Goal: Task Accomplishment & Management: Use online tool/utility

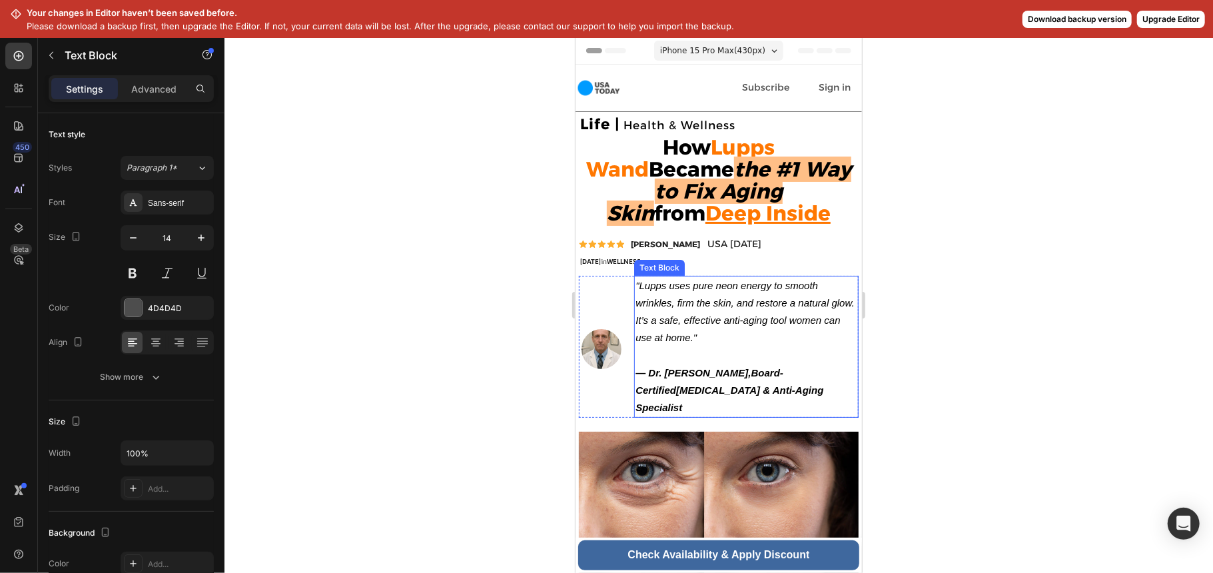
click at [711, 376] on strong "— Dr. [PERSON_NAME]," at bounding box center [692, 371] width 115 height 11
click at [728, 373] on strong "— Dr. [PERSON_NAME]," at bounding box center [692, 371] width 115 height 11
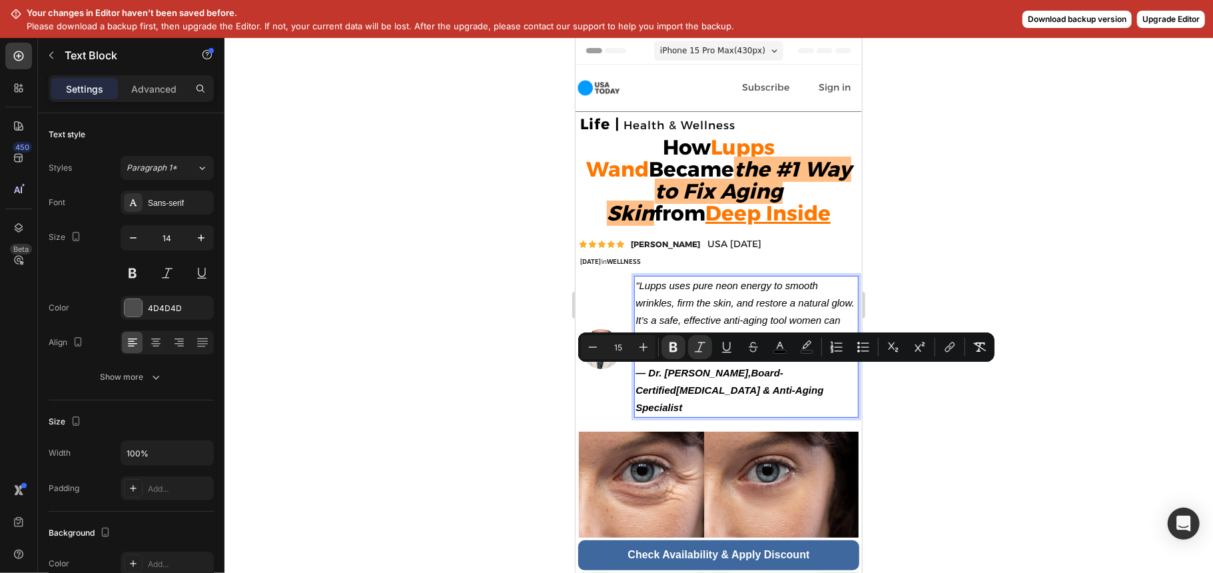
click at [728, 373] on strong "— Dr. [PERSON_NAME]," at bounding box center [692, 371] width 115 height 11
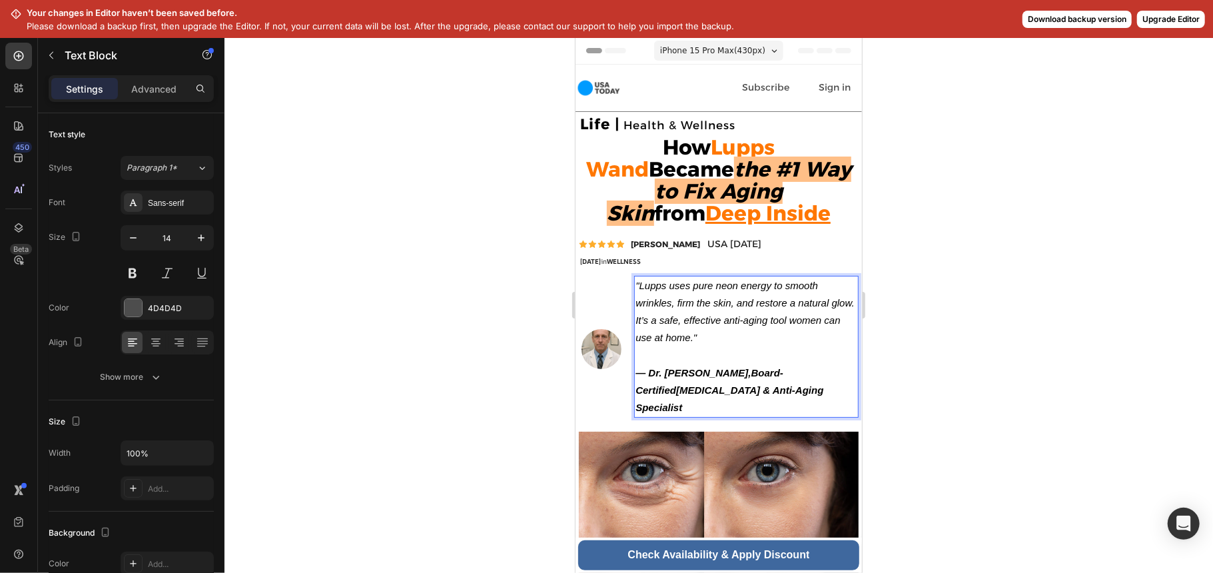
click at [749, 372] on strong "Board-Certified" at bounding box center [709, 380] width 148 height 29
click at [677, 247] on strong "DARYL AUSTIN" at bounding box center [664, 243] width 69 height 10
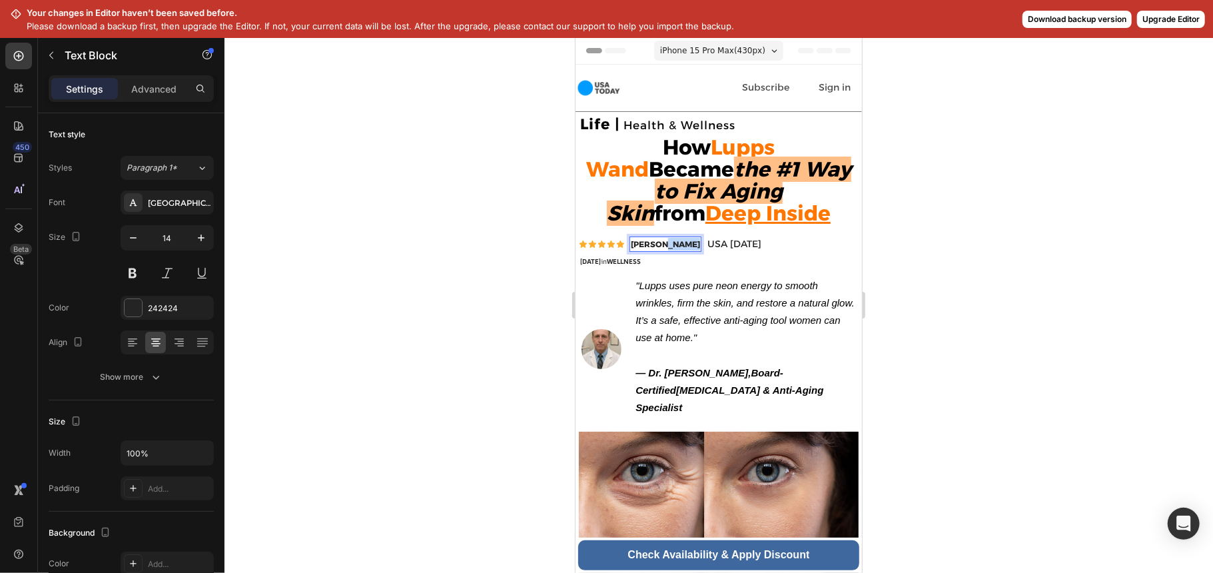
click at [669, 246] on strong "DARYL AUSTIN" at bounding box center [664, 243] width 69 height 10
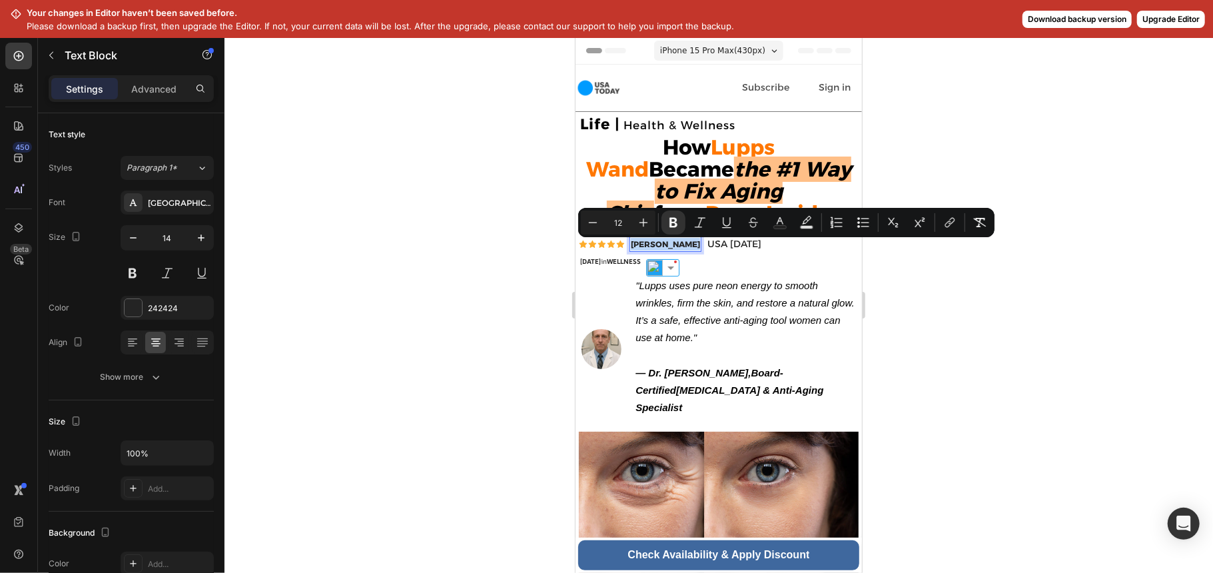
click at [669, 246] on strong "DARYL AUSTIN" at bounding box center [664, 243] width 69 height 10
click at [671, 248] on strong "DARYL AUSTIN" at bounding box center [664, 243] width 69 height 10
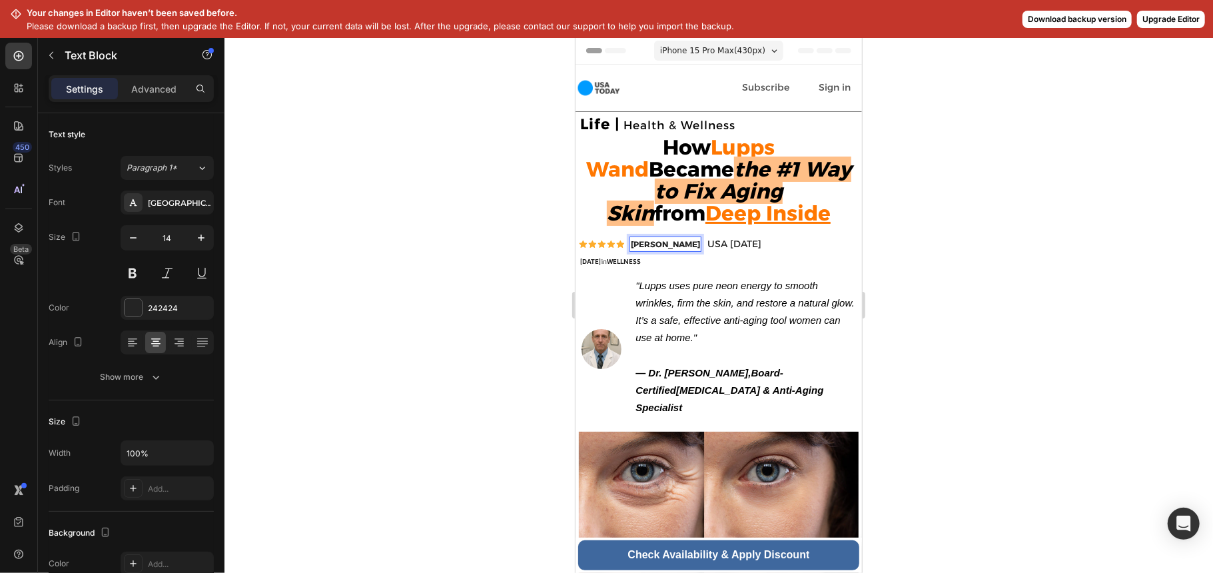
click at [671, 248] on strong "DARYL AUSTIN" at bounding box center [664, 243] width 69 height 10
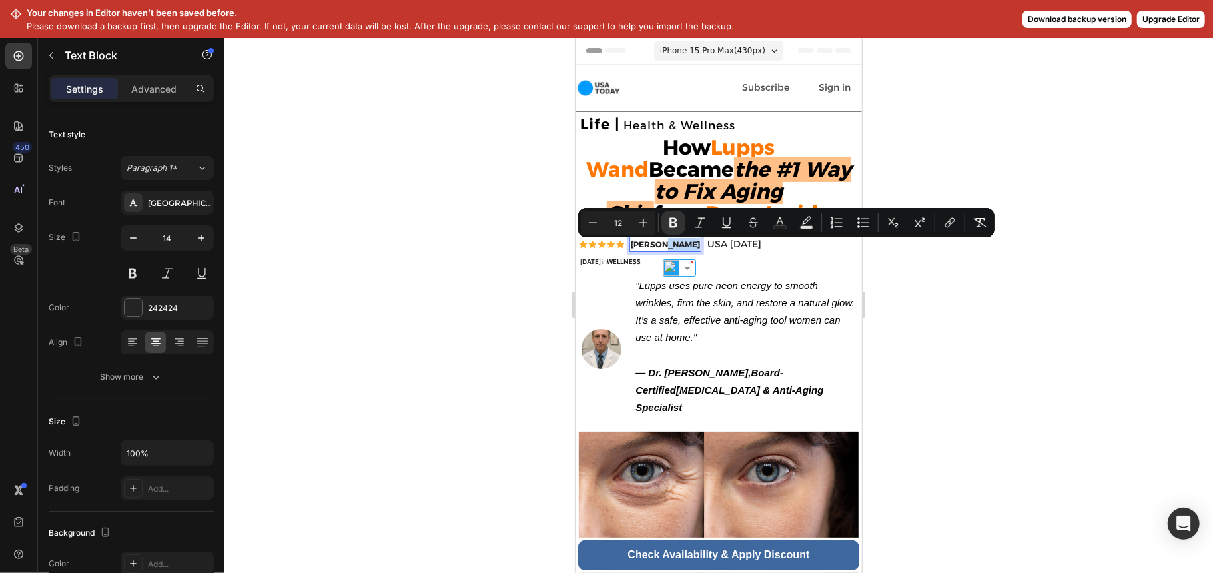
click at [669, 248] on strong "DARYL AUSTIN" at bounding box center [664, 243] width 69 height 10
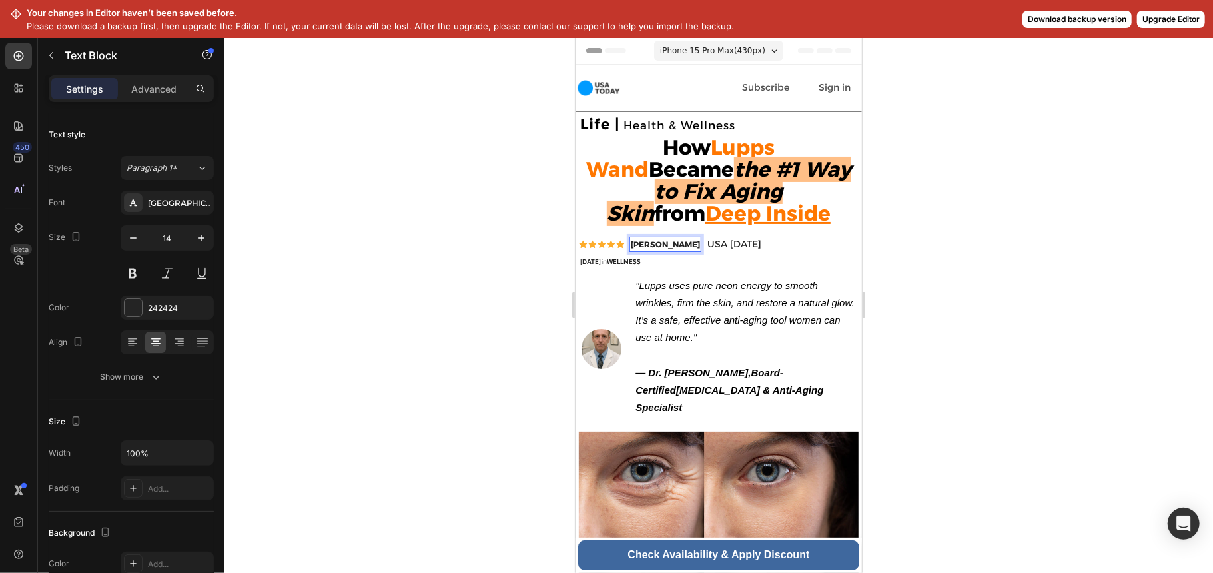
click at [674, 246] on strong "DARYL AUSTIN" at bounding box center [664, 243] width 69 height 10
click at [733, 317] on icon ""Lupps uses pure neon energy to smooth wrinkles, firm the skin, and restore a n…" at bounding box center [744, 311] width 218 height 64
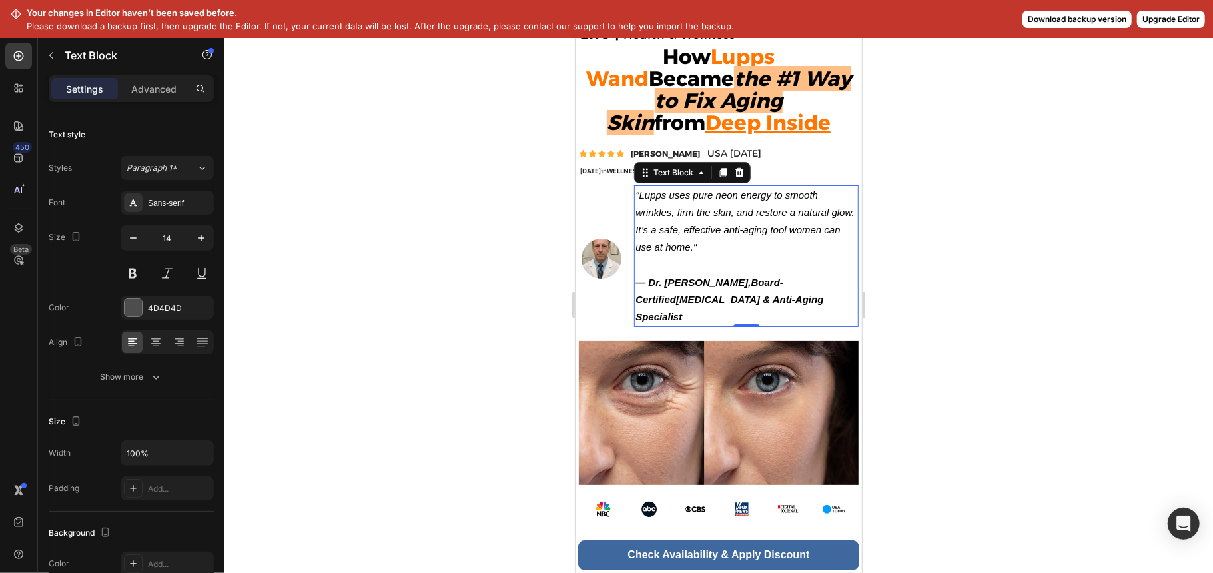
click at [975, 121] on div at bounding box center [718, 304] width 988 height 535
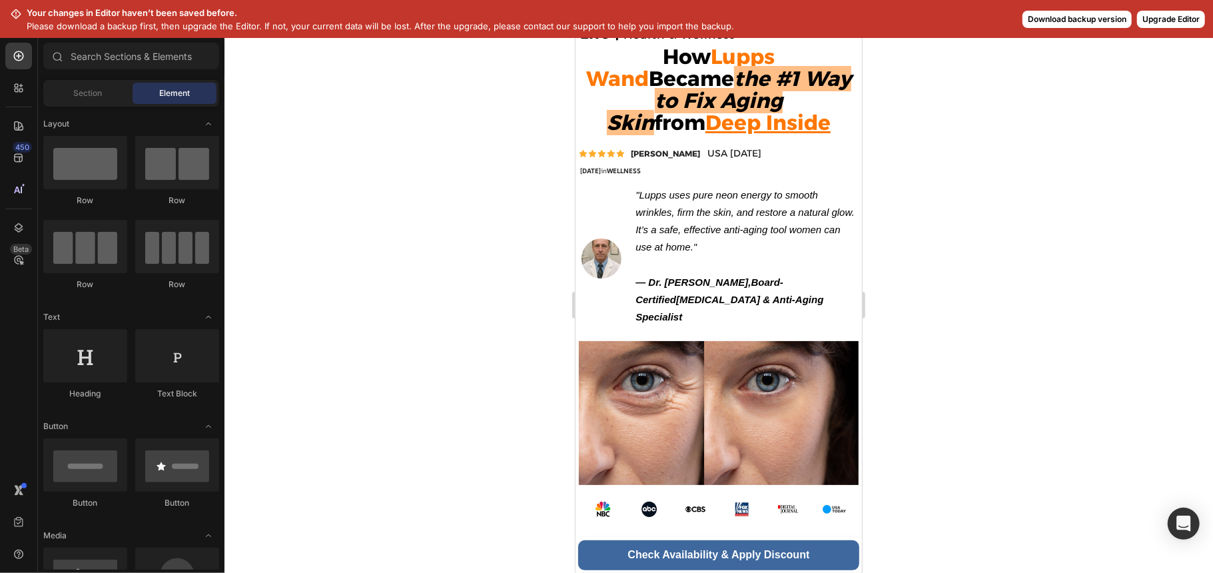
click at [1157, 15] on button "Upgrade Editor" at bounding box center [1171, 19] width 68 height 17
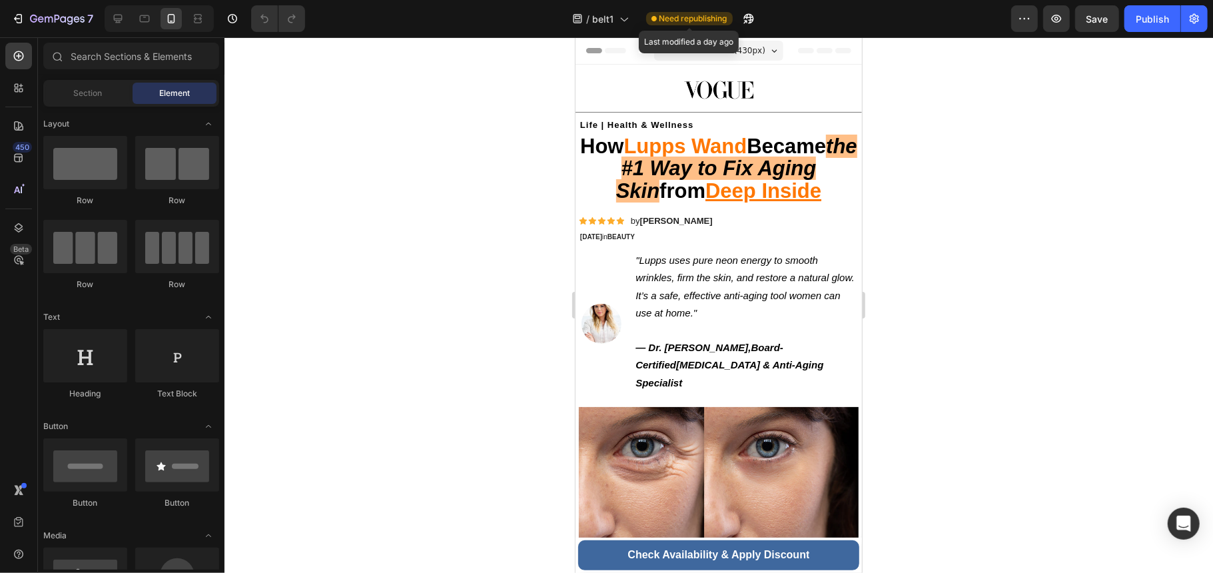
click at [693, 20] on span "Need republishing" at bounding box center [693, 19] width 68 height 12
click at [621, 19] on icon at bounding box center [623, 20] width 7 height 4
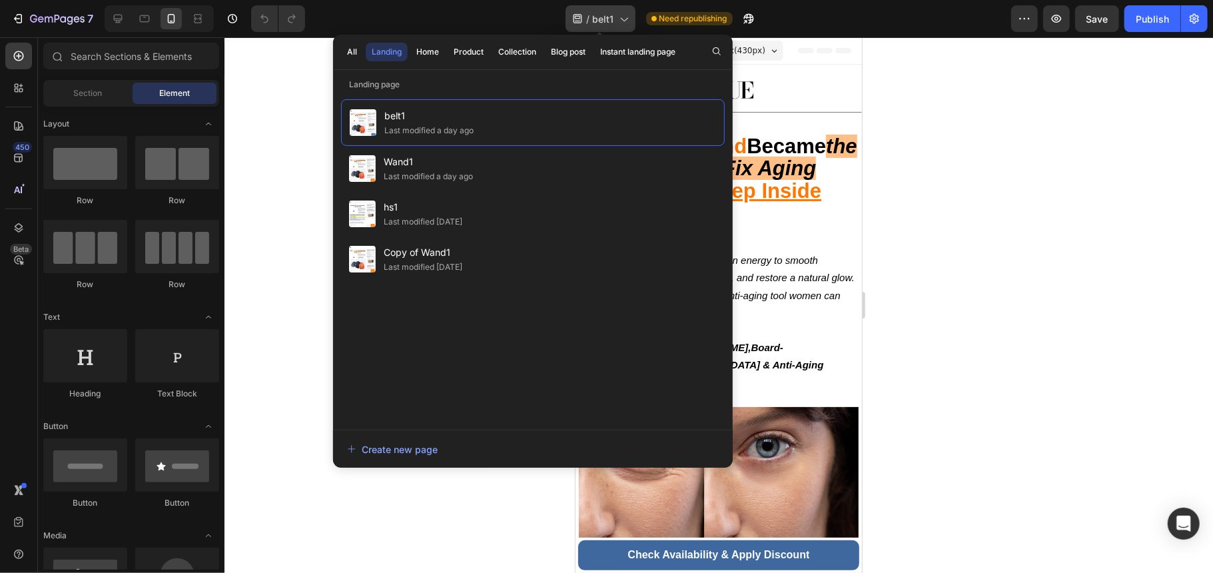
click at [621, 19] on icon at bounding box center [623, 18] width 13 height 13
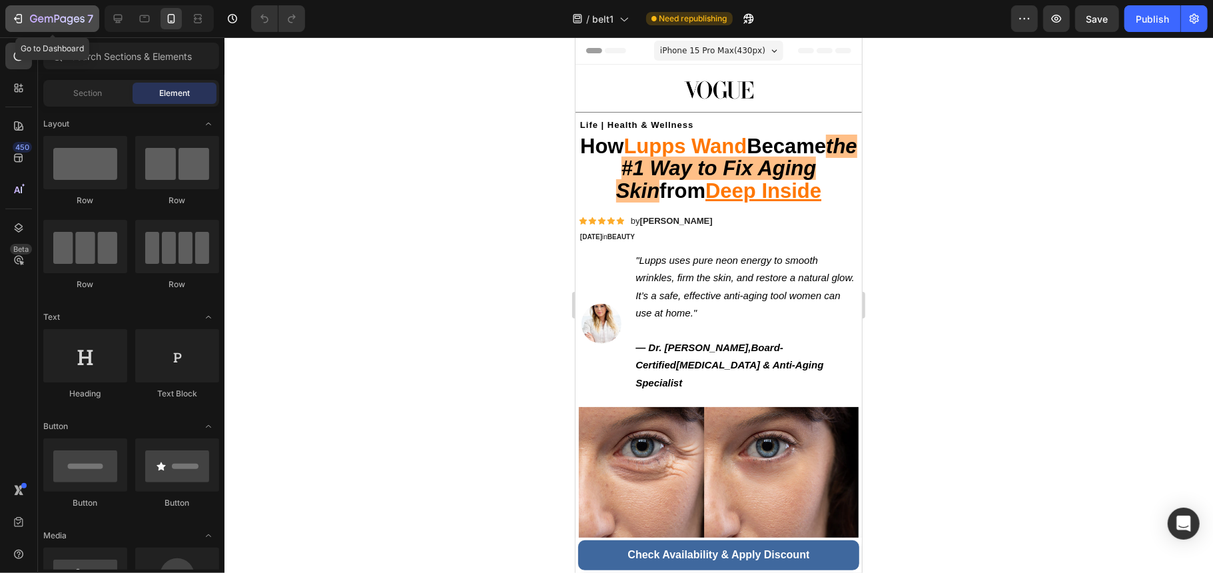
click at [38, 24] on icon "button" at bounding box center [57, 19] width 55 height 11
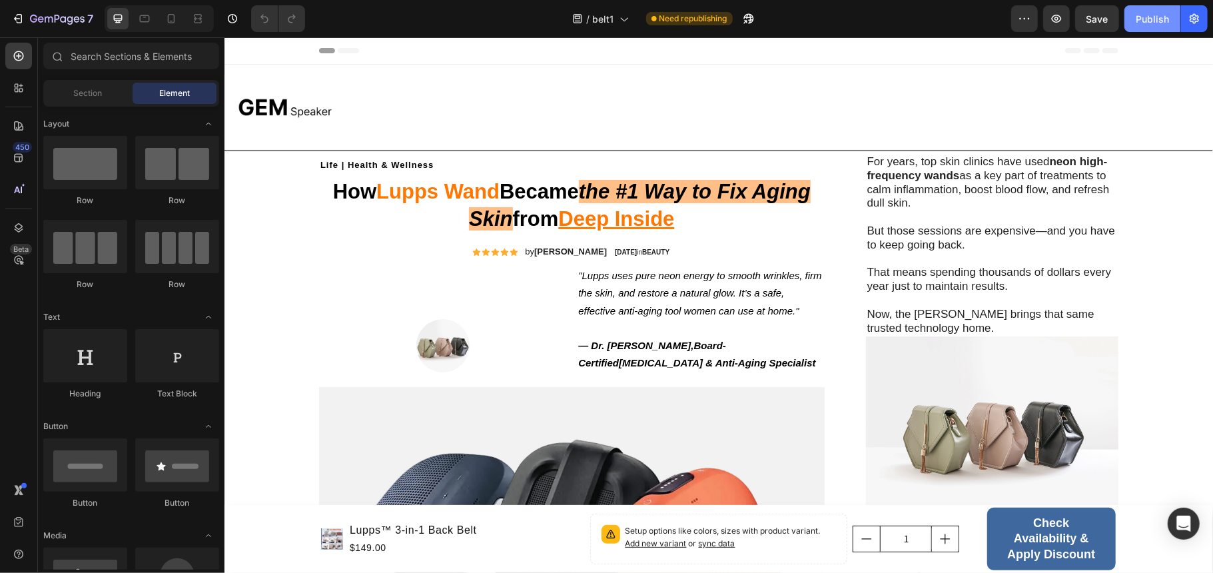
click at [1140, 13] on div "Publish" at bounding box center [1151, 19] width 33 height 14
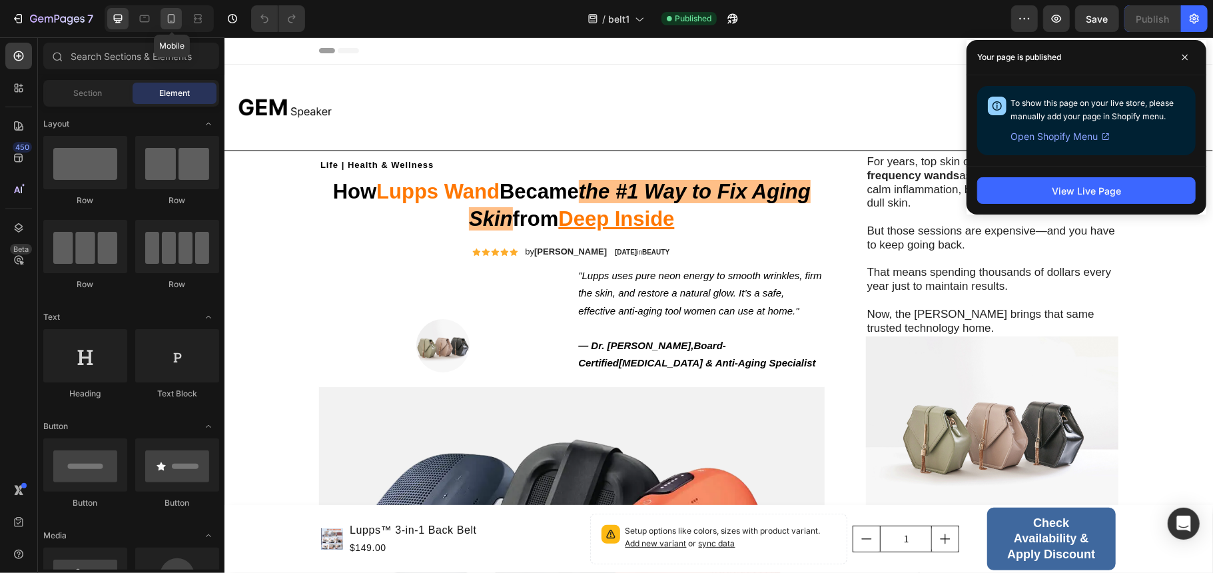
click at [168, 22] on icon at bounding box center [171, 18] width 7 height 9
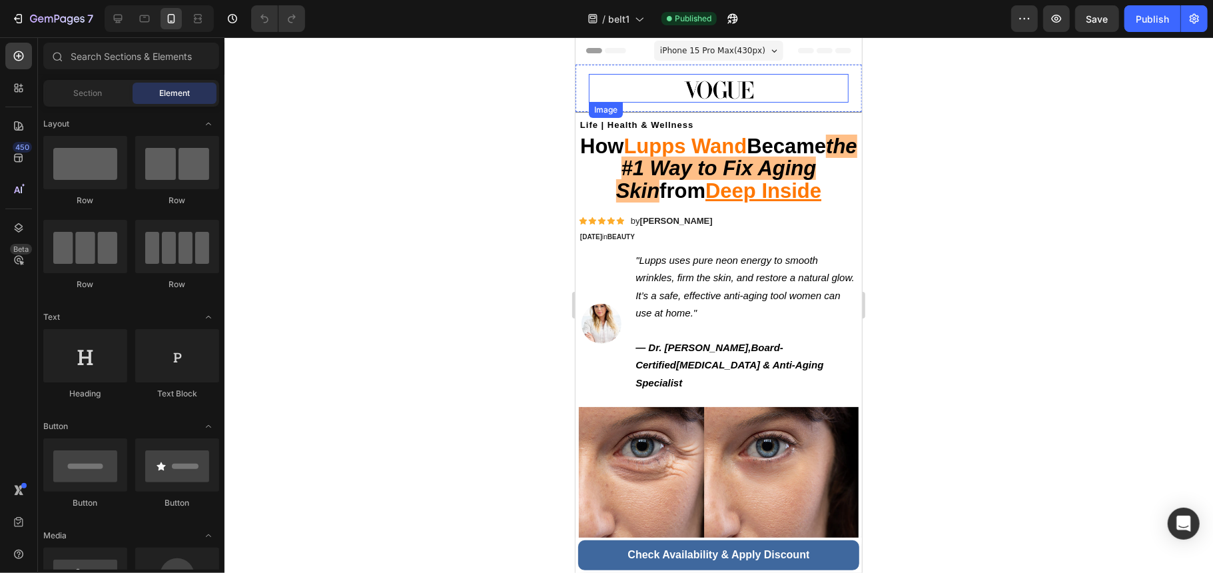
click at [649, 93] on div at bounding box center [718, 89] width 260 height 19
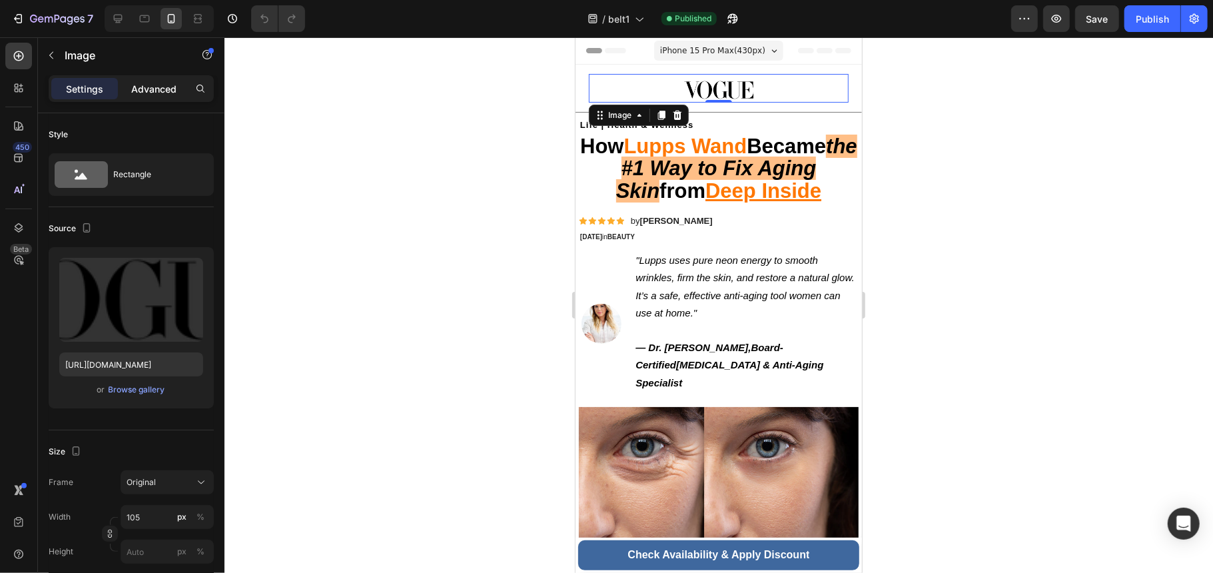
click at [141, 91] on p "Advanced" at bounding box center [153, 89] width 45 height 14
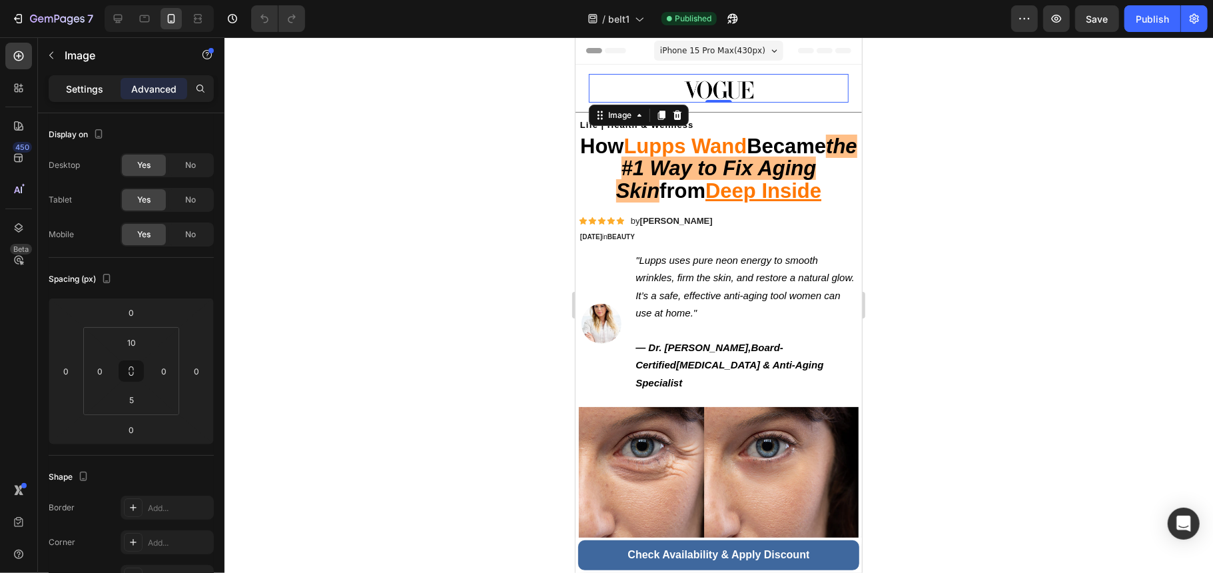
click at [107, 96] on div "Settings" at bounding box center [84, 88] width 67 height 21
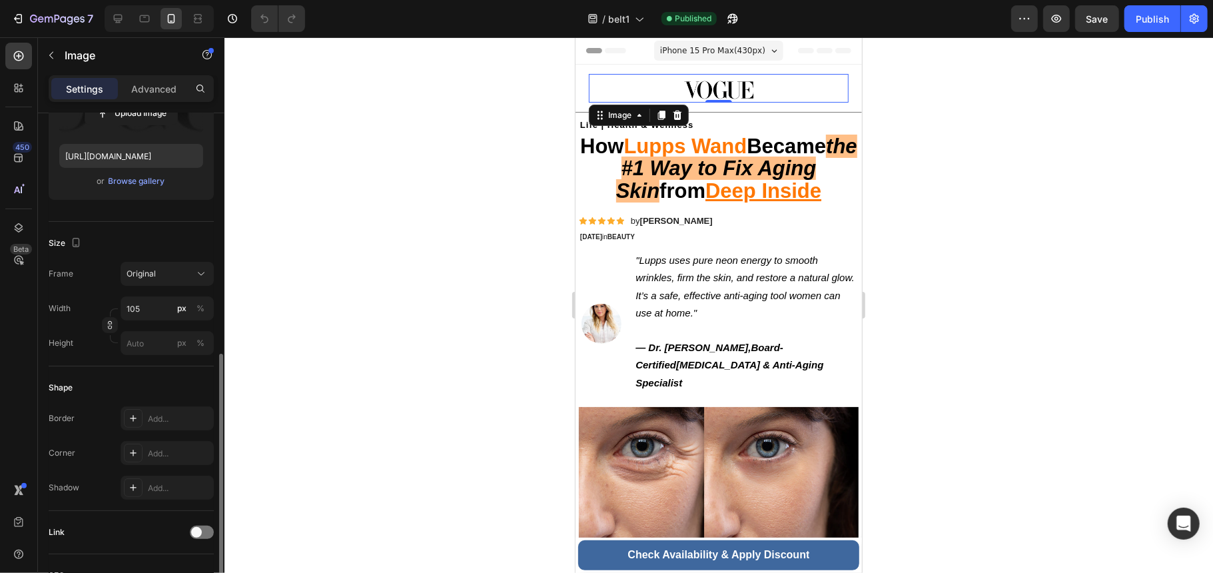
scroll to position [386, 0]
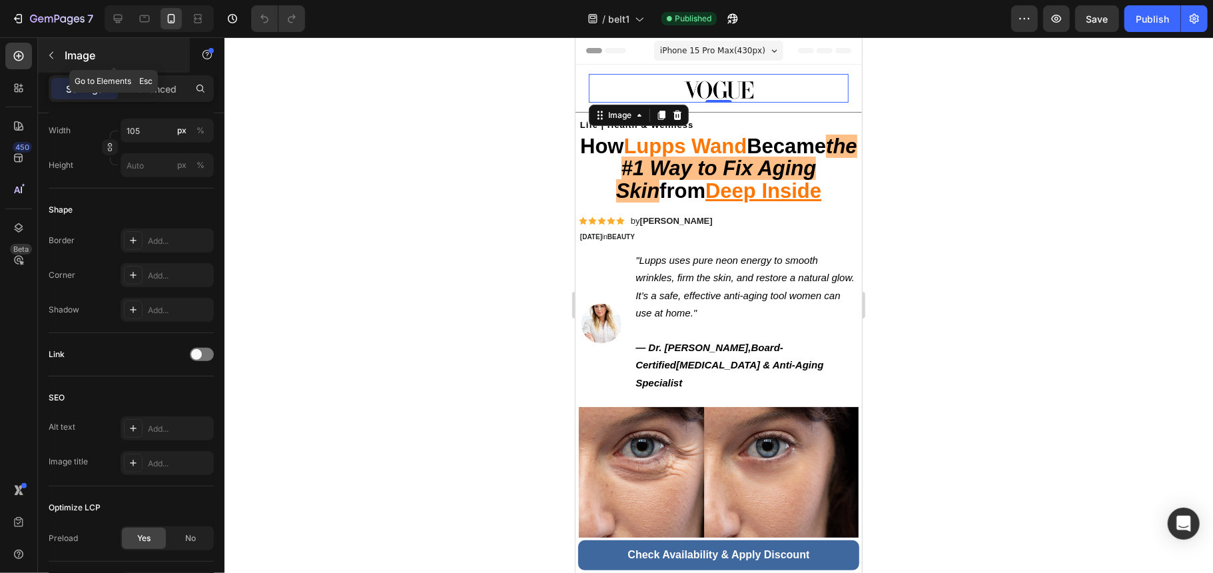
click at [57, 49] on button "button" at bounding box center [51, 55] width 21 height 21
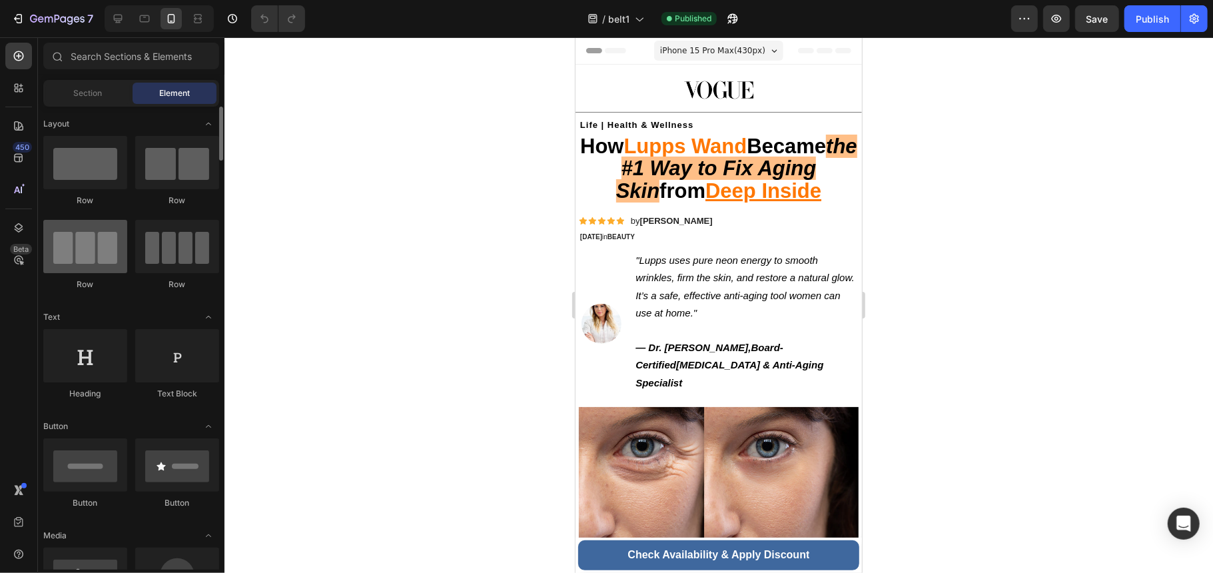
click at [86, 246] on div at bounding box center [85, 246] width 84 height 53
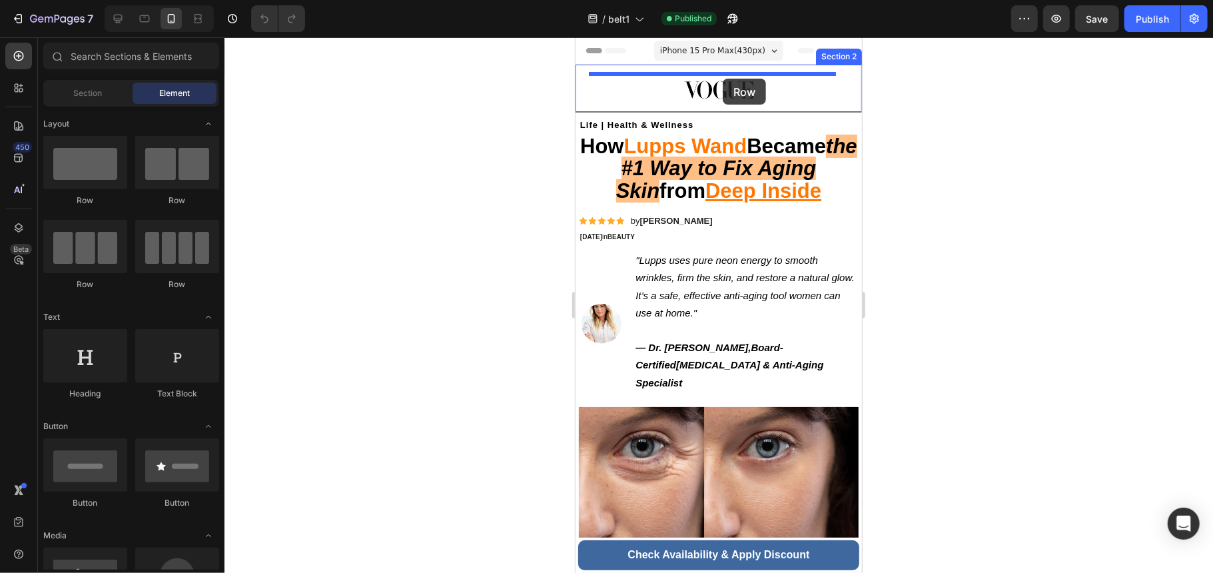
drag, startPoint x: 661, startPoint y: 296, endPoint x: 722, endPoint y: 78, distance: 226.2
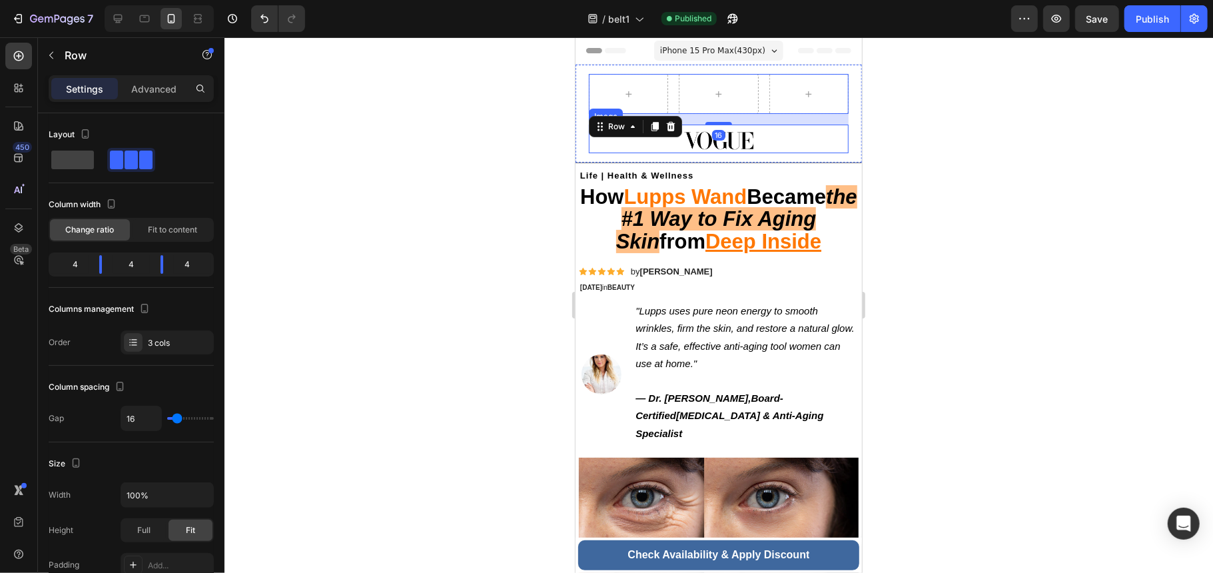
click at [784, 149] on div "Image" at bounding box center [718, 138] width 260 height 29
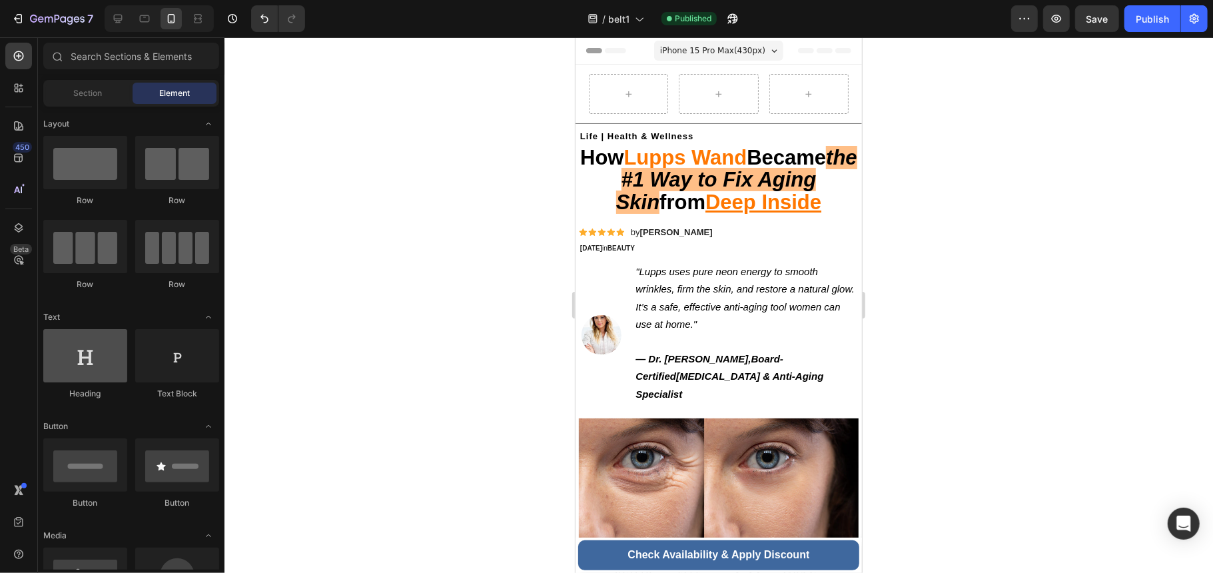
scroll to position [177, 0]
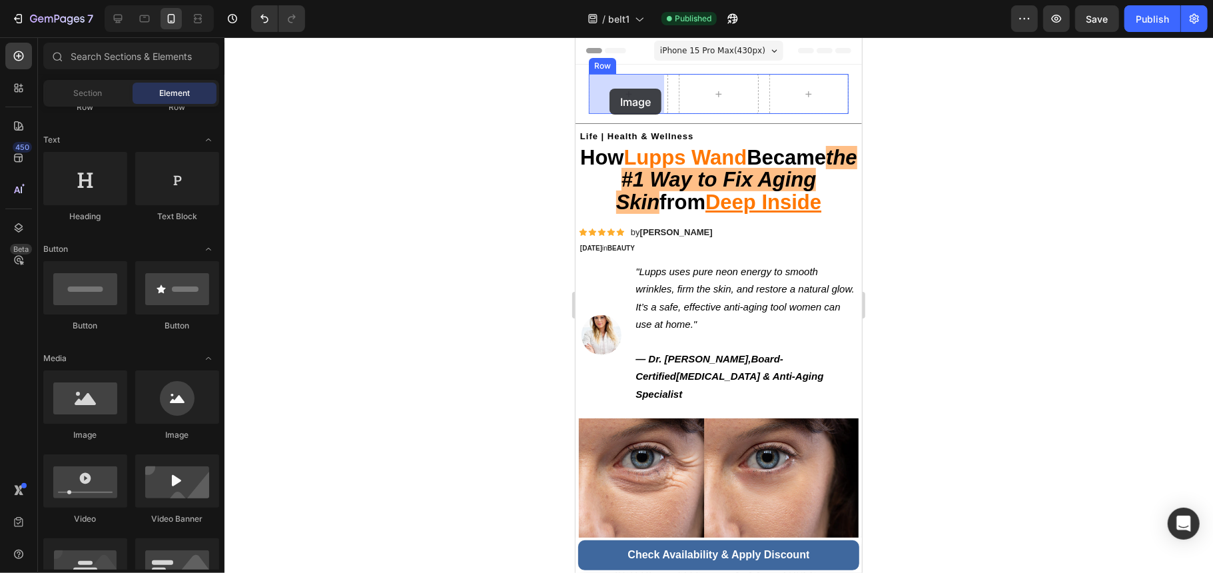
drag, startPoint x: 868, startPoint y: 403, endPoint x: 848, endPoint y: 375, distance: 34.8
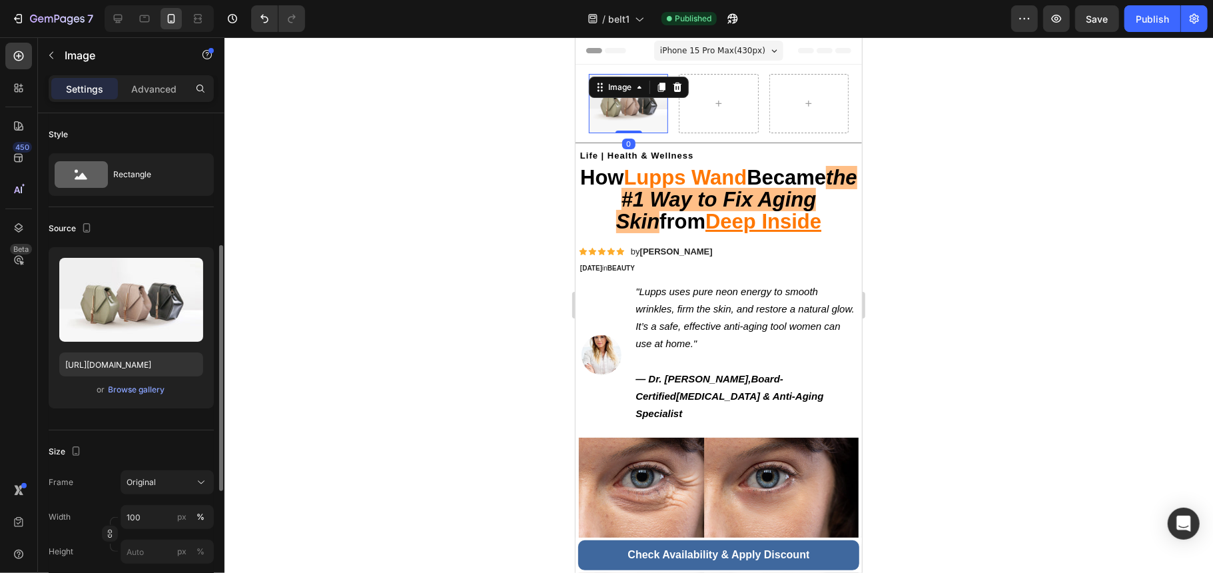
scroll to position [89, 0]
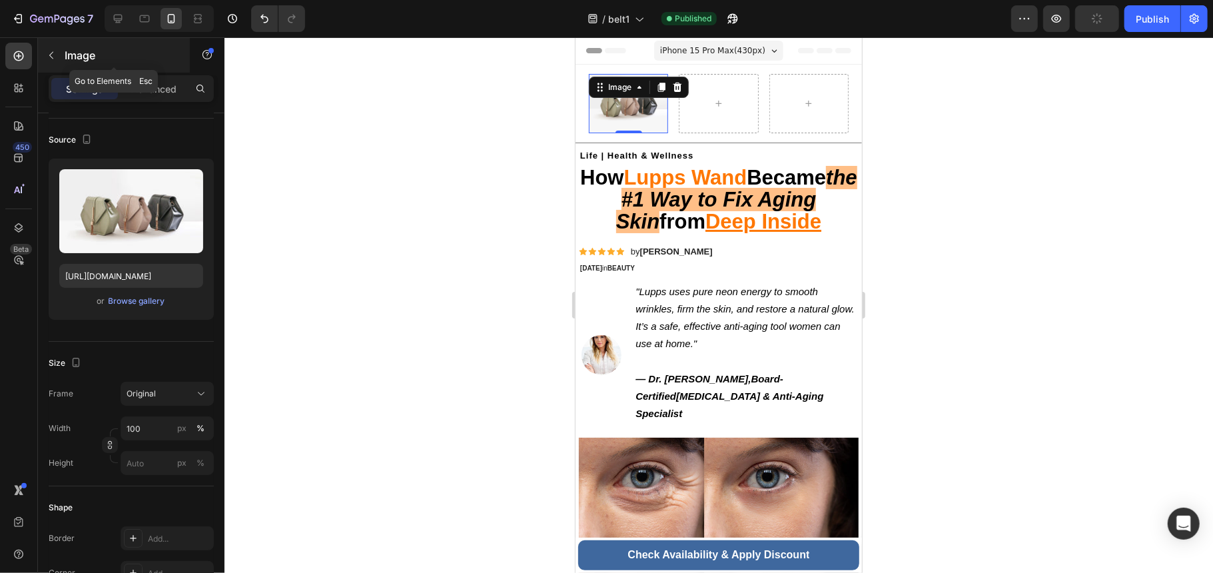
click at [62, 54] on div "Image" at bounding box center [114, 55] width 152 height 35
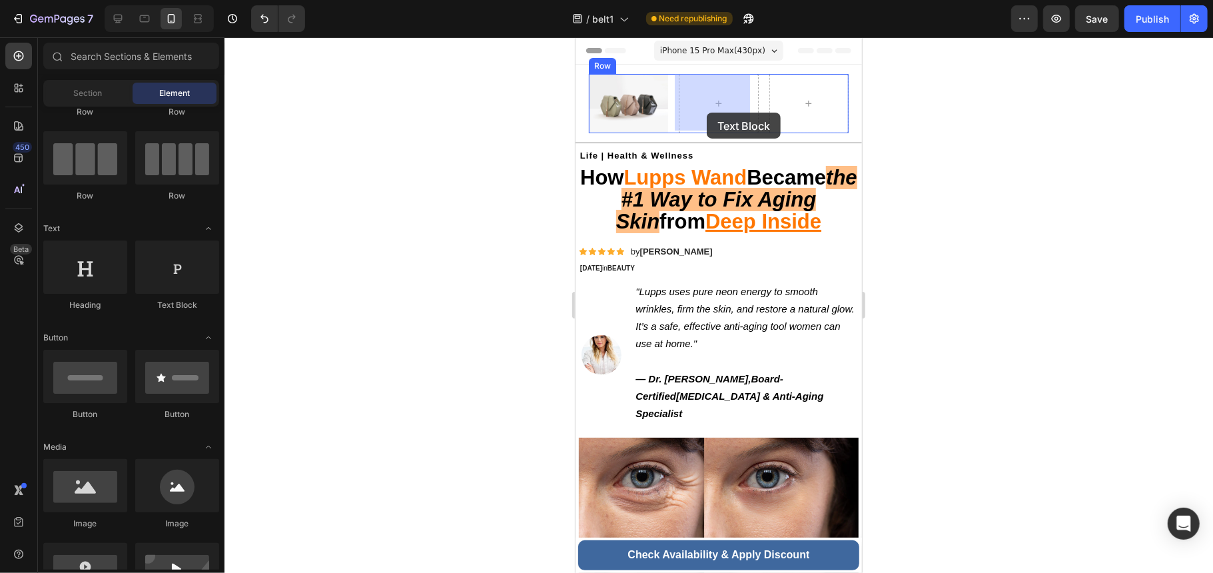
drag, startPoint x: 748, startPoint y: 317, endPoint x: 706, endPoint y: 112, distance: 209.4
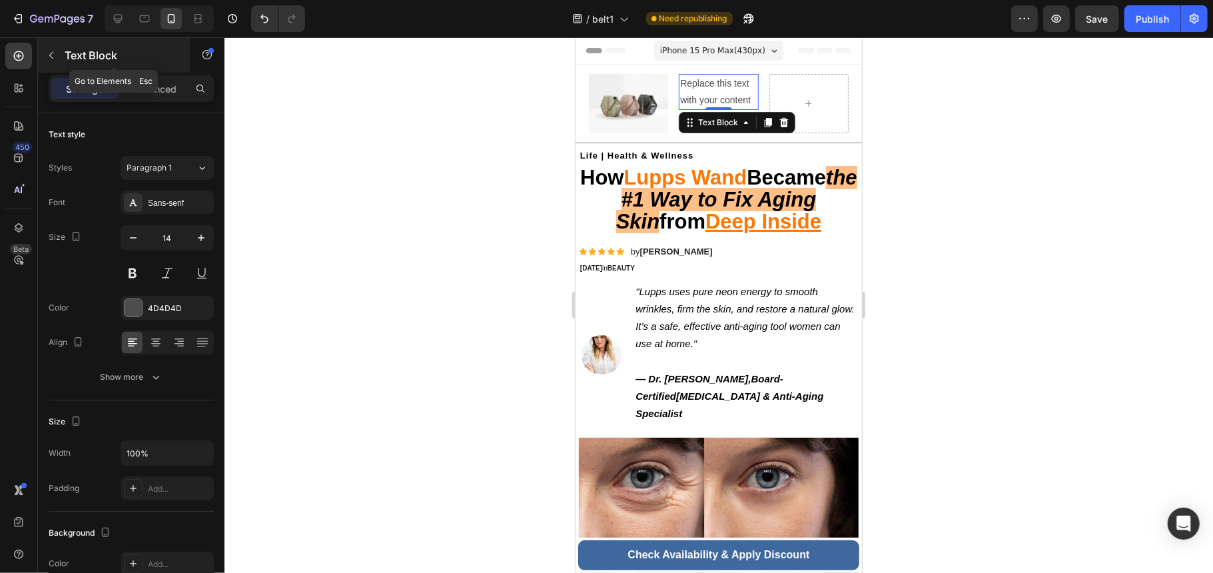
click at [65, 59] on p "Text Block" at bounding box center [121, 55] width 113 height 16
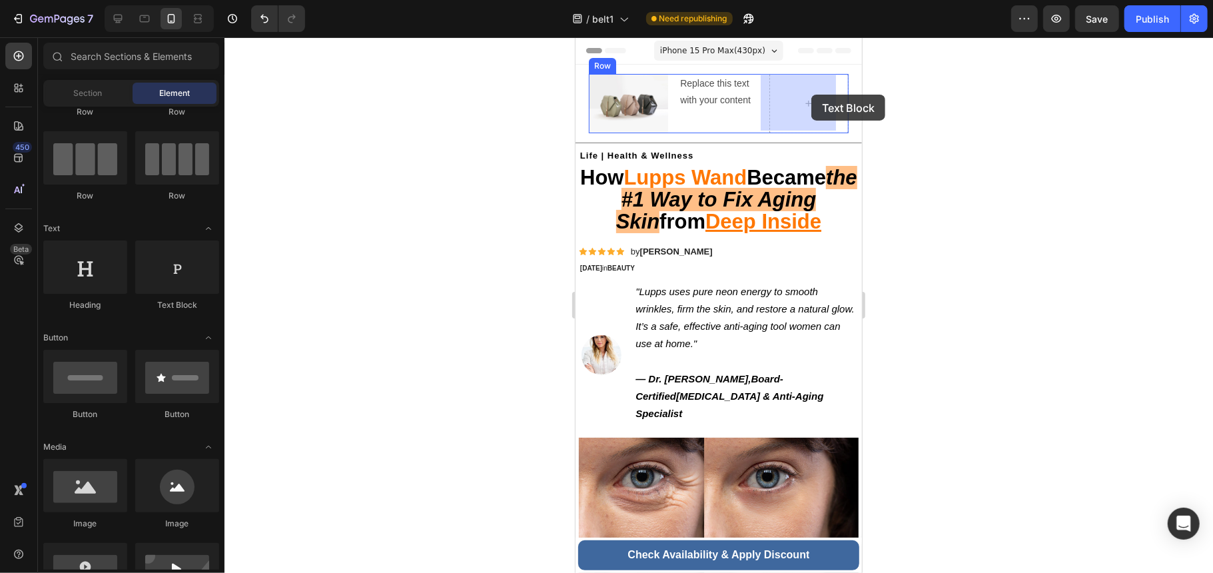
drag, startPoint x: 876, startPoint y: 282, endPoint x: 810, endPoint y: 94, distance: 199.4
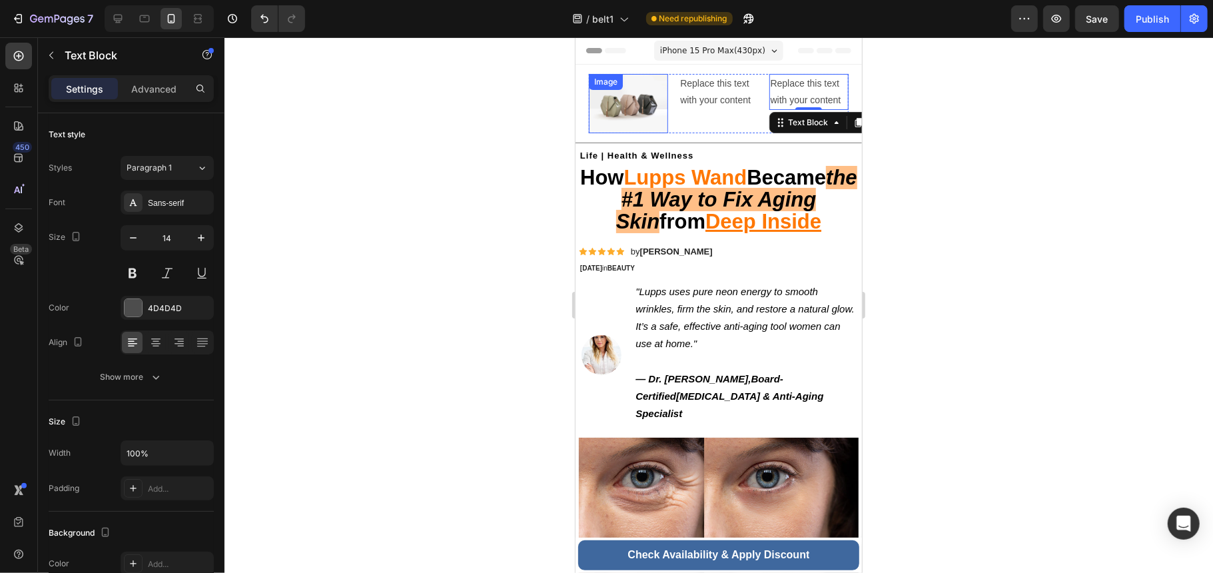
click at [650, 109] on img at bounding box center [627, 102] width 79 height 59
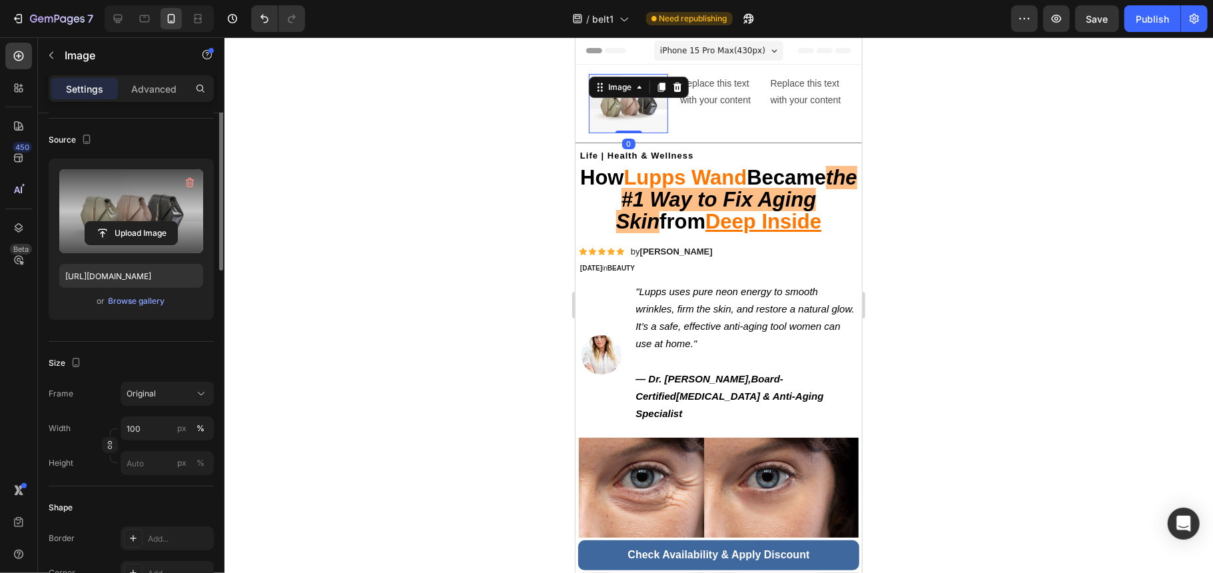
scroll to position [0, 0]
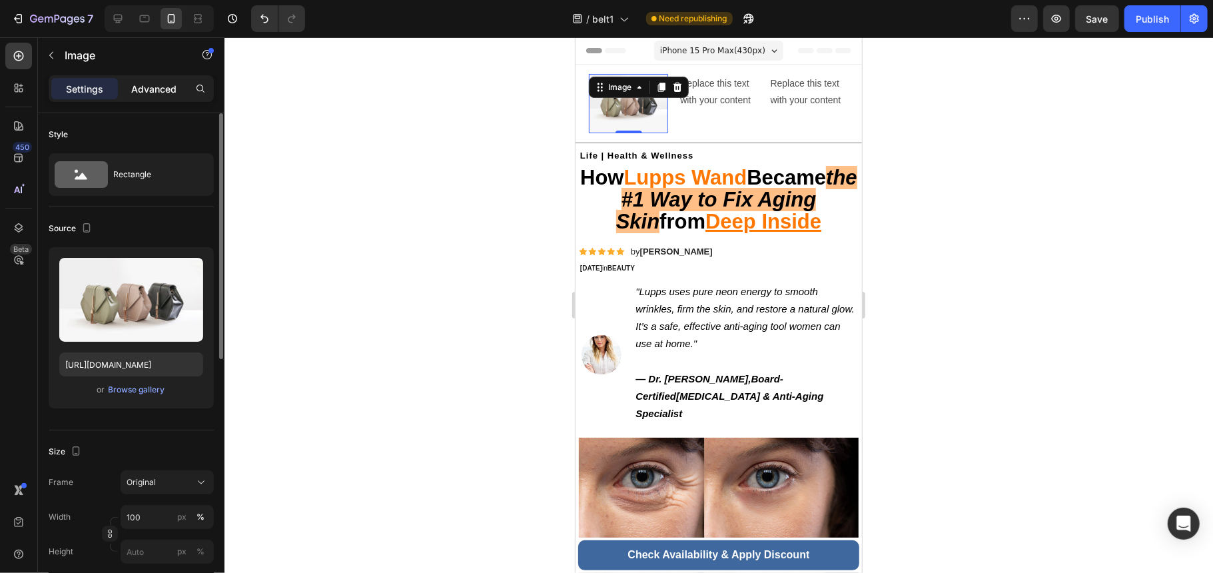
click at [154, 84] on p "Advanced" at bounding box center [153, 89] width 45 height 14
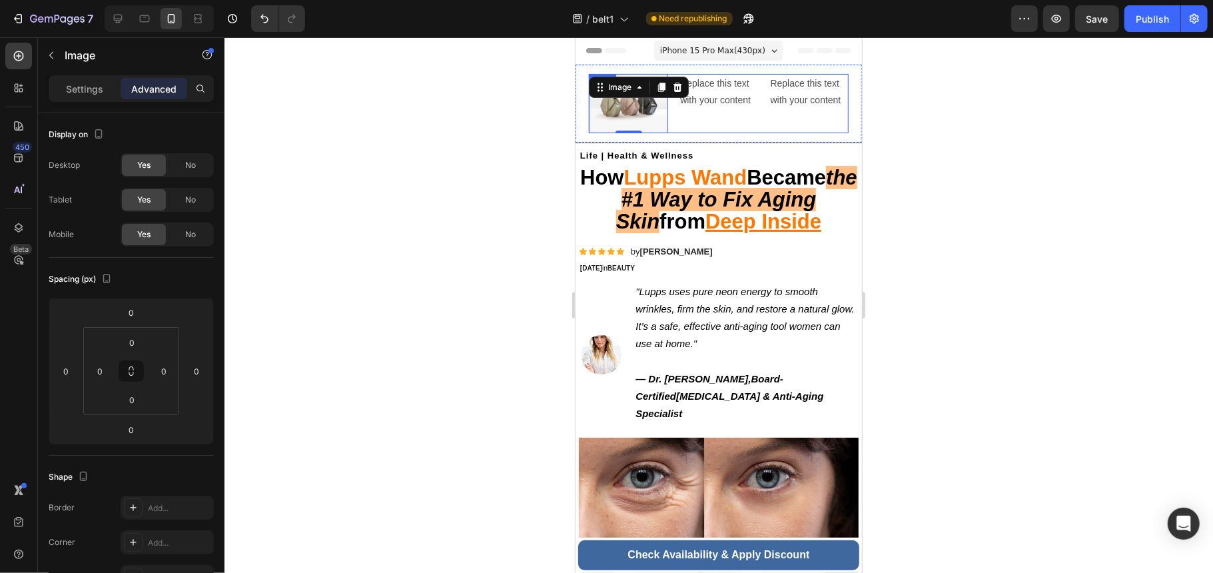
click at [770, 123] on div "Replace this text with your content Text Block" at bounding box center [807, 102] width 79 height 59
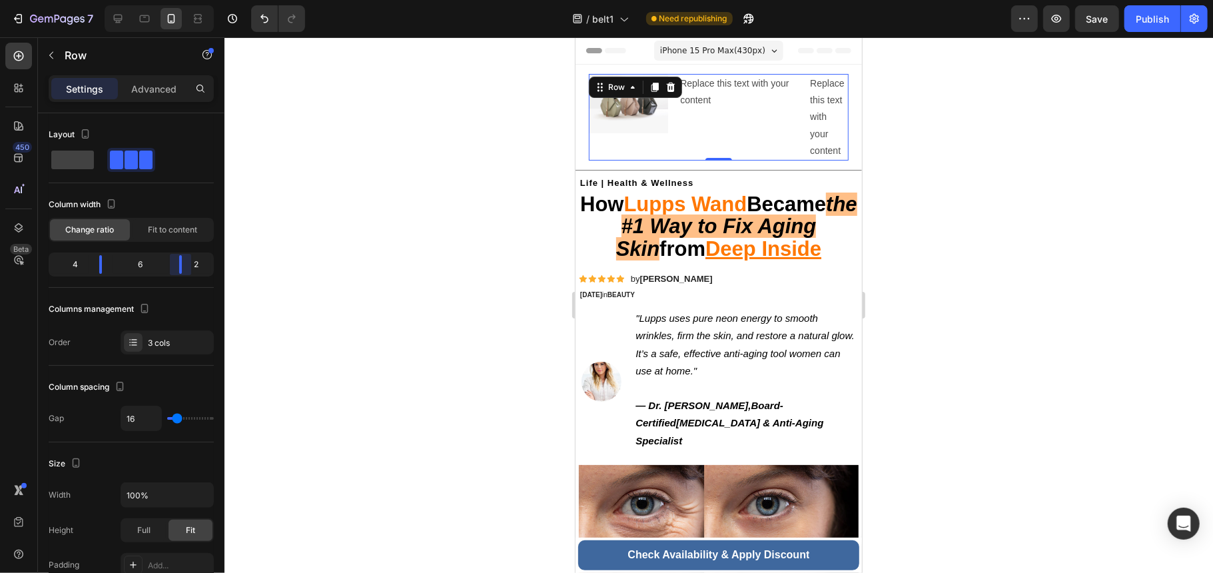
drag, startPoint x: 160, startPoint y: 262, endPoint x: 189, endPoint y: 261, distance: 28.6
click at [189, 0] on body "7 / belt1 Need republishing Preview Save Publish 450 Beta Sections(18) Elements…" at bounding box center [606, 0] width 1213 height 0
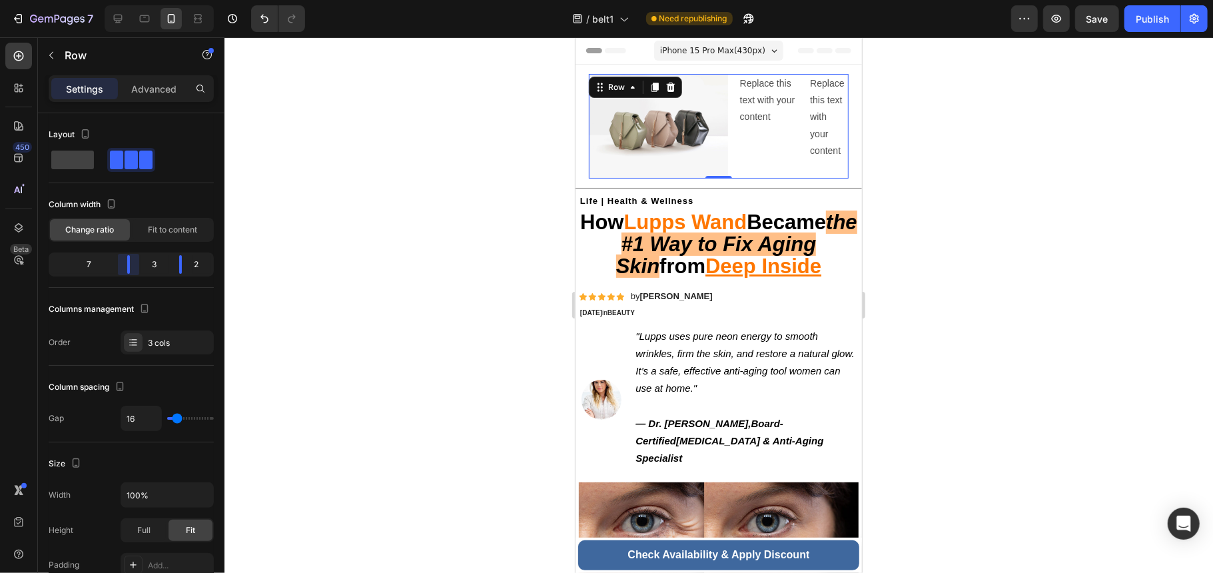
drag, startPoint x: 102, startPoint y: 264, endPoint x: 144, endPoint y: 260, distance: 42.2
click at [144, 0] on body "7 / belt1 Need republishing Preview Save Publish 450 Beta Sections(18) Elements…" at bounding box center [606, 0] width 1213 height 0
click at [762, 101] on div "Replace this text with your content" at bounding box center [768, 99] width 60 height 53
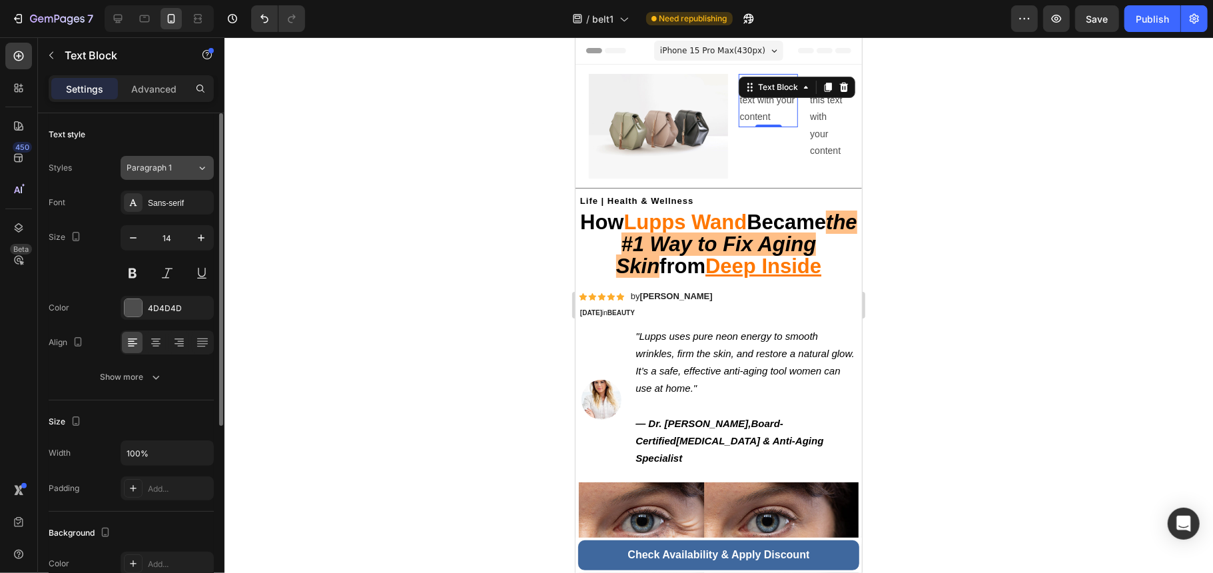
click at [192, 174] on div "Paragraph 1" at bounding box center [162, 168] width 70 height 12
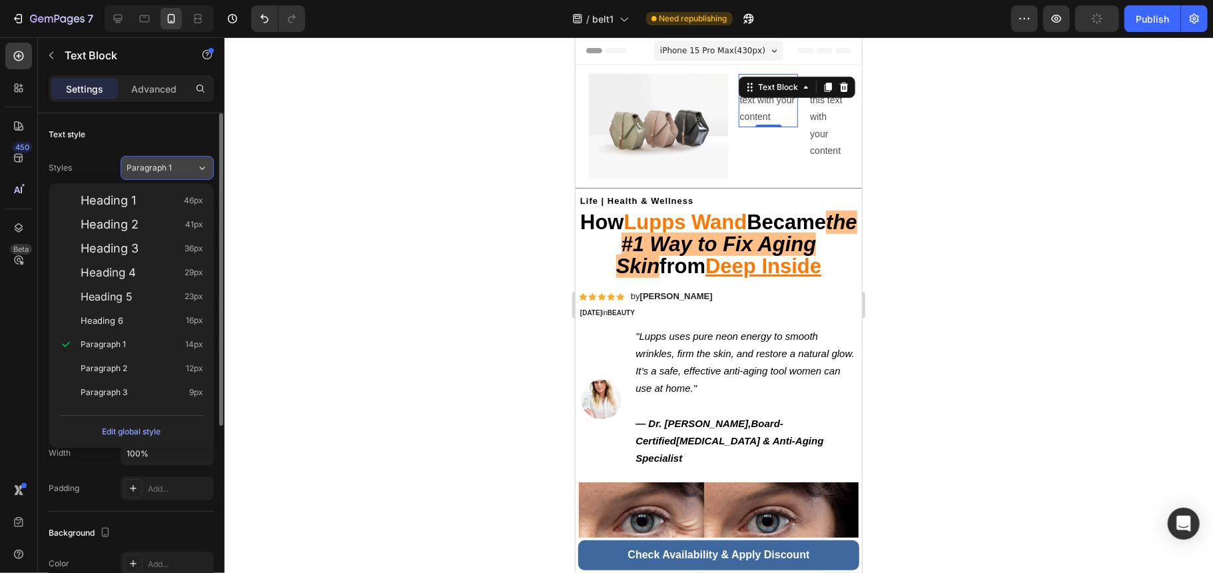
click at [192, 174] on div "Paragraph 1" at bounding box center [162, 168] width 70 height 12
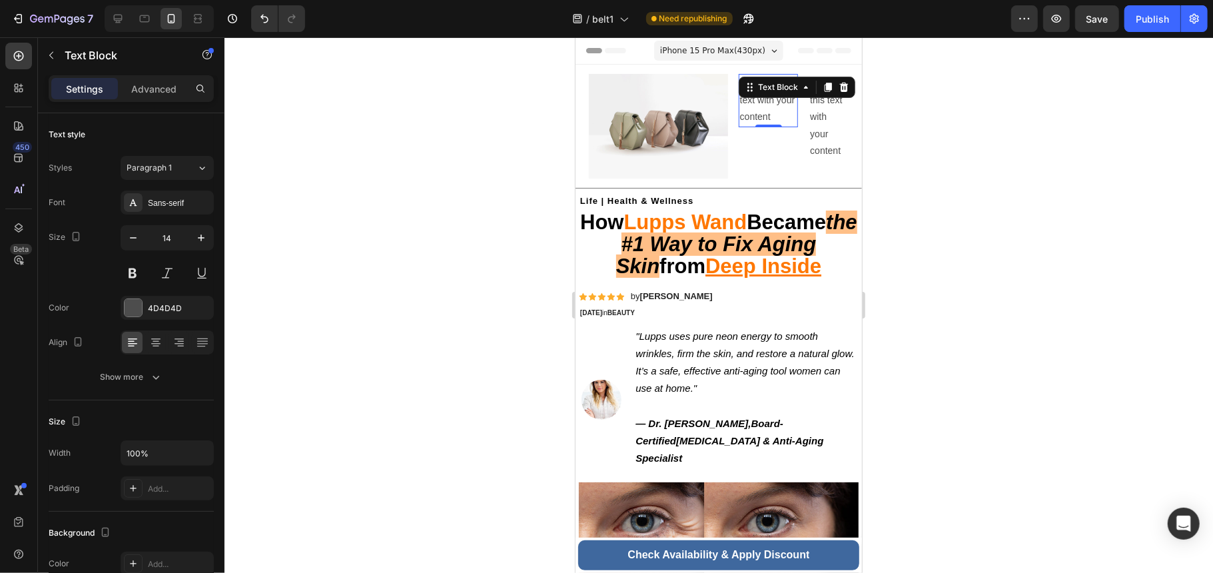
click at [782, 117] on div "Replace this text with your content" at bounding box center [768, 99] width 60 height 53
click at [782, 117] on p "Replace this text with your content" at bounding box center [767, 100] width 57 height 51
click at [762, 107] on p "Replace this text with your content" at bounding box center [767, 100] width 57 height 51
click at [818, 106] on div "Replace this text with your content" at bounding box center [828, 116] width 40 height 87
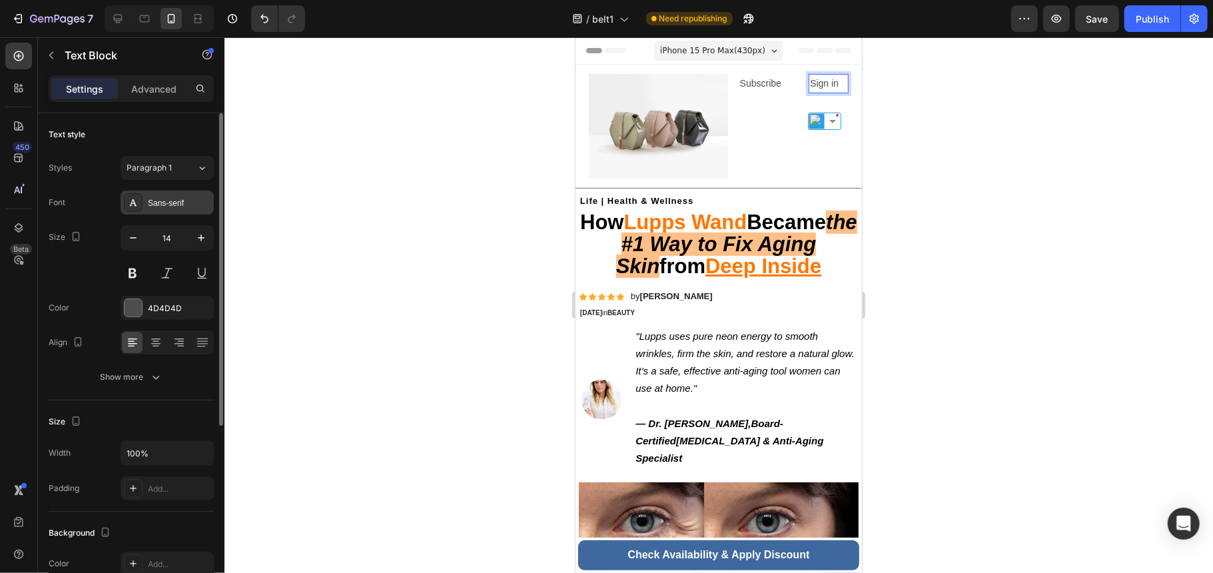
click at [177, 204] on div "Sans-serif" at bounding box center [179, 203] width 63 height 12
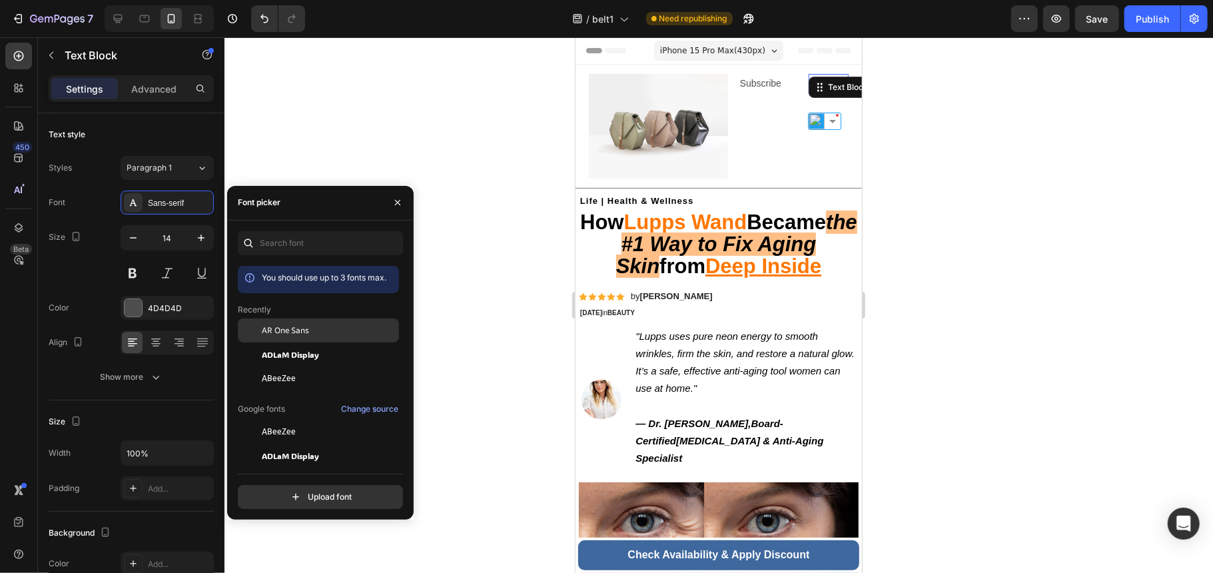
click at [308, 328] on span "AR One Sans" at bounding box center [285, 330] width 47 height 12
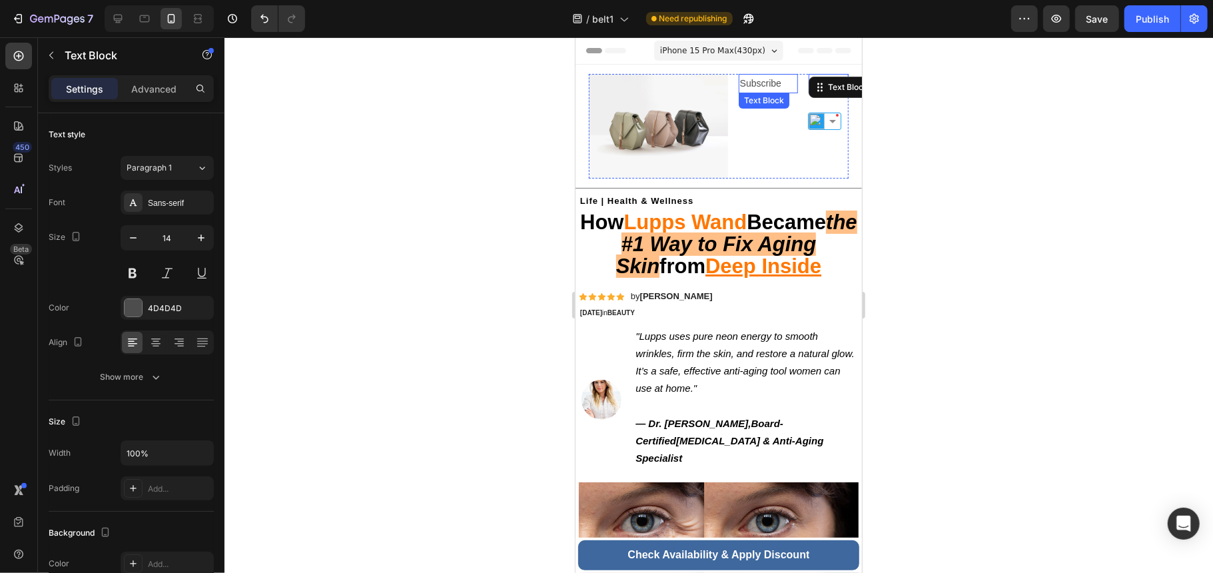
click at [744, 87] on p "Subscribe" at bounding box center [767, 83] width 57 height 17
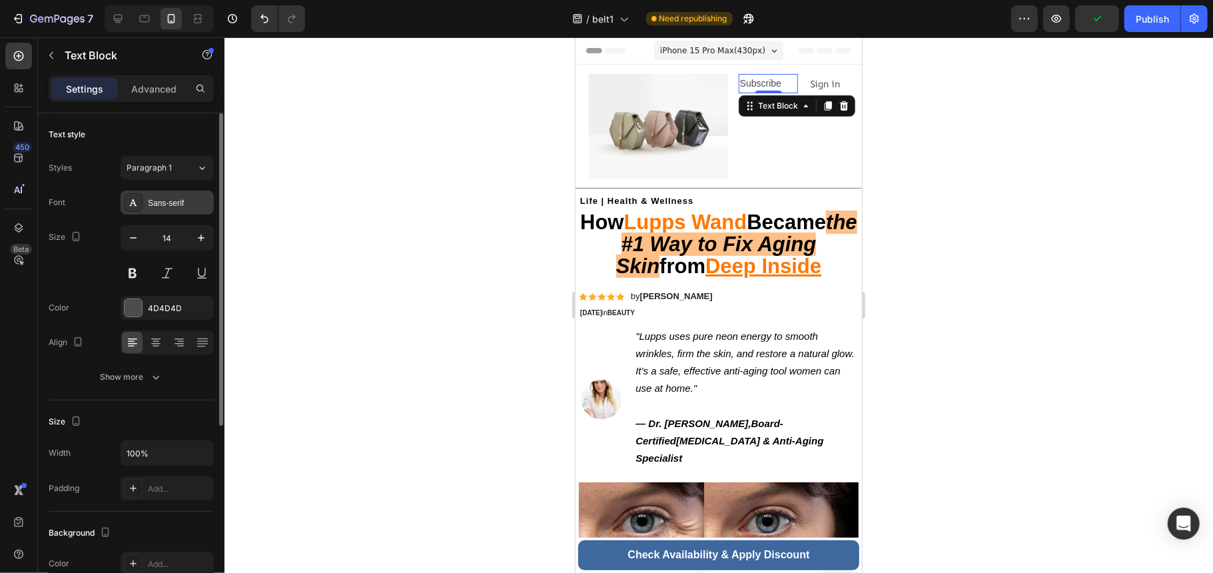
click at [168, 198] on div "Sans-serif" at bounding box center [179, 203] width 63 height 12
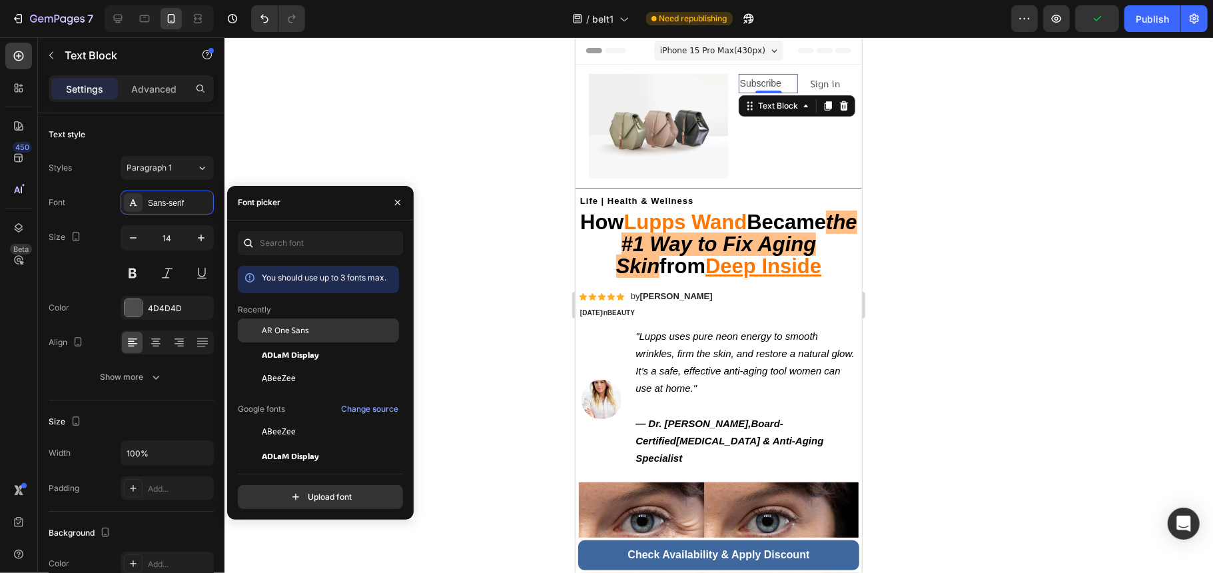
click at [329, 328] on div "AR One Sans" at bounding box center [329, 330] width 135 height 12
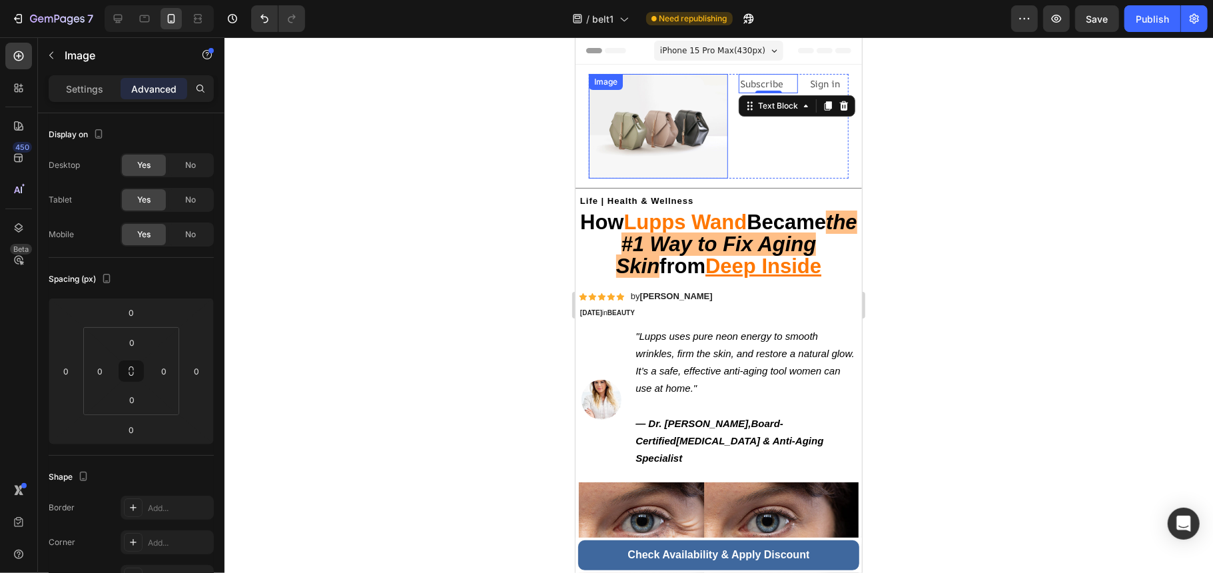
click at [701, 127] on img at bounding box center [657, 125] width 139 height 105
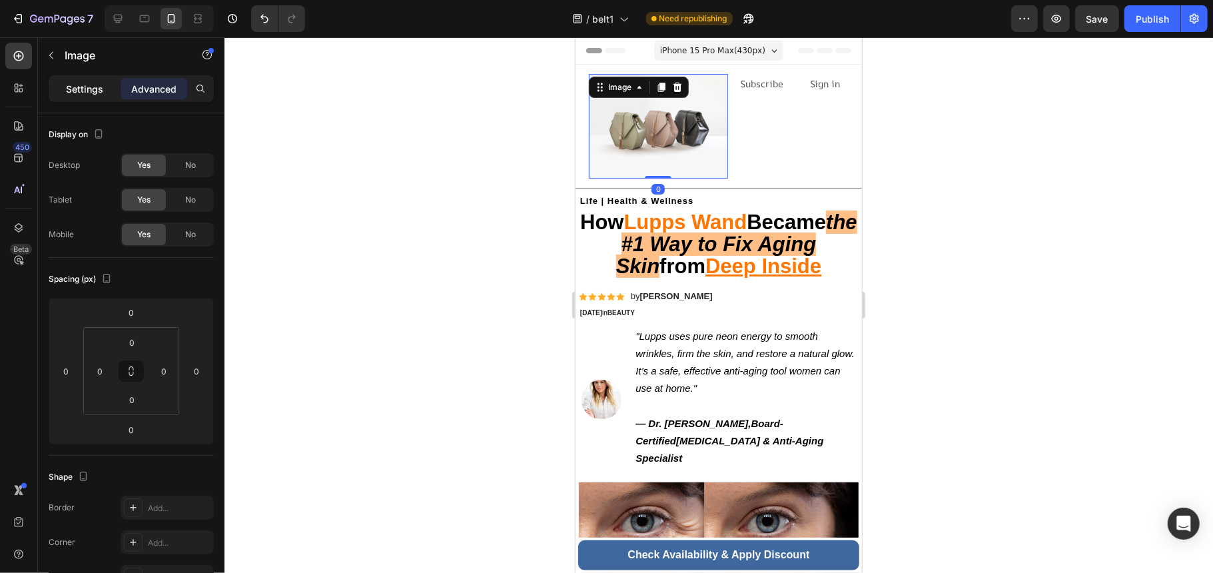
click at [89, 94] on p "Settings" at bounding box center [84, 89] width 37 height 14
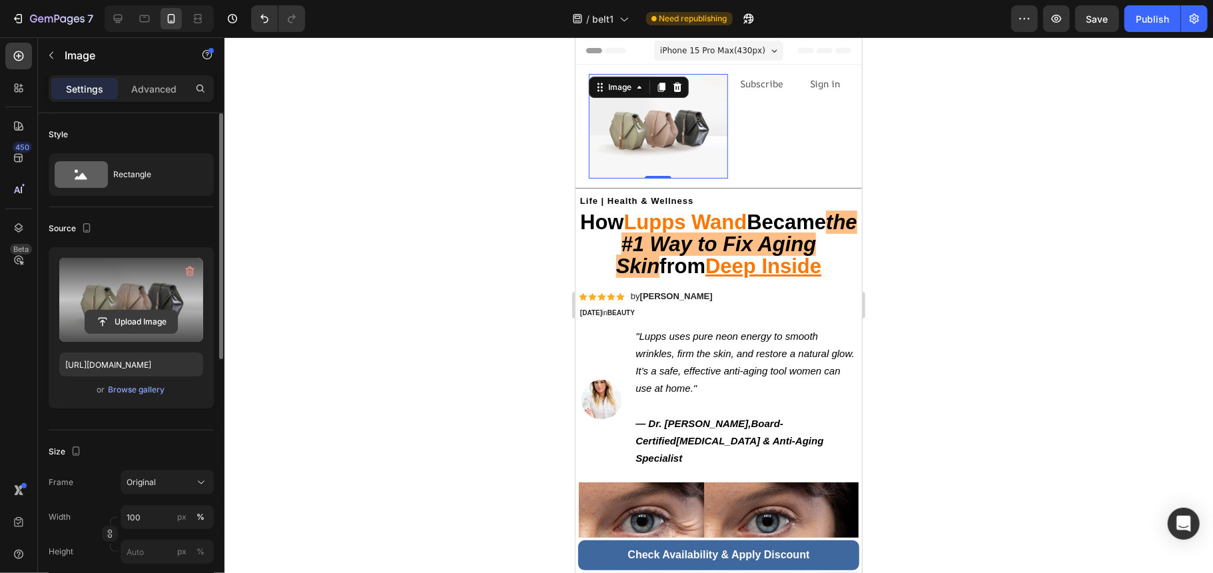
click at [113, 329] on input "file" at bounding box center [131, 321] width 92 height 23
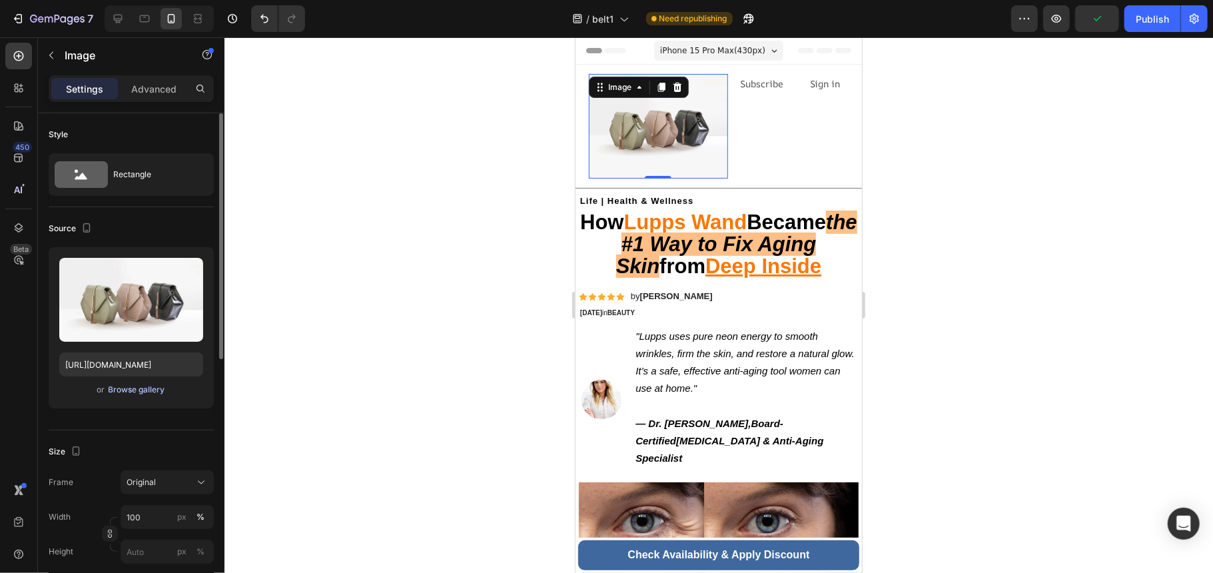
click at [121, 390] on div "Browse gallery" at bounding box center [137, 390] width 57 height 12
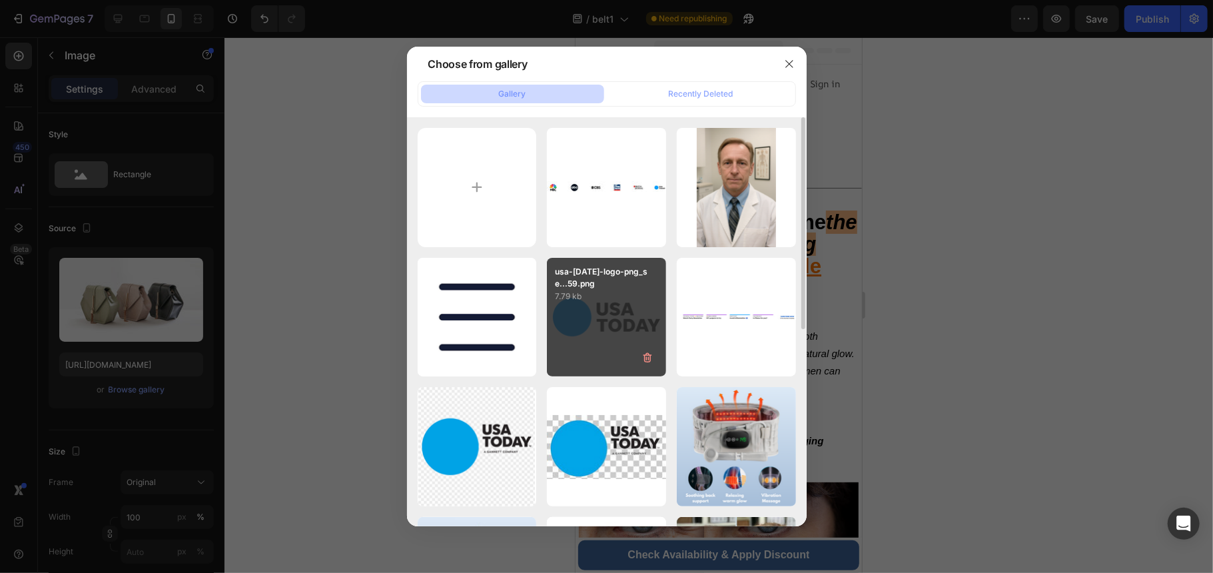
click at [565, 320] on div "usa-[DATE]-logo-png_se...59.png 7.79 kb" at bounding box center [606, 317] width 119 height 119
type input "[URL][DOMAIN_NAME]"
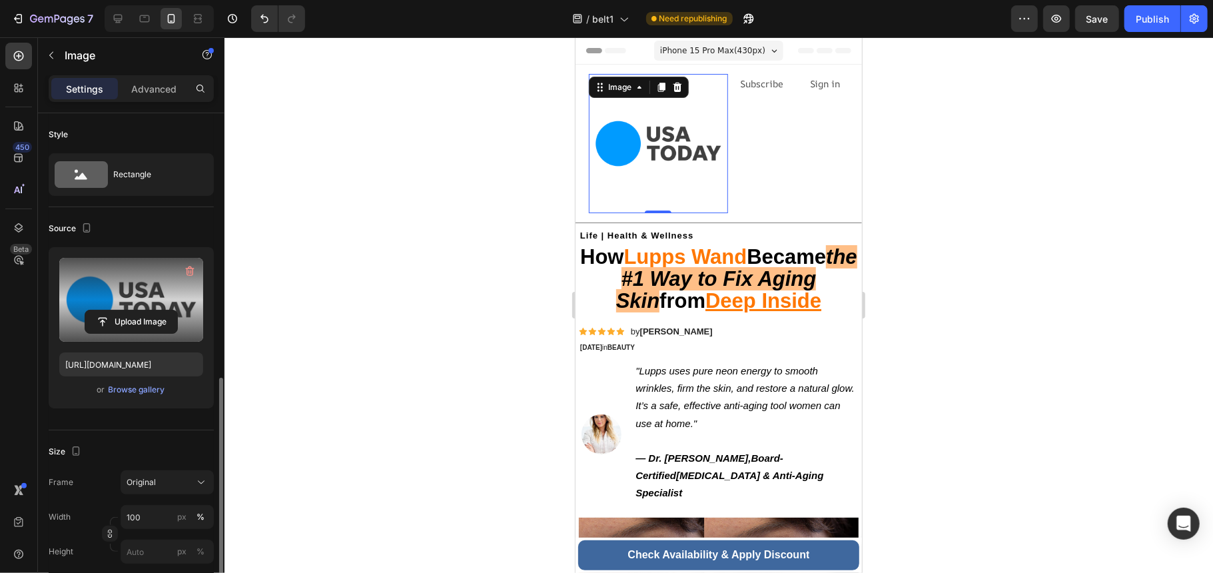
scroll to position [177, 0]
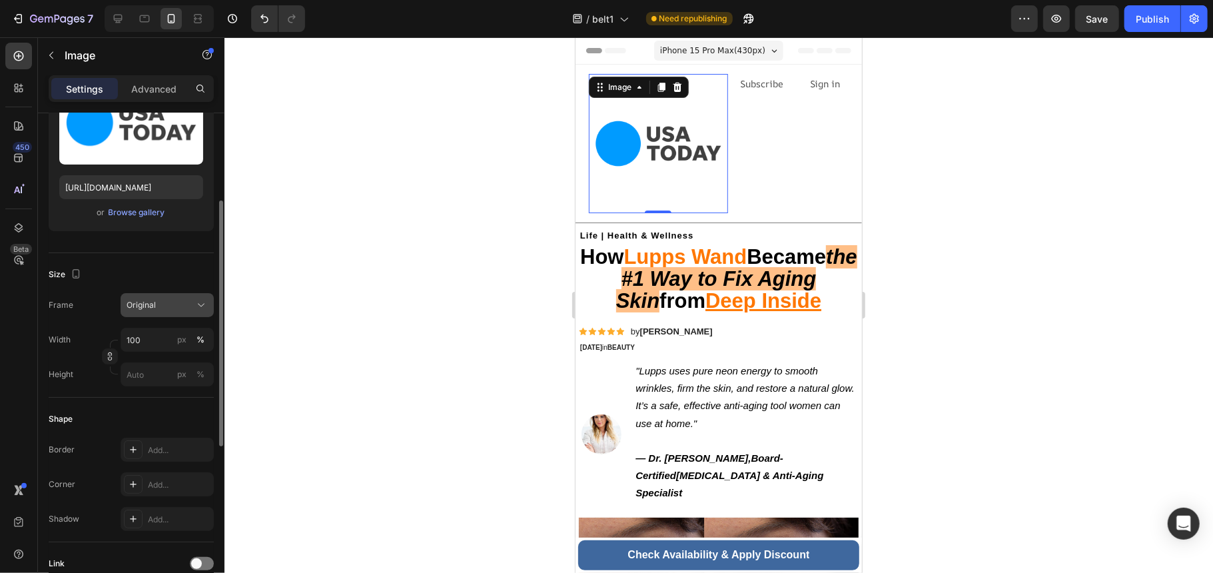
click at [170, 312] on button "Original" at bounding box center [167, 305] width 93 height 24
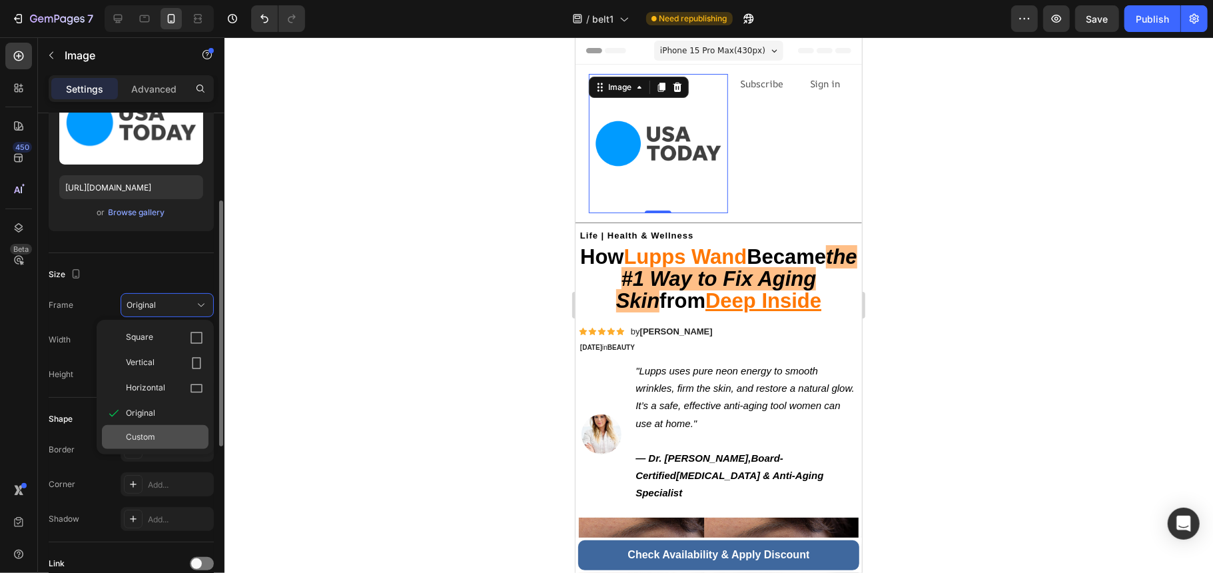
click at [155, 446] on div "Custom" at bounding box center [155, 437] width 107 height 24
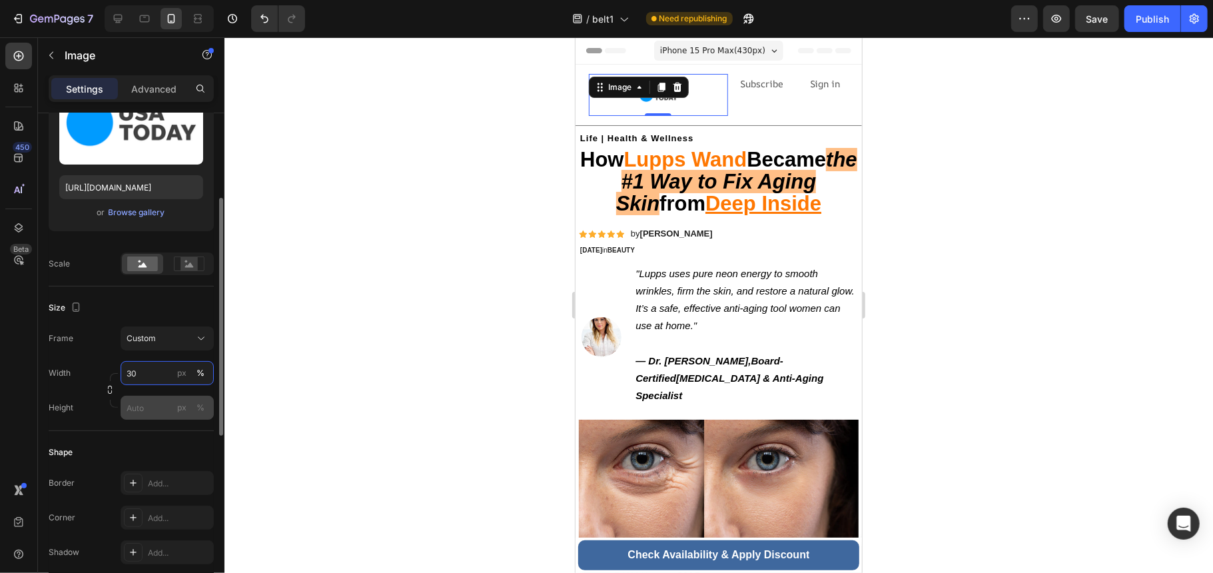
type input "30"
click at [165, 416] on input "px %" at bounding box center [167, 408] width 93 height 24
click at [88, 479] on div "Border Add..." at bounding box center [131, 483] width 165 height 24
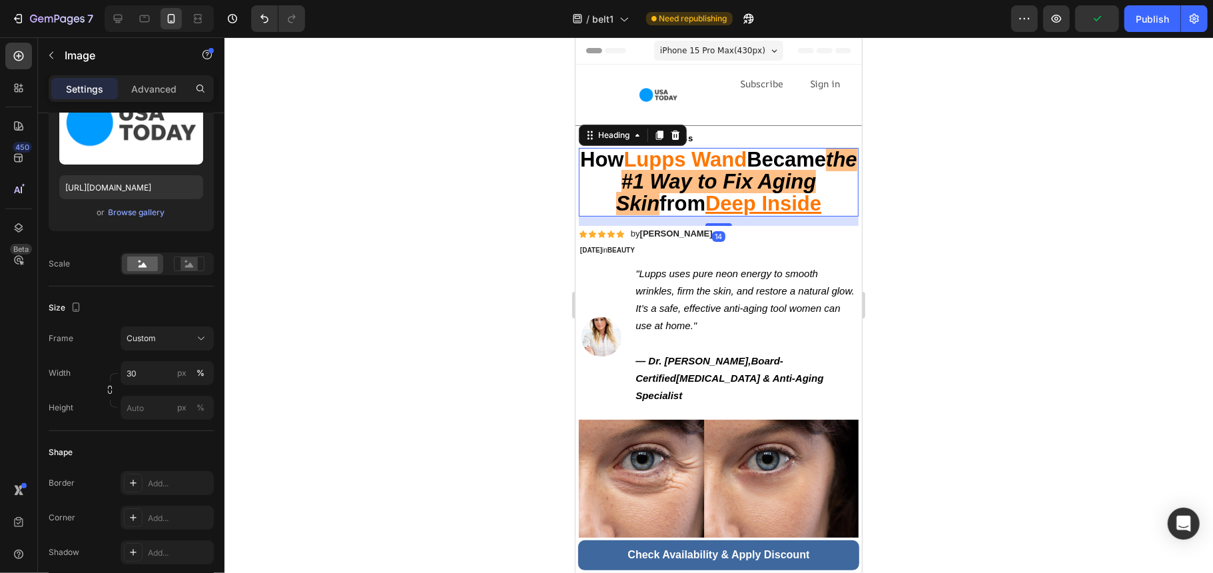
click at [677, 203] on strong "from" at bounding box center [682, 202] width 46 height 23
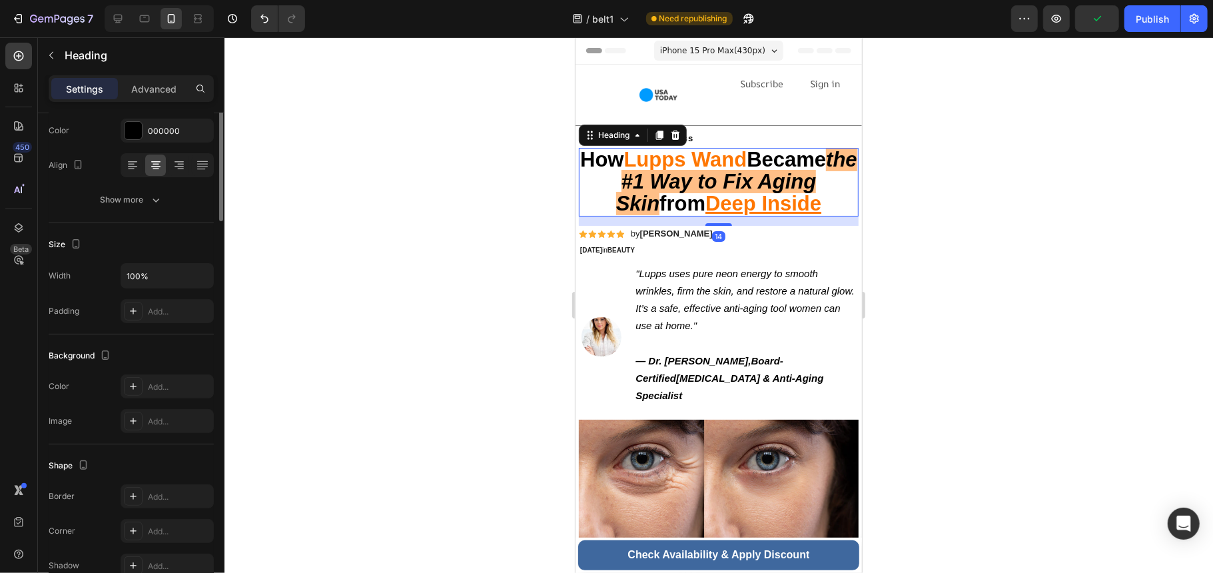
scroll to position [0, 0]
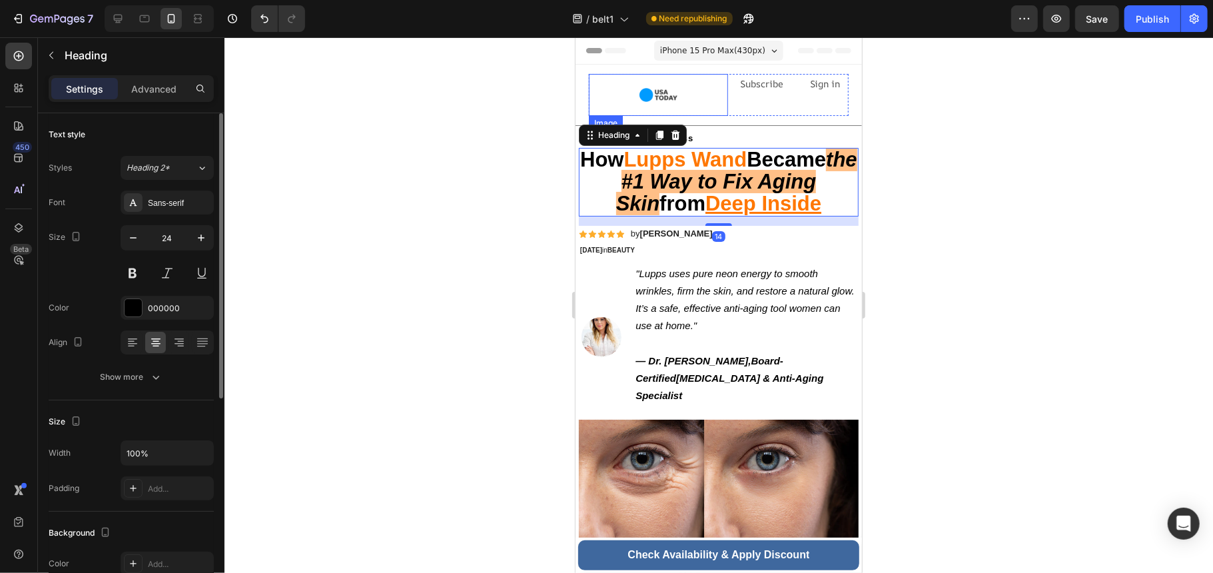
click at [661, 83] on img at bounding box center [658, 94] width 42 height 42
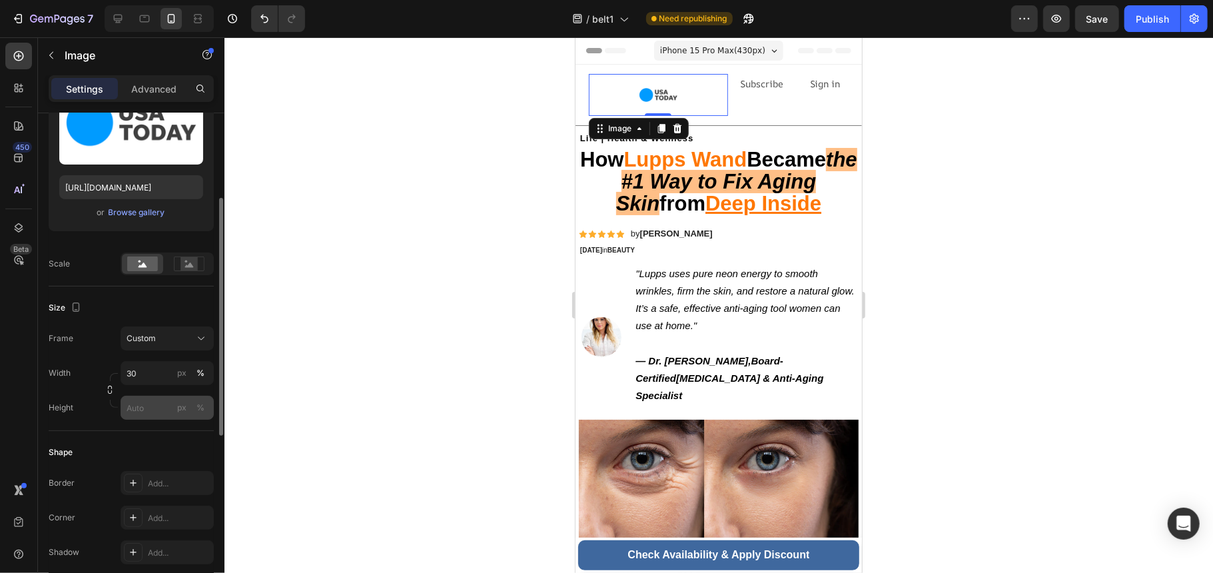
scroll to position [543, 0]
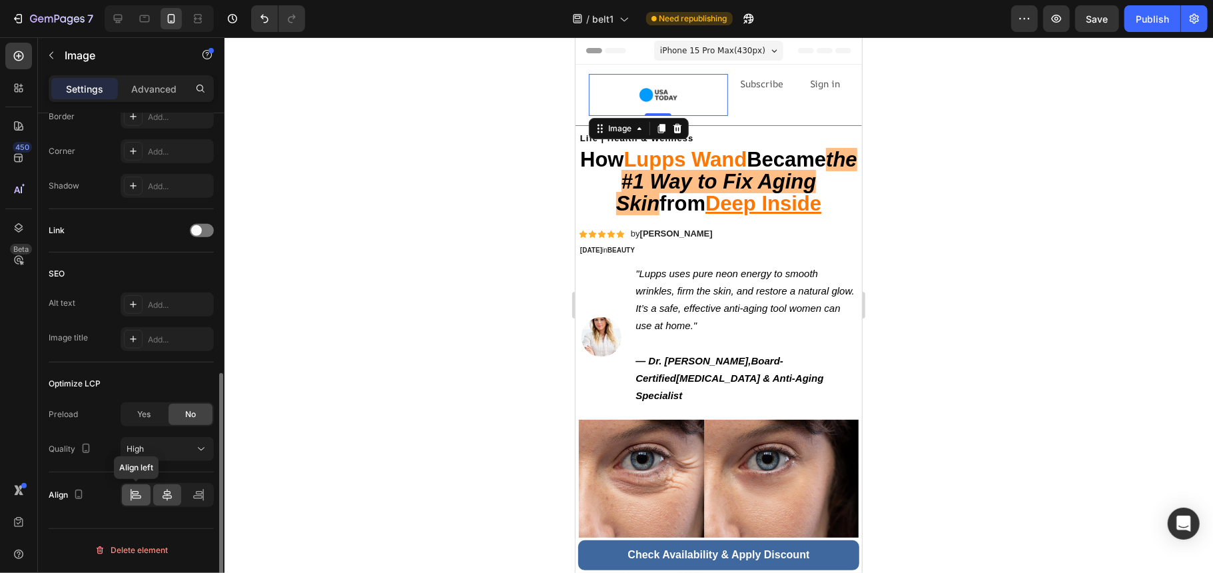
click at [142, 493] on icon at bounding box center [135, 494] width 13 height 13
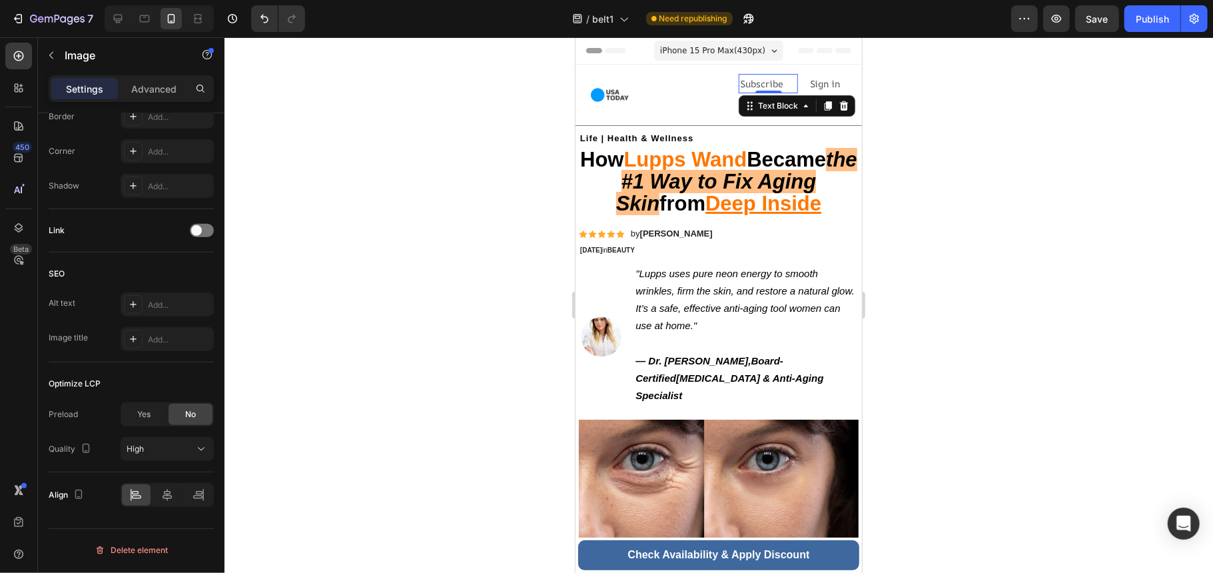
click at [768, 83] on p "Subscribe" at bounding box center [767, 83] width 57 height 17
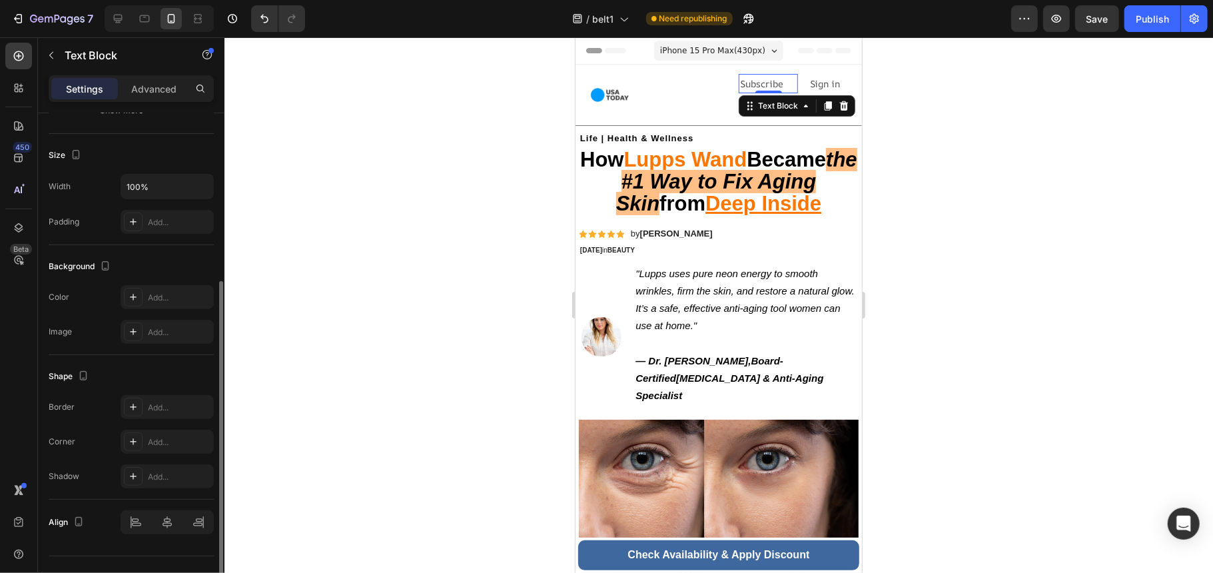
scroll to position [294, 0]
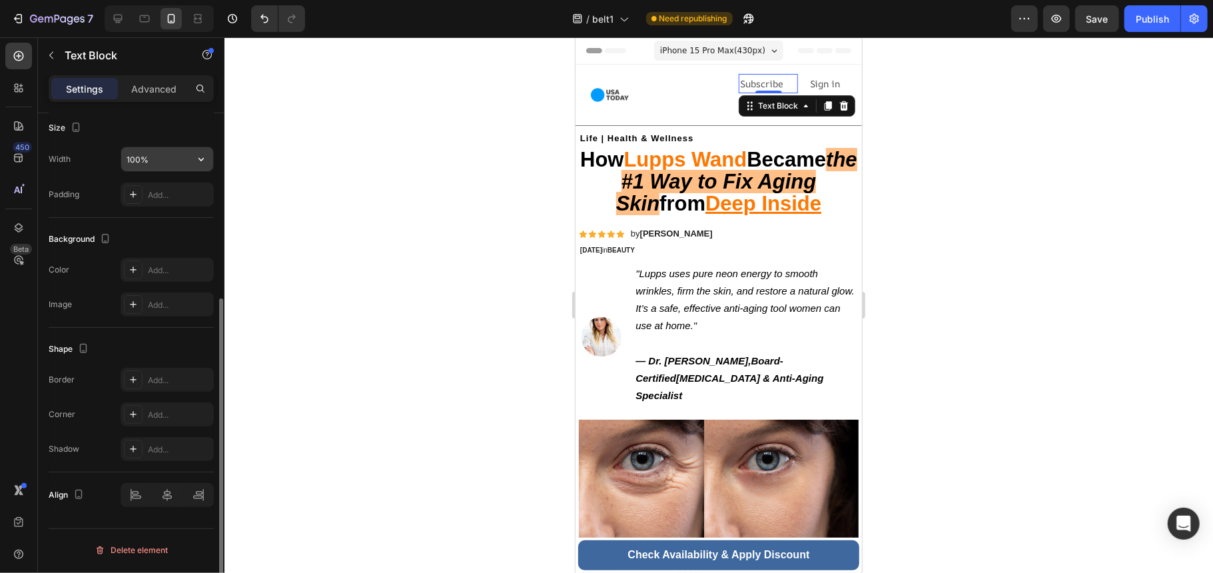
click at [179, 168] on input "100%" at bounding box center [167, 159] width 92 height 24
click at [206, 158] on icon "button" at bounding box center [200, 158] width 13 height 13
click at [84, 301] on div "Image Add..." at bounding box center [131, 304] width 165 height 24
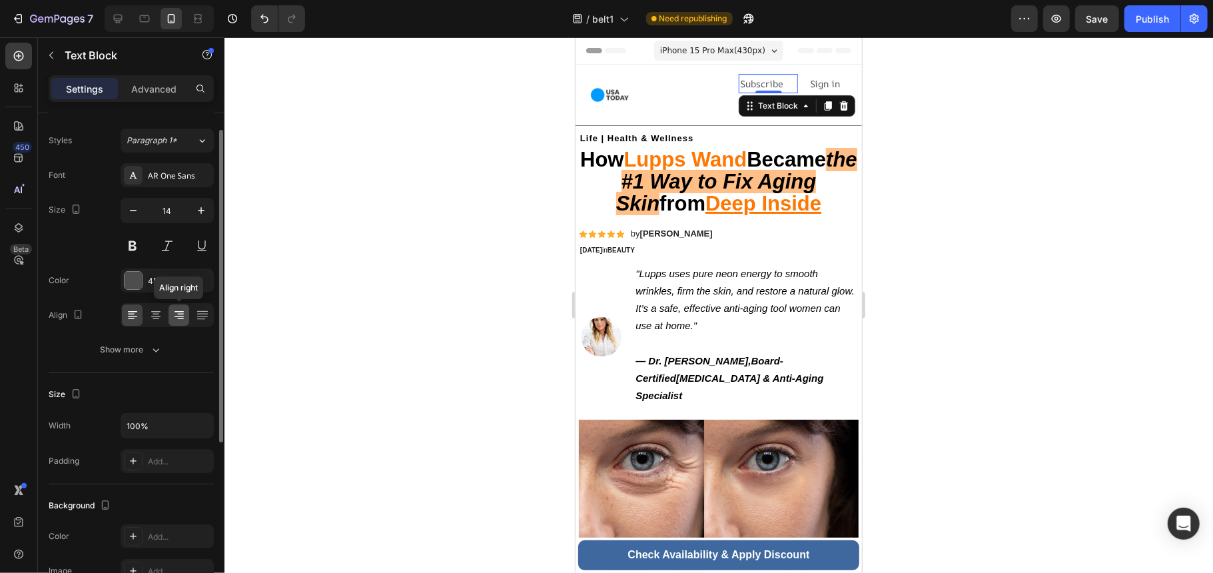
click at [184, 320] on icon at bounding box center [178, 314] width 13 height 13
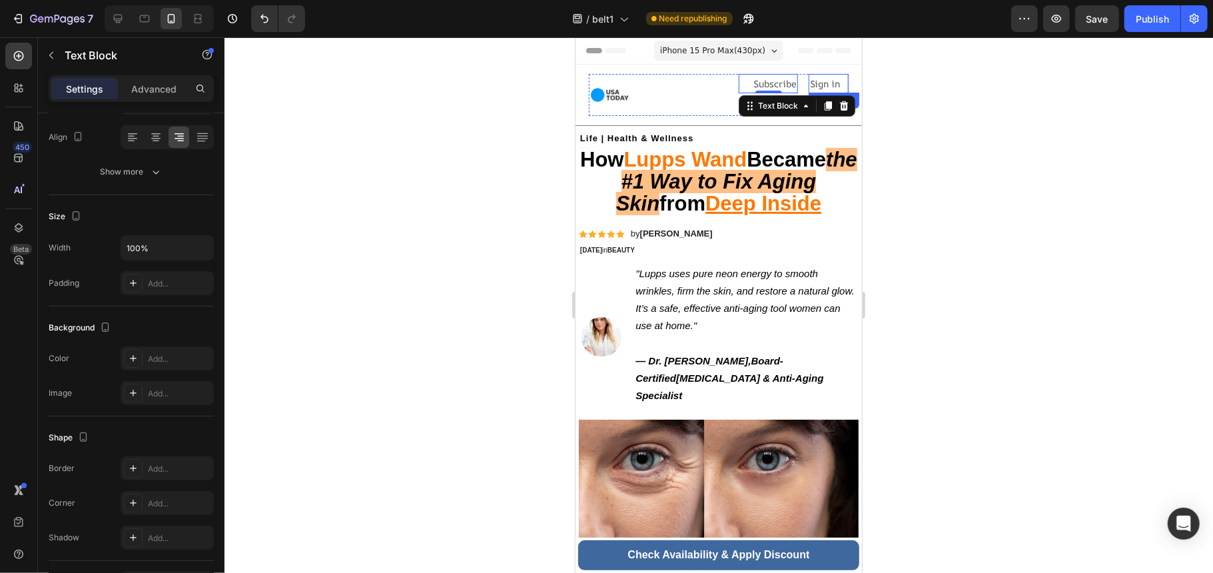
click at [808, 91] on div "Sign in Text Block" at bounding box center [828, 82] width 40 height 19
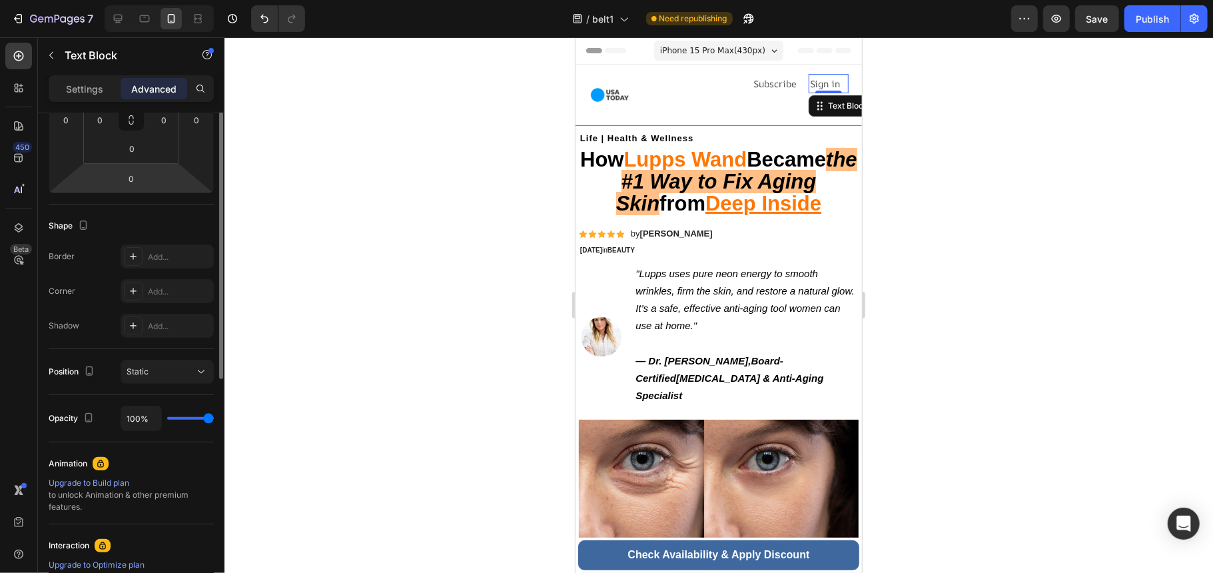
scroll to position [162, 0]
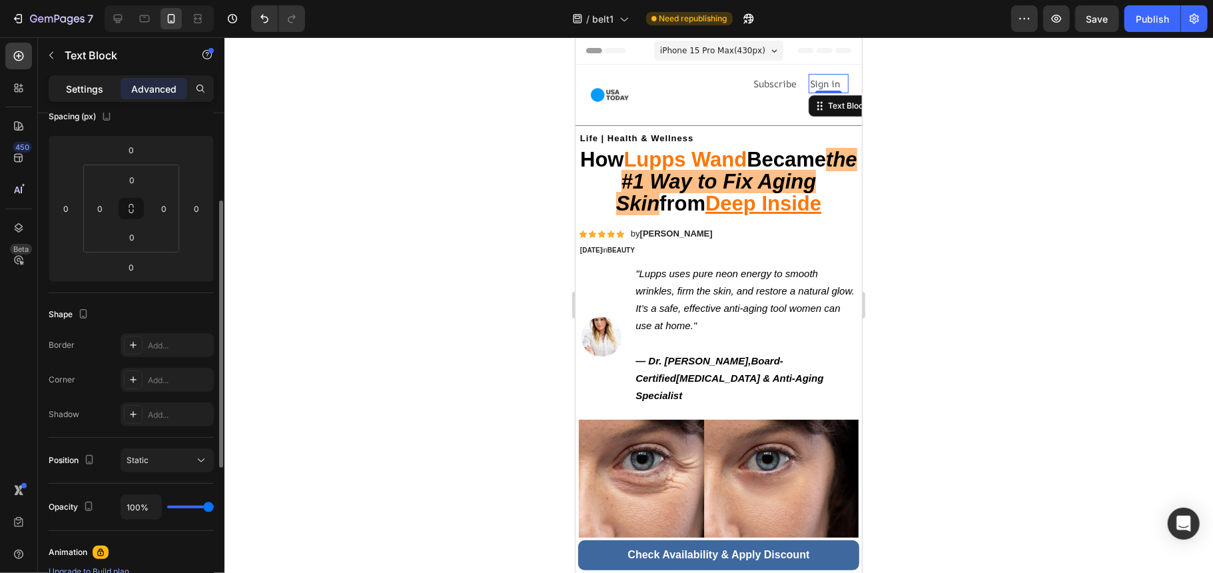
click at [97, 95] on p "Settings" at bounding box center [84, 89] width 37 height 14
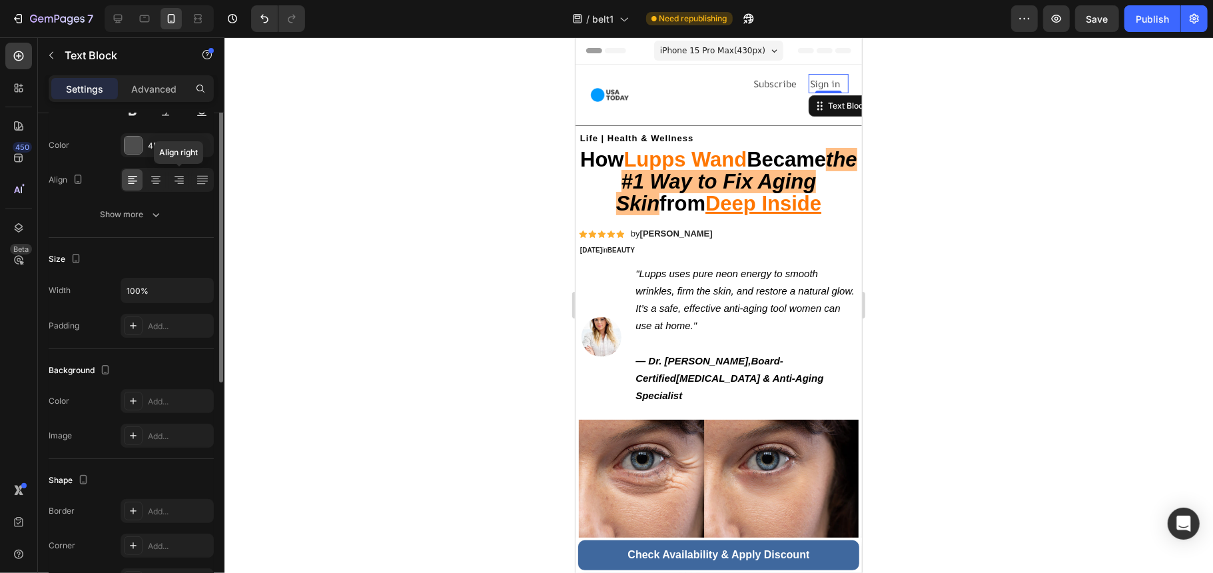
scroll to position [73, 0]
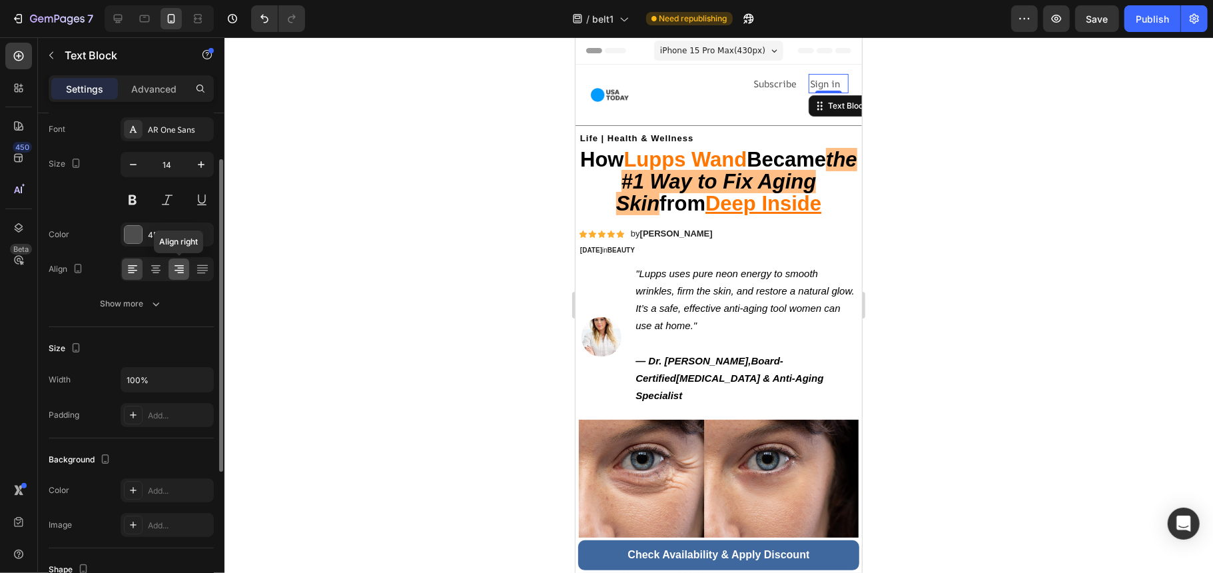
click at [182, 273] on icon at bounding box center [180, 272] width 7 height 1
click at [427, 306] on div at bounding box center [718, 304] width 988 height 535
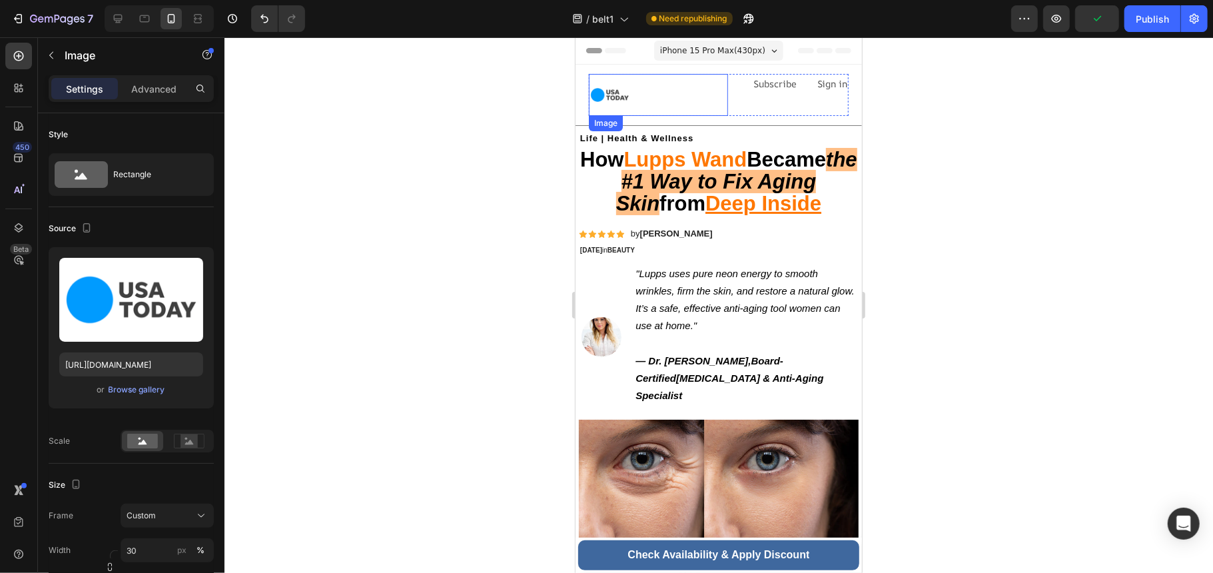
click at [635, 97] on div at bounding box center [657, 94] width 139 height 42
click at [713, 93] on div at bounding box center [657, 94] width 139 height 42
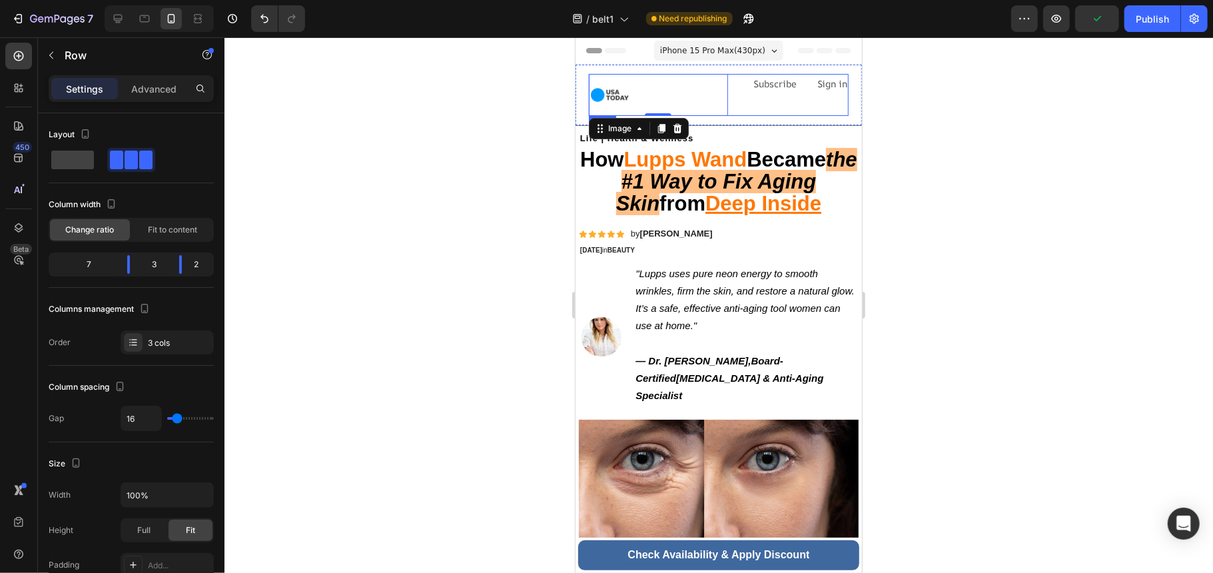
click at [739, 93] on div "Subscribe Text Block" at bounding box center [768, 94] width 60 height 42
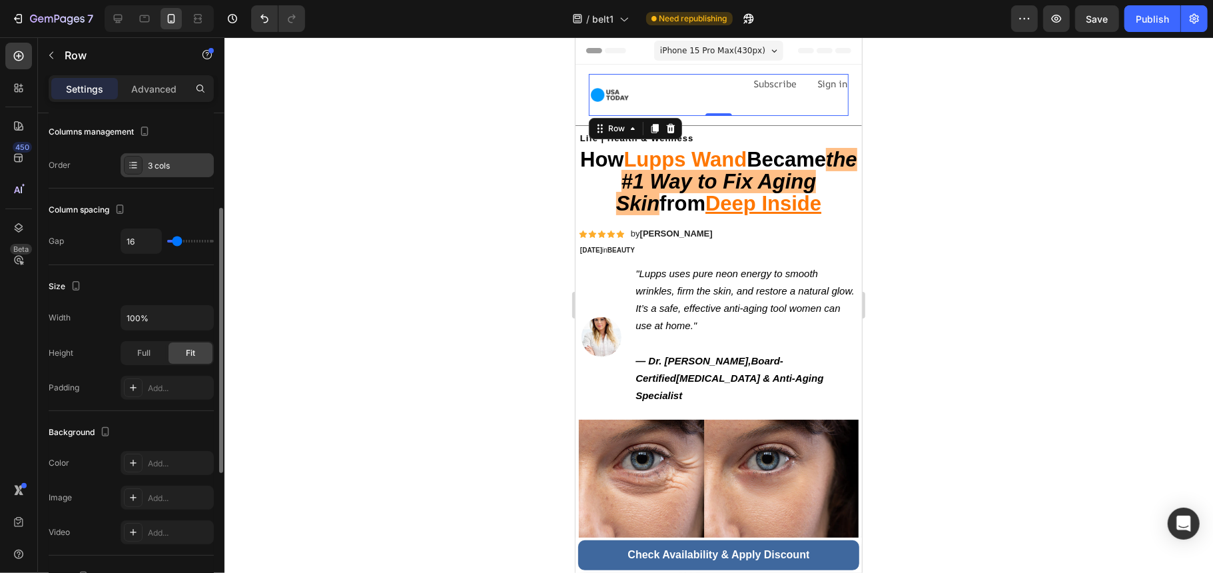
scroll to position [0, 0]
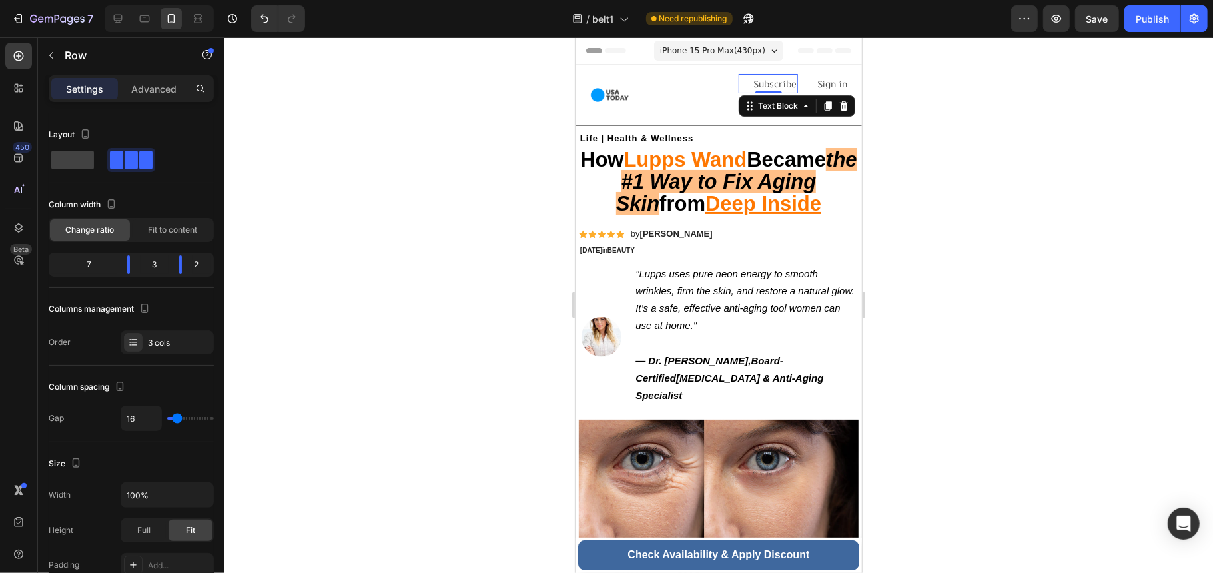
click at [772, 87] on p "Subscribe" at bounding box center [767, 83] width 57 height 17
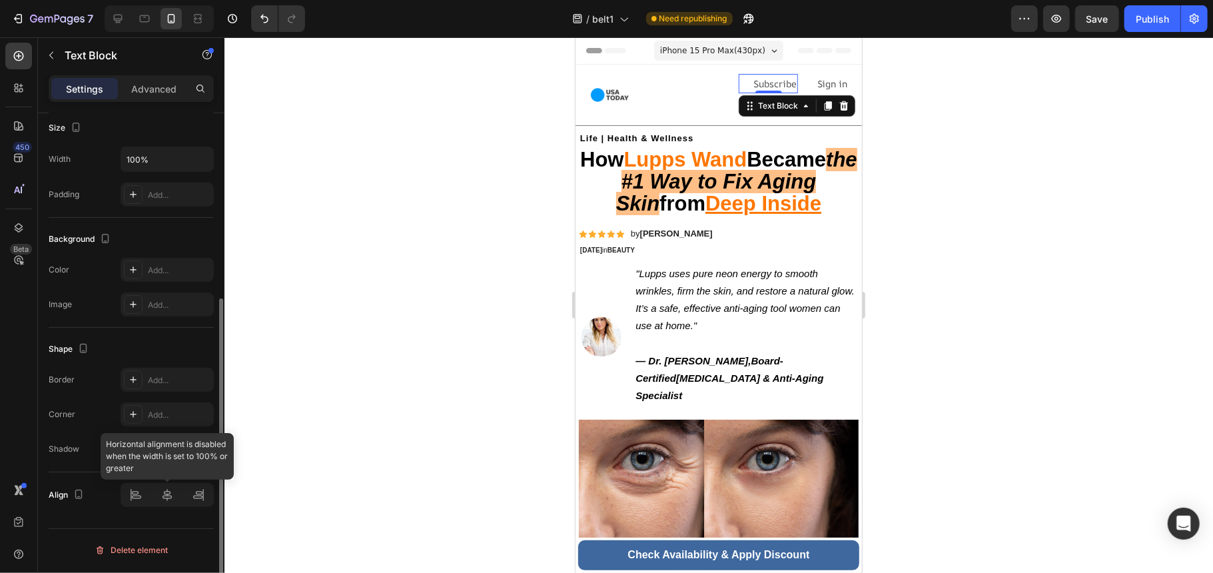
scroll to position [205, 0]
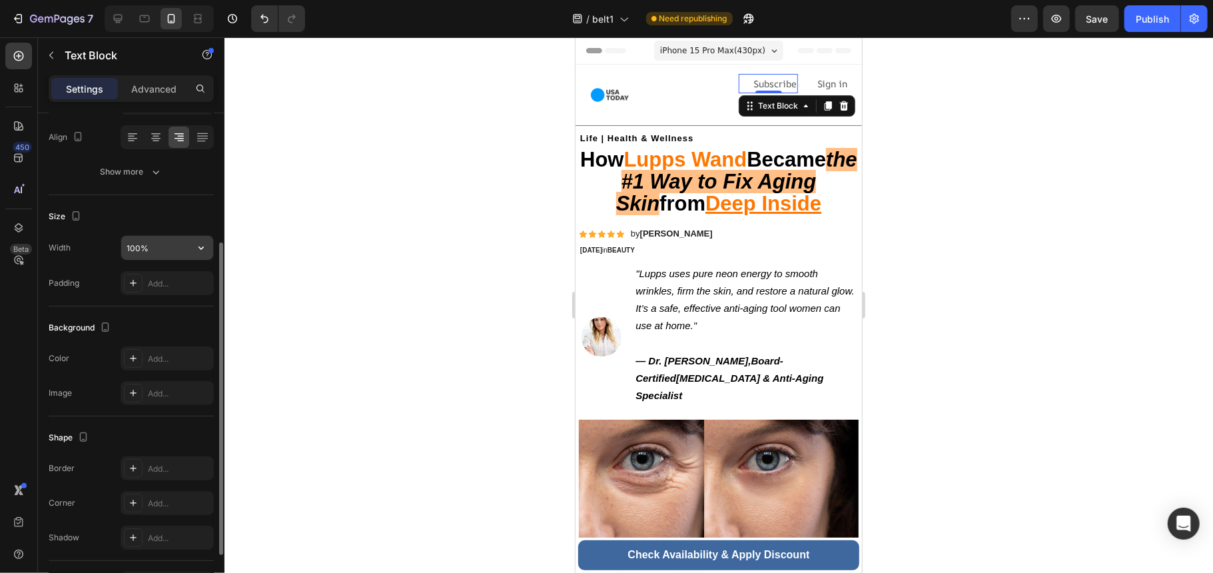
click at [174, 256] on input "100%" at bounding box center [167, 248] width 92 height 24
click at [208, 256] on button "button" at bounding box center [201, 248] width 24 height 24
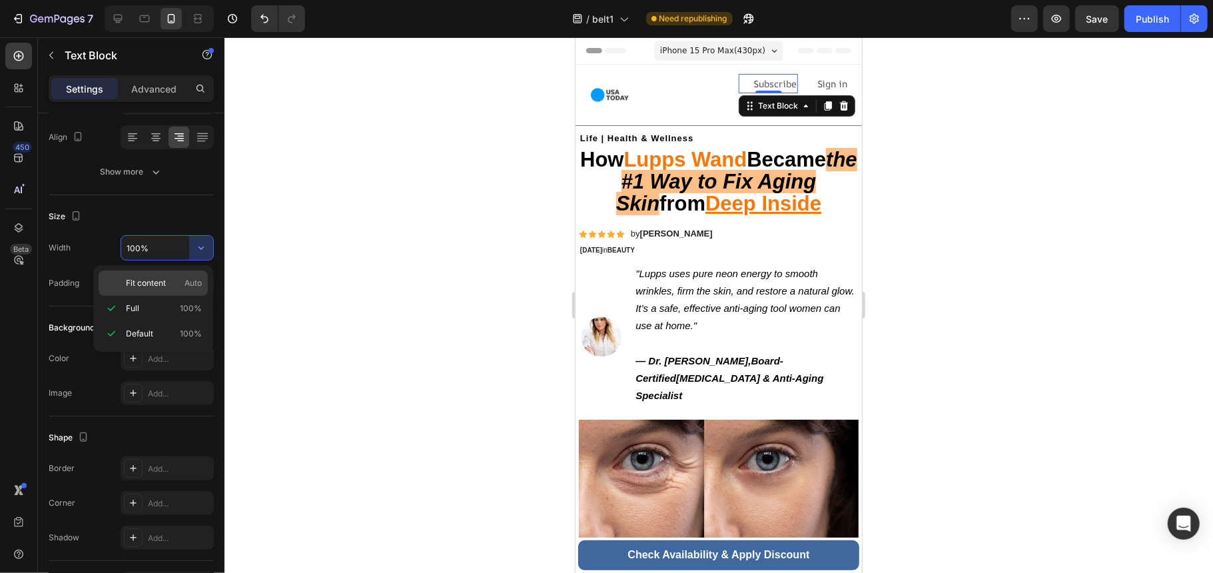
click at [179, 281] on p "Fit content Auto" at bounding box center [164, 283] width 76 height 12
type input "Auto"
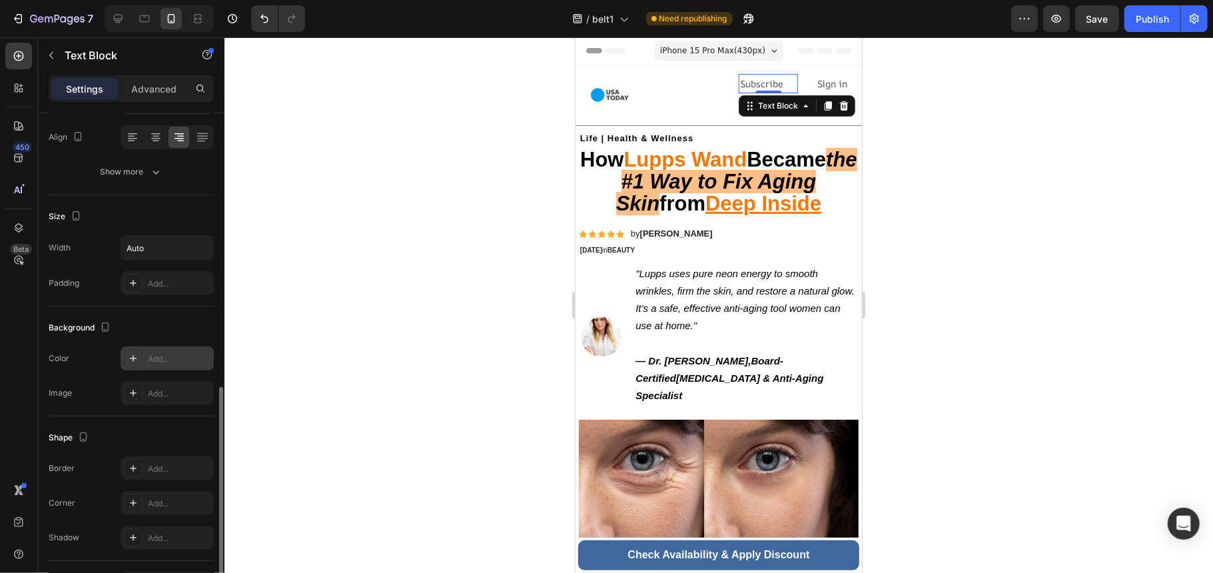
scroll to position [294, 0]
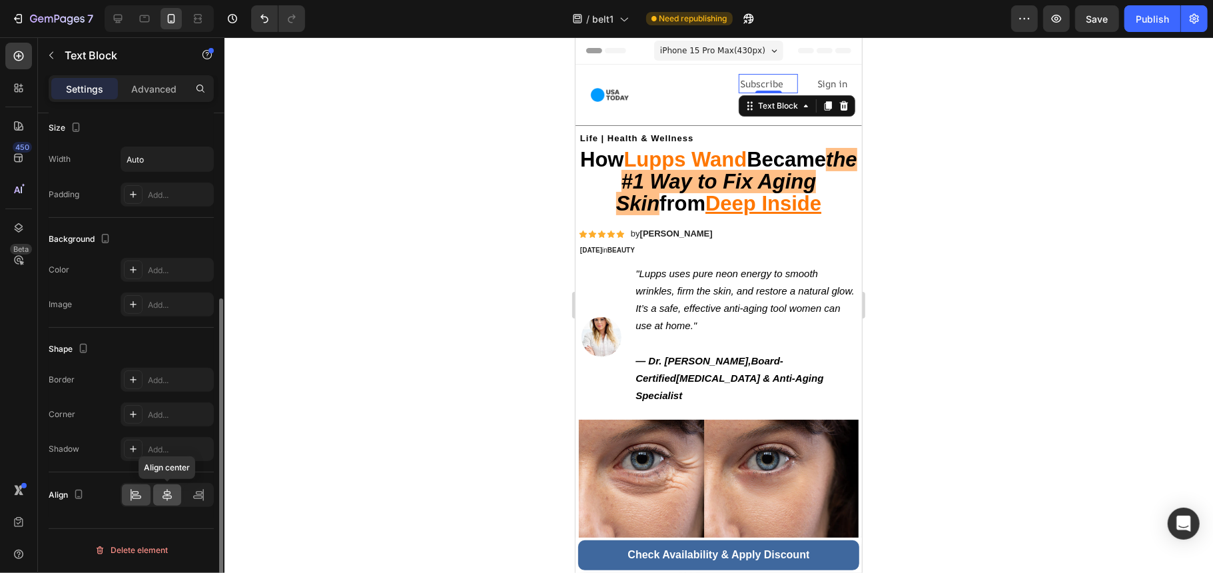
click at [174, 493] on div at bounding box center [167, 494] width 29 height 21
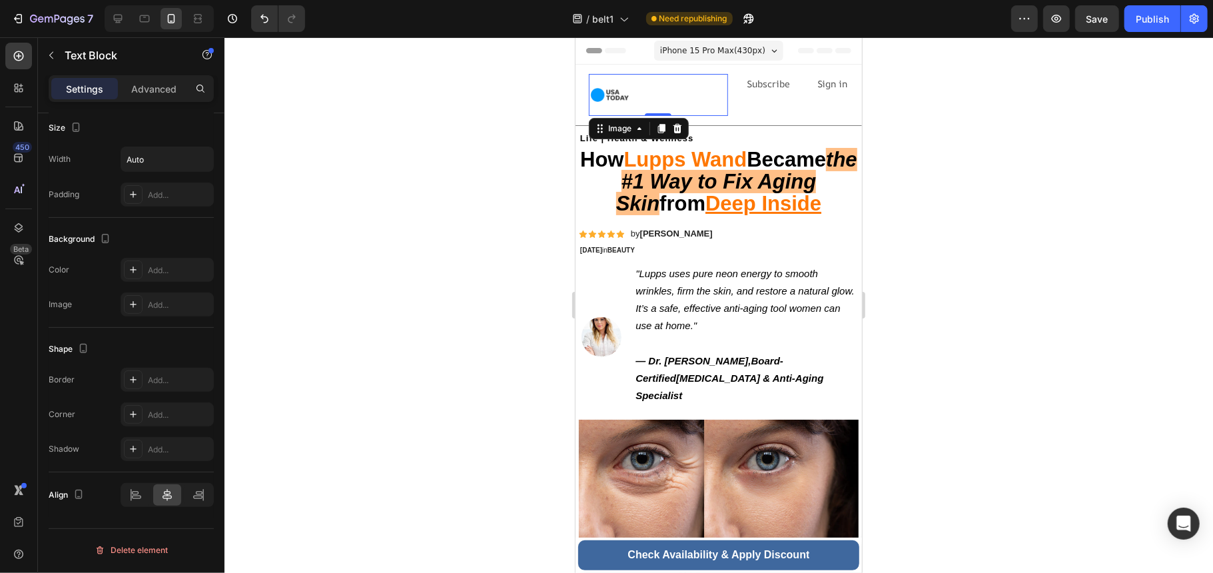
click at [685, 107] on div at bounding box center [657, 94] width 139 height 42
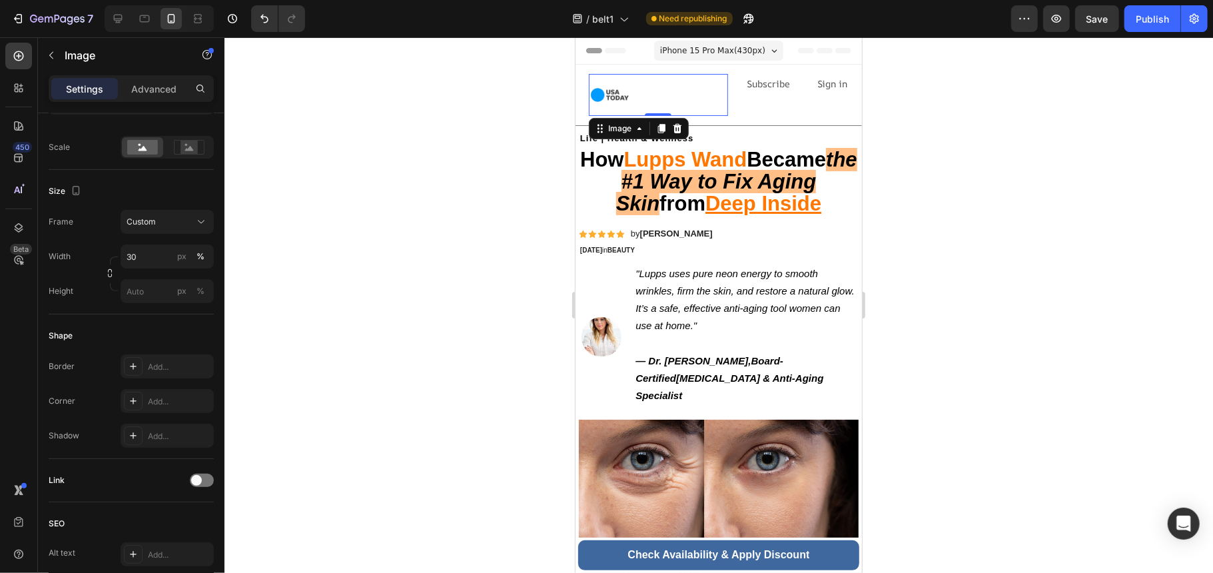
scroll to position [0, 0]
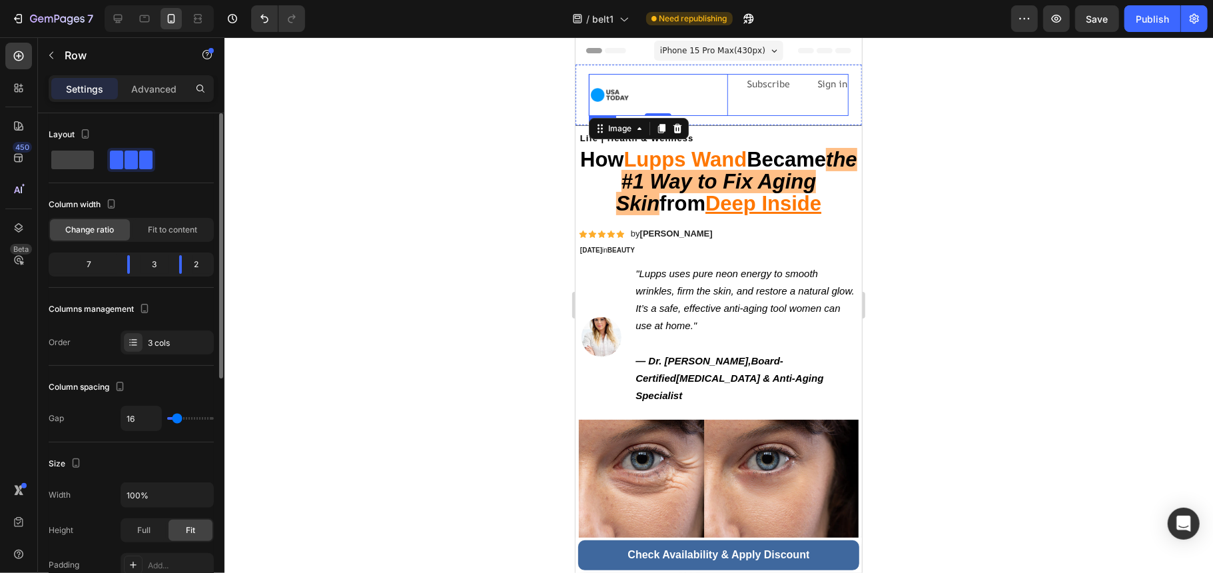
click at [763, 101] on div "Subscribe Text Block" at bounding box center [768, 94] width 60 height 42
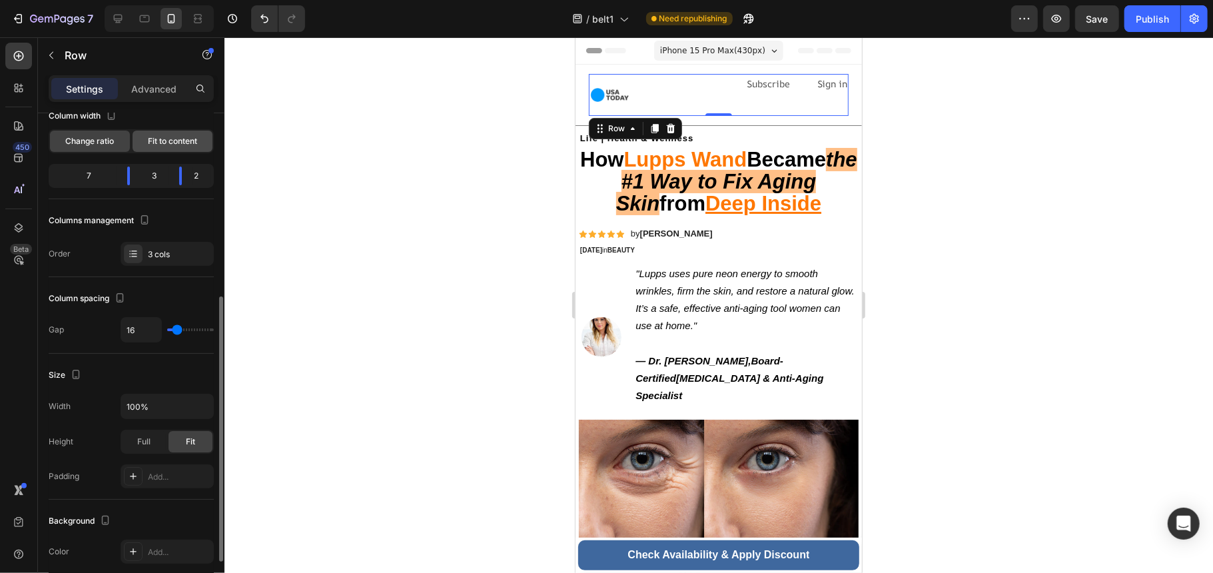
scroll to position [266, 0]
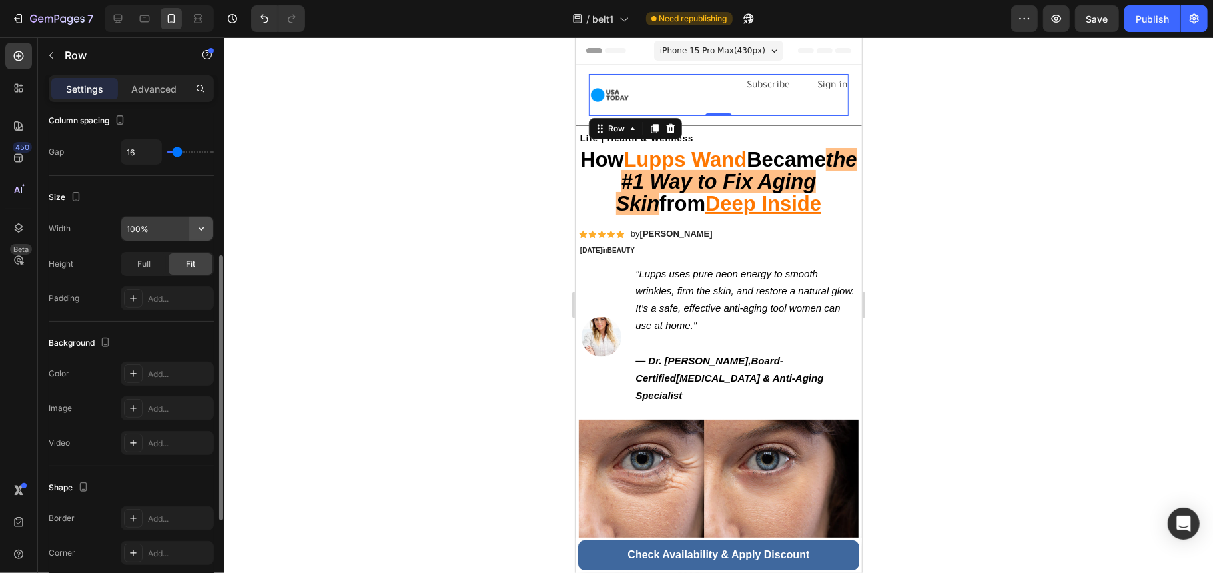
click at [210, 232] on button "button" at bounding box center [201, 228] width 24 height 24
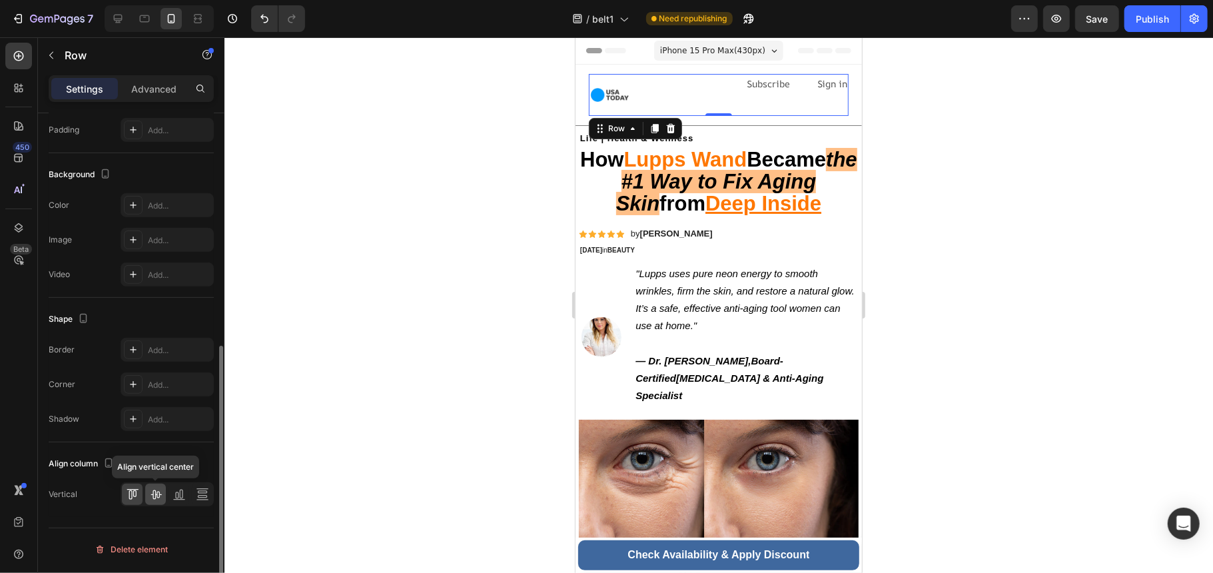
click at [158, 495] on icon at bounding box center [156, 494] width 11 height 9
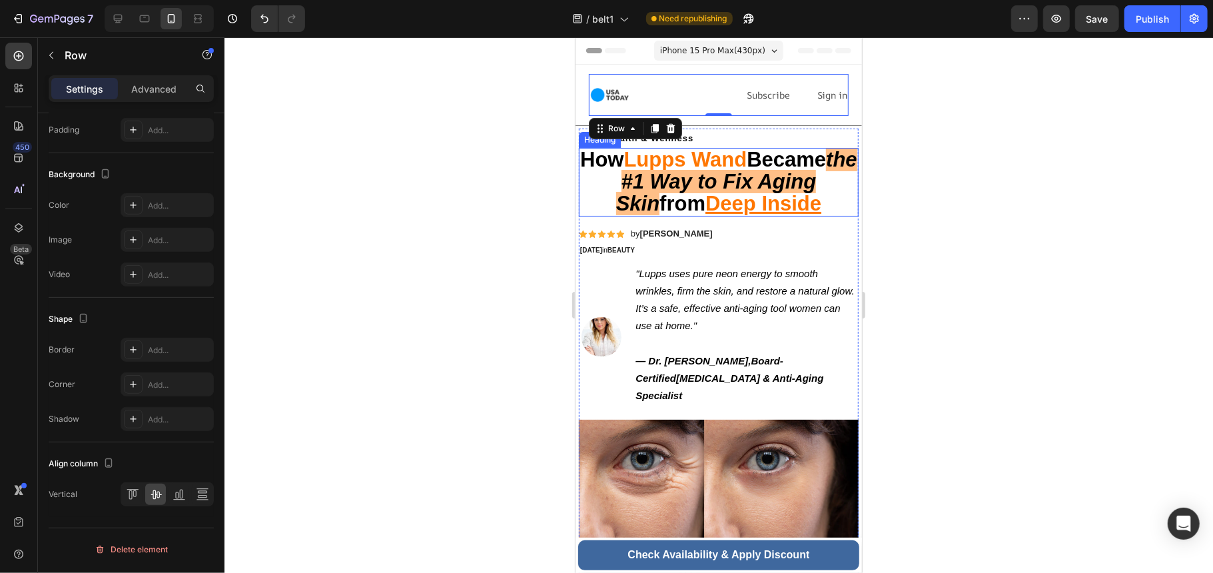
click at [843, 147] on h1 "How Lupps Wand Became the #1 Way to Fix Aging Skin from Deep Inside" at bounding box center [718, 181] width 280 height 69
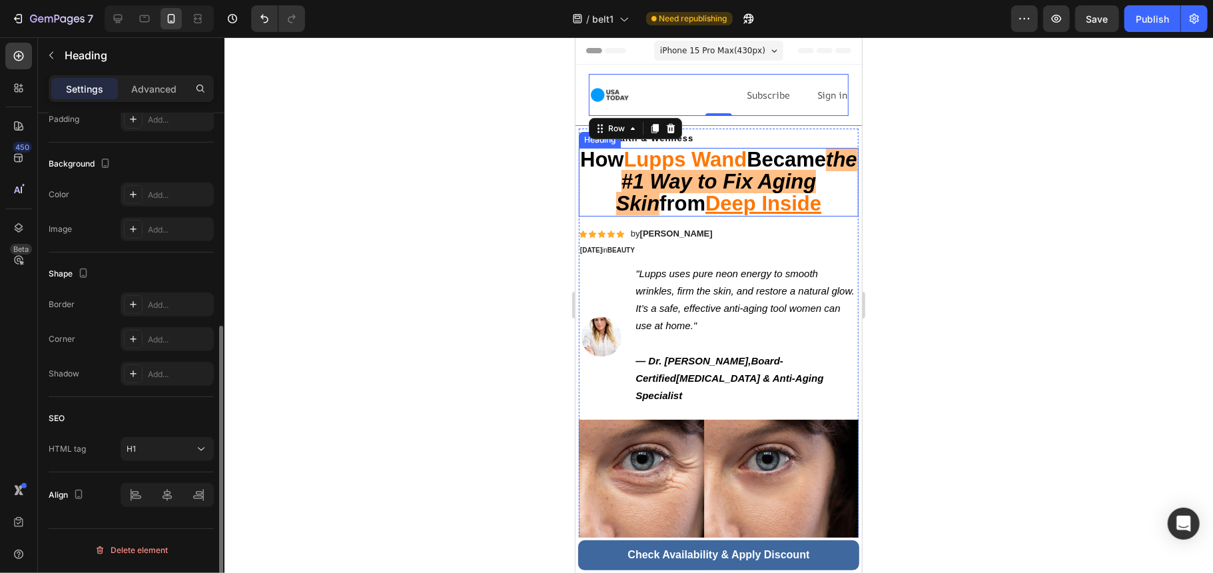
scroll to position [0, 0]
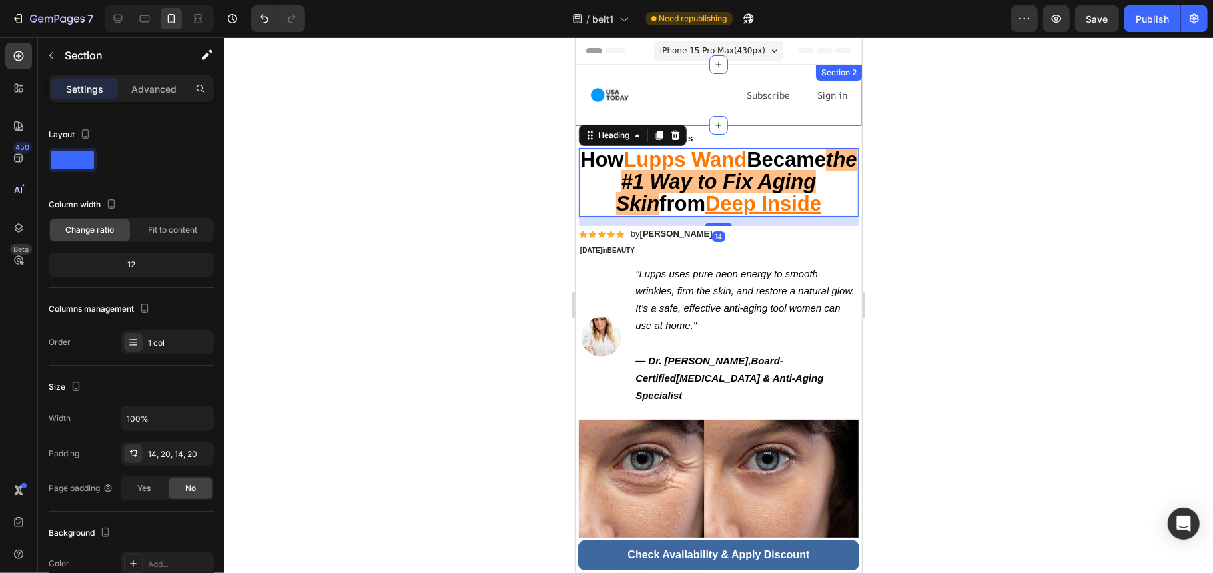
click at [762, 113] on div "Image Subscribe Text Block Sign in Text Block Row Section 2" at bounding box center [718, 94] width 286 height 61
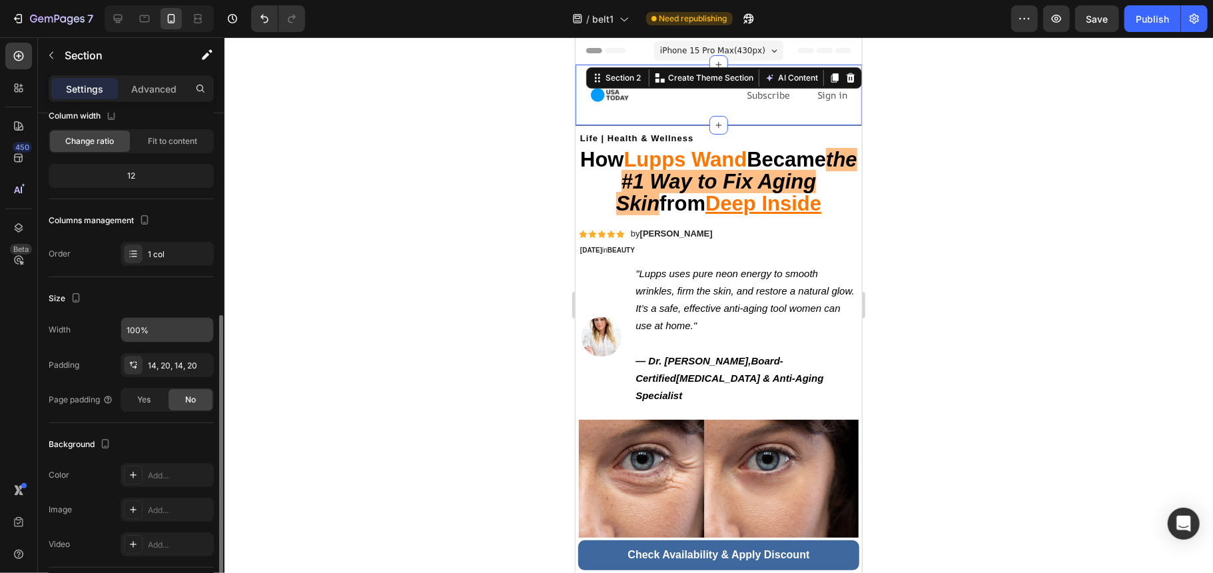
scroll to position [177, 0]
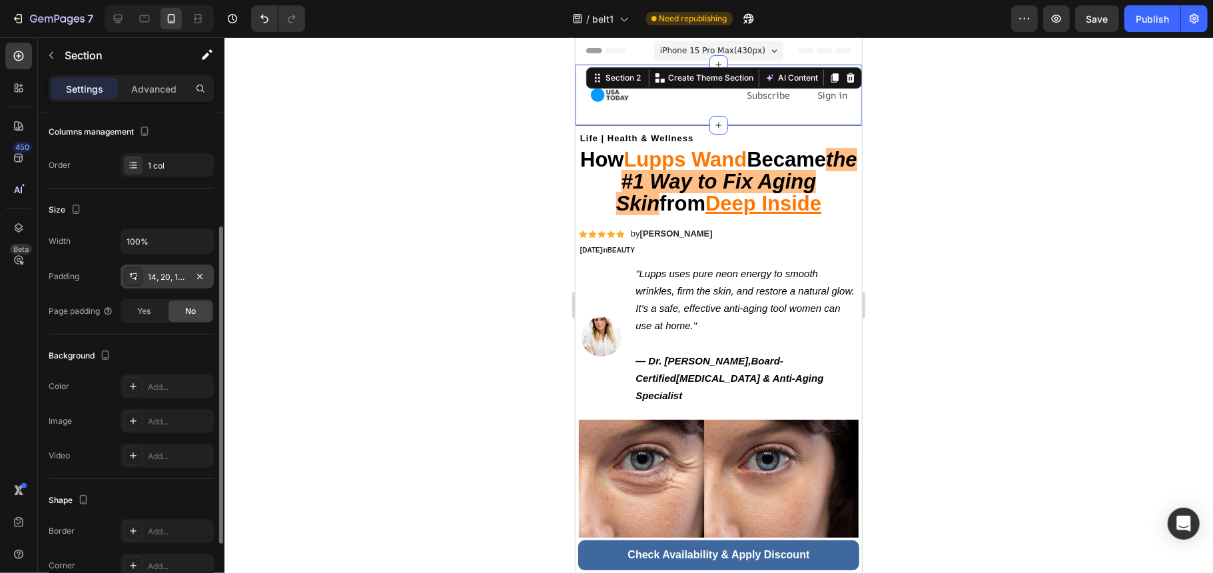
click at [195, 265] on div "14, 20, 14, 20" at bounding box center [167, 276] width 93 height 24
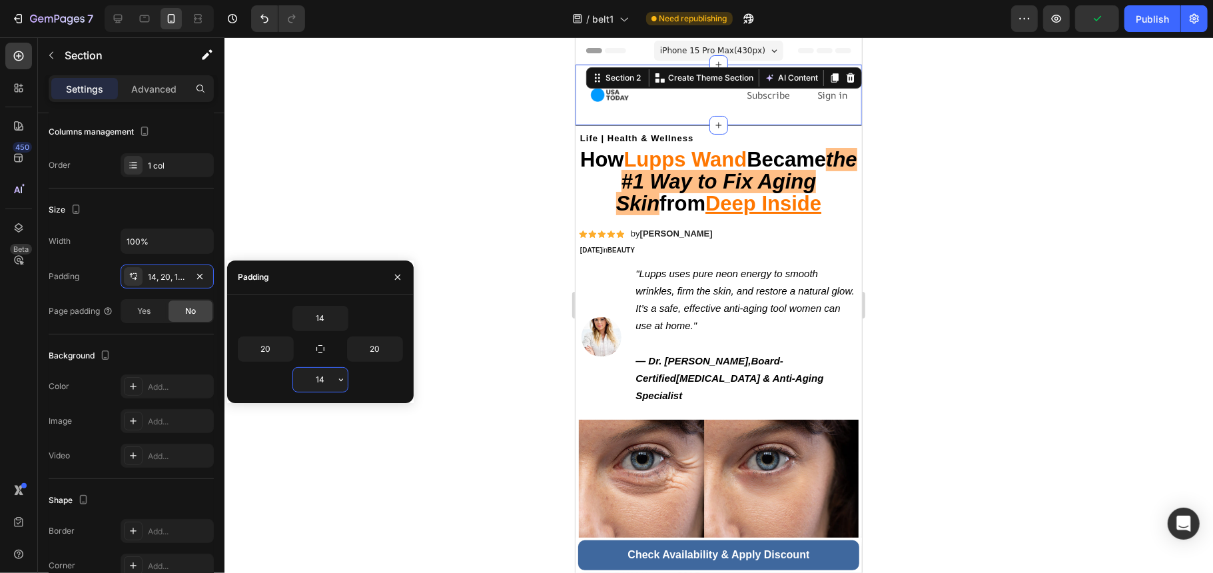
click at [326, 377] on input "14" at bounding box center [320, 380] width 55 height 24
click at [338, 382] on icon "button" at bounding box center [341, 379] width 11 height 11
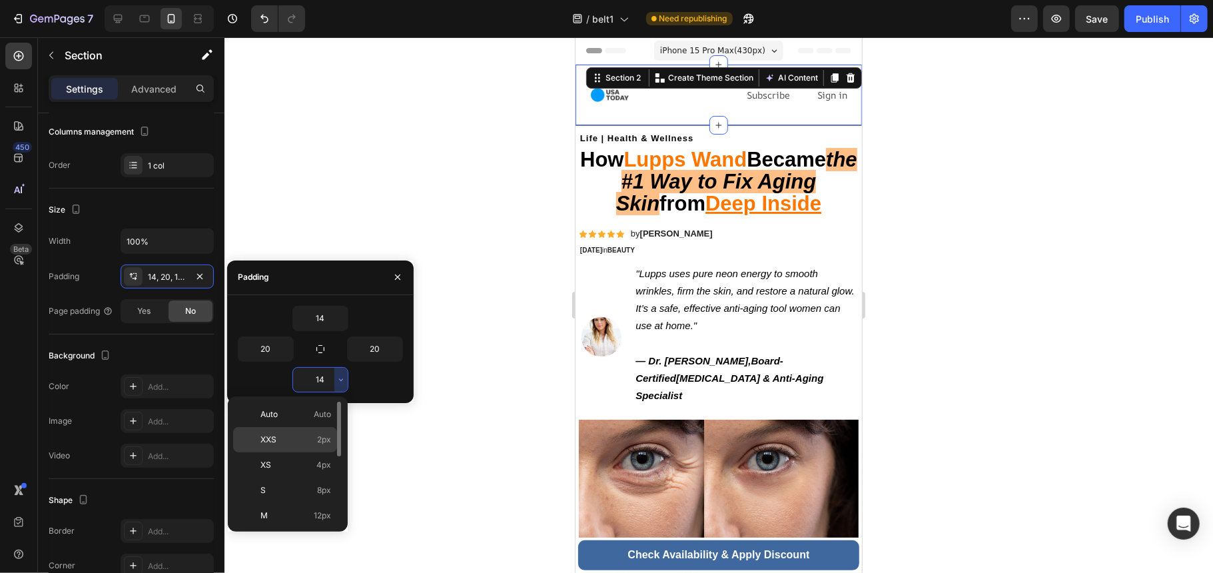
click at [307, 443] on p "XXS 2px" at bounding box center [295, 440] width 71 height 12
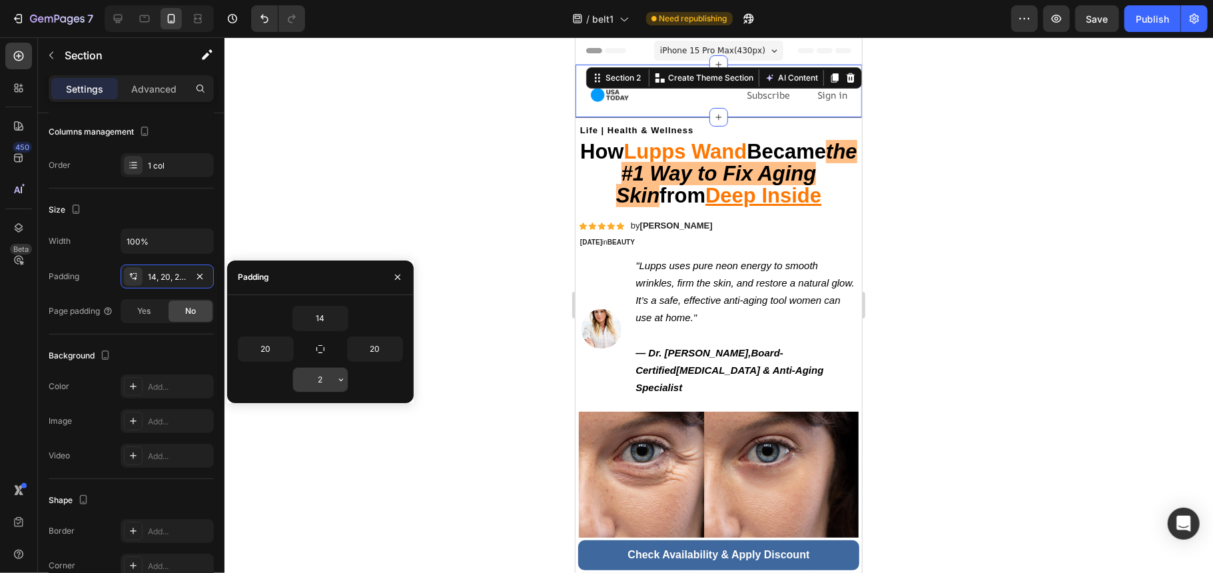
click at [332, 386] on input "2" at bounding box center [320, 380] width 55 height 24
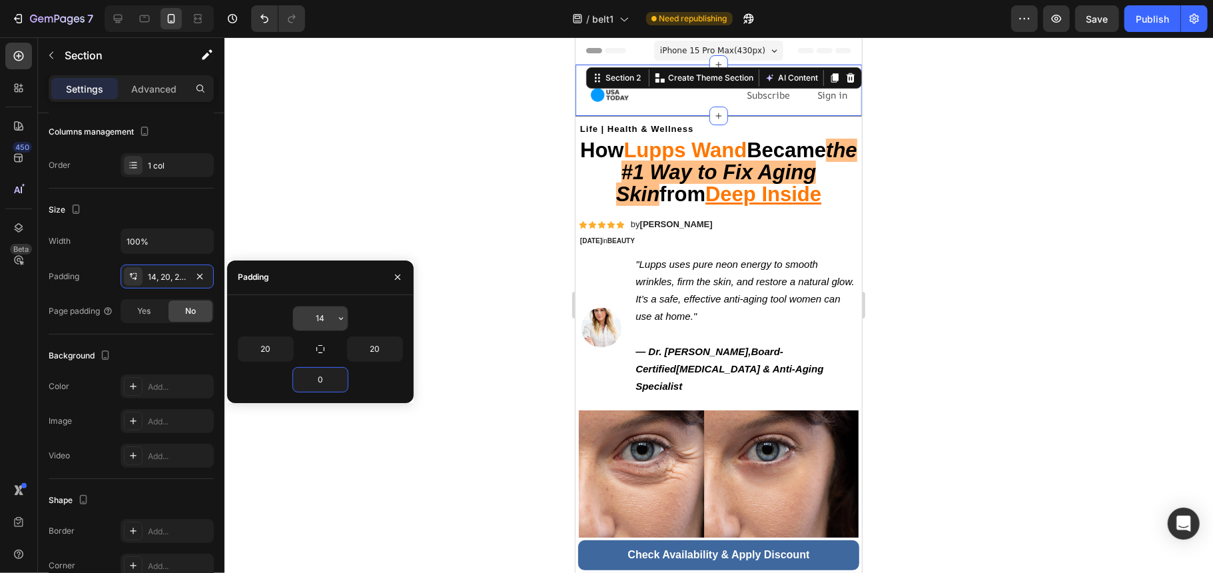
type input "0"
click at [333, 318] on input "14" at bounding box center [320, 318] width 55 height 24
type input "0"
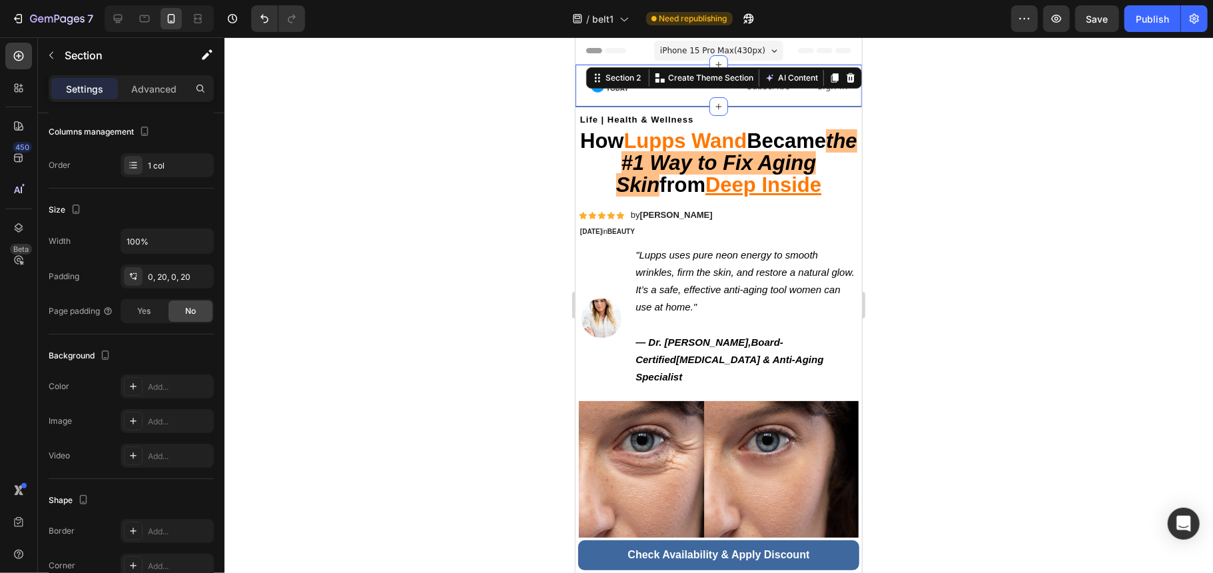
click at [557, 312] on div at bounding box center [718, 304] width 988 height 535
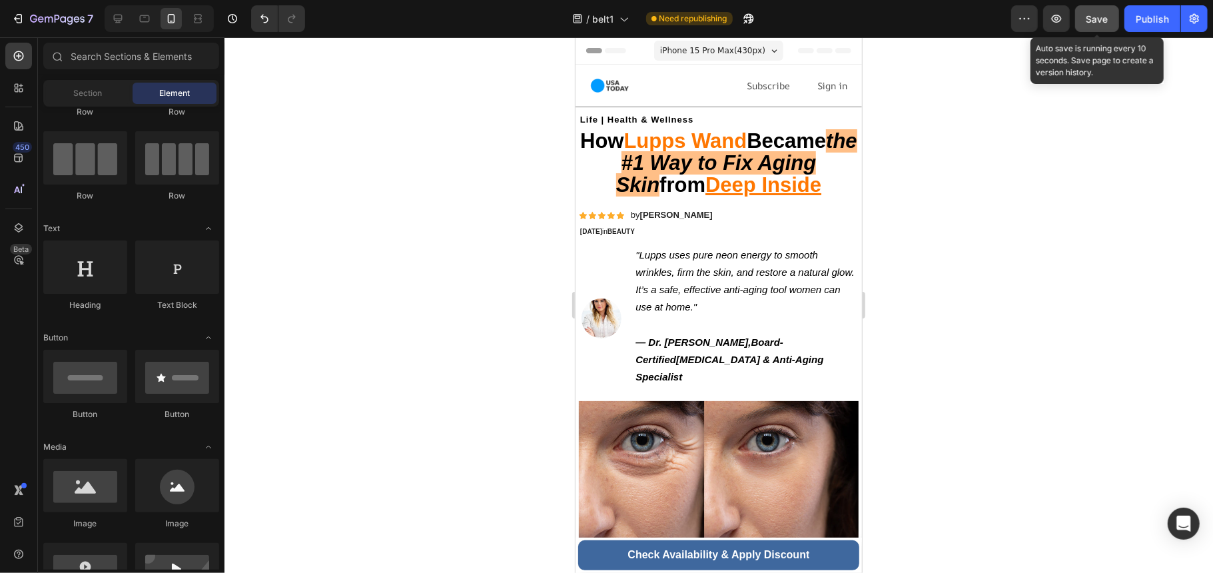
click at [1106, 20] on span "Save" at bounding box center [1097, 18] width 22 height 11
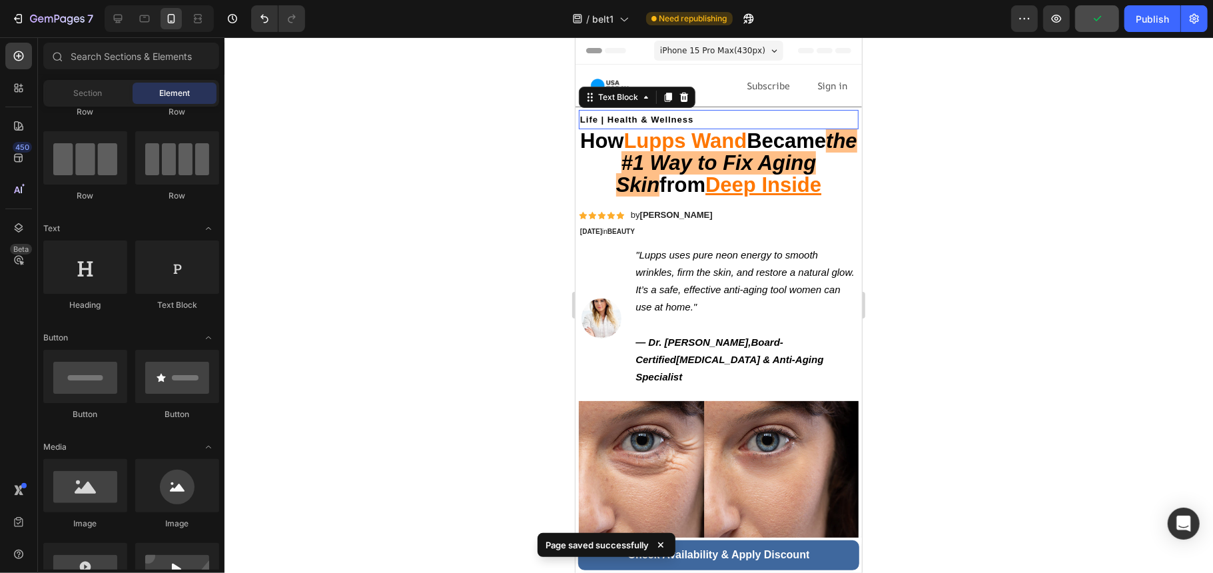
click at [661, 114] on strong "Life | Health & Wellness" at bounding box center [635, 119] width 113 height 10
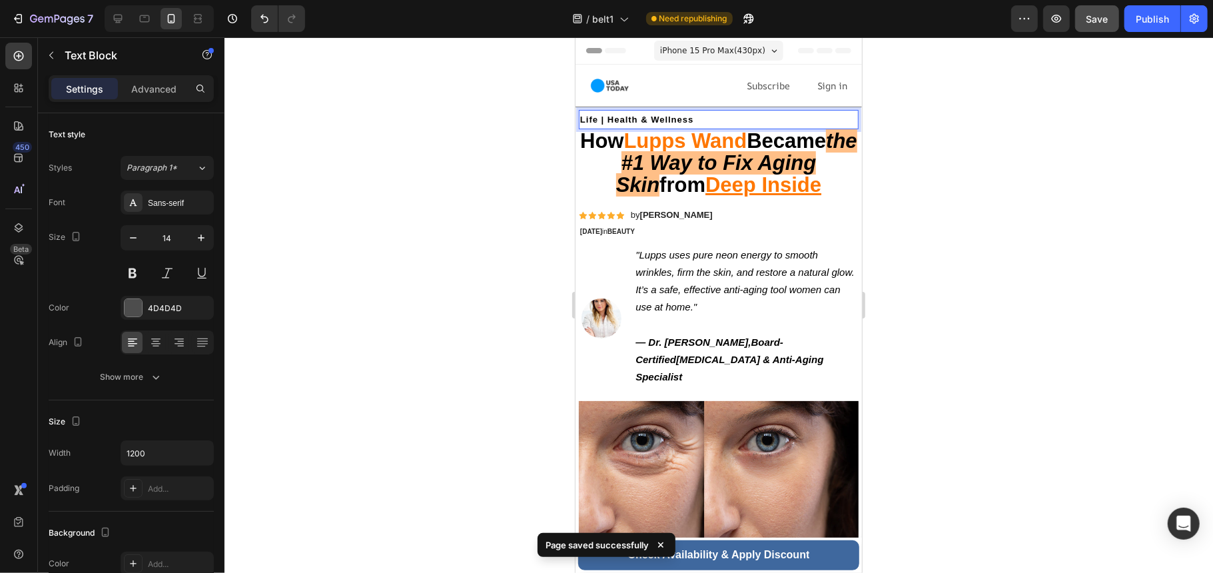
click at [725, 120] on p "Life | Health & Wellness" at bounding box center [717, 119] width 277 height 17
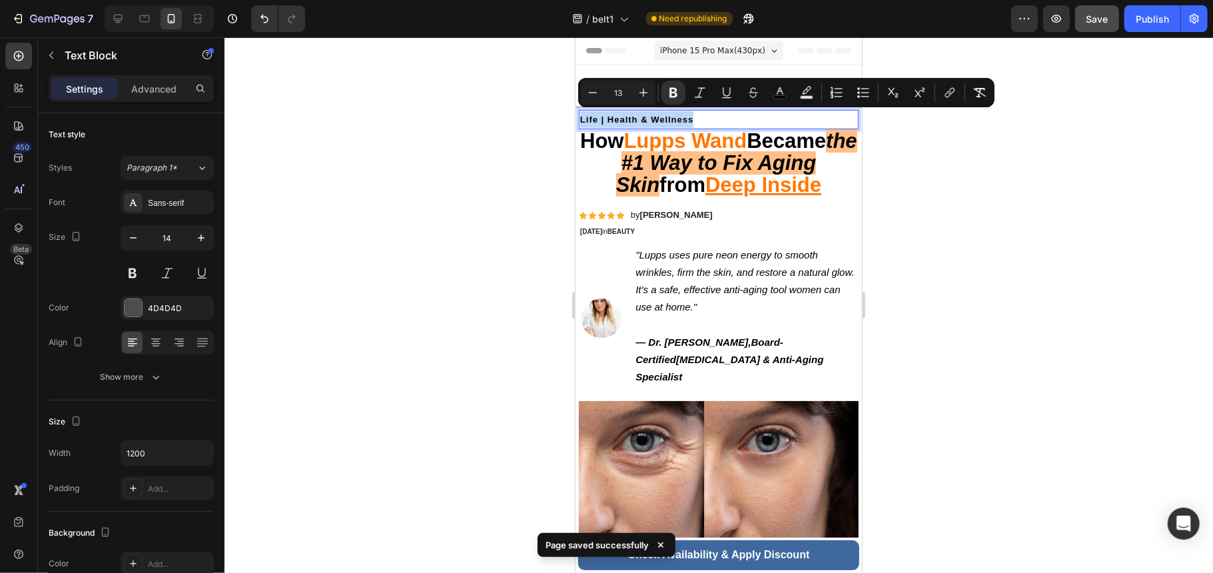
drag, startPoint x: 725, startPoint y: 120, endPoint x: 1135, endPoint y: 156, distance: 411.8
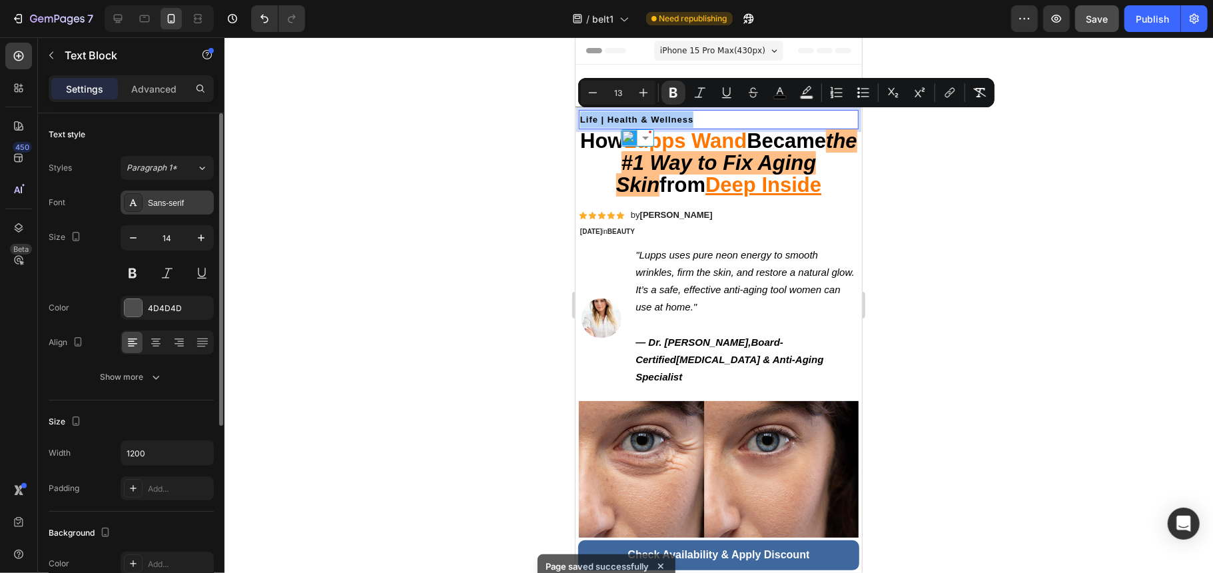
click at [185, 200] on div "Sans-serif" at bounding box center [179, 203] width 63 height 12
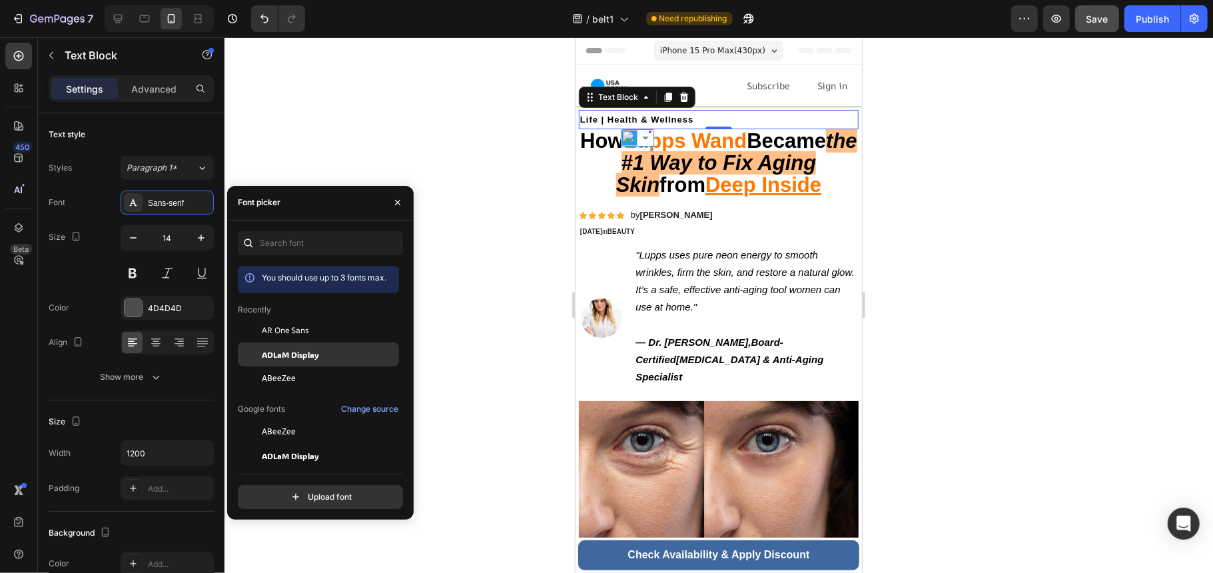
click at [330, 355] on div "ADLaM Display" at bounding box center [329, 354] width 135 height 12
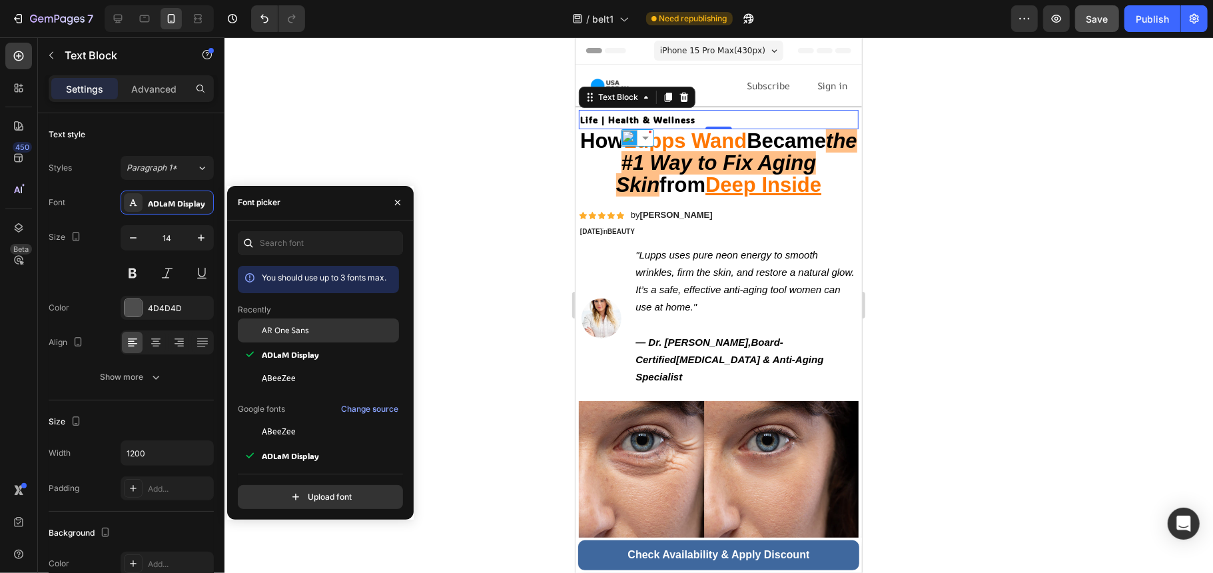
click at [339, 331] on div "AR One Sans" at bounding box center [329, 330] width 135 height 12
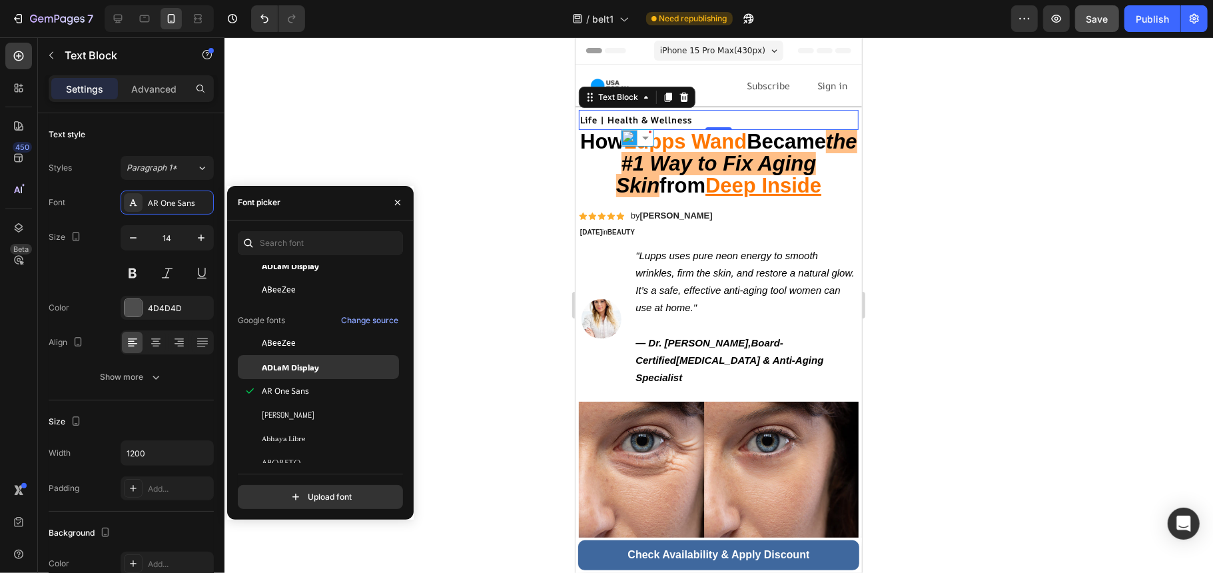
click at [342, 363] on div "ADLaM Display" at bounding box center [329, 367] width 135 height 12
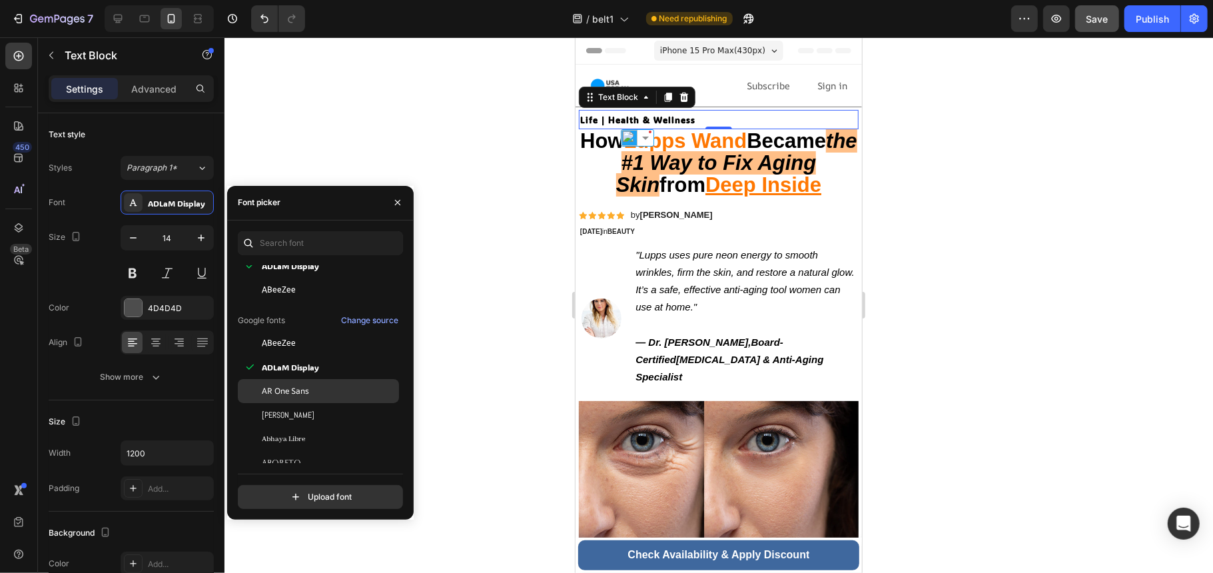
click at [342, 392] on div "AR One Sans" at bounding box center [329, 391] width 135 height 12
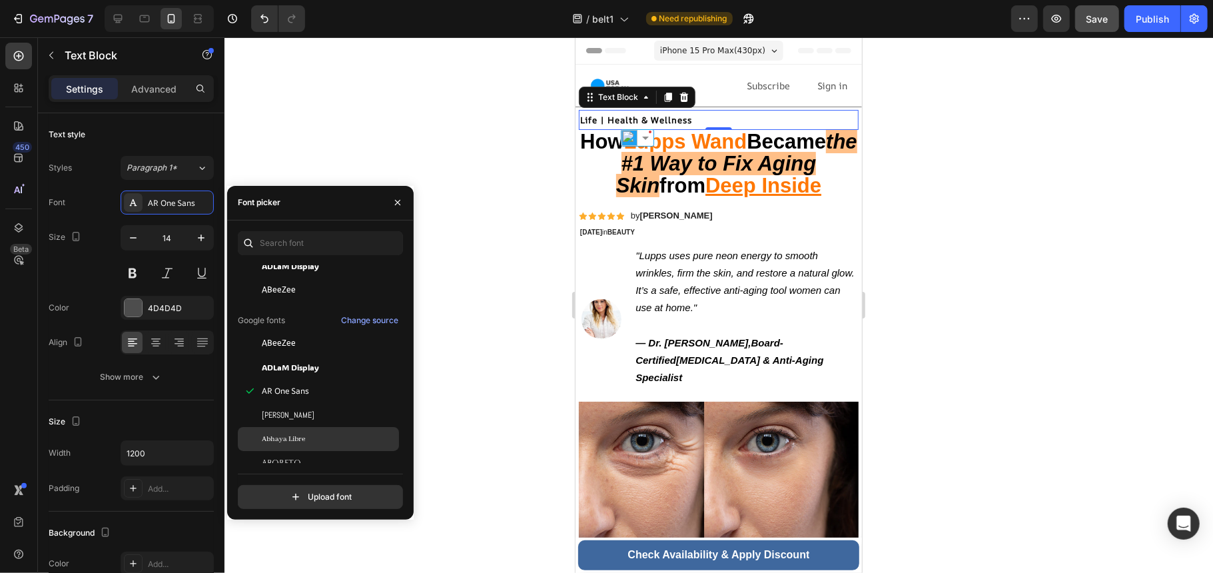
click at [340, 429] on div "Abhaya Libre" at bounding box center [318, 439] width 161 height 24
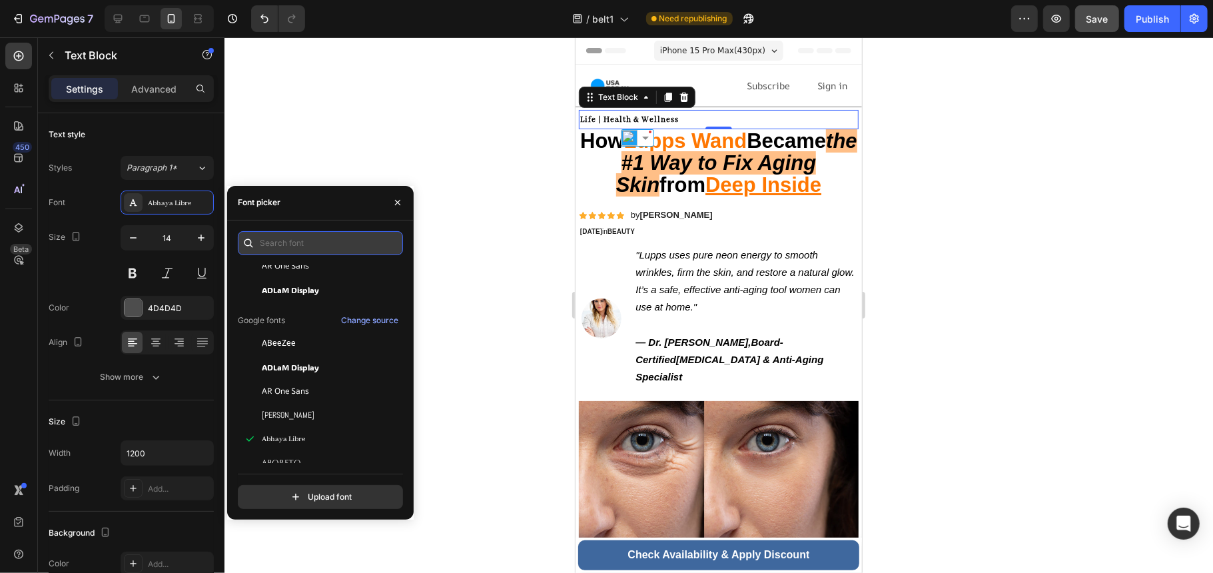
click at [294, 237] on input "text" at bounding box center [320, 243] width 165 height 24
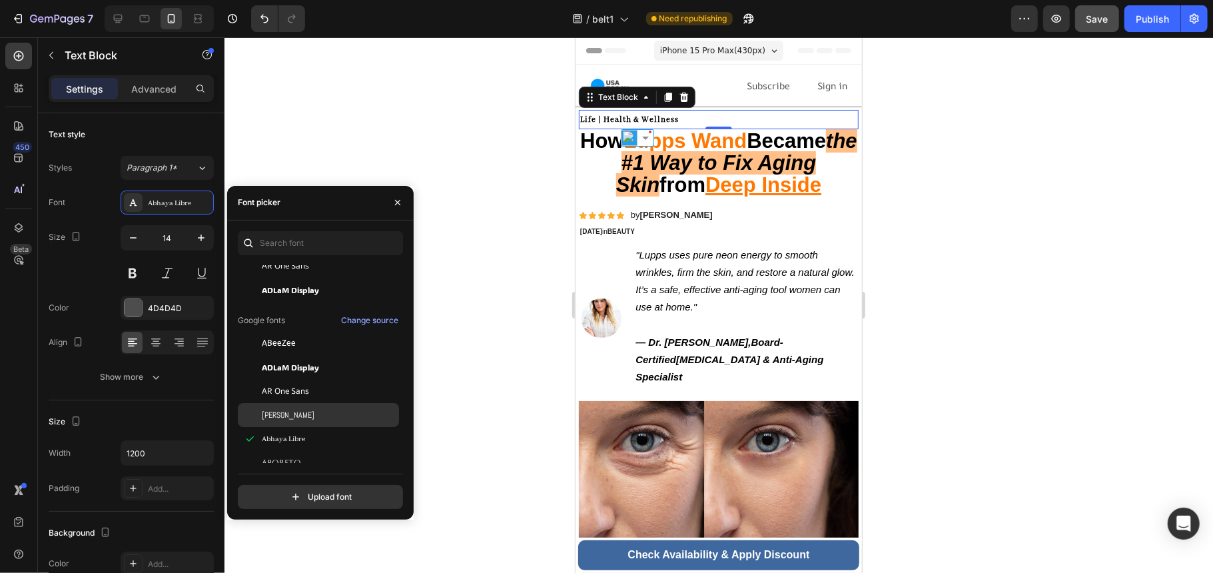
click at [315, 417] on div "[PERSON_NAME]" at bounding box center [329, 415] width 135 height 12
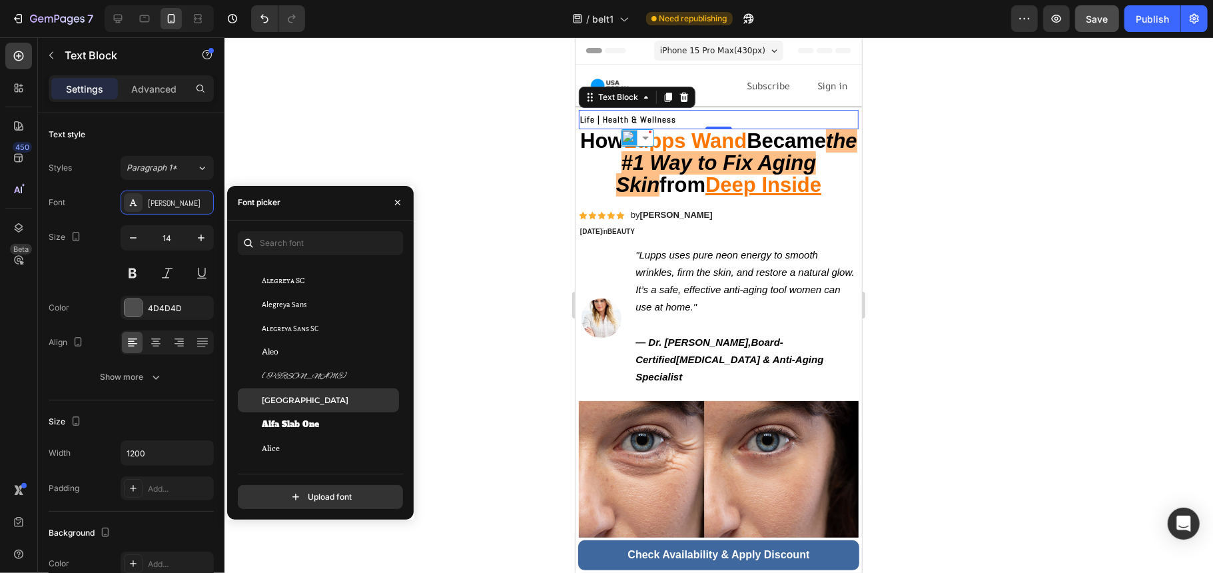
click at [356, 400] on div "[GEOGRAPHIC_DATA]" at bounding box center [329, 400] width 135 height 12
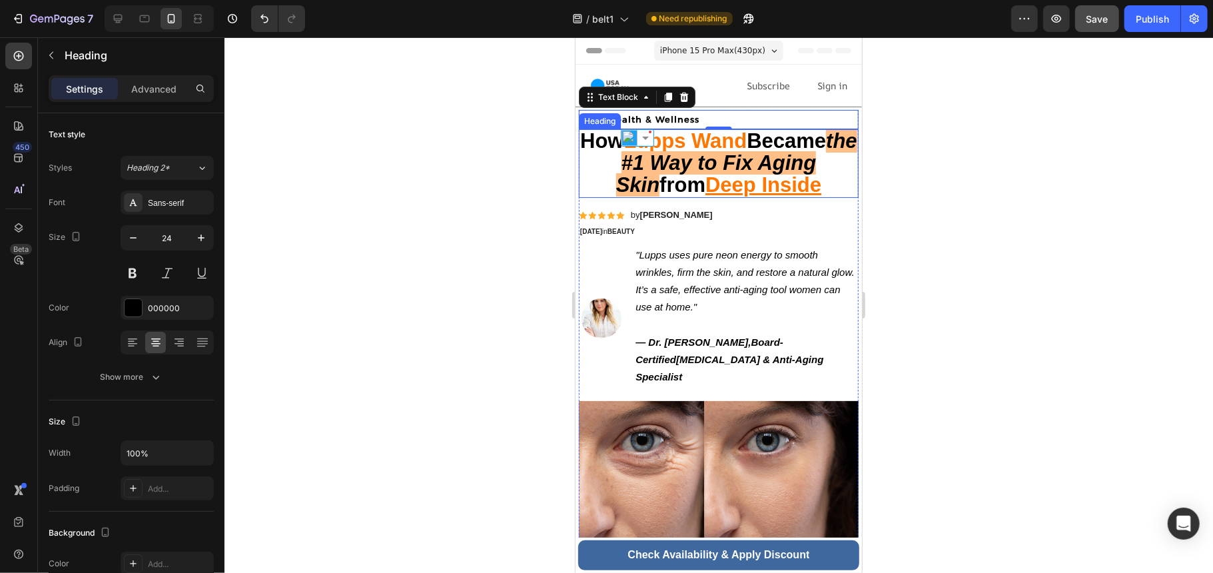
click at [764, 178] on u "Deep Inside" at bounding box center [763, 183] width 116 height 23
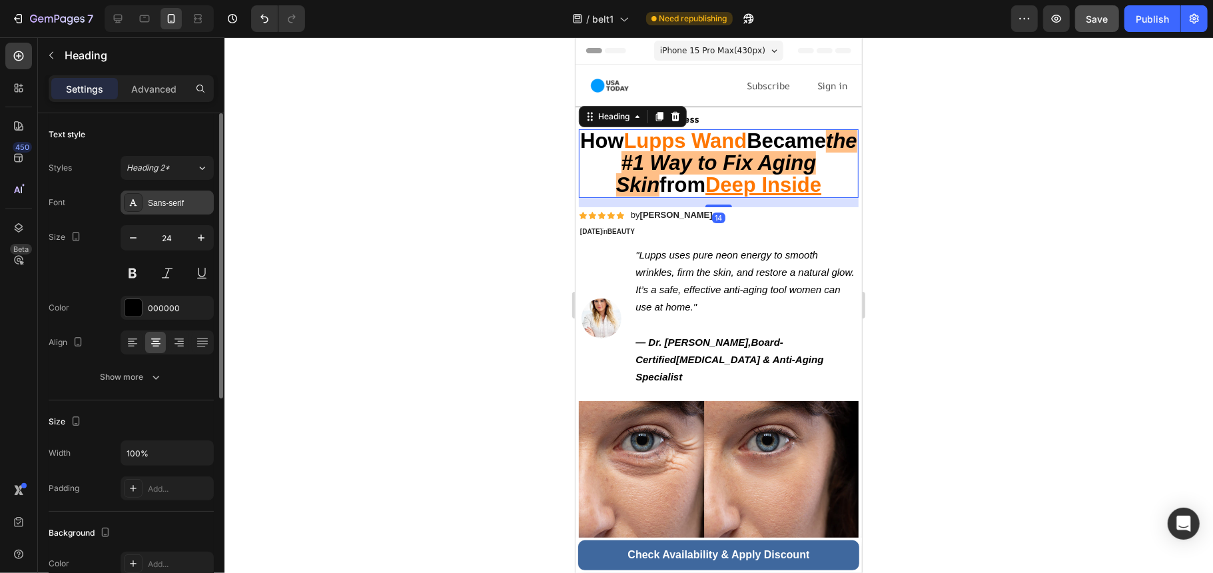
click at [189, 197] on div "Sans-serif" at bounding box center [179, 203] width 63 height 12
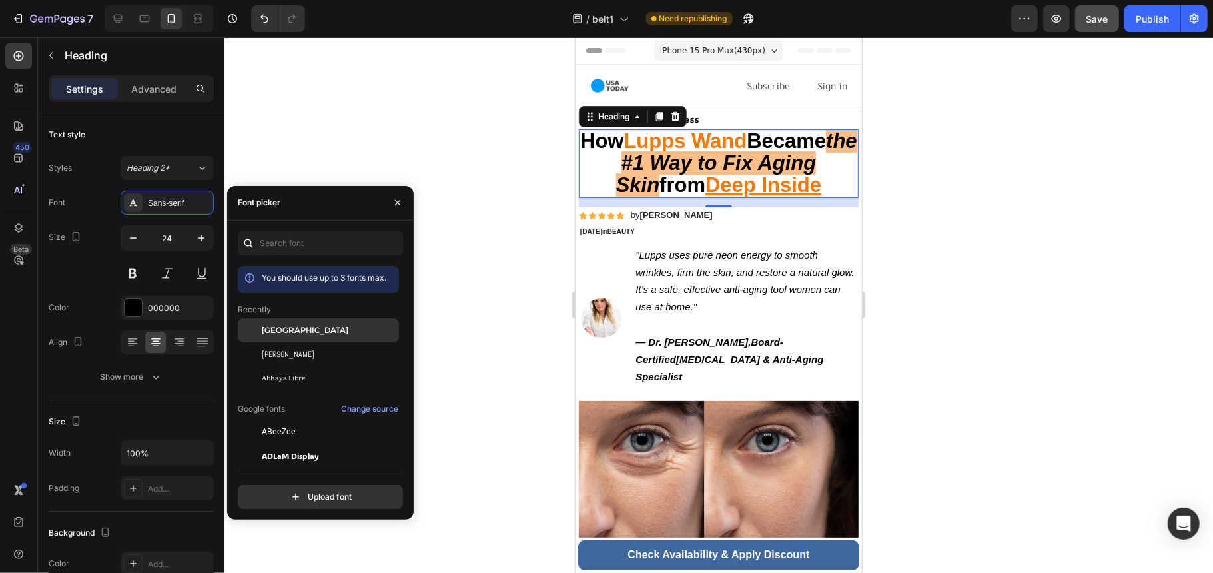
click at [326, 328] on div "[GEOGRAPHIC_DATA]" at bounding box center [329, 330] width 135 height 12
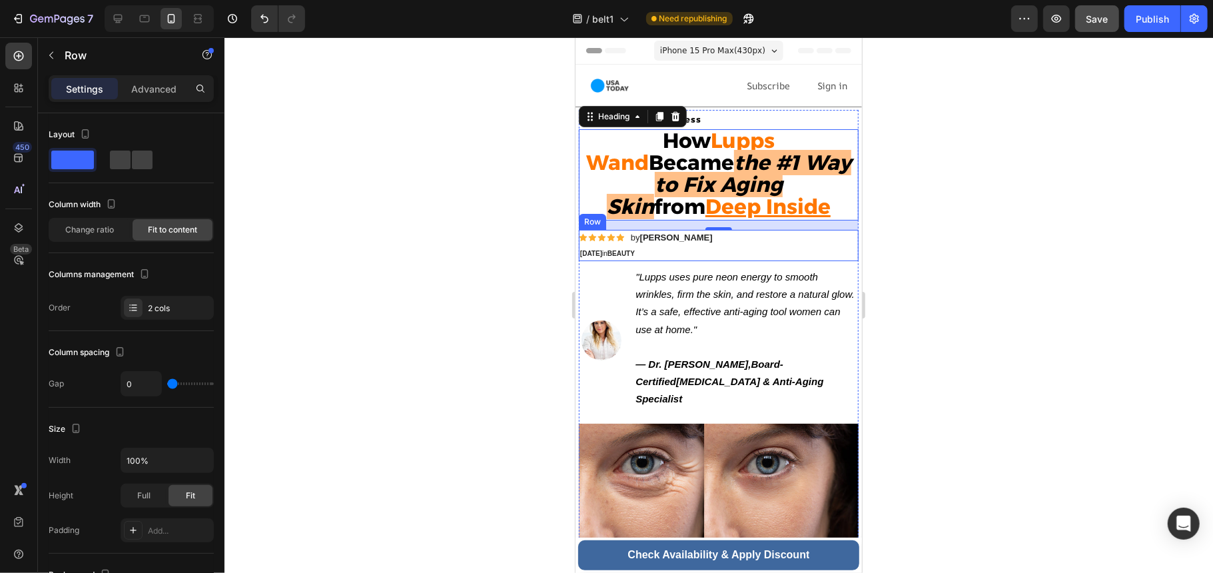
click at [778, 245] on div "Icon Icon Icon Icon Icon Icon List by [PERSON_NAME] Text Block Row [DATE] in BE…" at bounding box center [718, 244] width 280 height 31
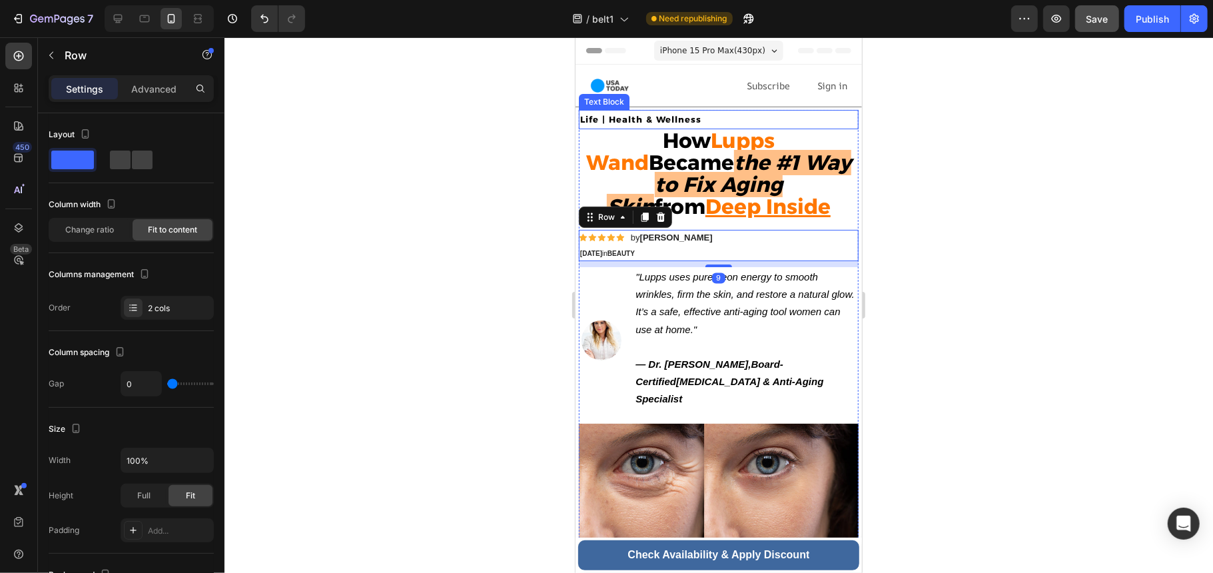
click at [667, 114] on strong "Life | Health & Wellness" at bounding box center [639, 118] width 121 height 11
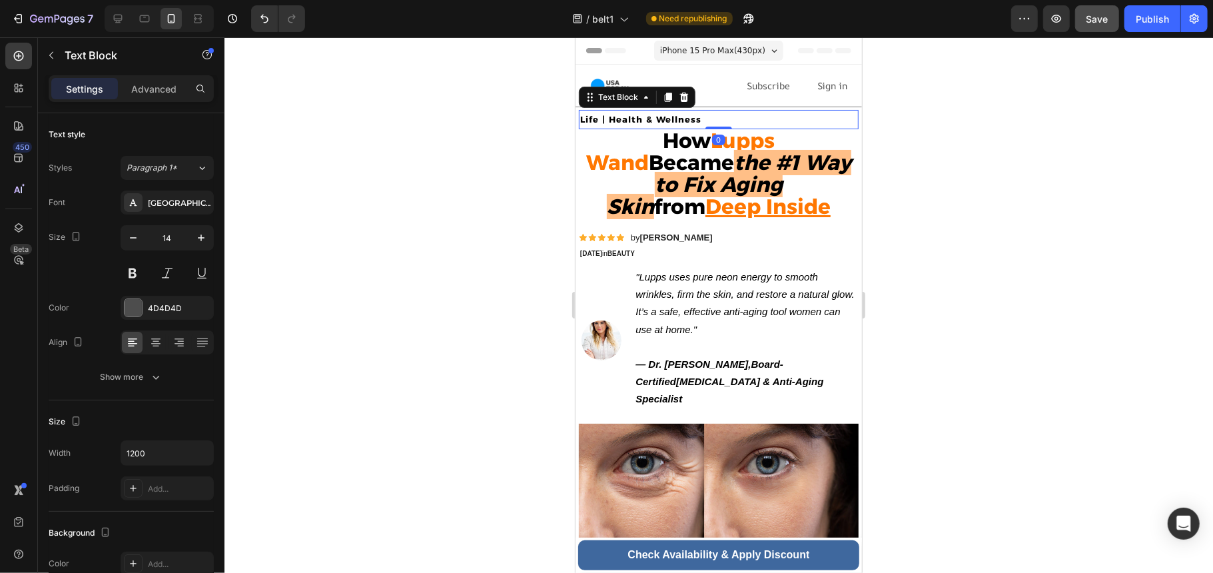
click at [603, 115] on strong "Life | Health & Wellness" at bounding box center [639, 118] width 121 height 11
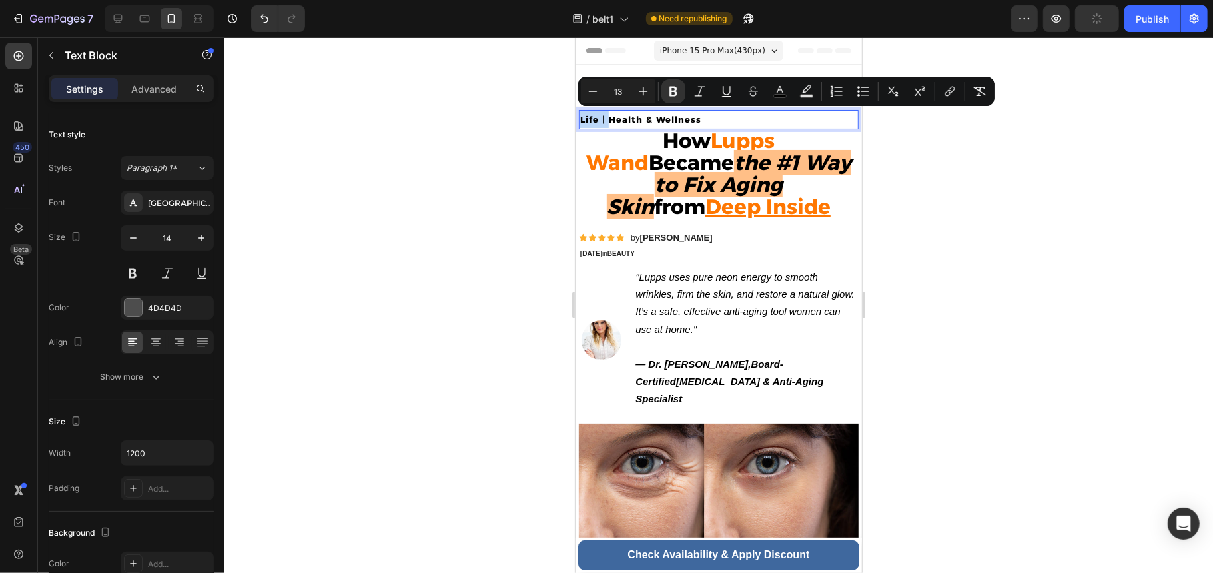
drag, startPoint x: 603, startPoint y: 115, endPoint x: 578, endPoint y: 117, distance: 25.4
click at [578, 117] on div "Life | Health & Wellness" at bounding box center [718, 118] width 280 height 19
click at [674, 93] on icon "Editor contextual toolbar" at bounding box center [673, 91] width 13 height 13
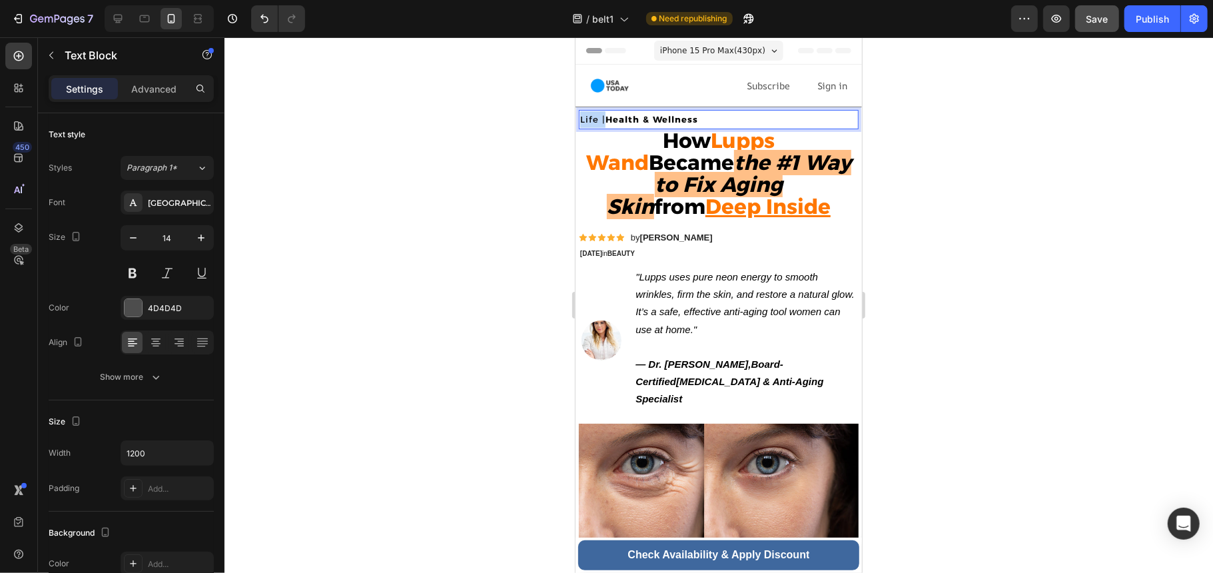
drag, startPoint x: 603, startPoint y: 117, endPoint x: 577, endPoint y: 111, distance: 27.3
click at [578, 111] on div "Life | Health & Wellness" at bounding box center [718, 118] width 280 height 19
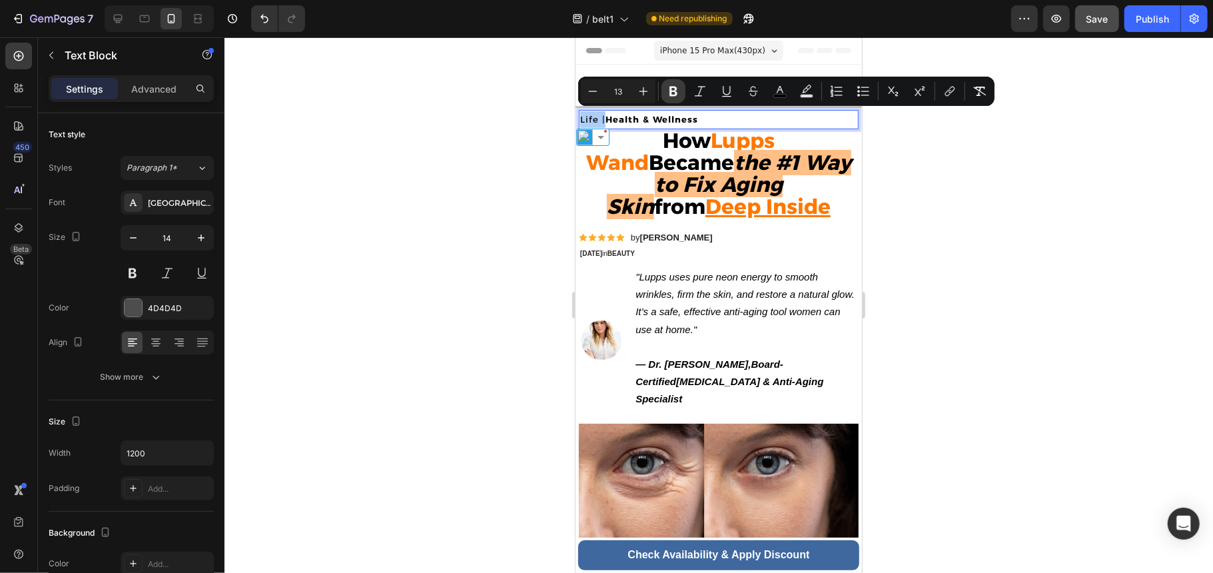
click at [674, 87] on icon "Editor contextual toolbar" at bounding box center [673, 92] width 8 height 10
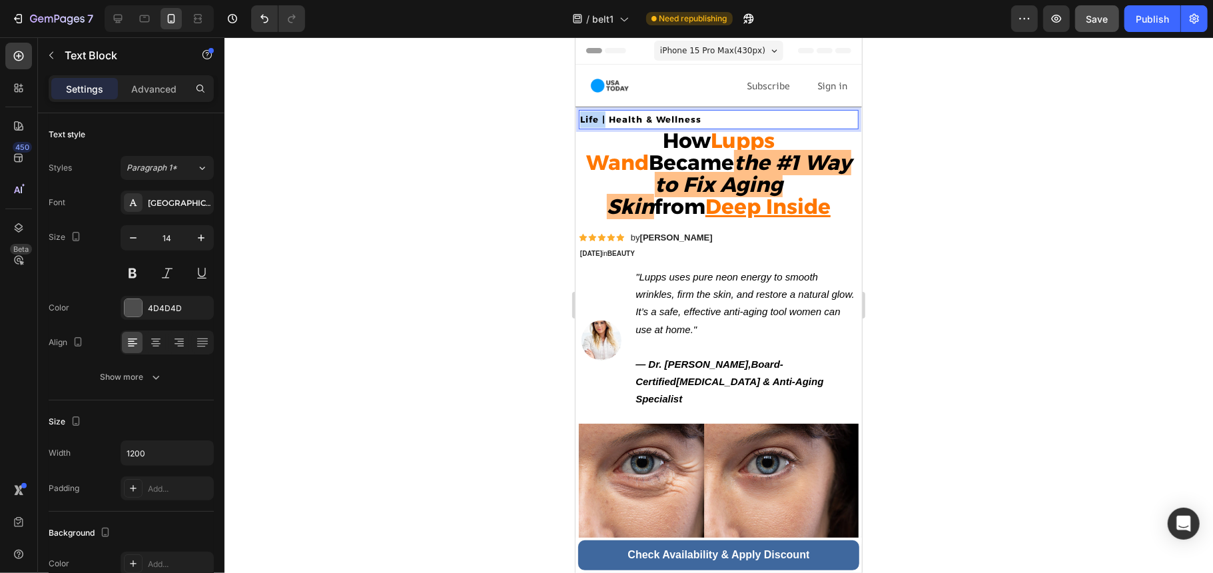
drag, startPoint x: 605, startPoint y: 117, endPoint x: 577, endPoint y: 117, distance: 28.0
click at [578, 117] on div "Life | Health & Wellness" at bounding box center [718, 118] width 280 height 19
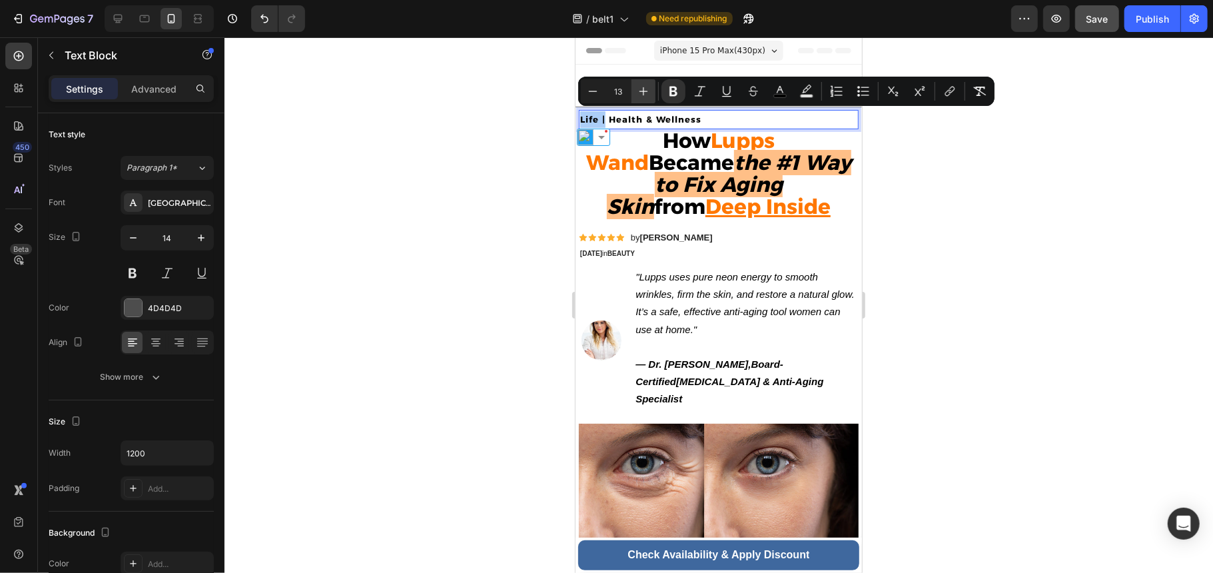
click at [646, 87] on icon "Editor contextual toolbar" at bounding box center [643, 91] width 13 height 13
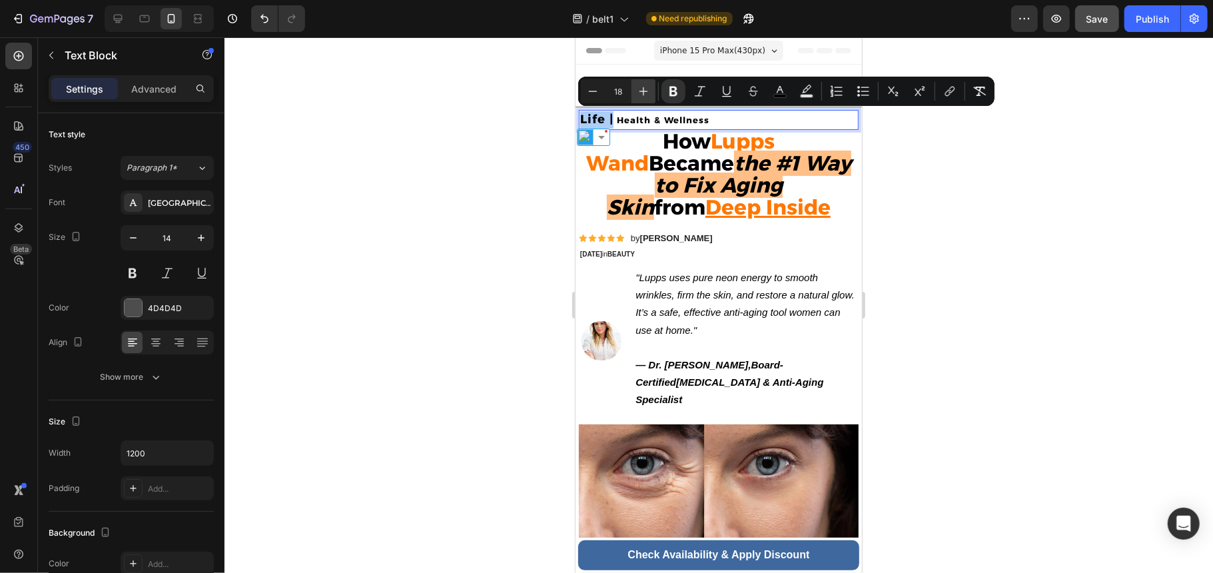
click at [646, 87] on icon "Editor contextual toolbar" at bounding box center [643, 91] width 13 height 13
type input "13"
click at [664, 121] on strong "Health & Wellness" at bounding box center [665, 120] width 93 height 11
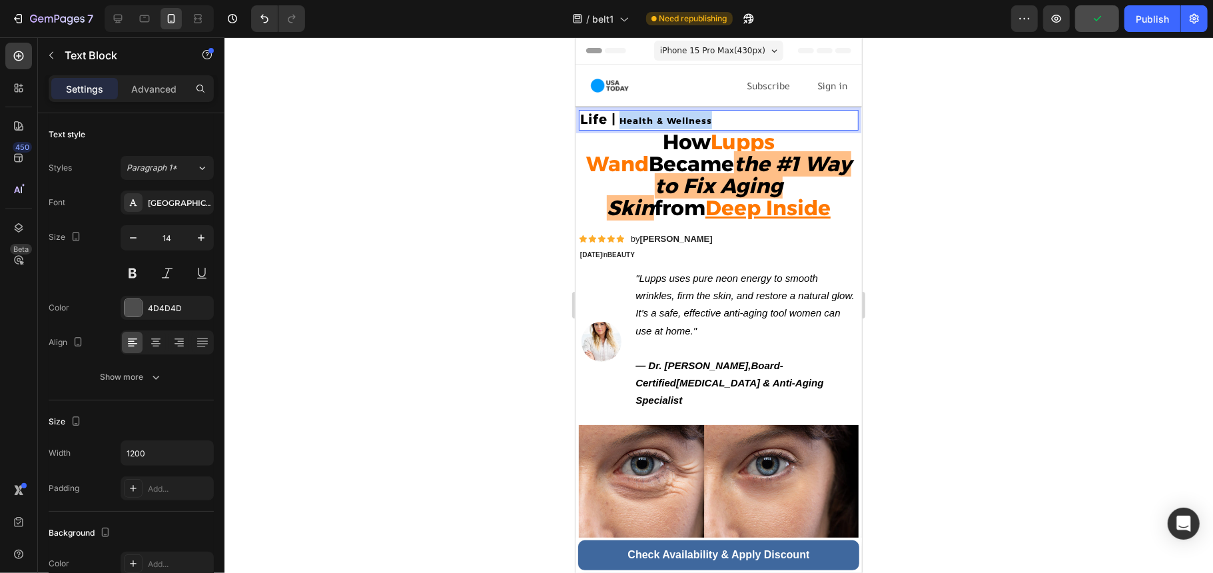
drag, startPoint x: 619, startPoint y: 117, endPoint x: 728, endPoint y: 110, distance: 109.5
click at [728, 111] on p "Life | Health & Wellness" at bounding box center [717, 120] width 277 height 18
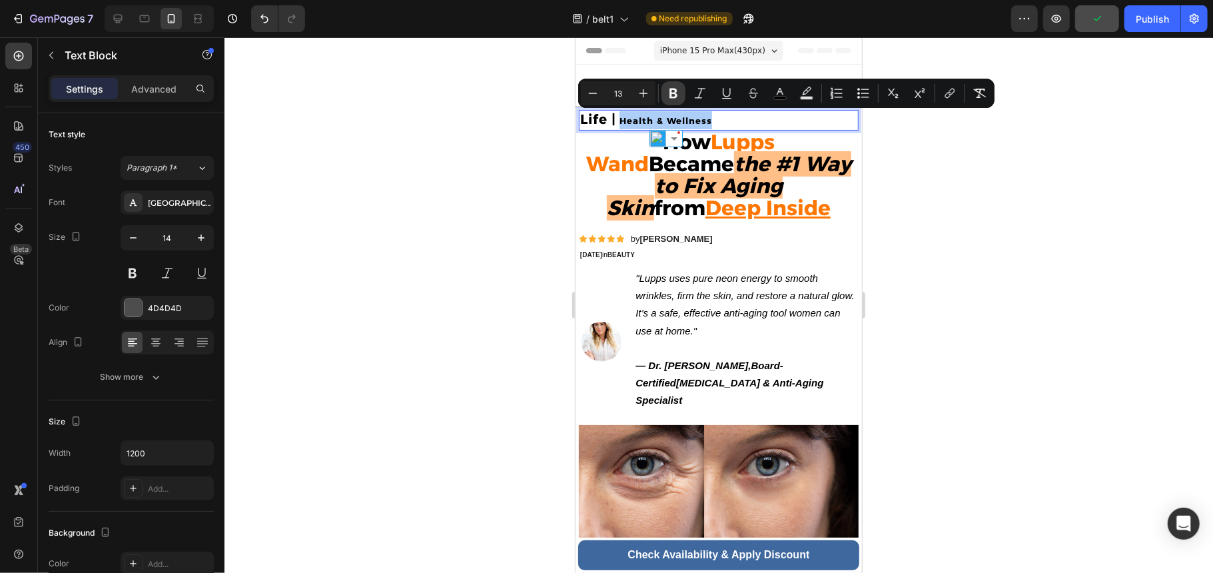
click at [678, 92] on icon "Editor contextual toolbar" at bounding box center [673, 93] width 13 height 13
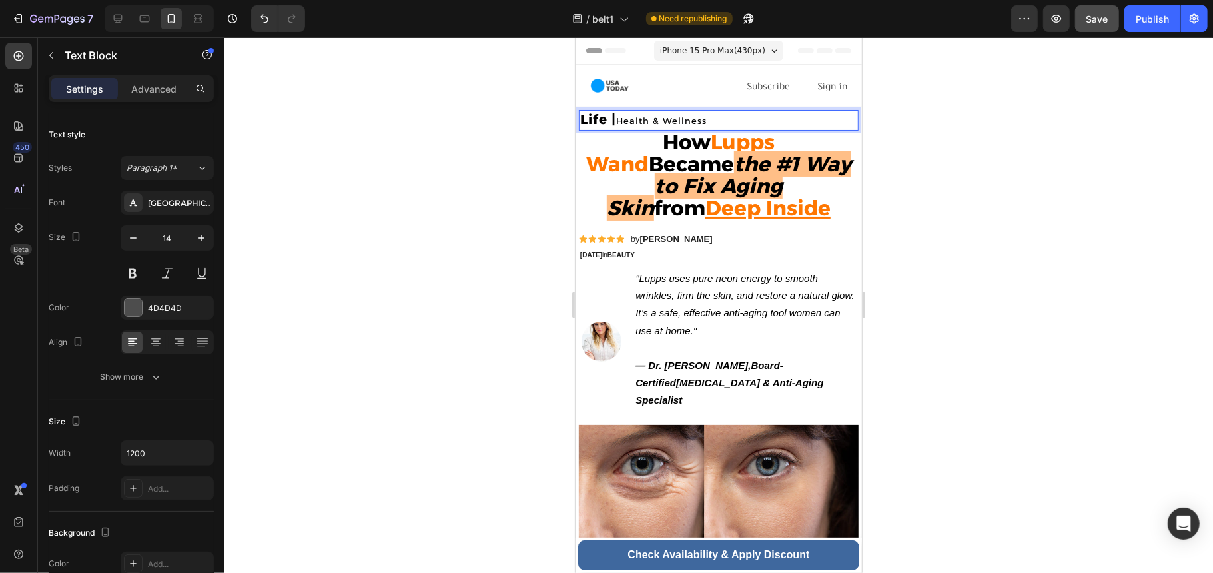
drag, startPoint x: 725, startPoint y: 109, endPoint x: 619, endPoint y: 121, distance: 106.5
click at [619, 121] on p "Life | Health & Wellness" at bounding box center [717, 120] width 277 height 18
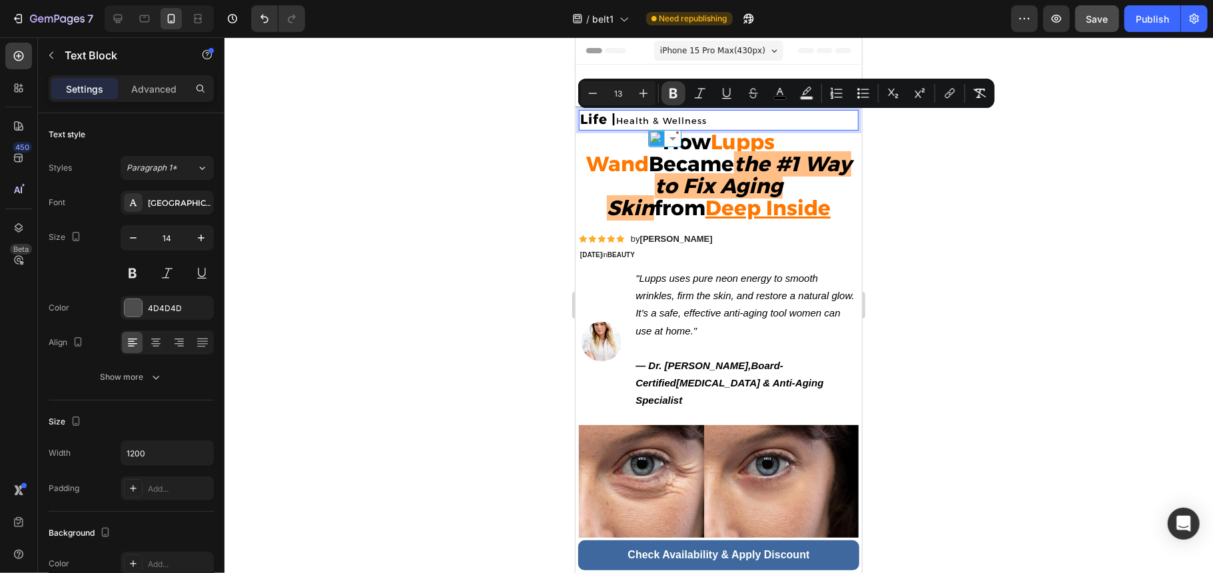
click at [671, 85] on button "Bold" at bounding box center [673, 93] width 24 height 24
click at [640, 88] on div at bounding box center [657, 85] width 139 height 42
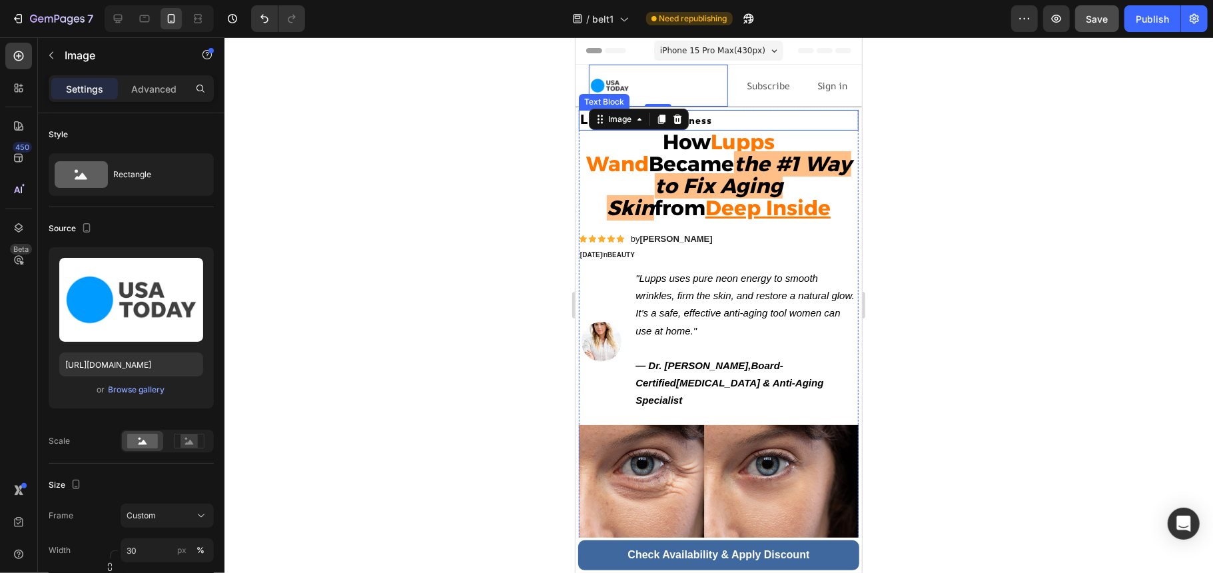
click at [590, 130] on div "How Lupps Wand Became the #1 Way to Fix Aging Skin from Deep Inside Heading" at bounding box center [718, 175] width 280 height 91
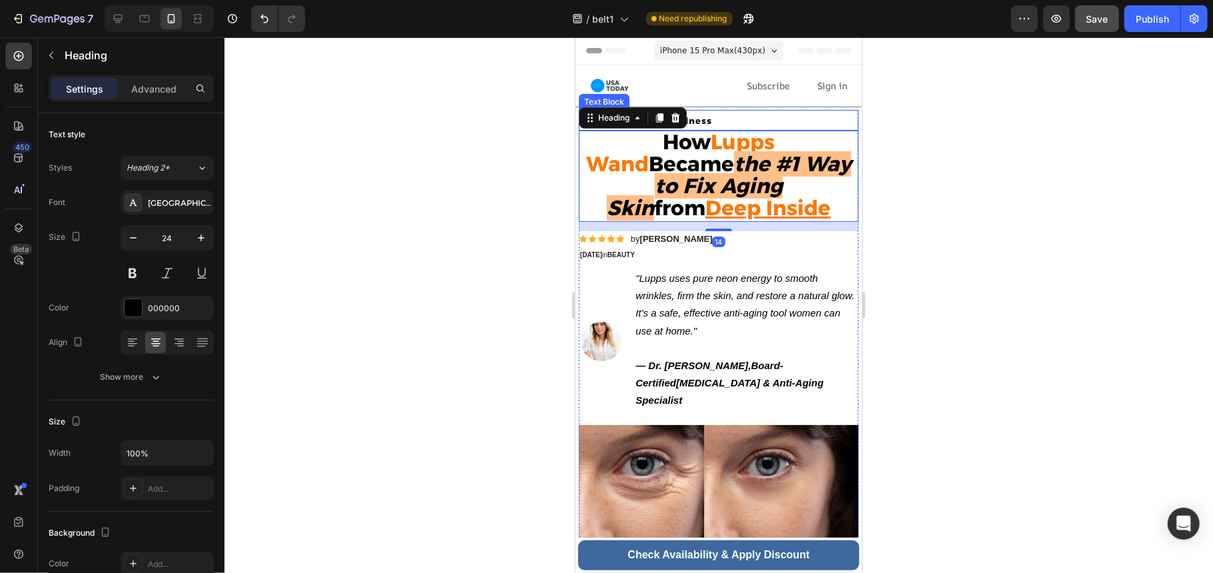
click at [719, 123] on p "Life | Health & Wellness" at bounding box center [717, 120] width 277 height 18
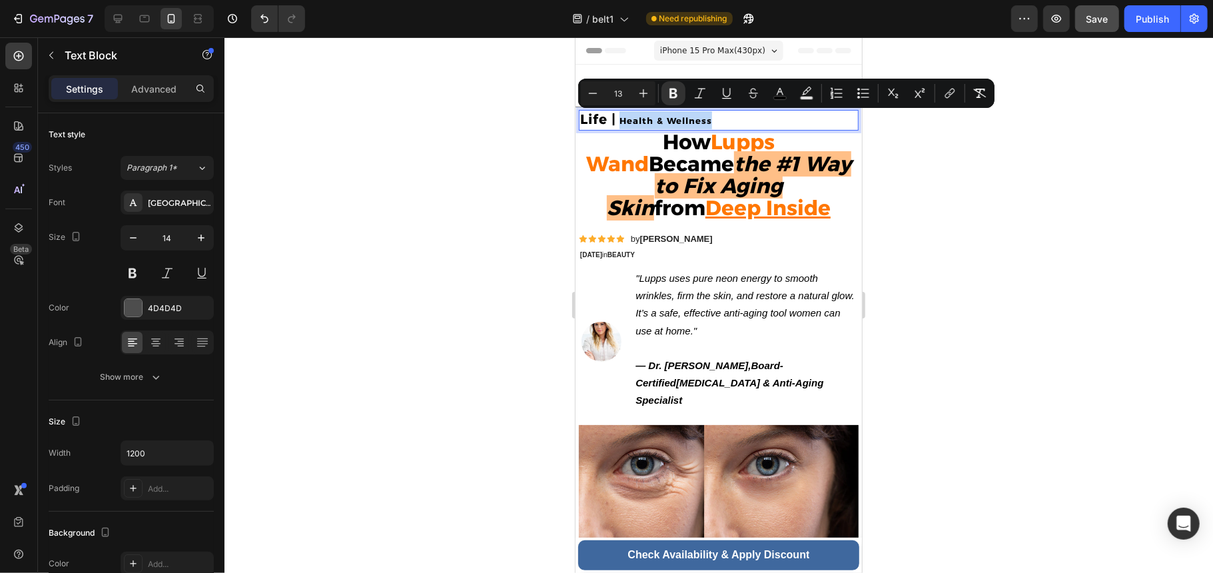
drag, startPoint x: 721, startPoint y: 118, endPoint x: 619, endPoint y: 122, distance: 101.3
click at [634, 92] on button "Plus" at bounding box center [643, 93] width 24 height 24
click at [637, 92] on icon "Editor contextual toolbar" at bounding box center [643, 93] width 13 height 13
type input "15"
click at [610, 195] on strong "the #1 Way to Fix Aging Skin" at bounding box center [728, 185] width 244 height 69
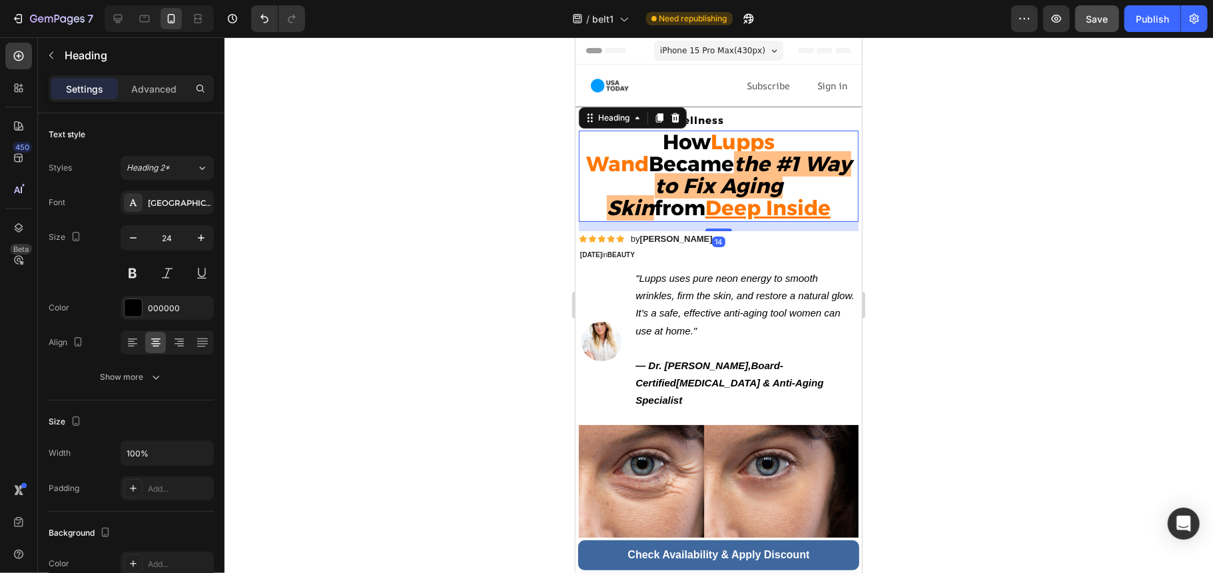
click at [680, 255] on p "[DATE] in BEAUTY" at bounding box center [645, 253] width 133 height 13
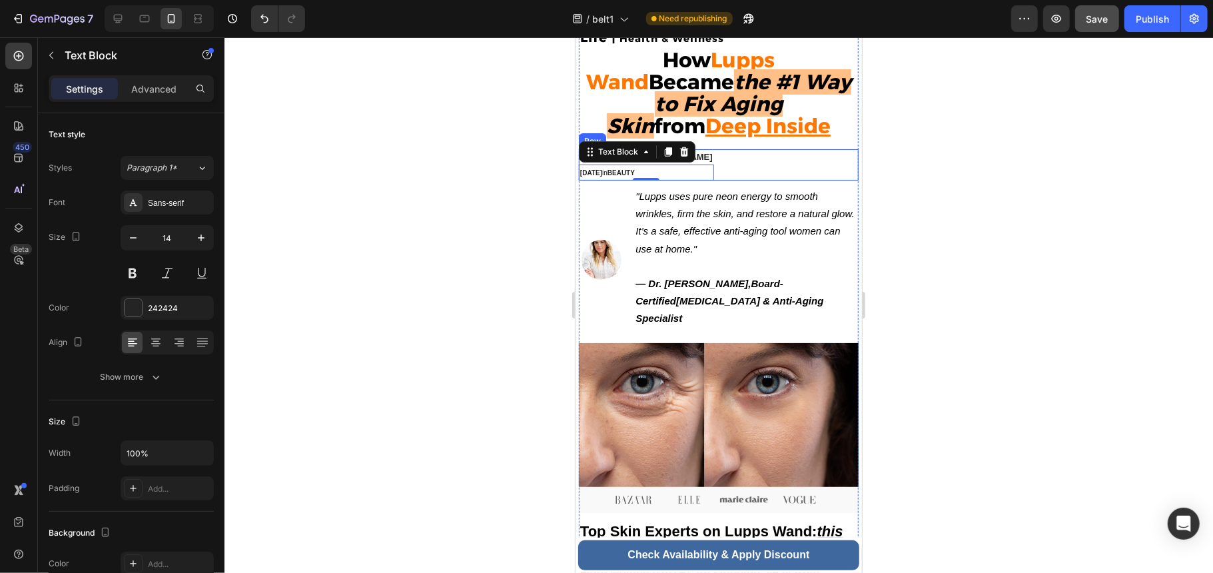
scroll to position [89, 0]
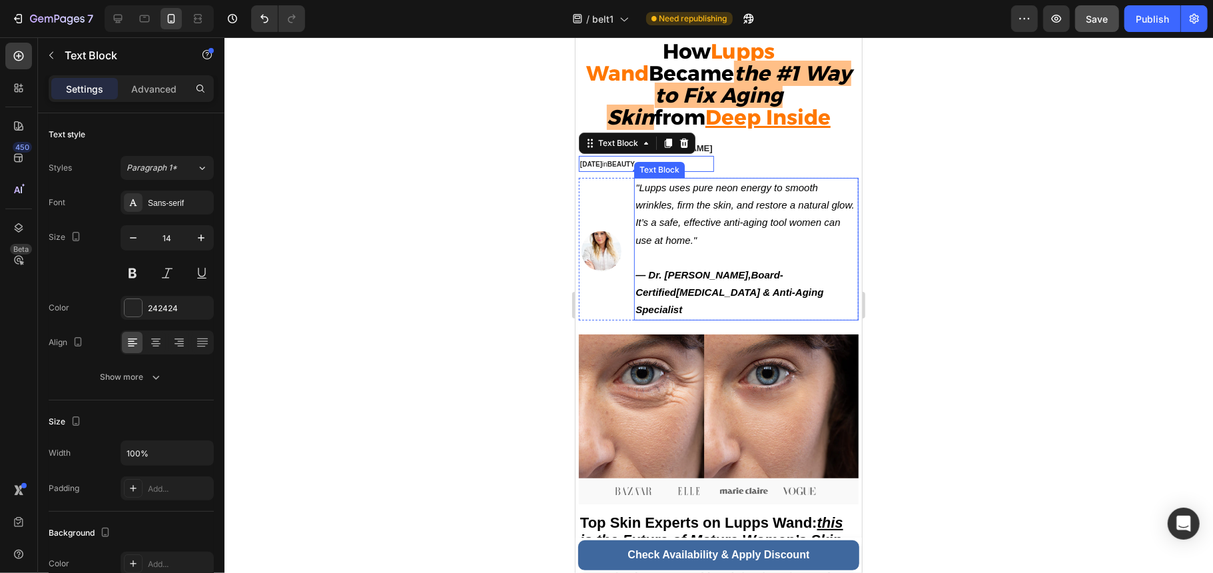
click at [731, 216] on p ""Lupps uses pure neon energy to smooth wrinkles, firm the skin, and restore a n…" at bounding box center [746, 221] width 222 height 87
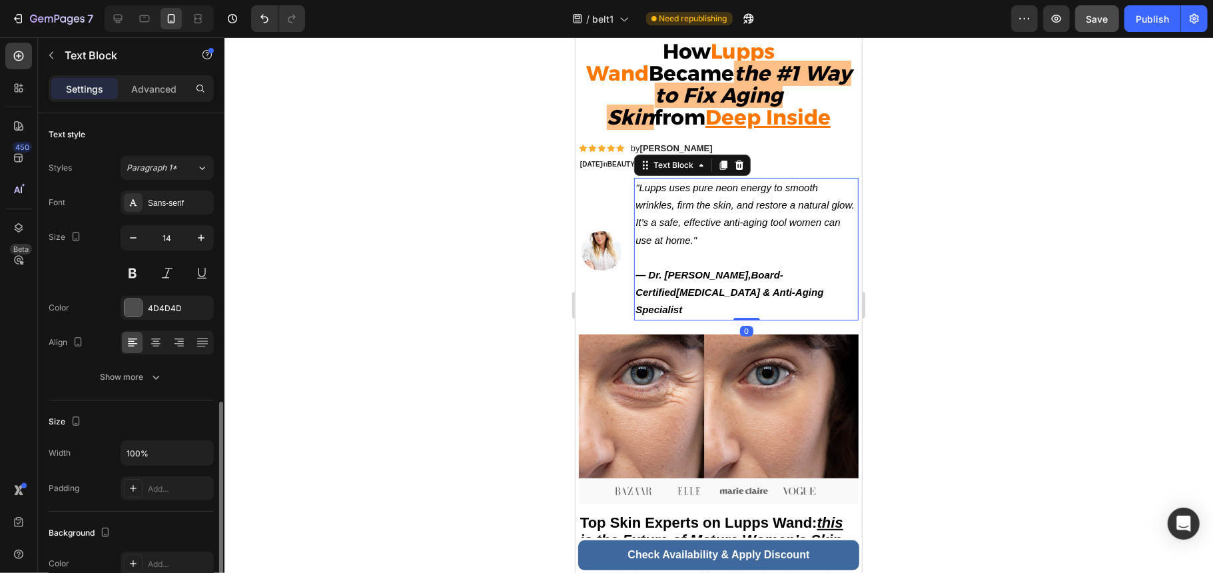
scroll to position [177, 0]
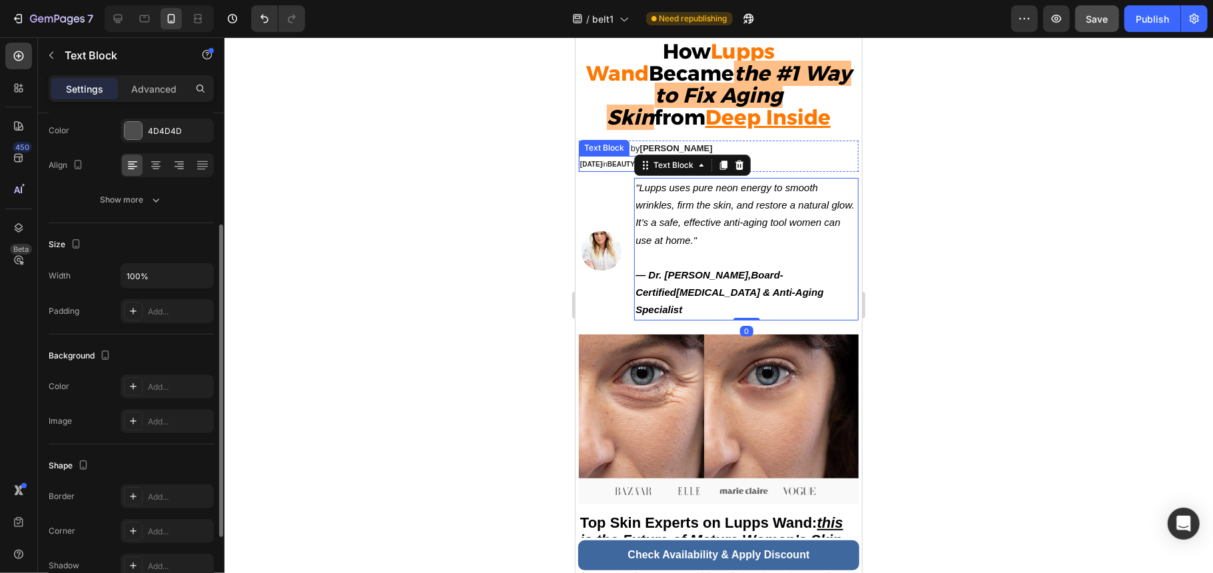
click at [613, 170] on p "[DATE] in BEAUTY" at bounding box center [645, 162] width 133 height 13
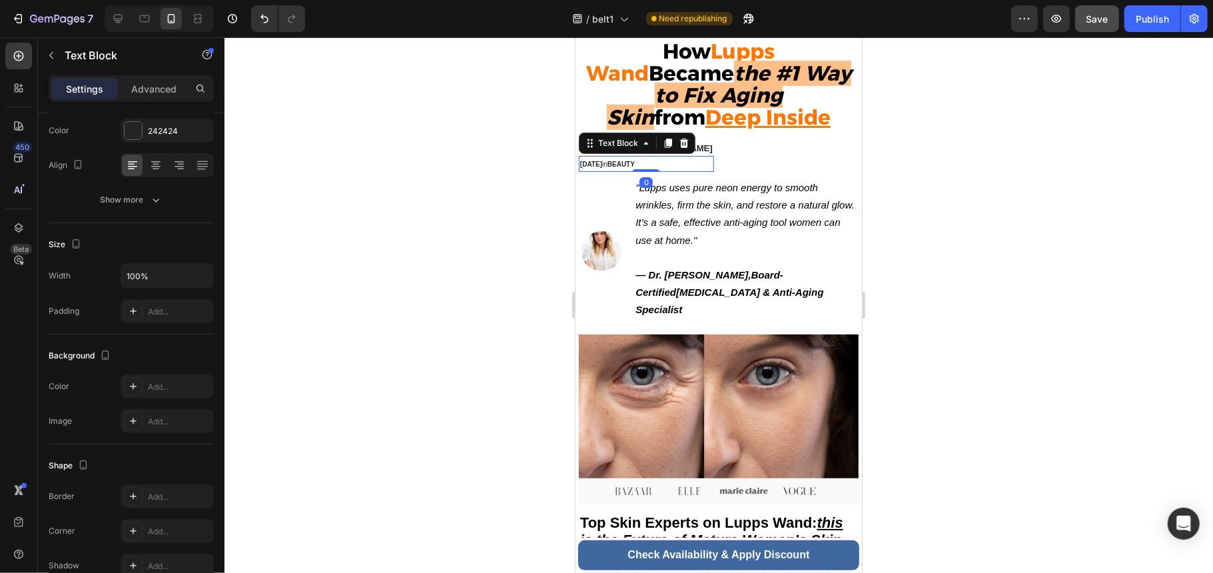
click at [597, 167] on strong "[DATE]" at bounding box center [590, 163] width 22 height 7
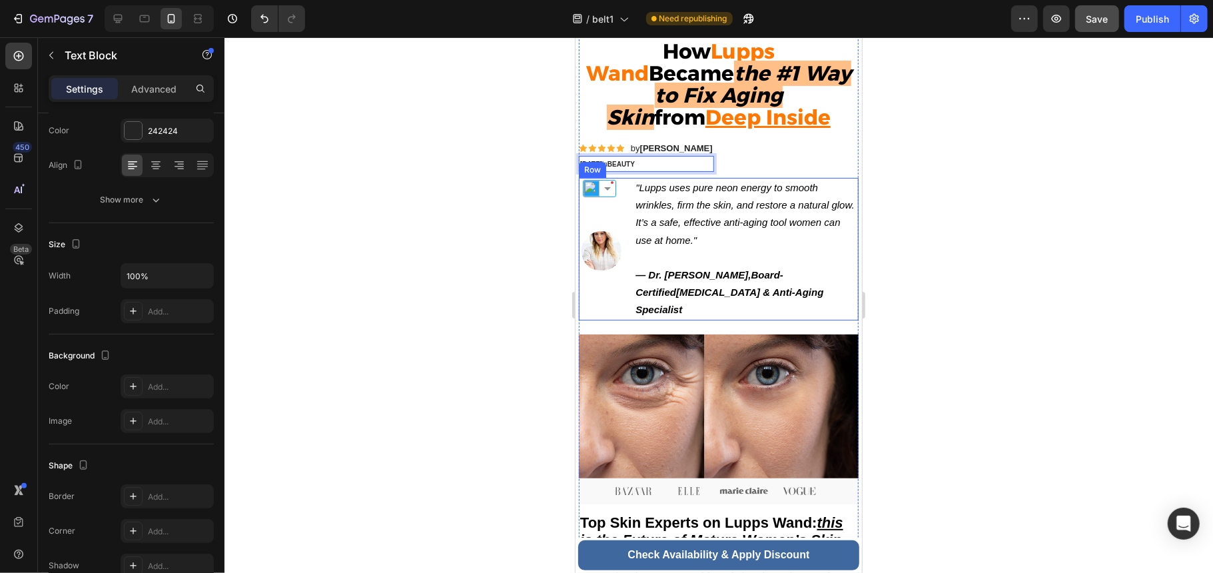
click at [627, 232] on div "Image "[PERSON_NAME] uses pure neon energy to smooth wrinkles, firm the skin, a…" at bounding box center [718, 248] width 280 height 143
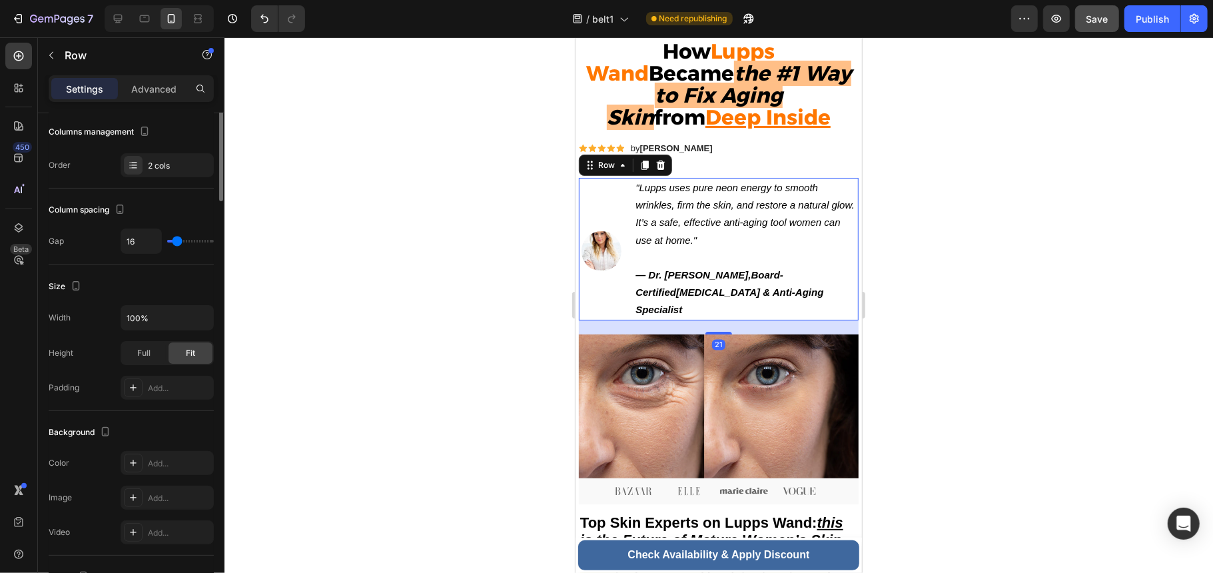
scroll to position [0, 0]
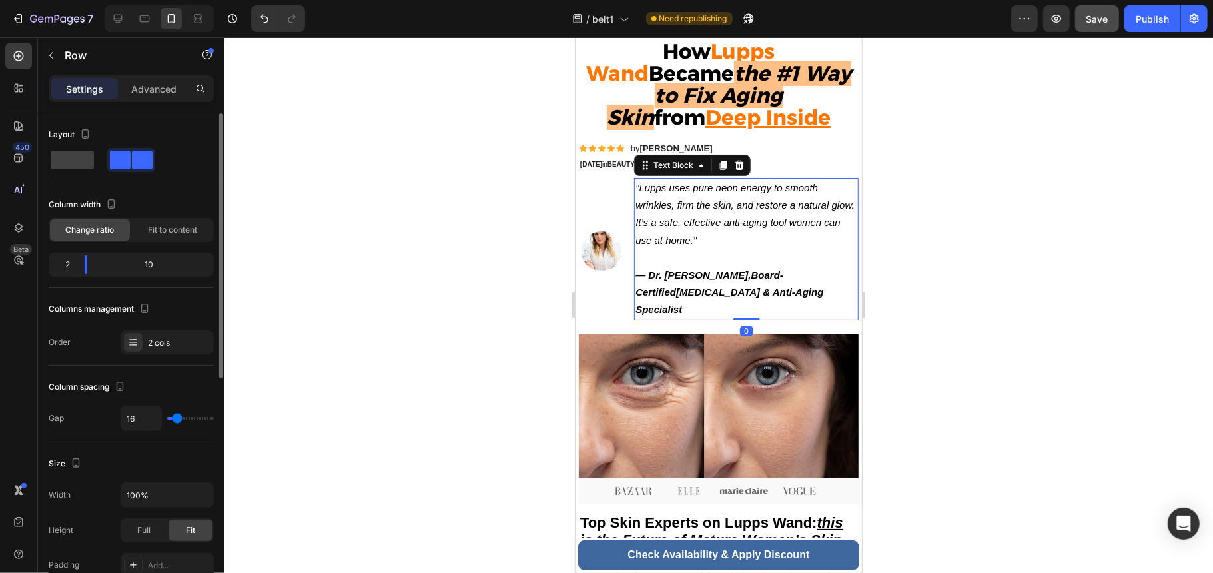
drag, startPoint x: 639, startPoint y: 235, endPoint x: 653, endPoint y: 218, distance: 22.3
click at [639, 235] on icon ""Lupps uses pure neon energy to smooth wrinkles, firm the skin, and restore a n…" at bounding box center [744, 213] width 218 height 64
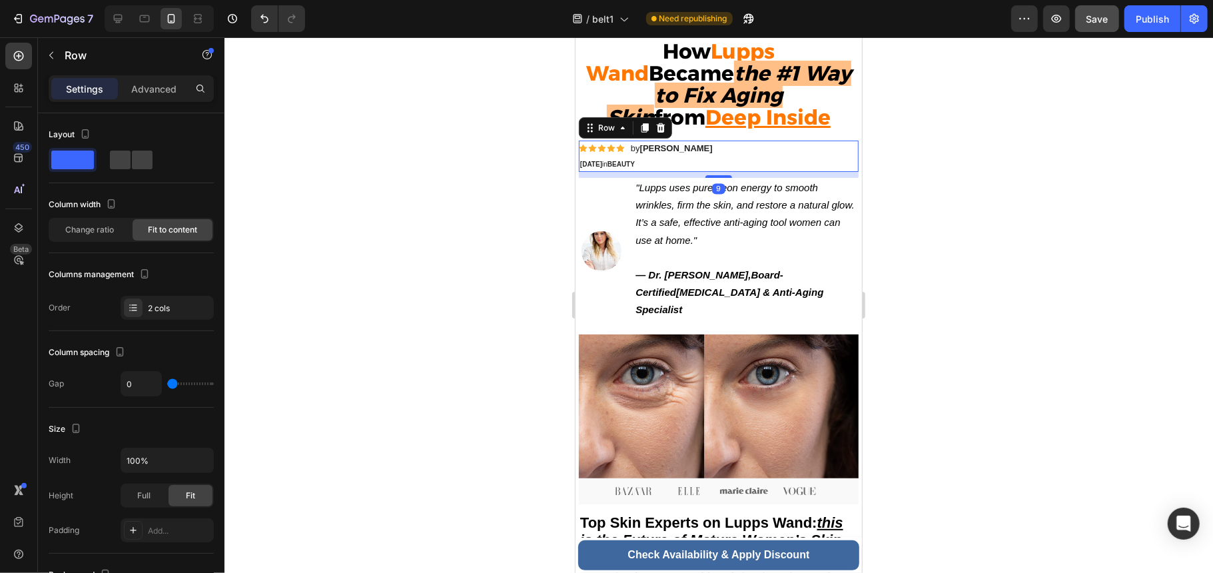
click at [795, 146] on div "Icon Icon Icon Icon Icon Icon List by [PERSON_NAME] Text Block Row [DATE] in BE…" at bounding box center [718, 155] width 280 height 31
click at [717, 152] on div "Icon Icon Icon Icon Icon Icon List by [PERSON_NAME] Text Block Row [DATE] in BE…" at bounding box center [718, 155] width 280 height 31
click at [706, 152] on div "Icon Icon Icon Icon Icon Icon List by [PERSON_NAME] Text Block Row [DATE] in BE…" at bounding box center [718, 155] width 280 height 31
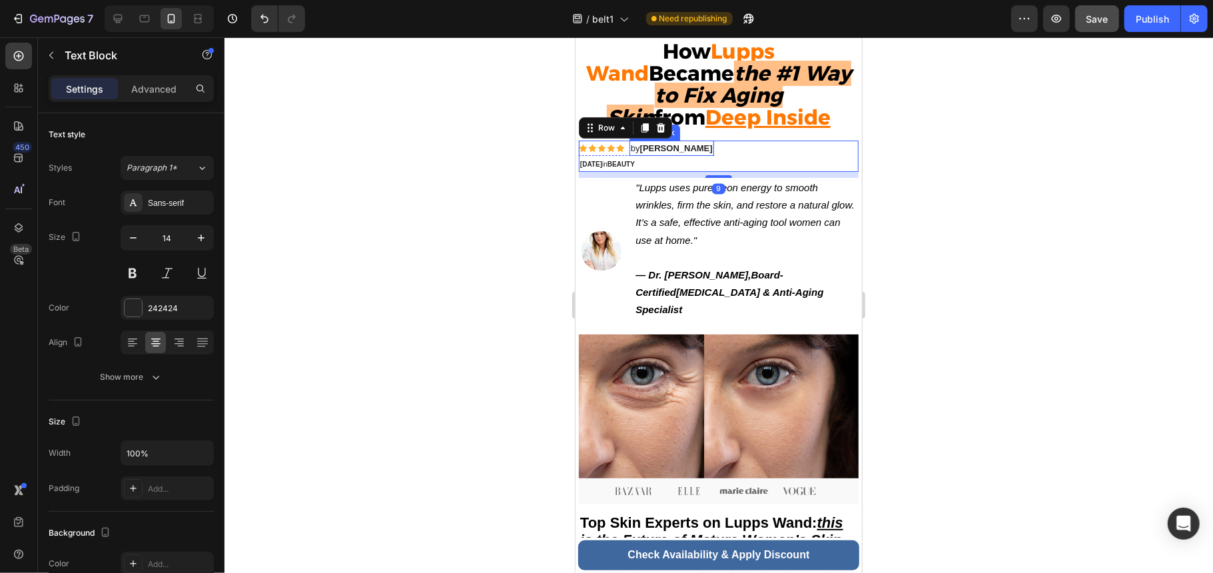
click at [704, 152] on div "by [PERSON_NAME]" at bounding box center [671, 147] width 85 height 15
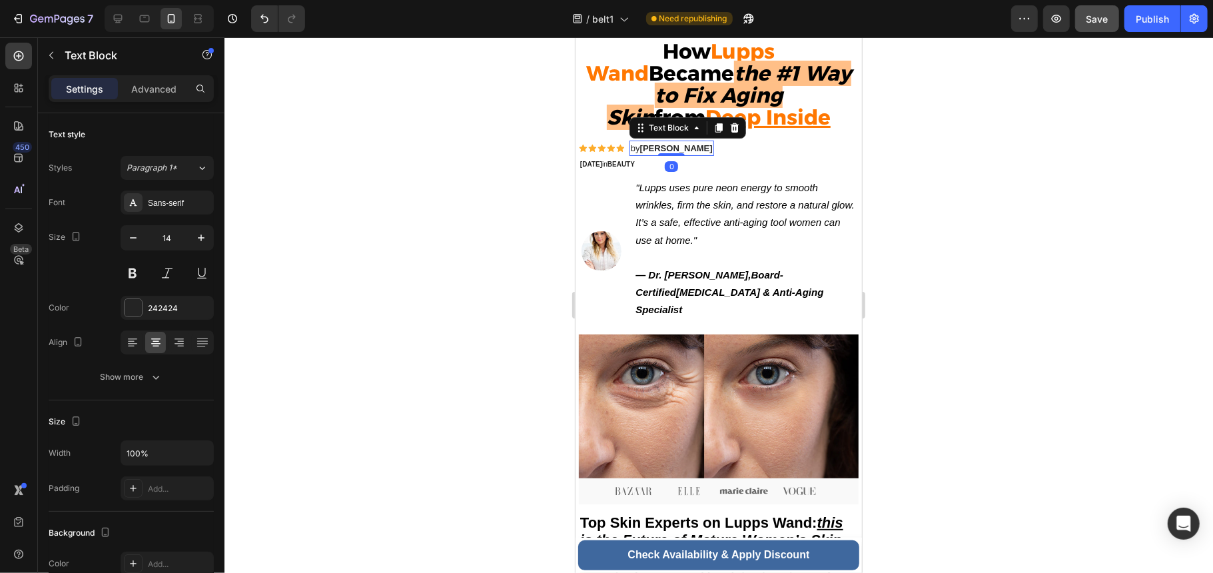
click at [698, 151] on strong "[PERSON_NAME]" at bounding box center [675, 148] width 73 height 10
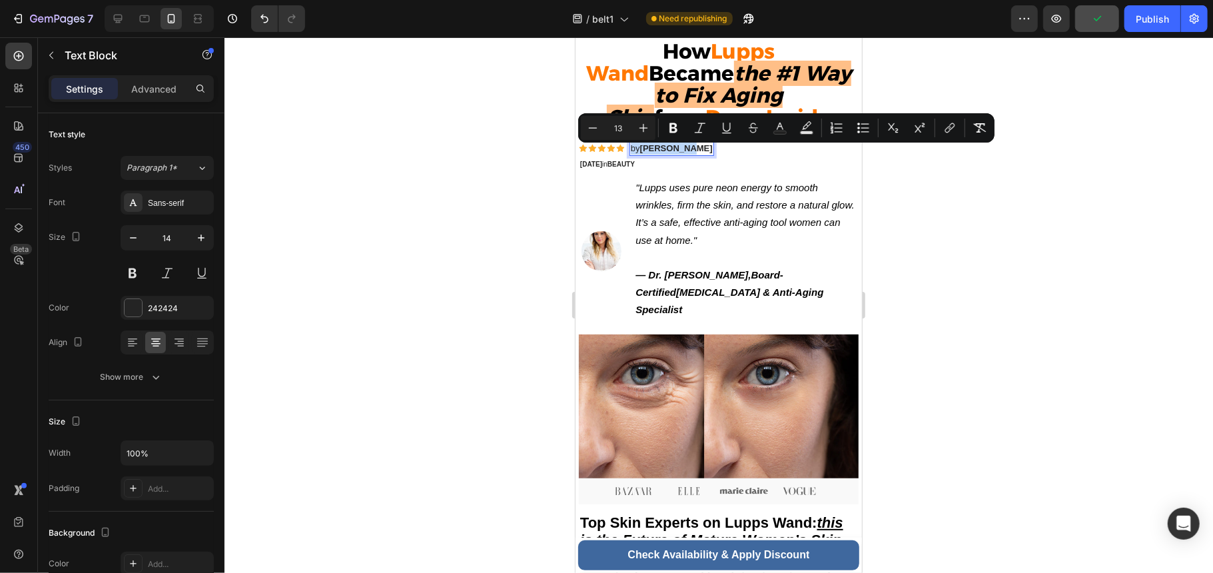
drag, startPoint x: 702, startPoint y: 152, endPoint x: 630, endPoint y: 155, distance: 72.0
click at [630, 152] on span "by [PERSON_NAME]" at bounding box center [671, 148] width 82 height 10
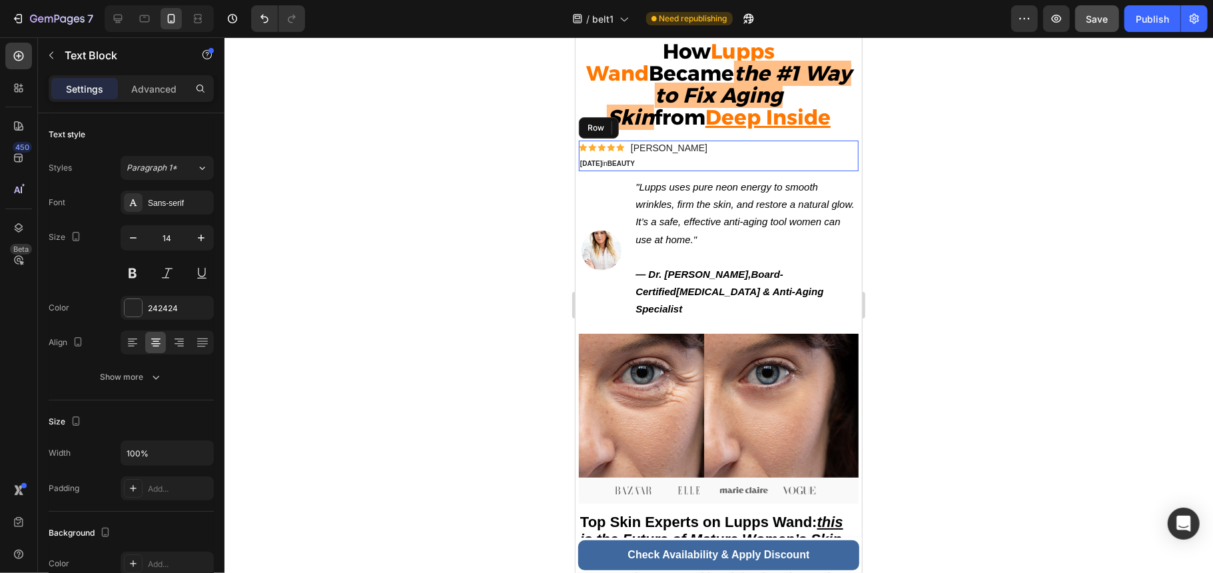
click at [702, 160] on div "Icon Icon Icon Icon Icon Icon List [PERSON_NAME] Text Block 0 Row [DATE] in BEA…" at bounding box center [718, 155] width 280 height 31
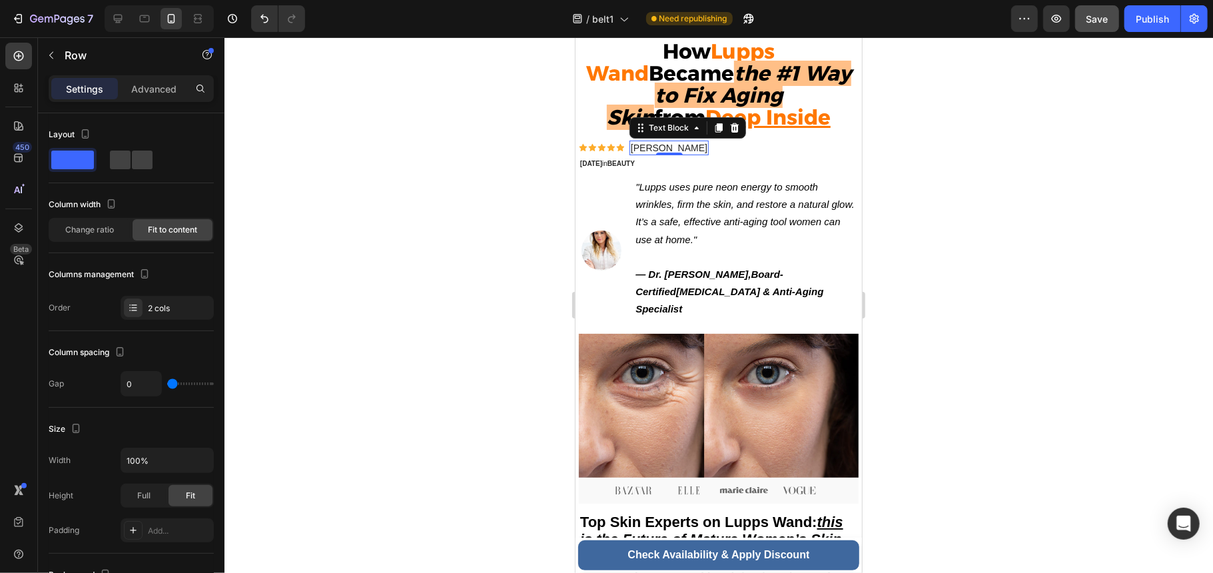
click at [689, 152] on p "[PERSON_NAME]" at bounding box center [668, 147] width 77 height 12
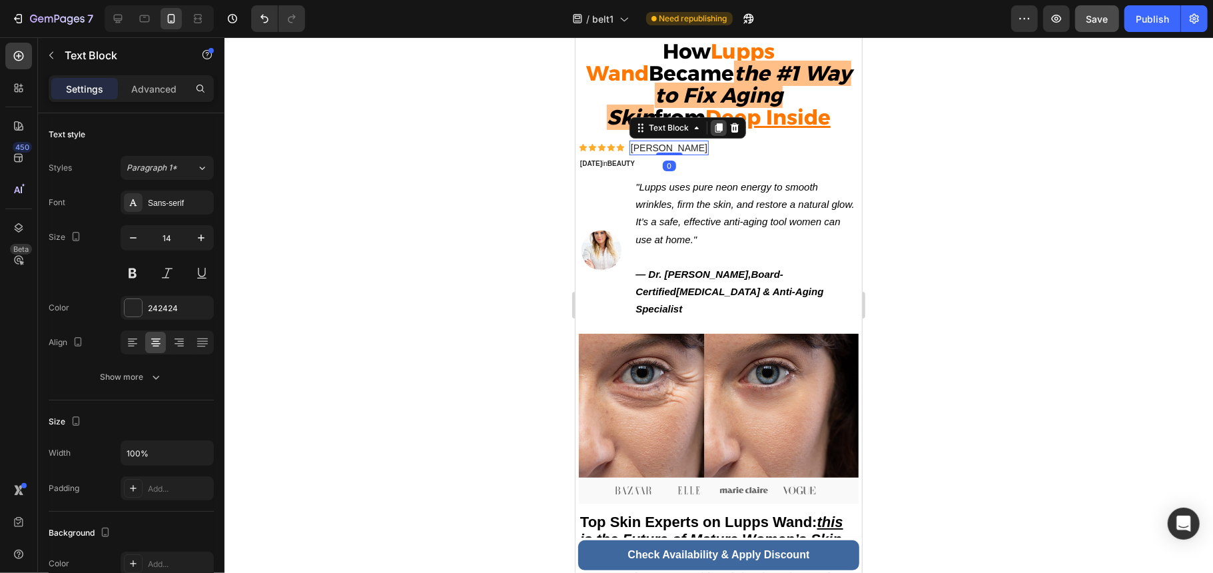
click at [714, 133] on icon at bounding box center [718, 127] width 11 height 11
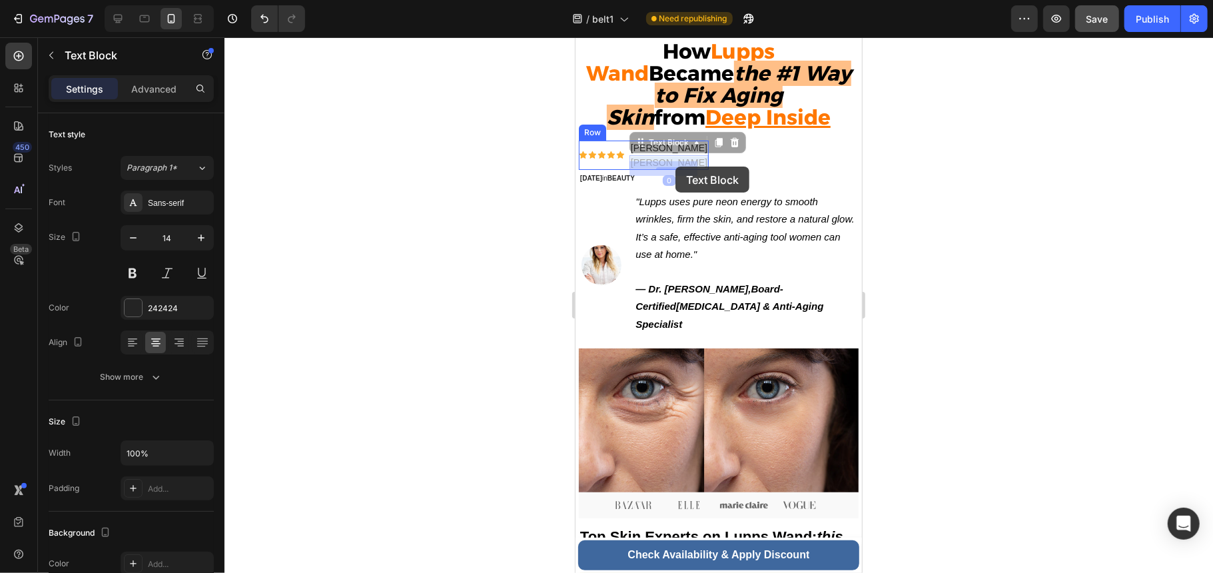
drag, startPoint x: 661, startPoint y: 170, endPoint x: 675, endPoint y: 166, distance: 13.9
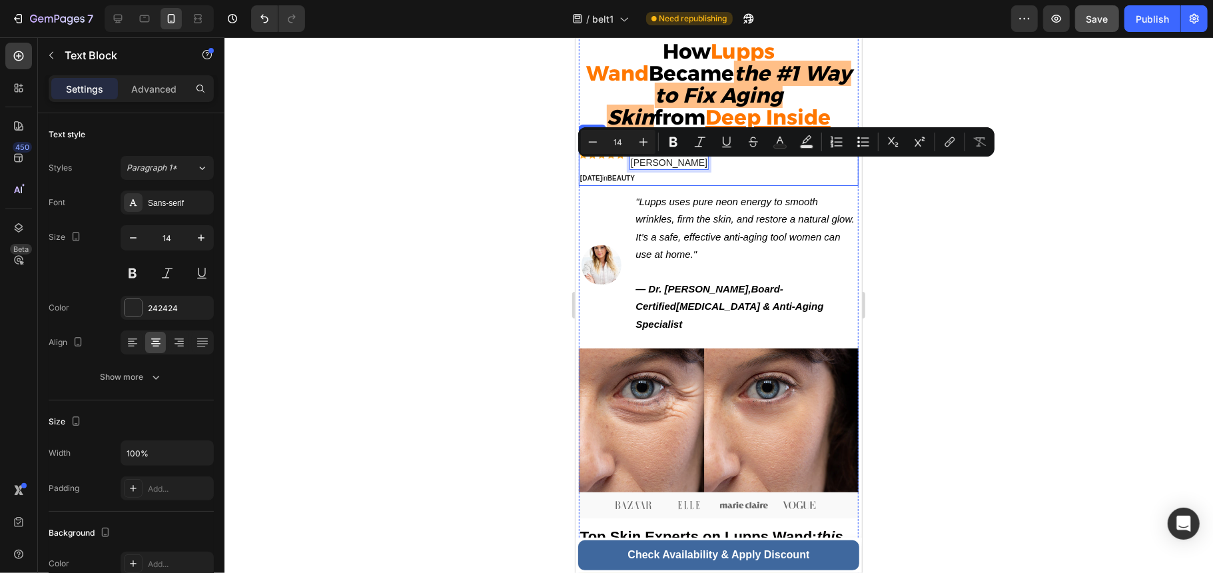
drag, startPoint x: 654, startPoint y: 168, endPoint x: 701, endPoint y: 157, distance: 47.8
click at [701, 157] on div "Icon Icon Icon Icon Icon Icon List [PERSON_NAME] Text Block [PERSON_NAME] Text …" at bounding box center [718, 163] width 280 height 46
click at [707, 168] on div "Icon Icon Icon Icon Icon Icon List [PERSON_NAME] Text Block [PERSON_NAME] Text …" at bounding box center [718, 163] width 280 height 46
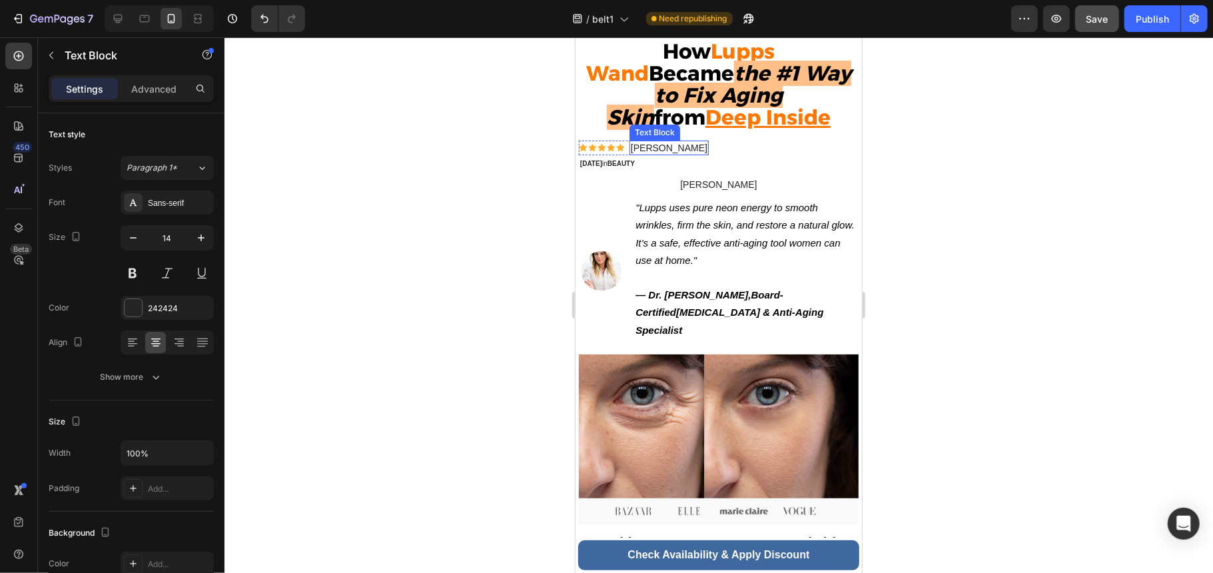
click at [673, 153] on p "[PERSON_NAME]" at bounding box center [668, 147] width 77 height 12
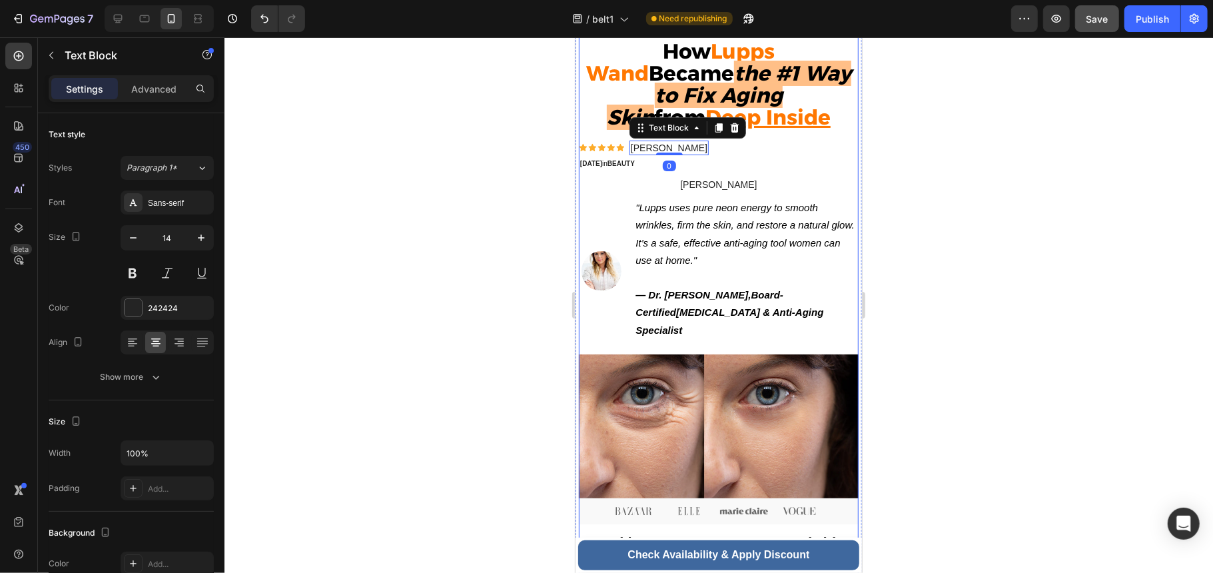
click at [706, 184] on p "[PERSON_NAME]" at bounding box center [717, 184] width 277 height 12
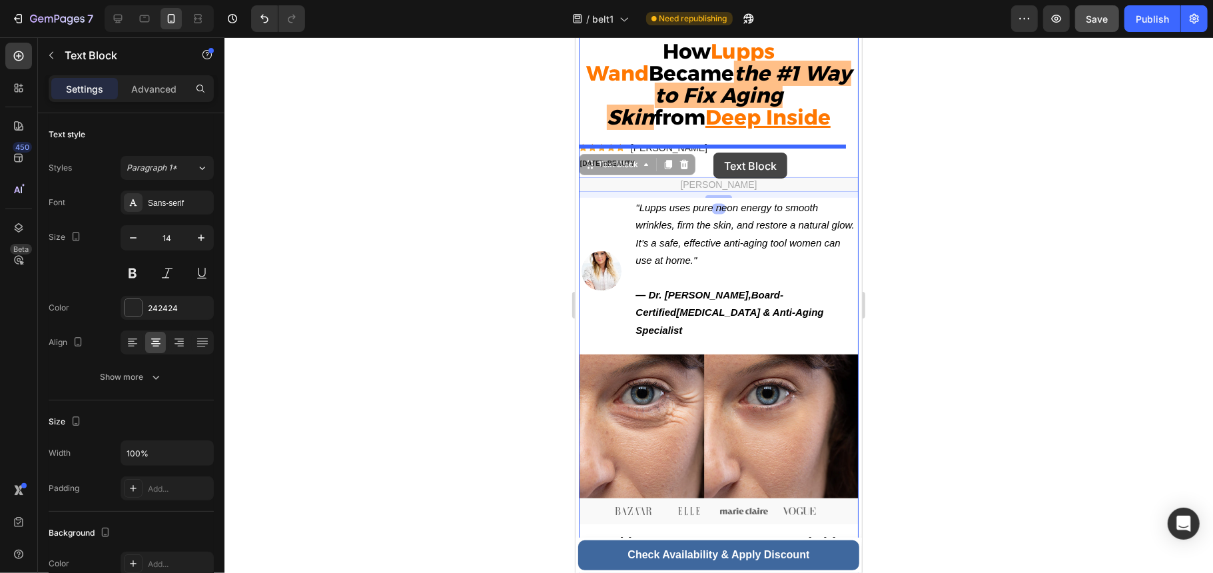
drag, startPoint x: 594, startPoint y: 173, endPoint x: 713, endPoint y: 152, distance: 120.4
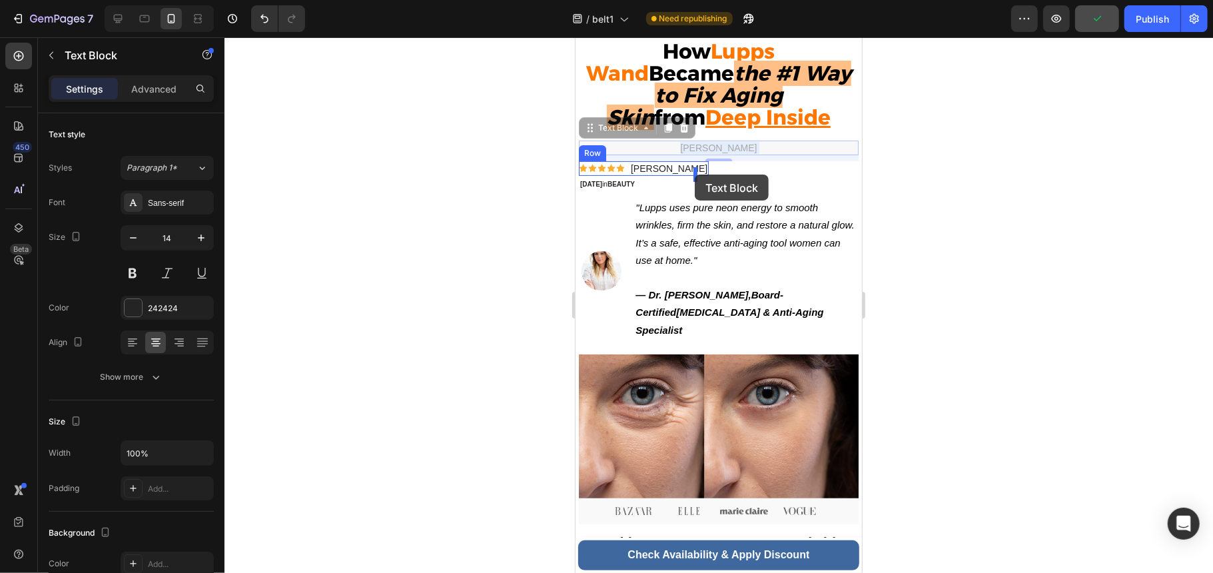
drag, startPoint x: 691, startPoint y: 152, endPoint x: 694, endPoint y: 174, distance: 22.1
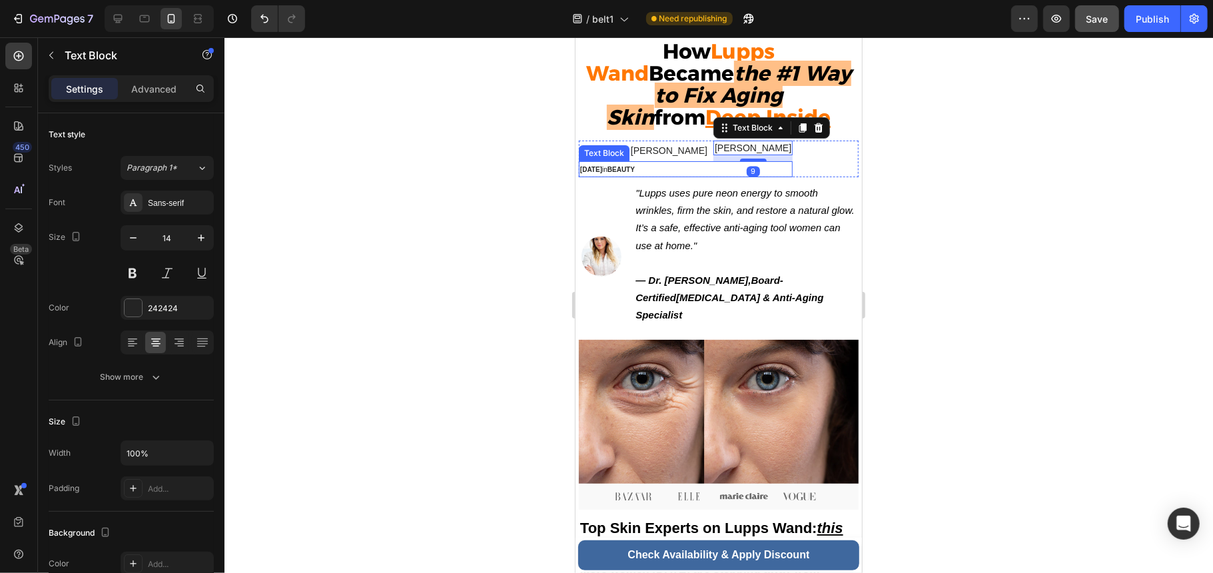
click at [697, 170] on p "[DATE] in BEAUTY" at bounding box center [684, 168] width 211 height 13
click at [726, 153] on p "[PERSON_NAME]" at bounding box center [752, 147] width 77 height 12
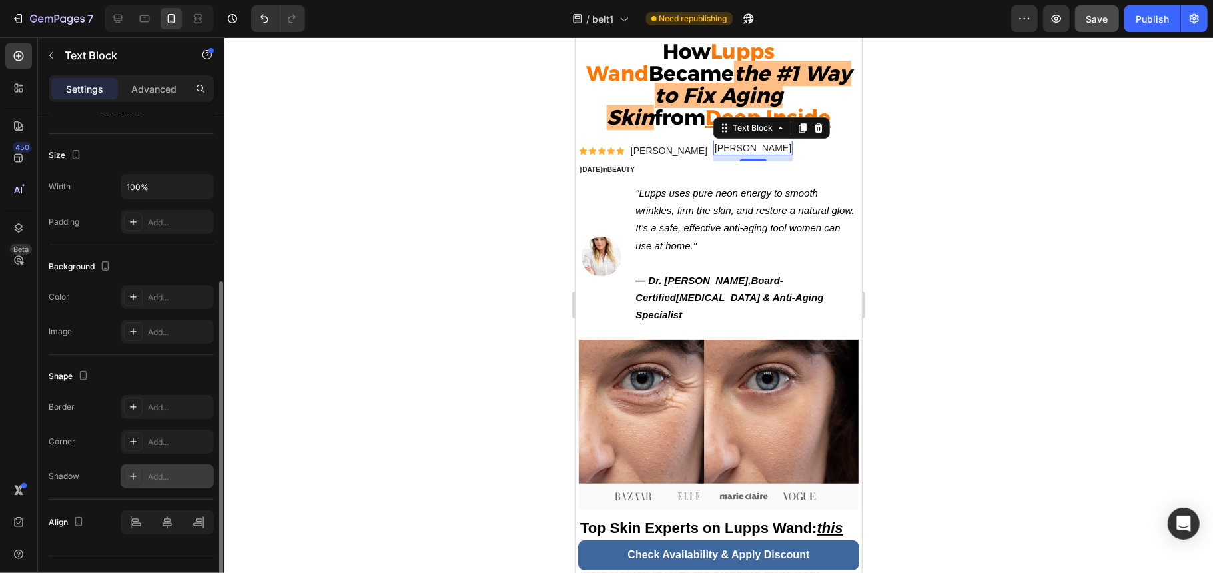
scroll to position [294, 0]
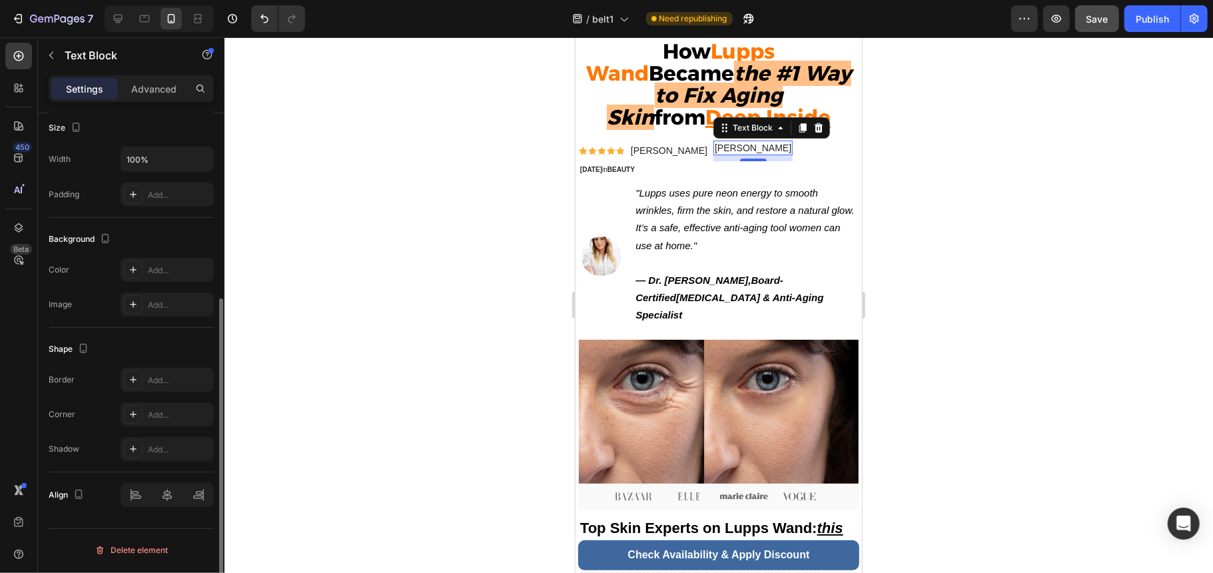
click at [152, 174] on div "Width 100% Padding Add..." at bounding box center [131, 177] width 165 height 60
click at [155, 164] on input "100%" at bounding box center [167, 159] width 92 height 24
click at [196, 162] on icon "button" at bounding box center [200, 158] width 13 height 13
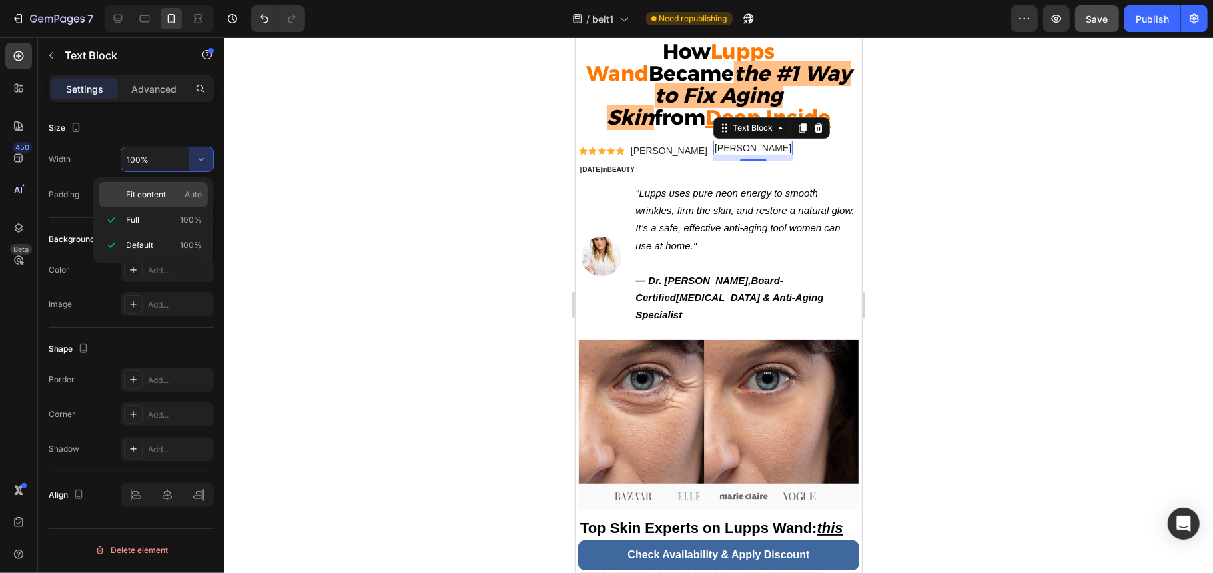
click at [178, 192] on p "Fit content Auto" at bounding box center [164, 194] width 76 height 12
type input "Auto"
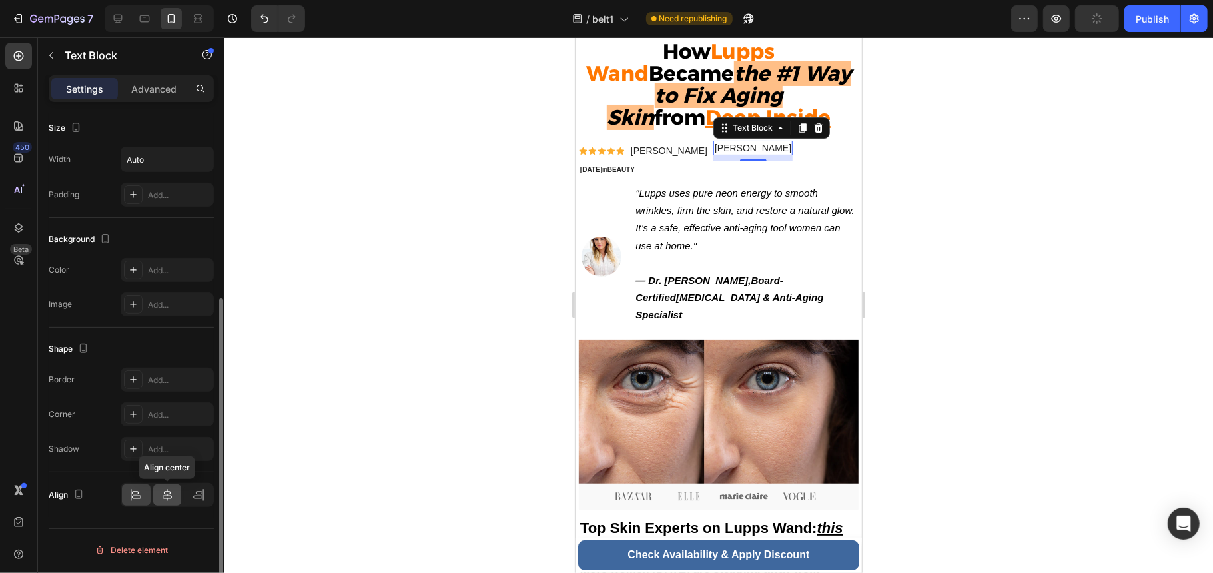
click at [170, 490] on icon at bounding box center [166, 494] width 13 height 13
click at [151, 502] on div at bounding box center [167, 495] width 93 height 24
click at [194, 501] on icon at bounding box center [198, 494] width 13 height 13
click at [132, 501] on icon at bounding box center [135, 494] width 13 height 13
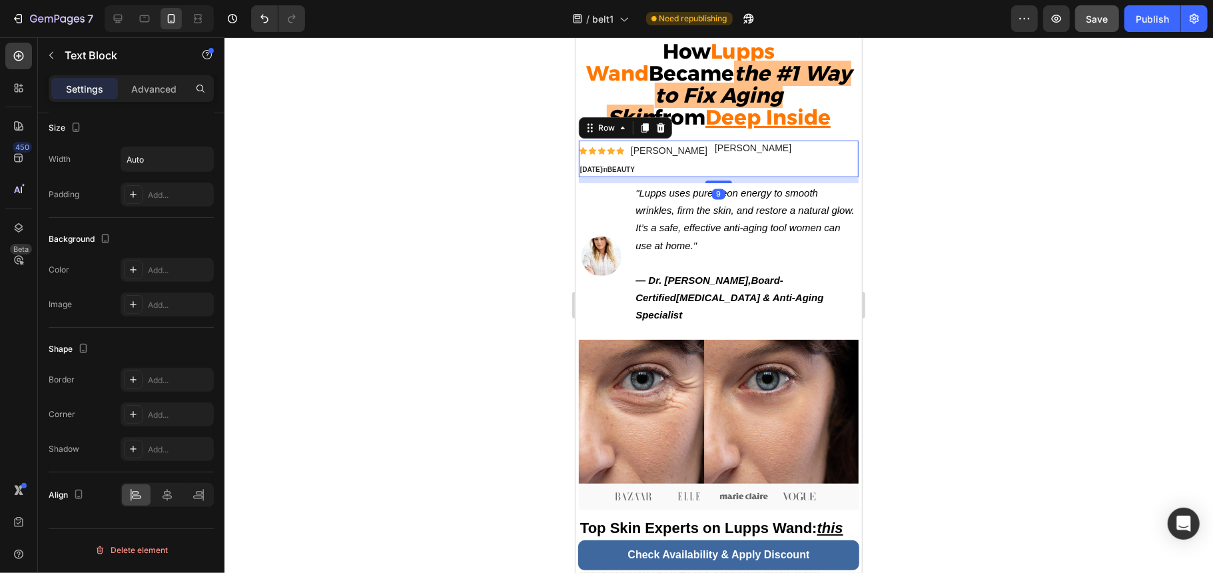
click at [826, 160] on div "Icon Icon Icon Icon Icon Icon List [PERSON_NAME] Text Block [PERSON_NAME] Text …" at bounding box center [718, 158] width 280 height 37
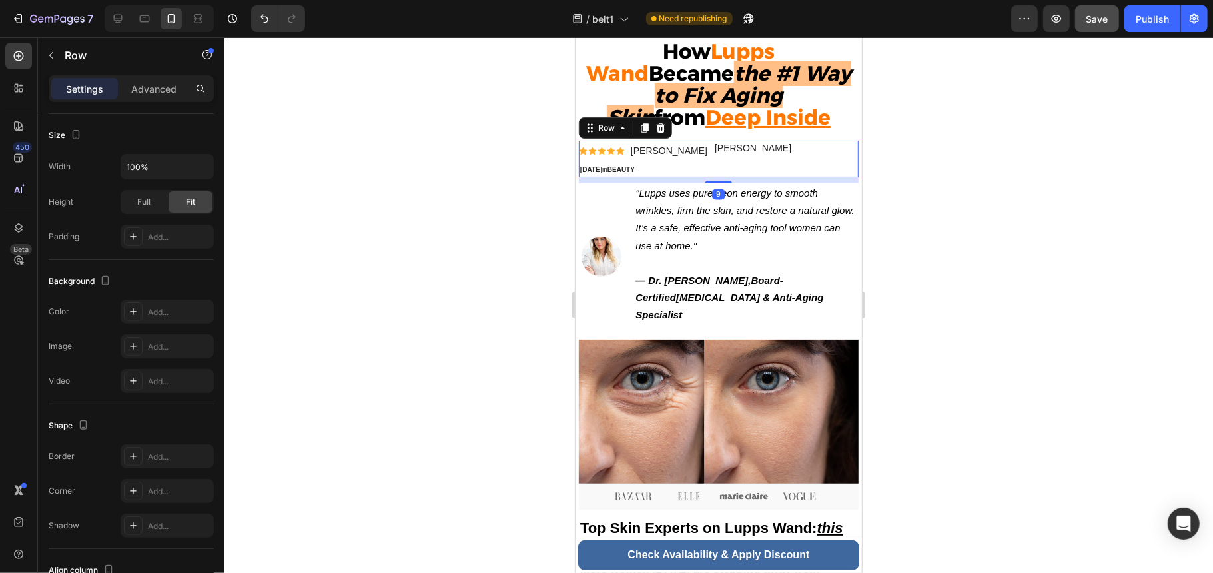
scroll to position [0, 0]
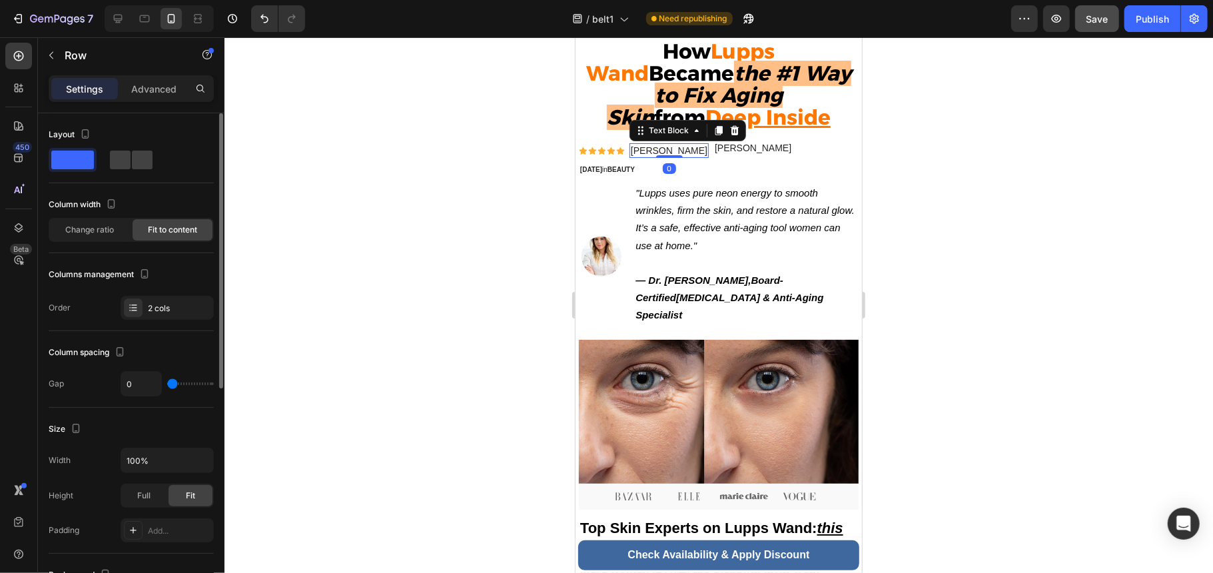
click at [658, 154] on p "[PERSON_NAME]" at bounding box center [668, 150] width 77 height 12
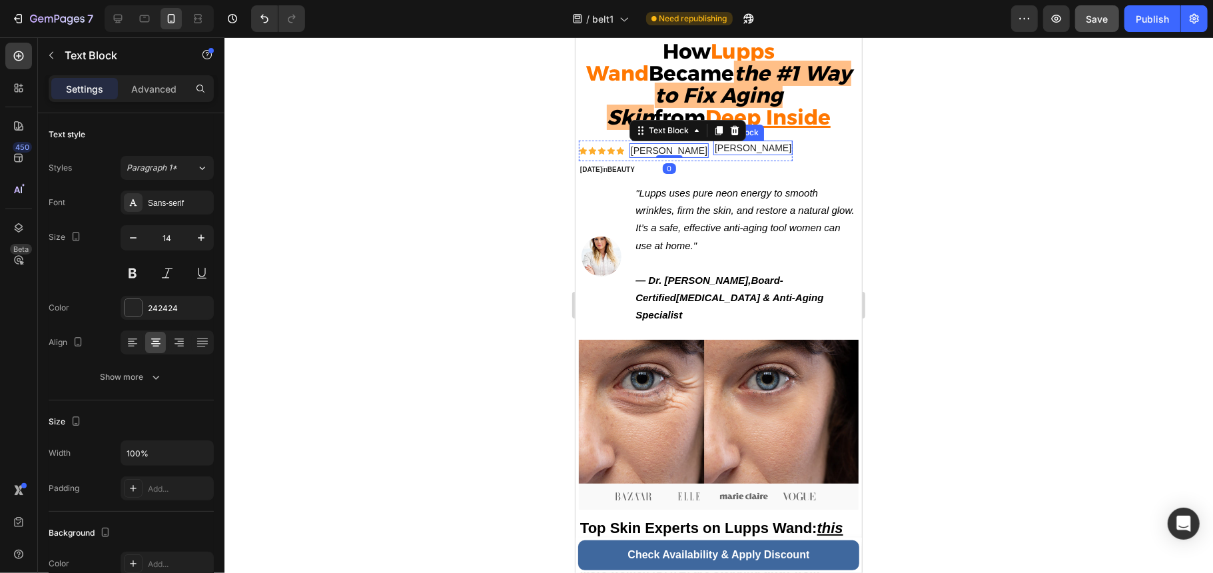
click at [714, 153] on p "[PERSON_NAME]" at bounding box center [752, 147] width 77 height 12
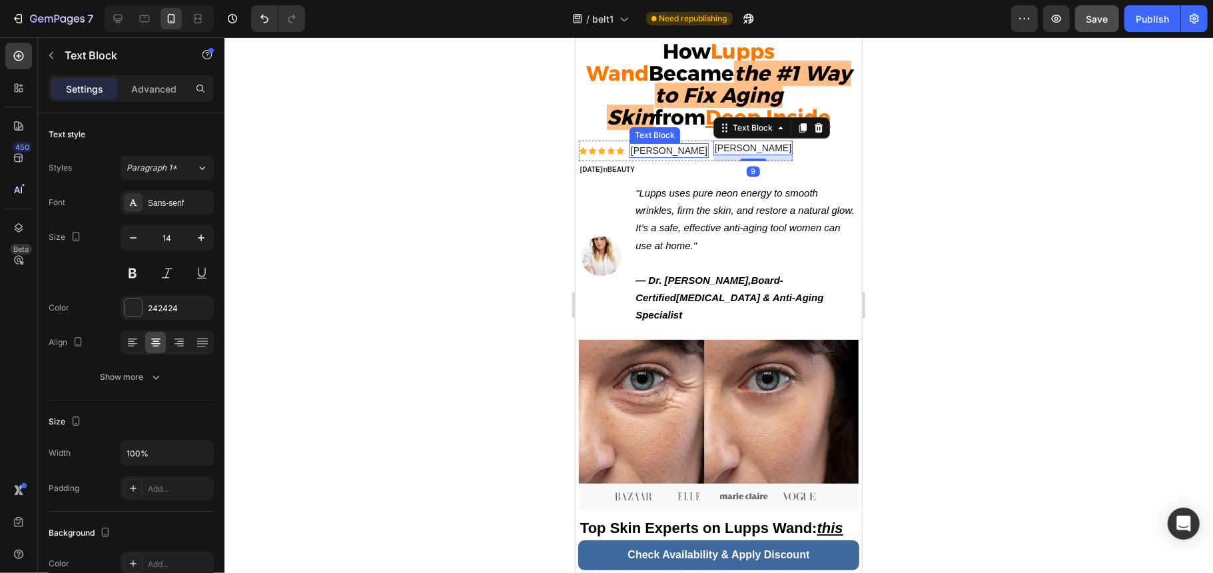
click at [671, 154] on p "[PERSON_NAME]" at bounding box center [668, 150] width 77 height 12
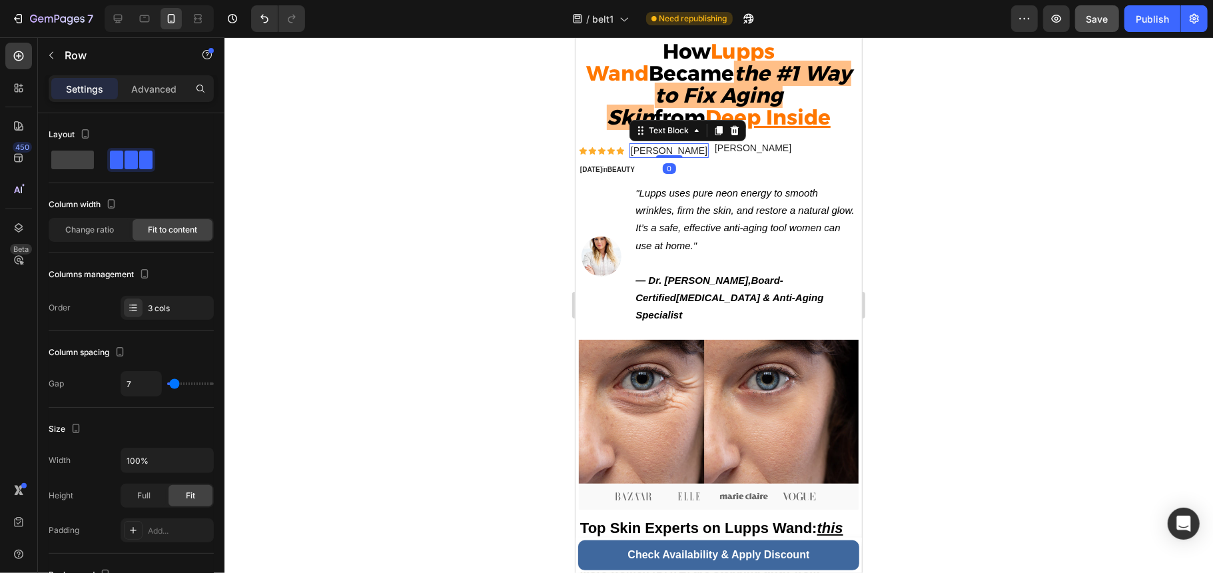
click at [697, 151] on div "Icon Icon Icon Icon Icon Icon List [PERSON_NAME] Text Block 0 [PERSON_NAME] Tex…" at bounding box center [685, 150] width 214 height 21
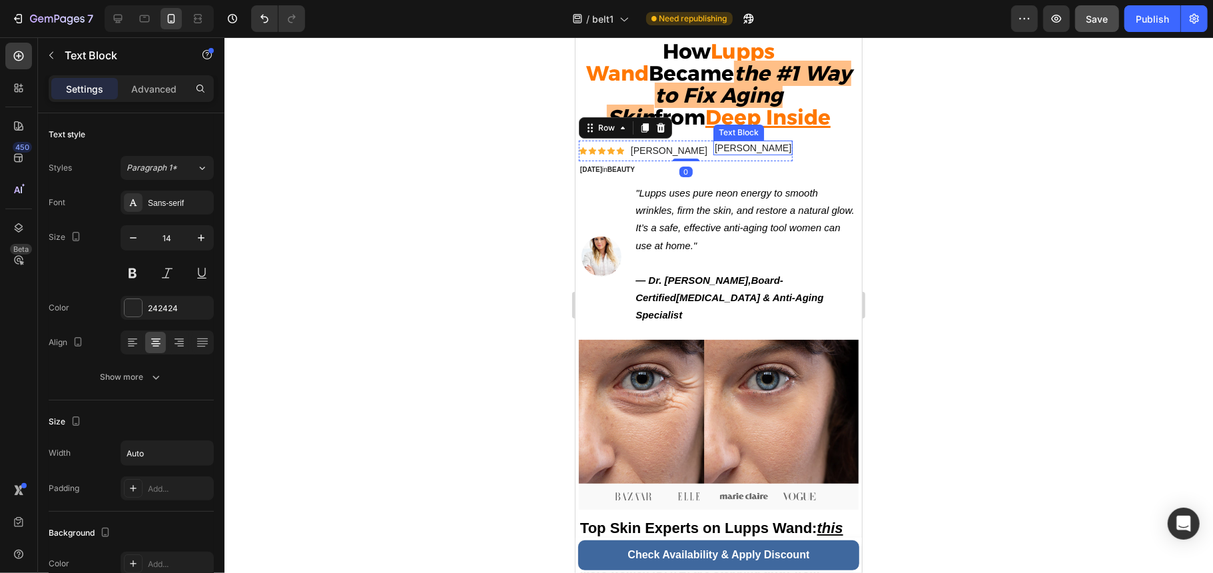
click at [714, 150] on p "[PERSON_NAME]" at bounding box center [752, 147] width 77 height 12
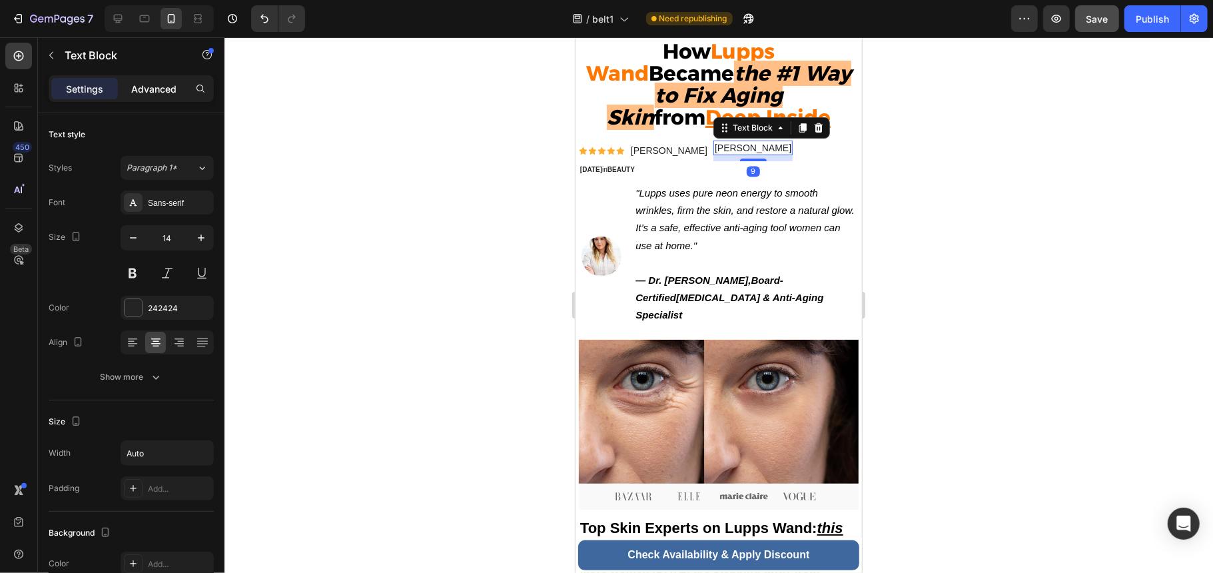
click at [160, 96] on div "Advanced" at bounding box center [154, 88] width 67 height 21
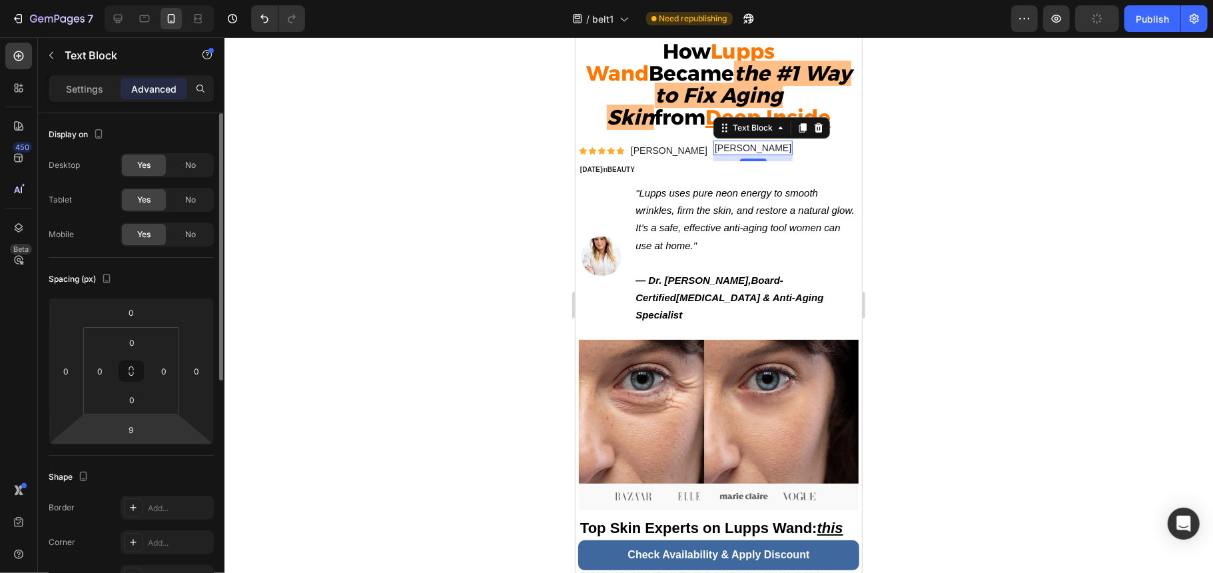
click at [148, 58] on html "7 / belt1 Need republishing Preview Publish 450 Beta Sections(18) Elements(83) …" at bounding box center [606, 29] width 1213 height 58
click at [153, 58] on html "7 / belt1 Need republishing Preview Publish 450 Beta Sections(18) Elements(83) …" at bounding box center [606, 29] width 1213 height 58
click at [131, 432] on input "9" at bounding box center [131, 430] width 27 height 20
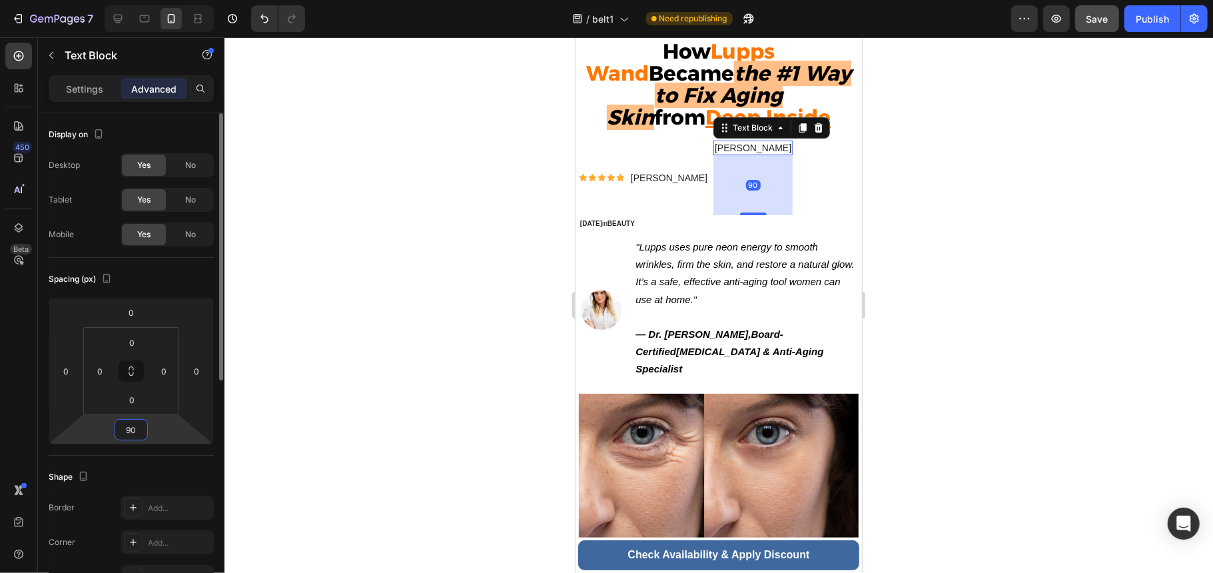
type input "9"
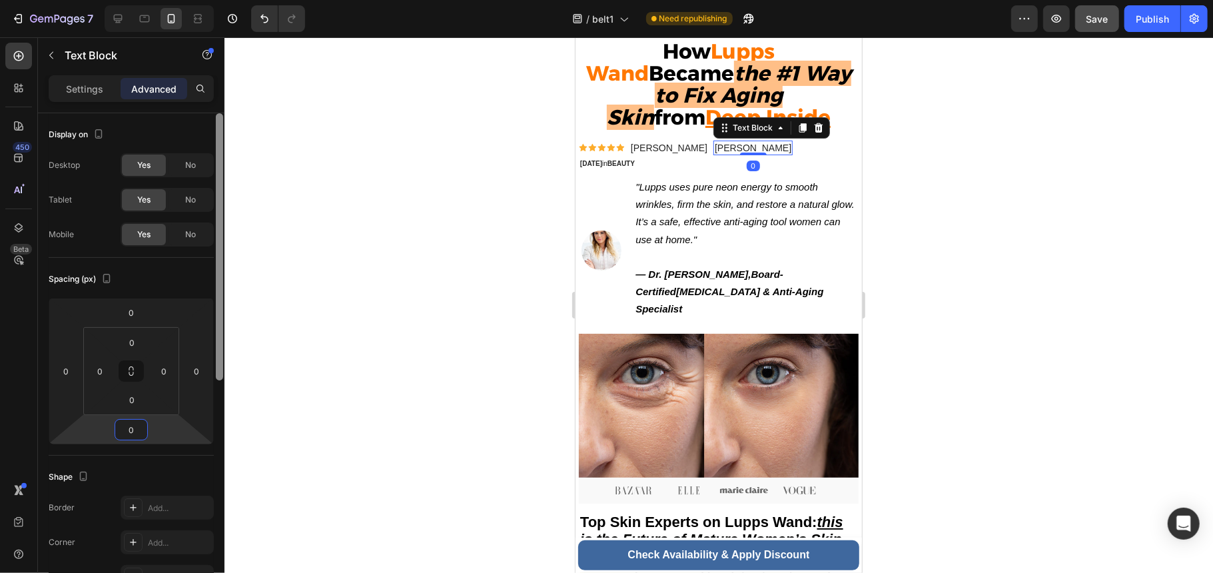
type input "0"
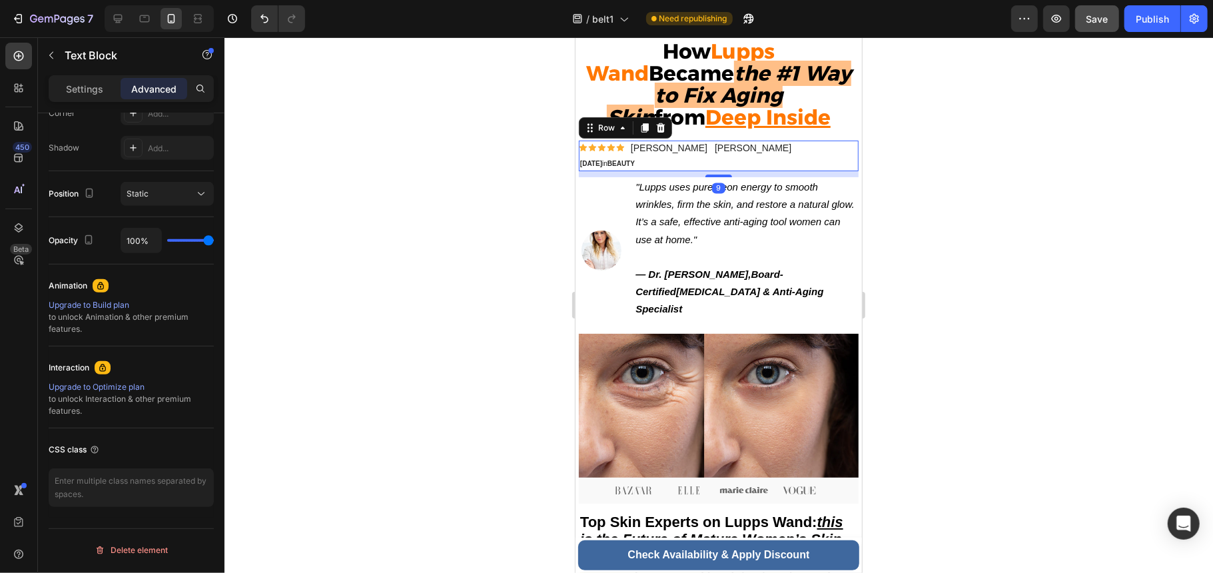
click at [772, 170] on div "Icon Icon Icon Icon Icon Icon List [PERSON_NAME] Text Block [PERSON_NAME] Text …" at bounding box center [718, 155] width 280 height 31
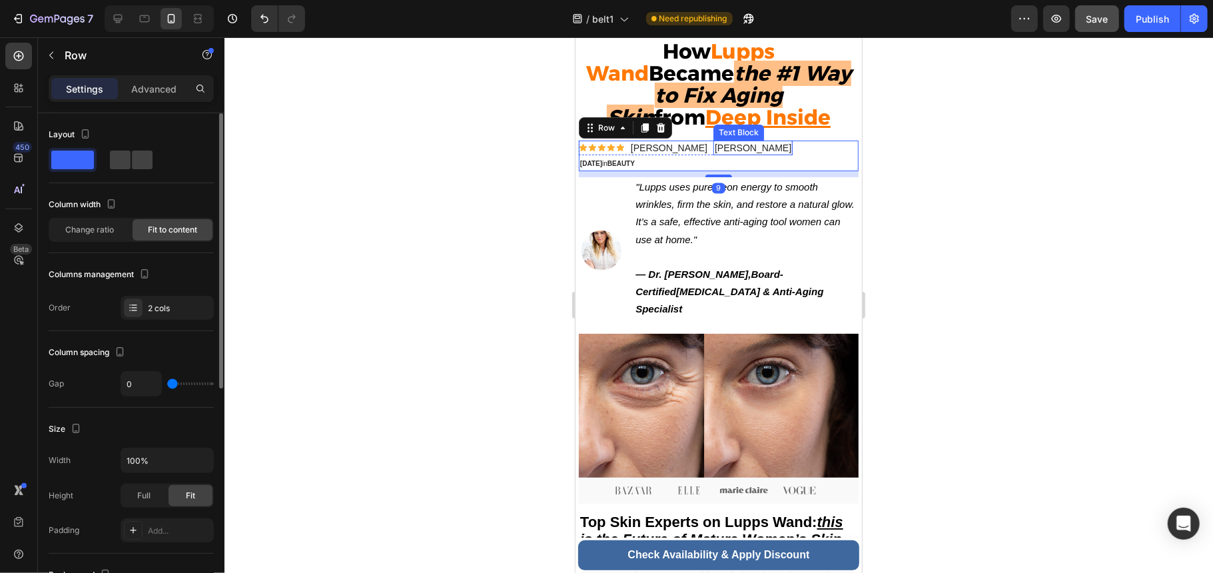
click at [741, 149] on p "[PERSON_NAME]" at bounding box center [752, 147] width 77 height 12
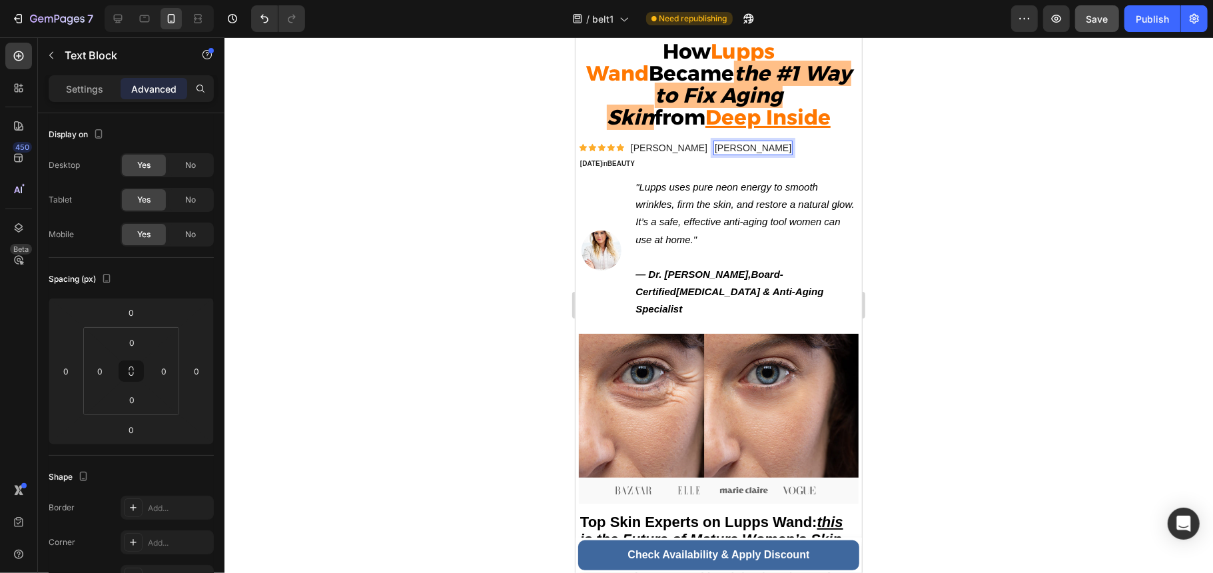
click at [741, 149] on p "[PERSON_NAME]" at bounding box center [752, 147] width 77 height 12
click at [688, 153] on p "[PERSON_NAME]" at bounding box center [668, 147] width 77 height 12
click at [687, 153] on p "[PERSON_NAME]" at bounding box center [668, 147] width 77 height 12
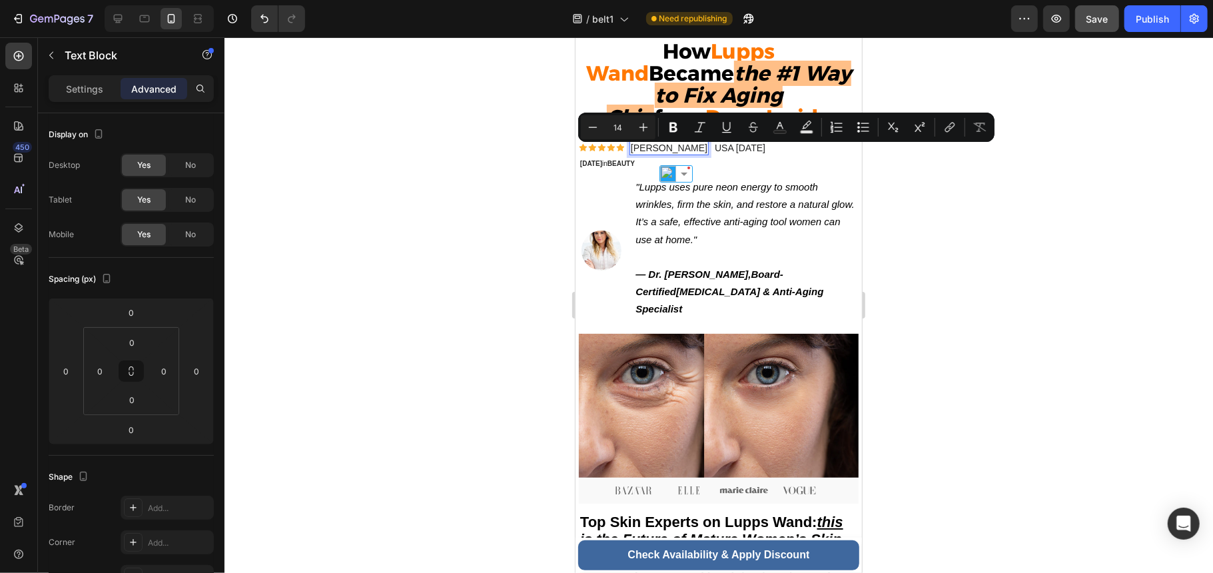
click at [687, 153] on p "[PERSON_NAME]" at bounding box center [668, 147] width 77 height 12
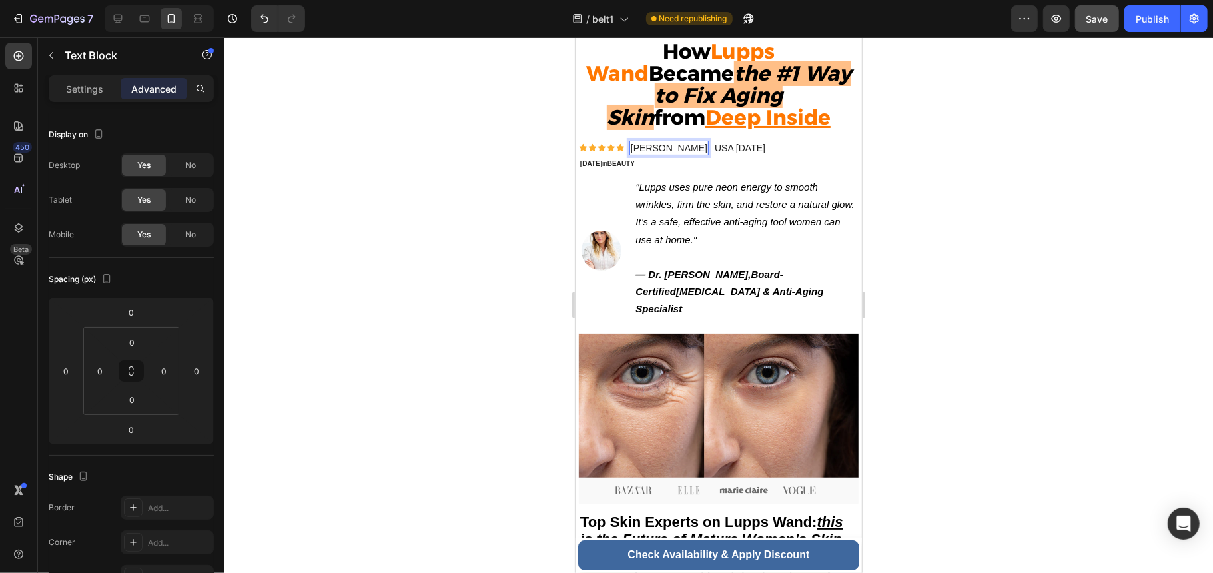
click at [687, 153] on p "[PERSON_NAME]" at bounding box center [668, 147] width 77 height 12
click at [688, 153] on p "[PERSON_NAME]" at bounding box center [668, 147] width 77 height 12
click at [651, 151] on p "[PERSON_NAME]" at bounding box center [668, 147] width 77 height 12
click at [665, 152] on p "[PERSON_NAME]" at bounding box center [668, 147] width 77 height 12
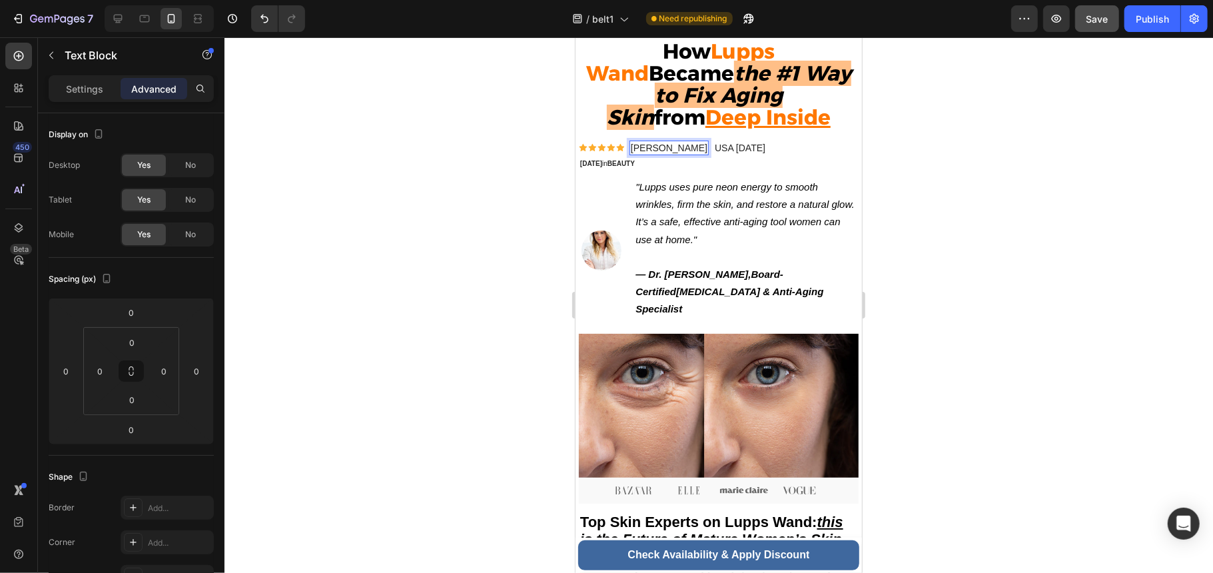
click at [665, 152] on p "[PERSON_NAME]" at bounding box center [668, 147] width 77 height 12
click at [707, 169] on p "[DATE] in BEAUTY" at bounding box center [671, 162] width 185 height 13
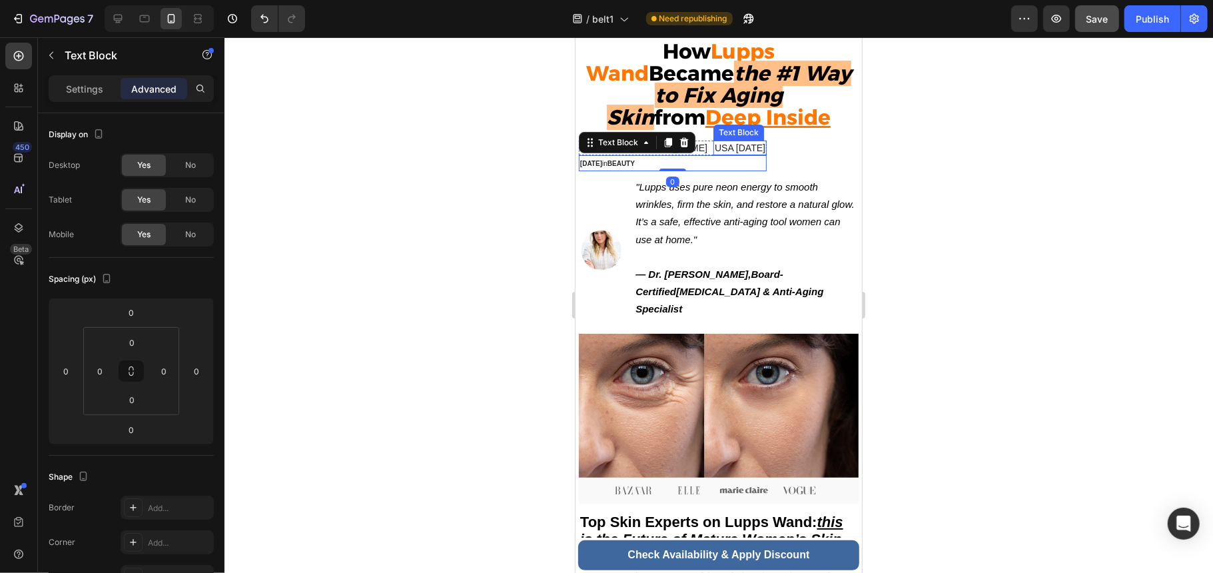
click at [717, 154] on div "USA [DATE] Text Block" at bounding box center [739, 147] width 53 height 15
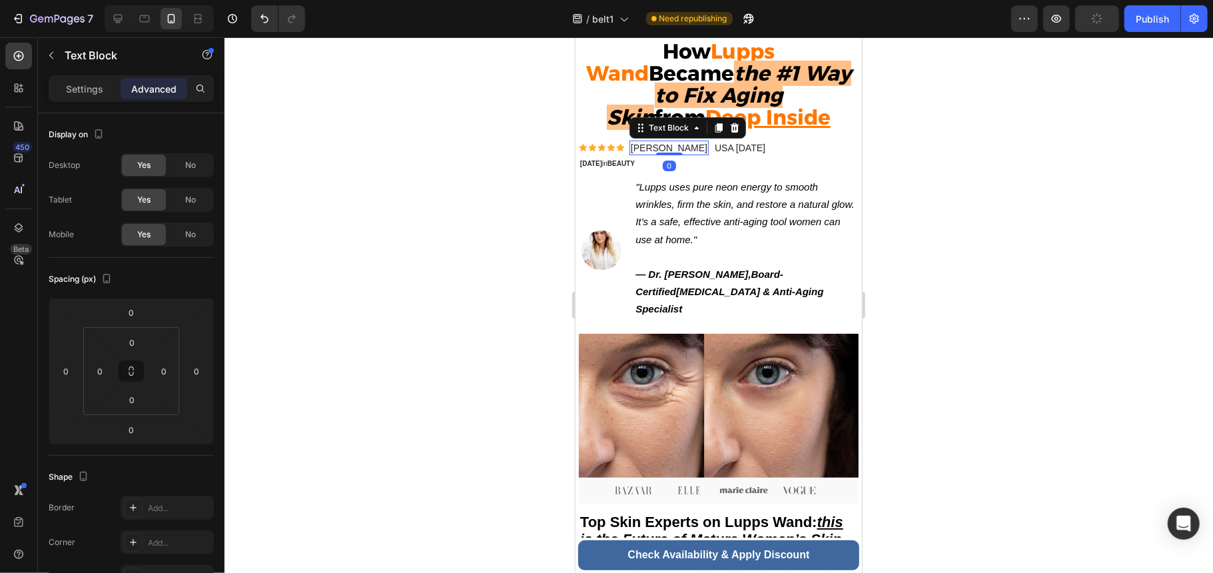
click at [673, 149] on p "[PERSON_NAME]" at bounding box center [668, 147] width 77 height 12
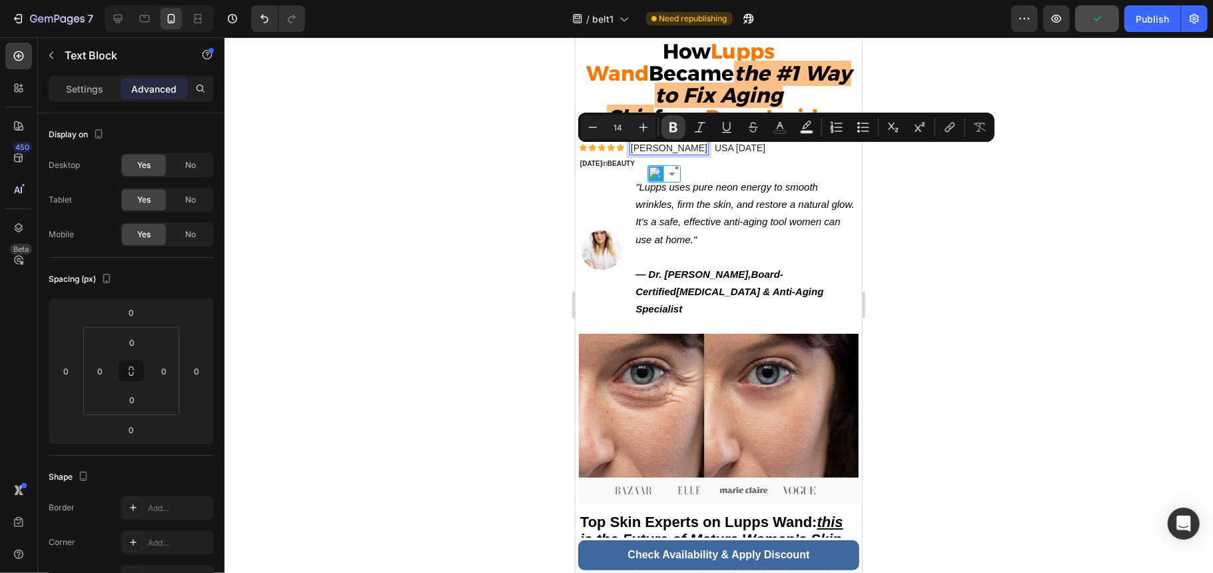
click at [674, 131] on icon "Editor contextual toolbar" at bounding box center [673, 127] width 13 height 13
click at [62, 59] on div "Text Block" at bounding box center [114, 55] width 152 height 35
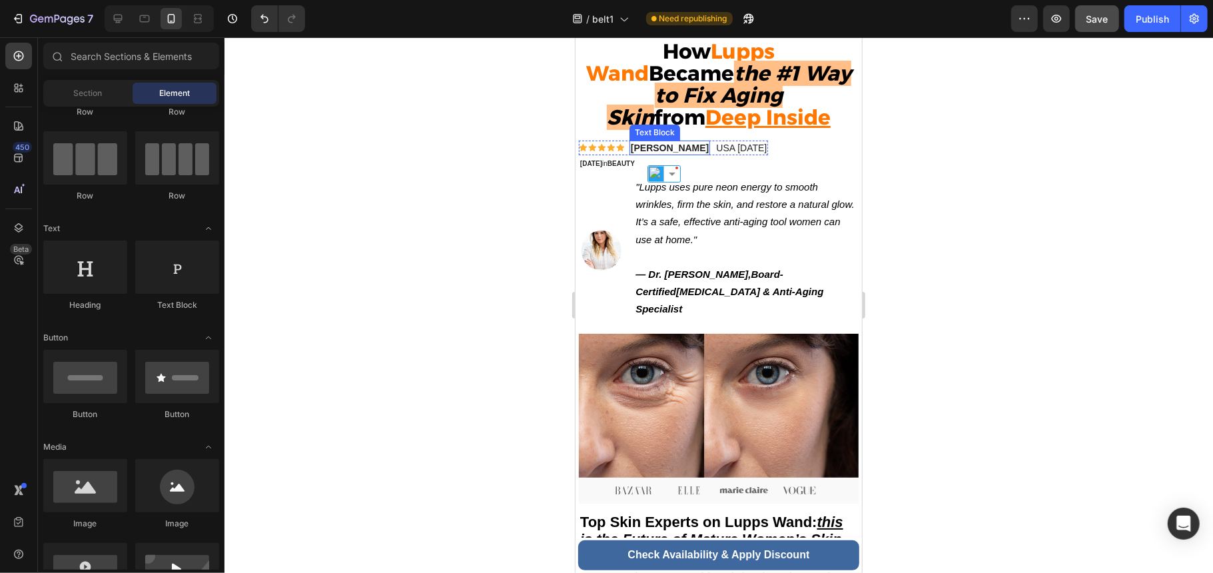
click at [673, 154] on div "[PERSON_NAME] Text Block" at bounding box center [669, 147] width 81 height 15
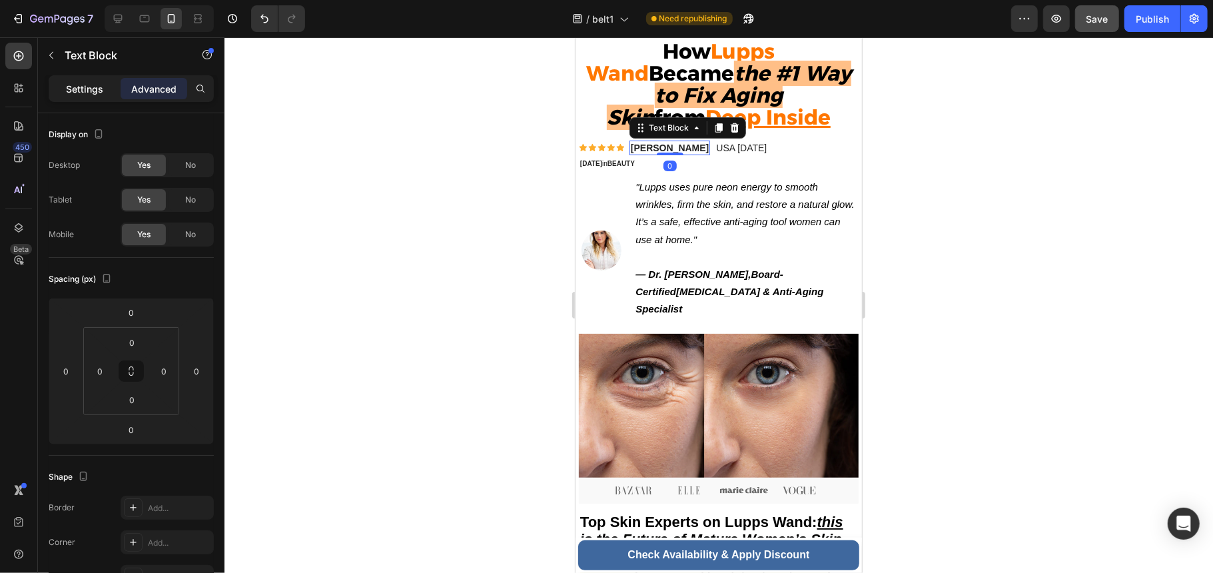
click at [99, 83] on p "Settings" at bounding box center [84, 89] width 37 height 14
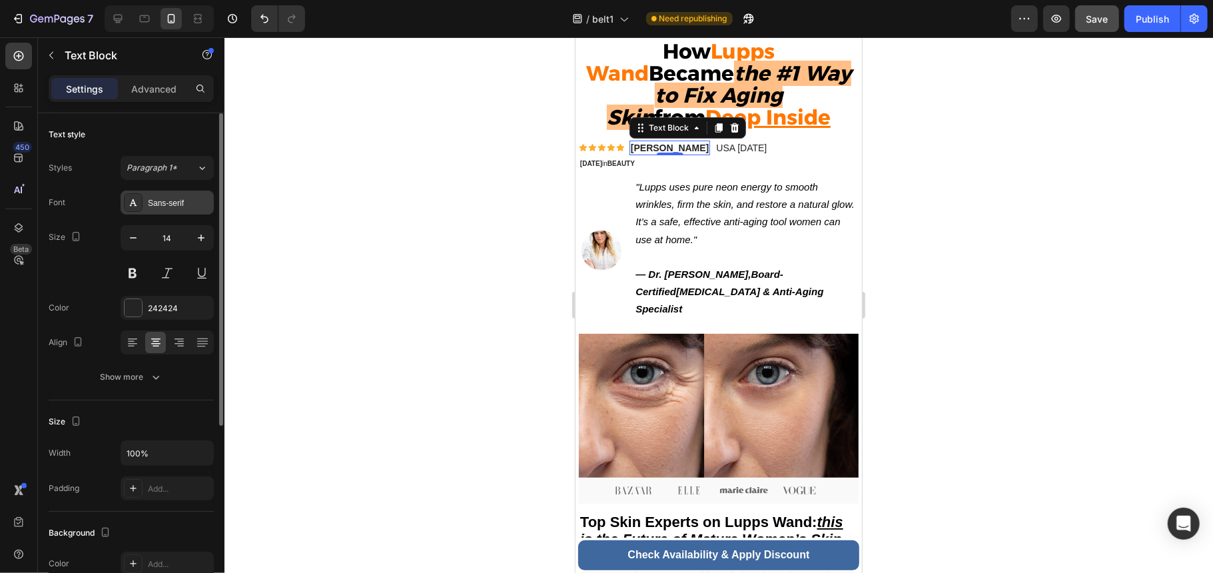
click at [182, 203] on div "Sans-serif" at bounding box center [179, 203] width 63 height 12
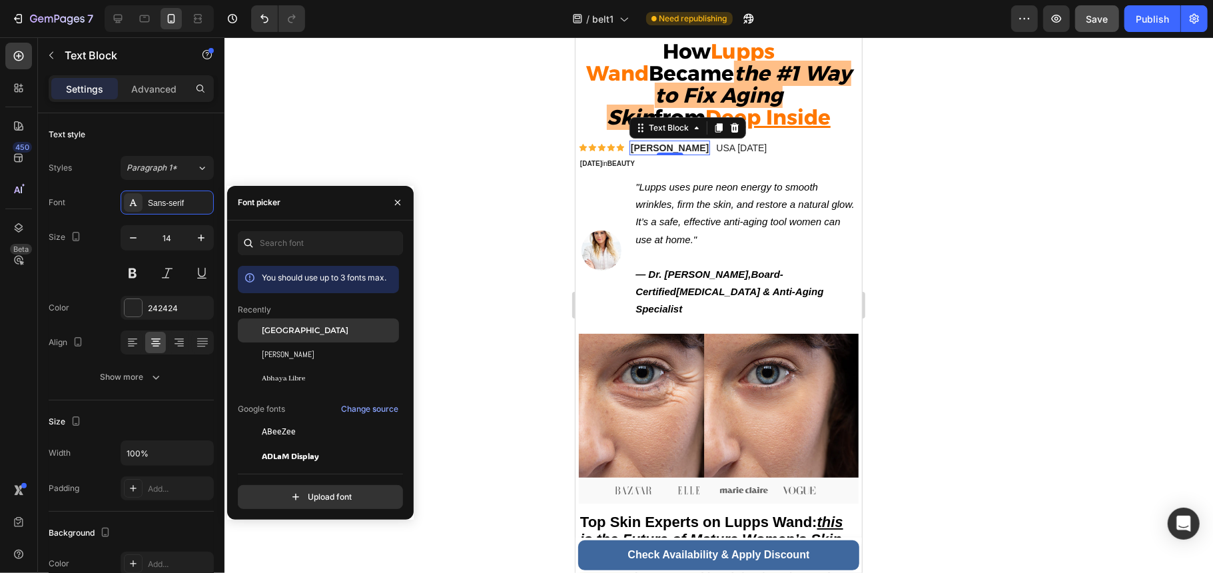
click at [305, 324] on div "[GEOGRAPHIC_DATA]" at bounding box center [329, 330] width 135 height 12
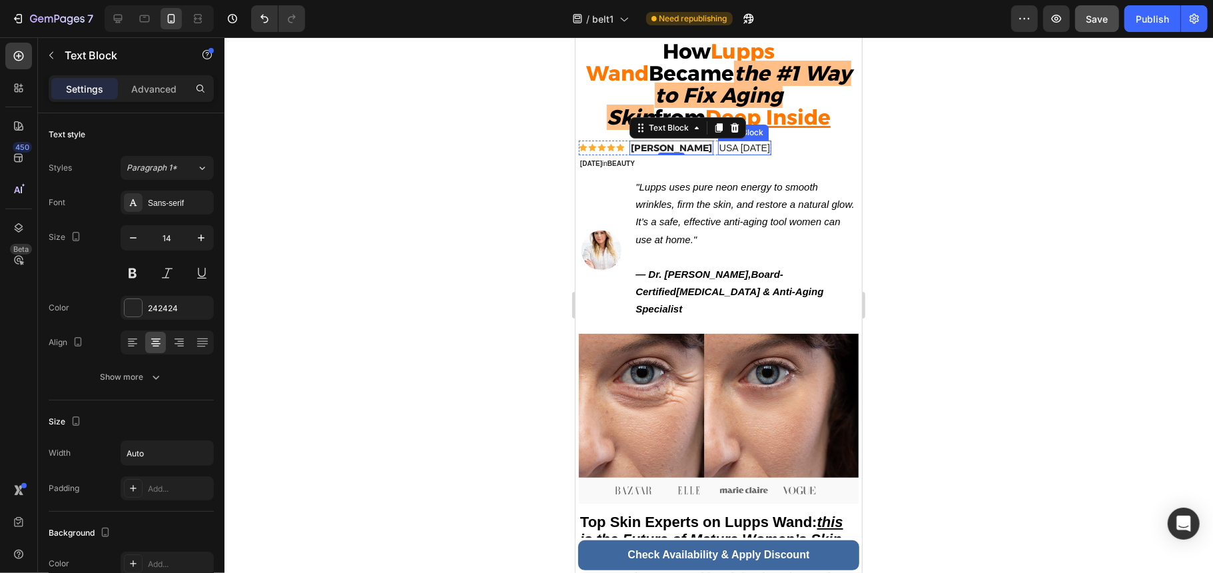
click at [736, 152] on p "USA [DATE]" at bounding box center [744, 147] width 51 height 12
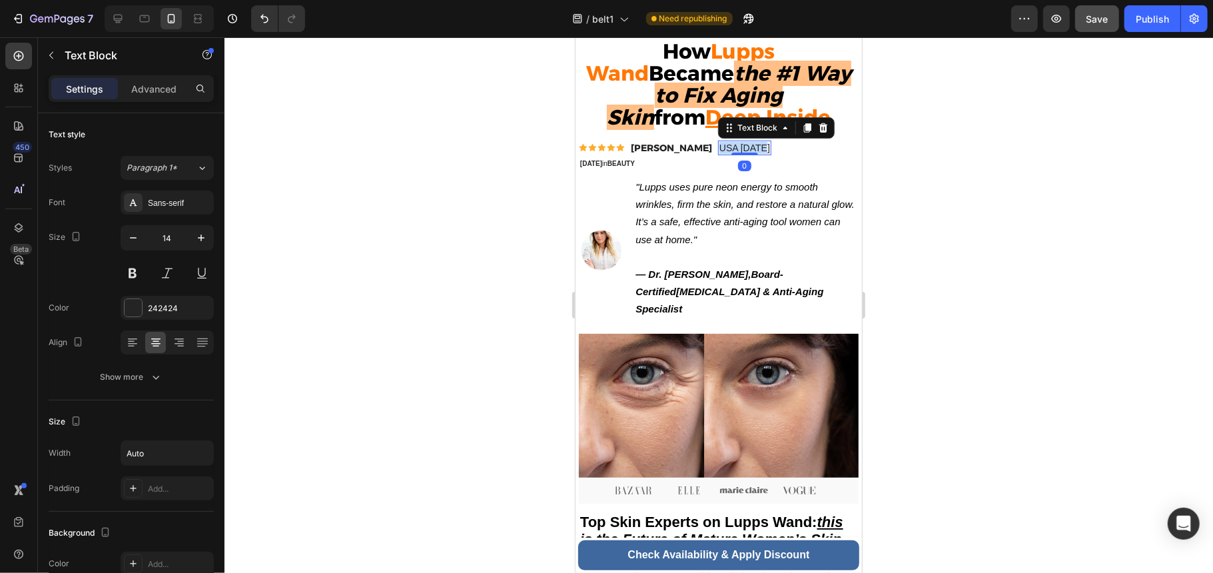
click at [736, 152] on p "USA [DATE]" at bounding box center [744, 147] width 51 height 12
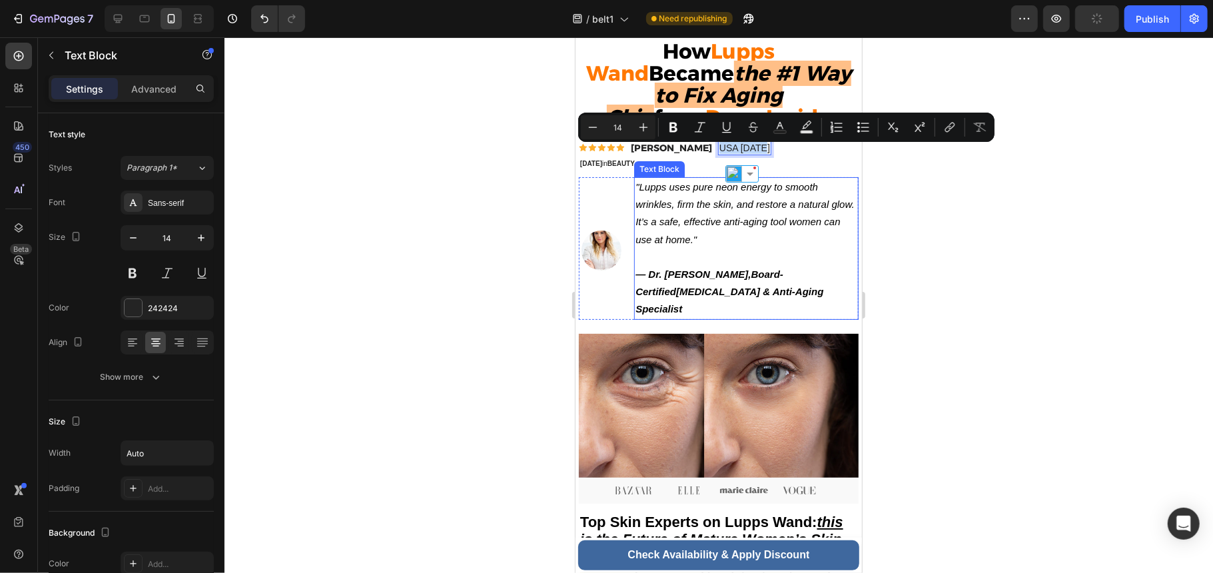
click at [661, 228] on icon ""Lupps uses pure neon energy to smooth wrinkles, firm the skin, and restore a n…" at bounding box center [744, 212] width 218 height 64
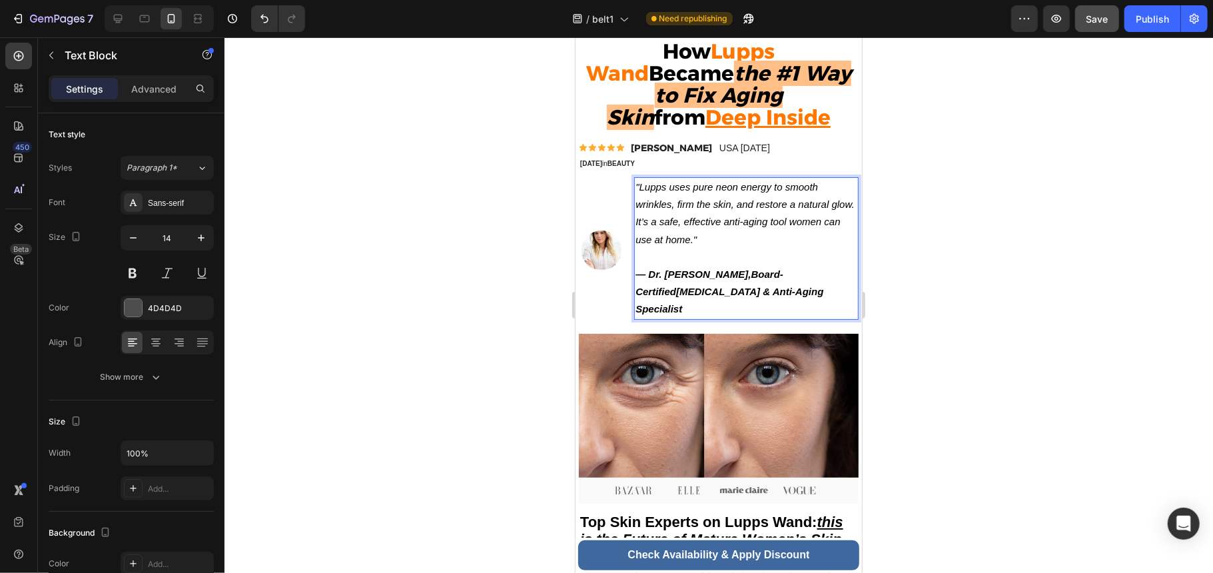
click at [699, 226] on icon ""Lupps uses pure neon energy to smooth wrinkles, firm the skin, and restore a n…" at bounding box center [744, 212] width 218 height 64
click at [634, 165] on strong "BEAUTY" at bounding box center [620, 162] width 27 height 7
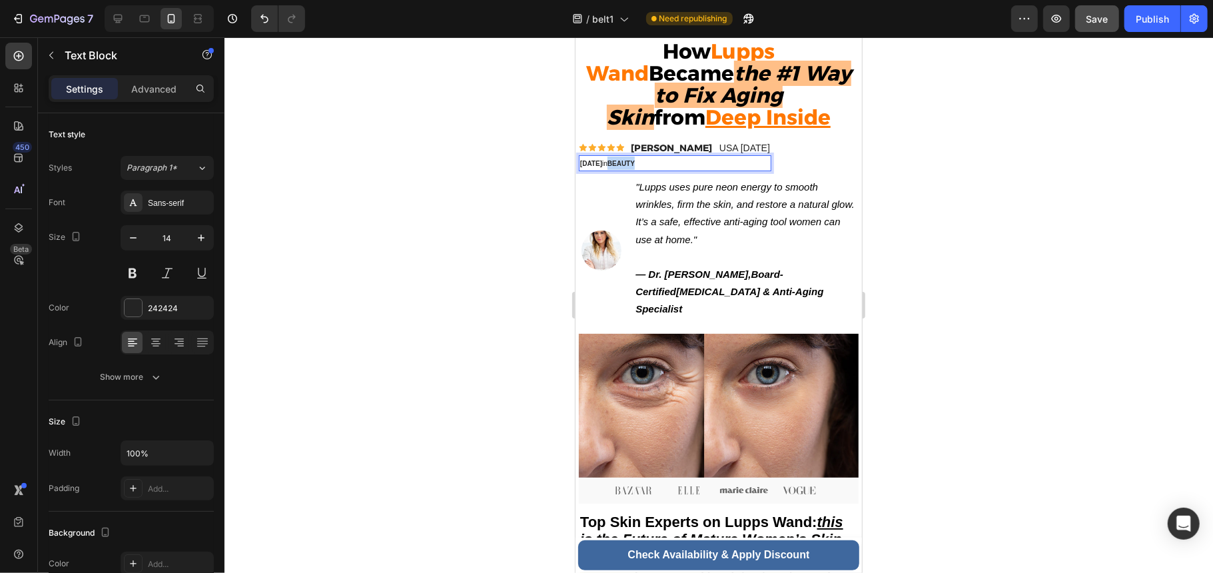
click at [634, 166] on strong "BEAUTY" at bounding box center [620, 162] width 27 height 7
click at [682, 186] on icon ""Lupps uses pure neon energy to smooth wrinkles, firm the skin, and restore a n…" at bounding box center [744, 212] width 218 height 64
click at [758, 160] on div "[DATE] in [GEOGRAPHIC_DATA]" at bounding box center [674, 162] width 192 height 16
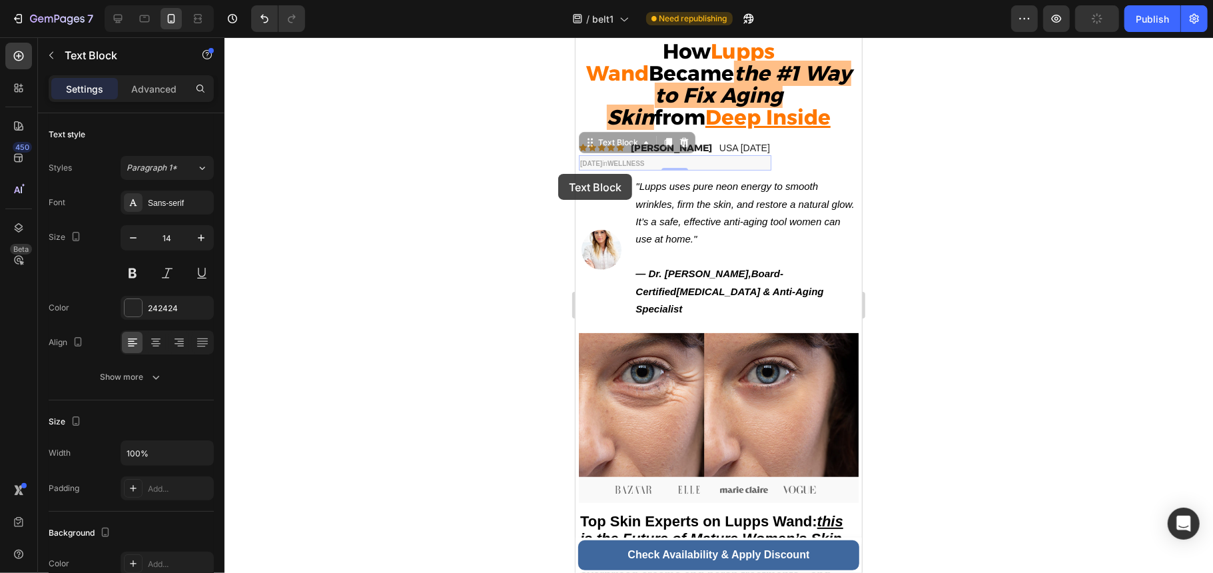
drag, startPoint x: 720, startPoint y: 160, endPoint x: 557, endPoint y: 173, distance: 163.0
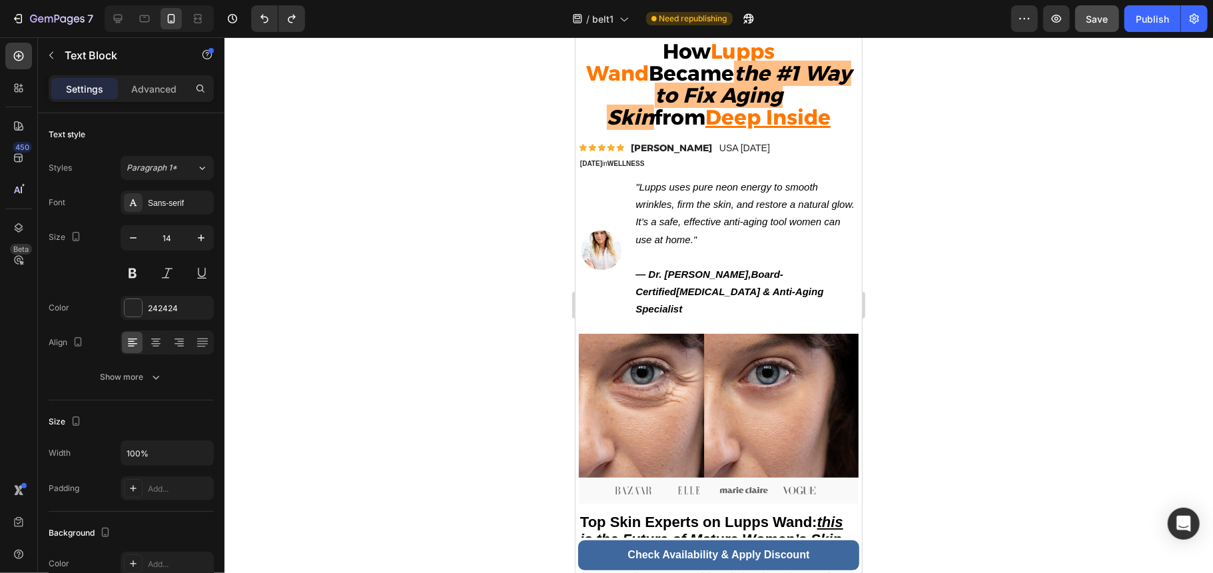
click at [697, 169] on p "[DATE] in [GEOGRAPHIC_DATA]" at bounding box center [674, 162] width 190 height 13
drag, startPoint x: 690, startPoint y: 168, endPoint x: 577, endPoint y: 168, distance: 113.2
click at [578, 168] on div "[DATE] in [GEOGRAPHIC_DATA]" at bounding box center [674, 162] width 192 height 16
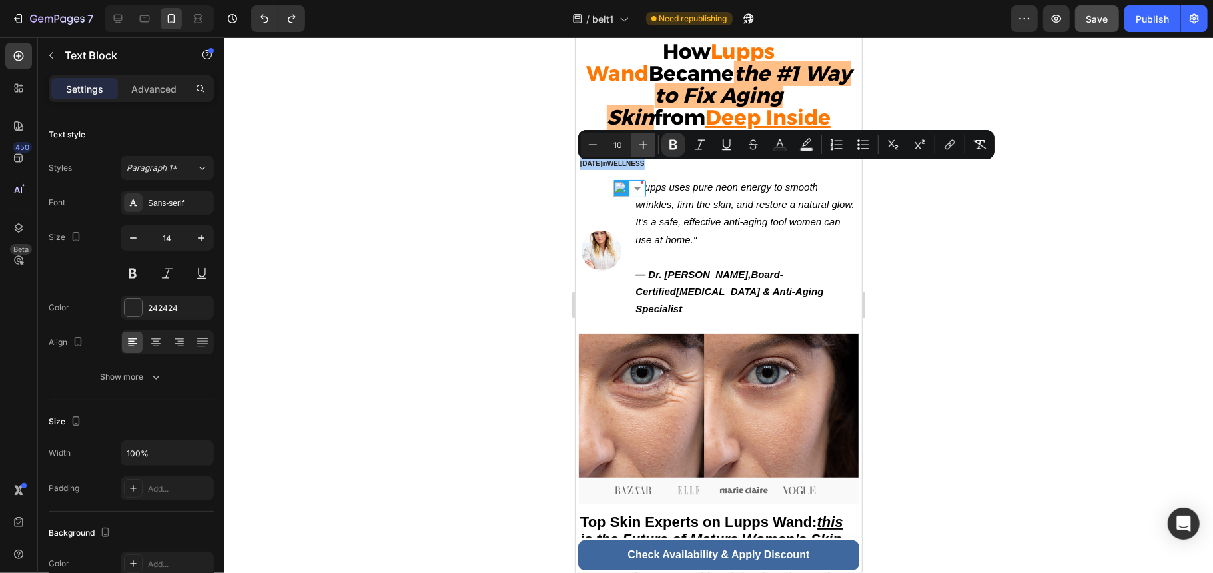
click at [642, 139] on icon "Editor contextual toolbar" at bounding box center [643, 144] width 13 height 13
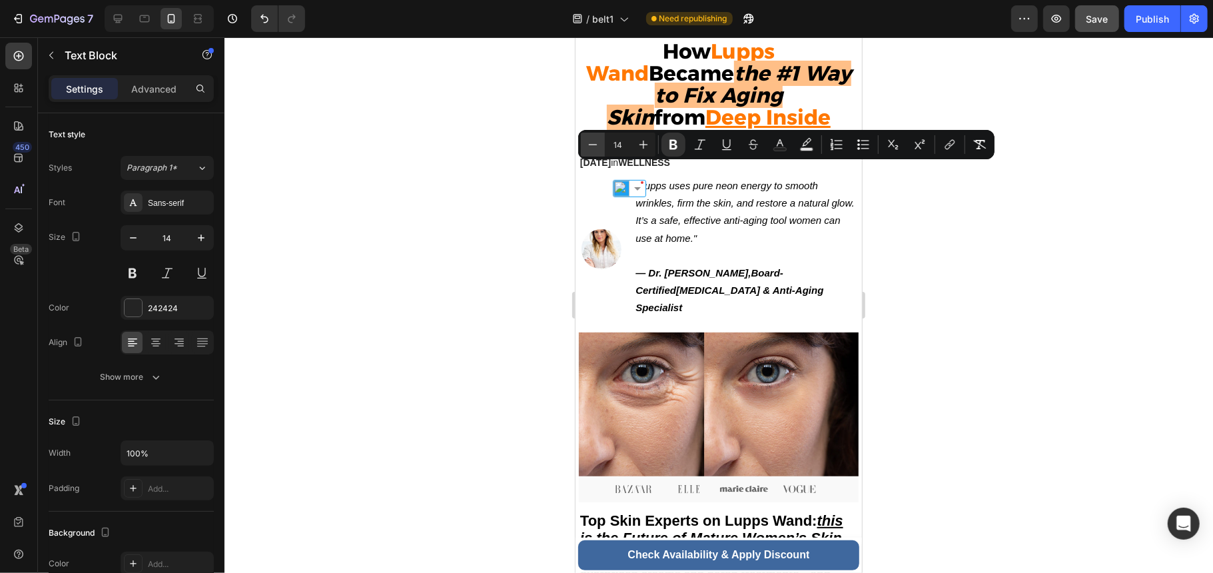
click at [597, 140] on icon "Editor contextual toolbar" at bounding box center [592, 144] width 13 height 13
type input "12"
click at [741, 232] on p ""Lupps uses pure neon energy to smooth wrinkles, firm the skin, and restore a n…" at bounding box center [746, 220] width 222 height 87
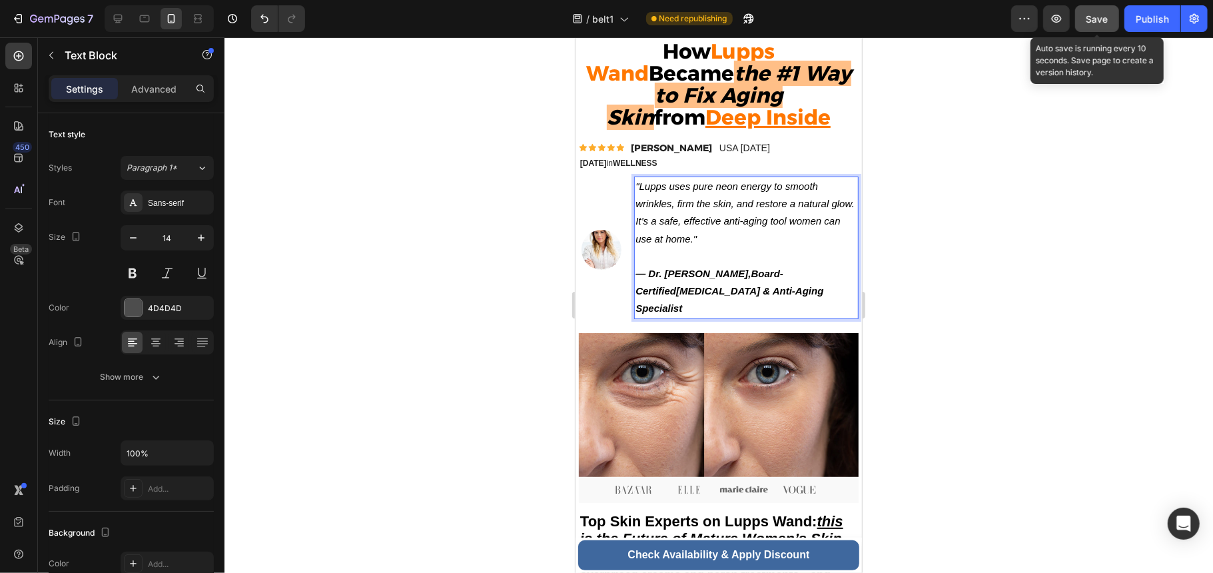
click at [1101, 20] on span "Save" at bounding box center [1097, 18] width 22 height 11
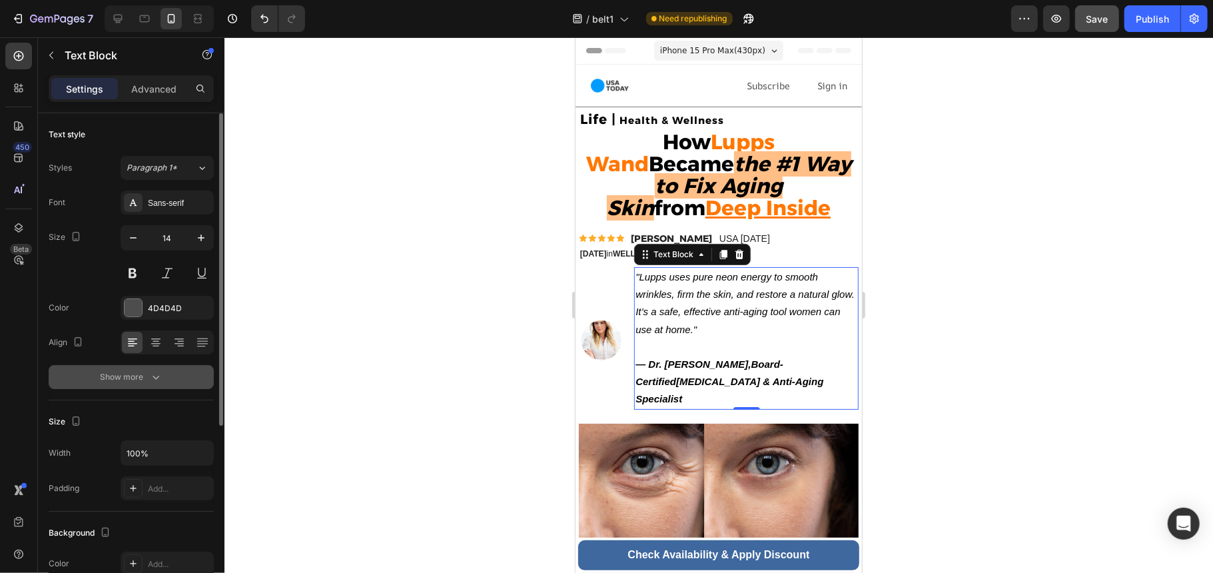
click at [150, 370] on button "Show more" at bounding box center [131, 377] width 165 height 24
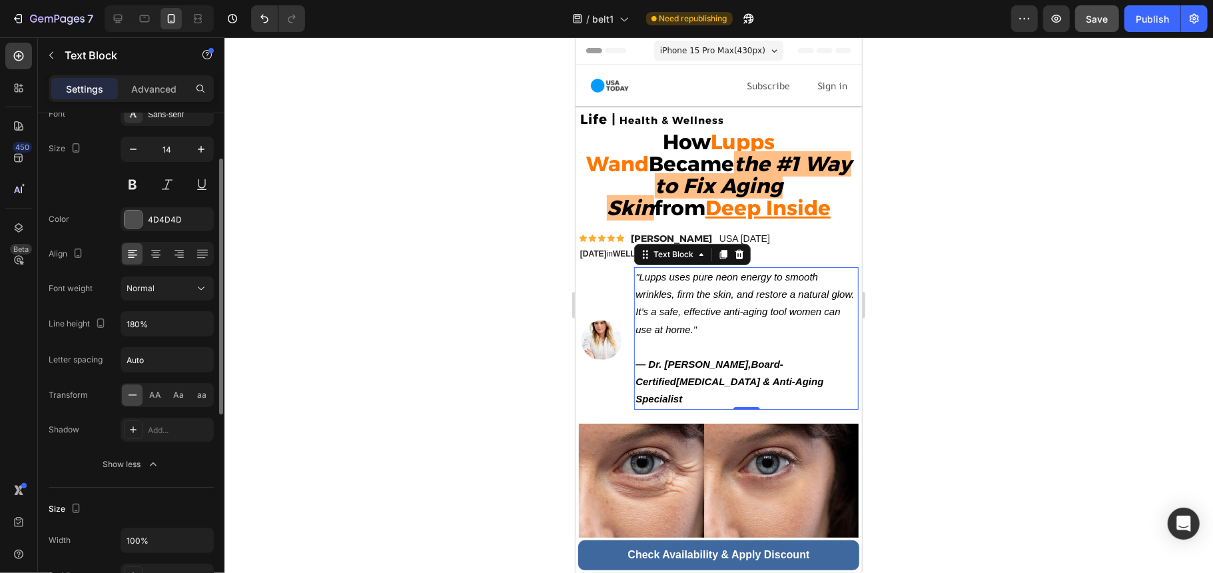
scroll to position [177, 0]
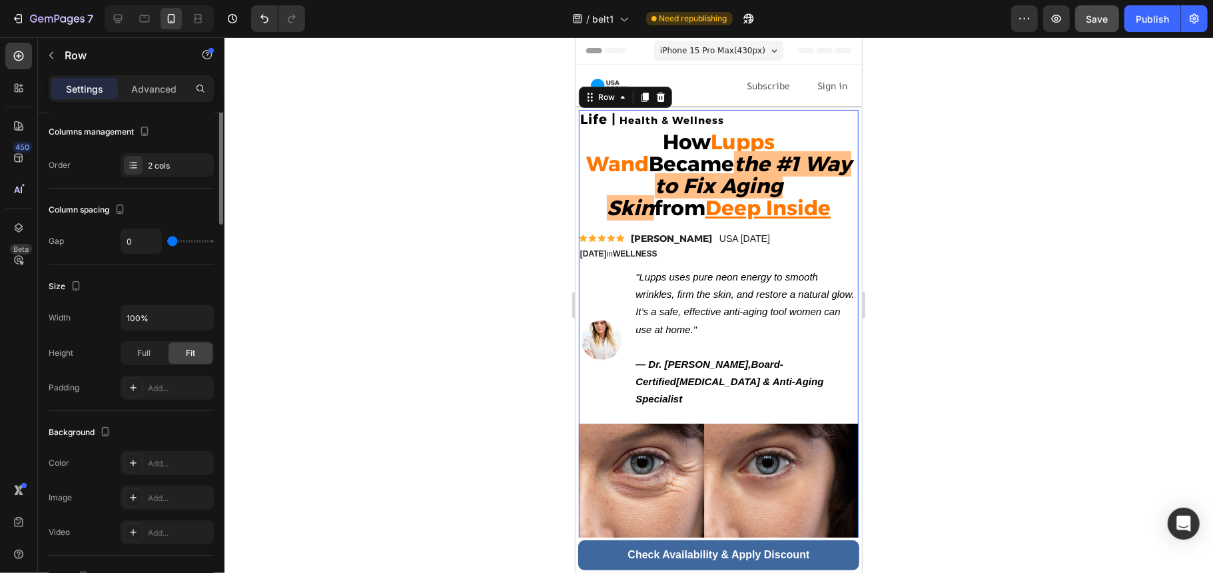
scroll to position [0, 0]
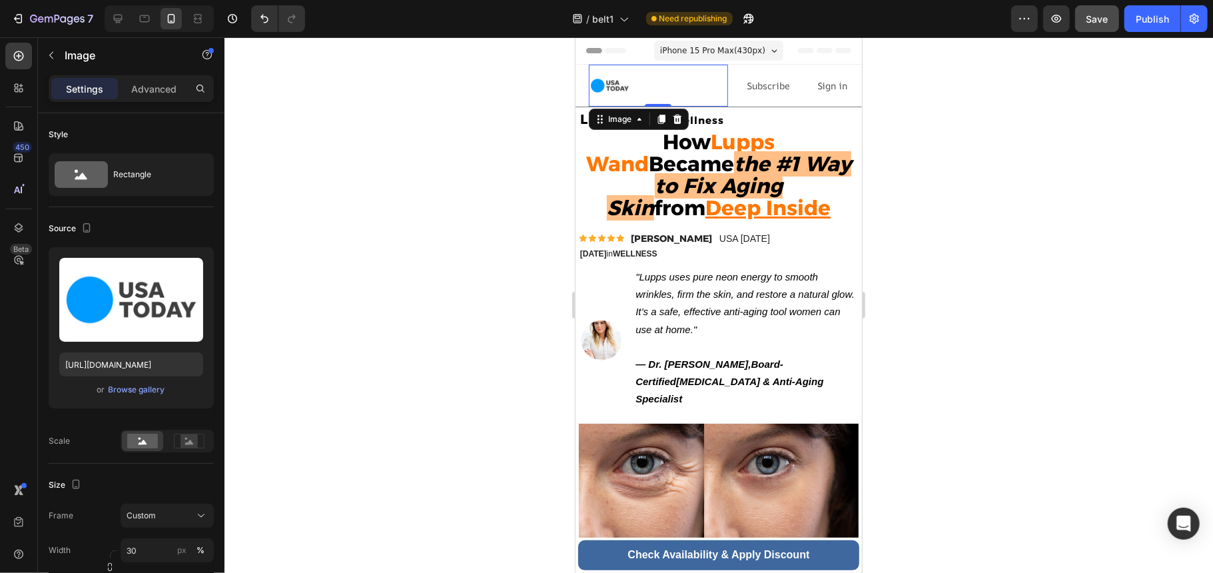
click at [611, 72] on img at bounding box center [609, 85] width 42 height 42
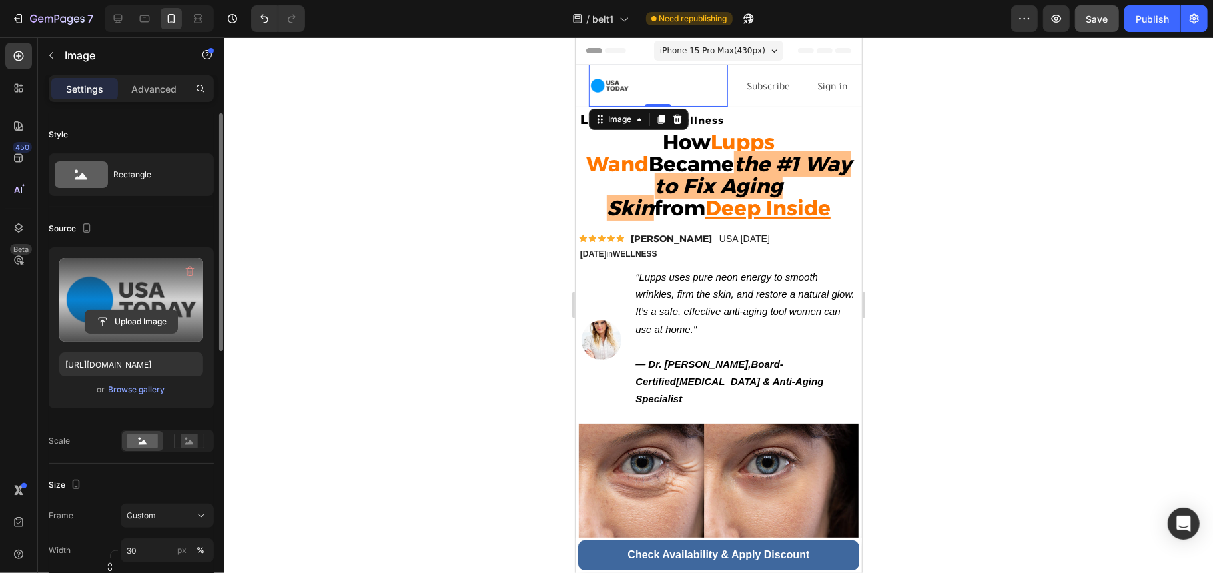
click at [149, 318] on input "file" at bounding box center [131, 321] width 92 height 23
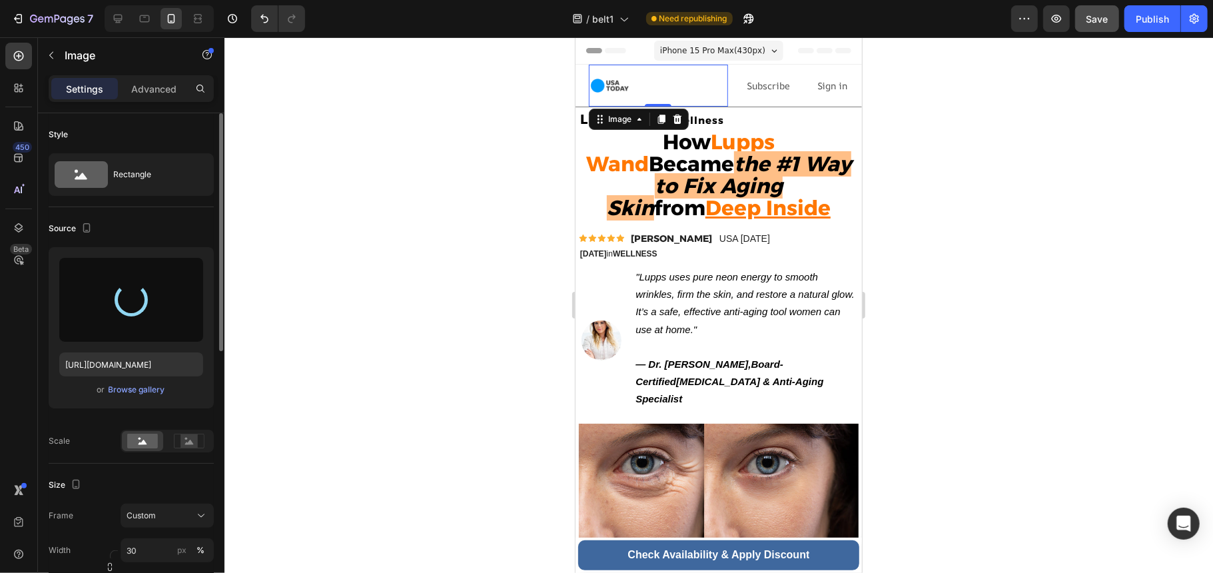
type input "[URL][DOMAIN_NAME]"
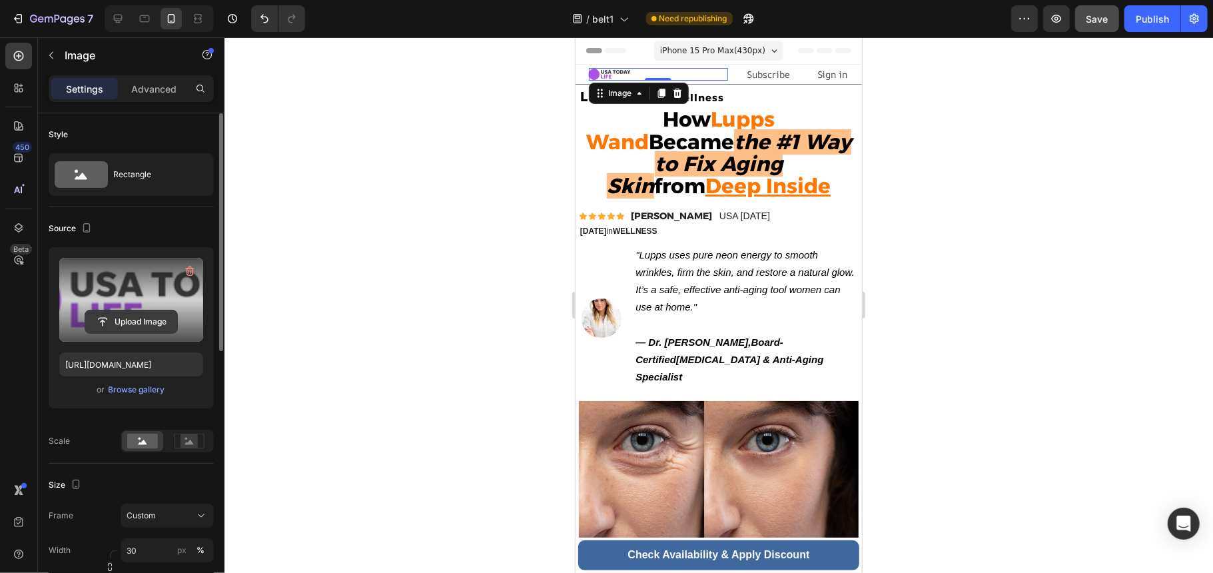
scroll to position [89, 0]
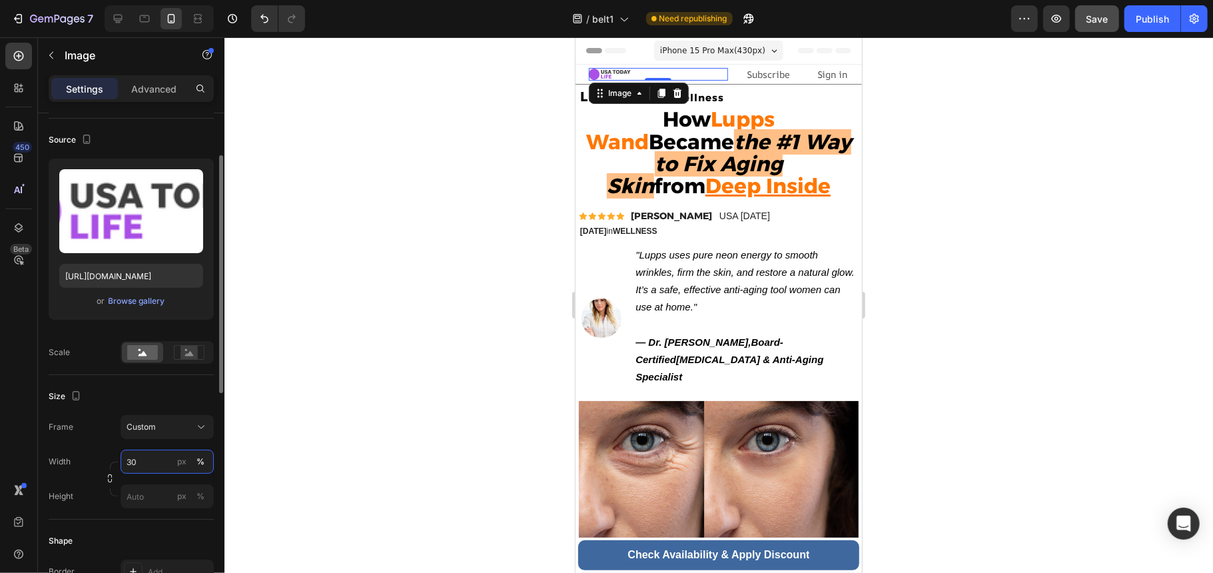
click at [152, 459] on input "30" at bounding box center [167, 462] width 93 height 24
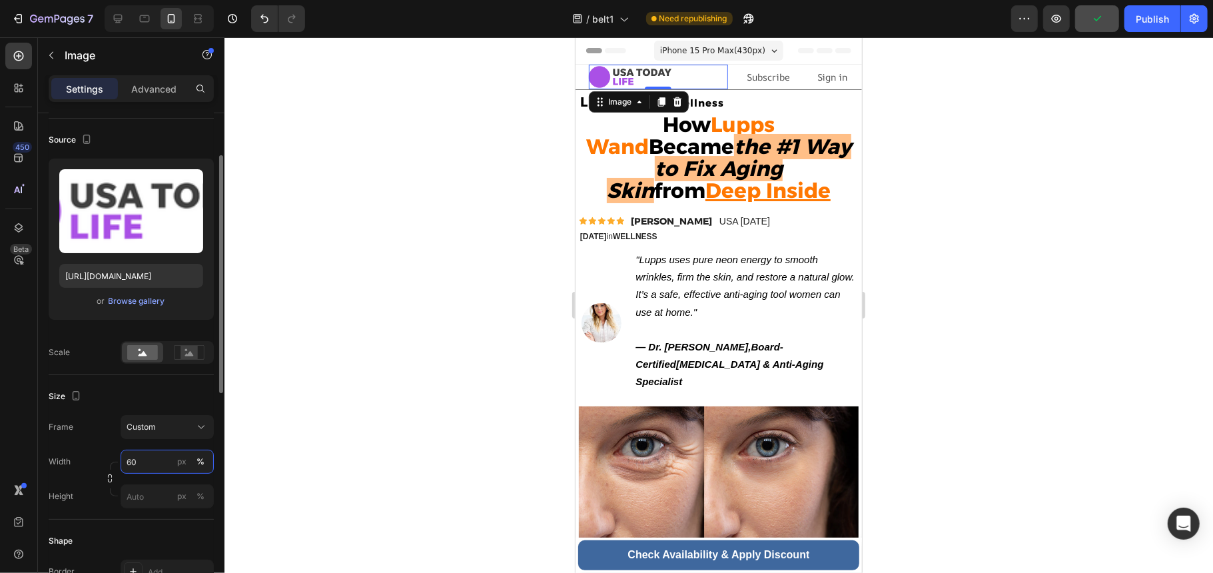
type input "6"
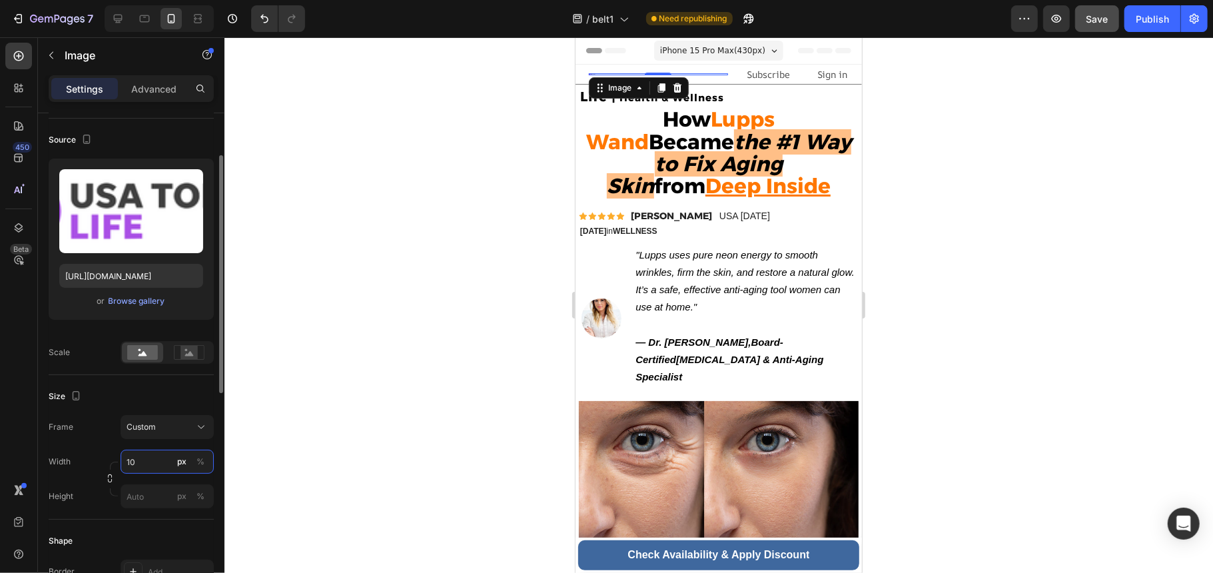
type input "100"
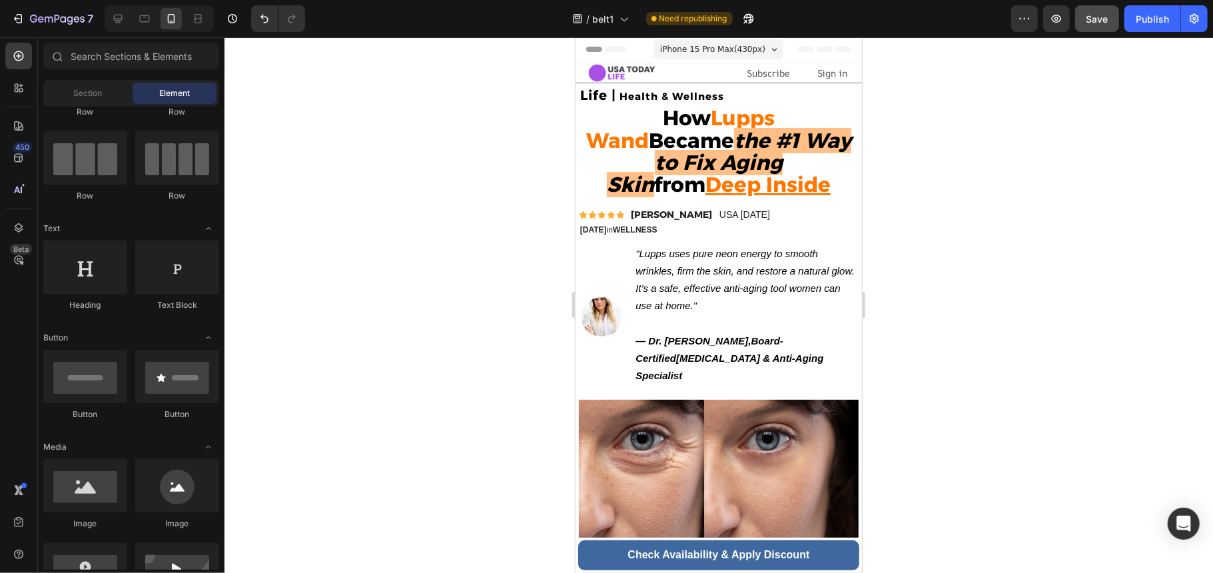
scroll to position [0, 0]
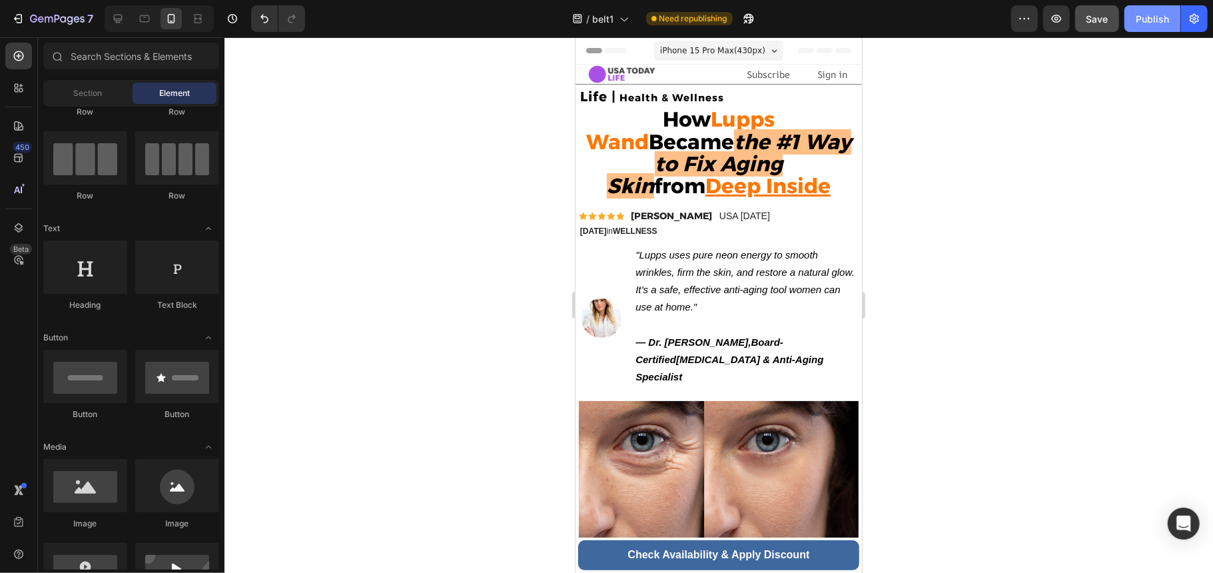
click at [1145, 21] on div "Publish" at bounding box center [1151, 19] width 33 height 14
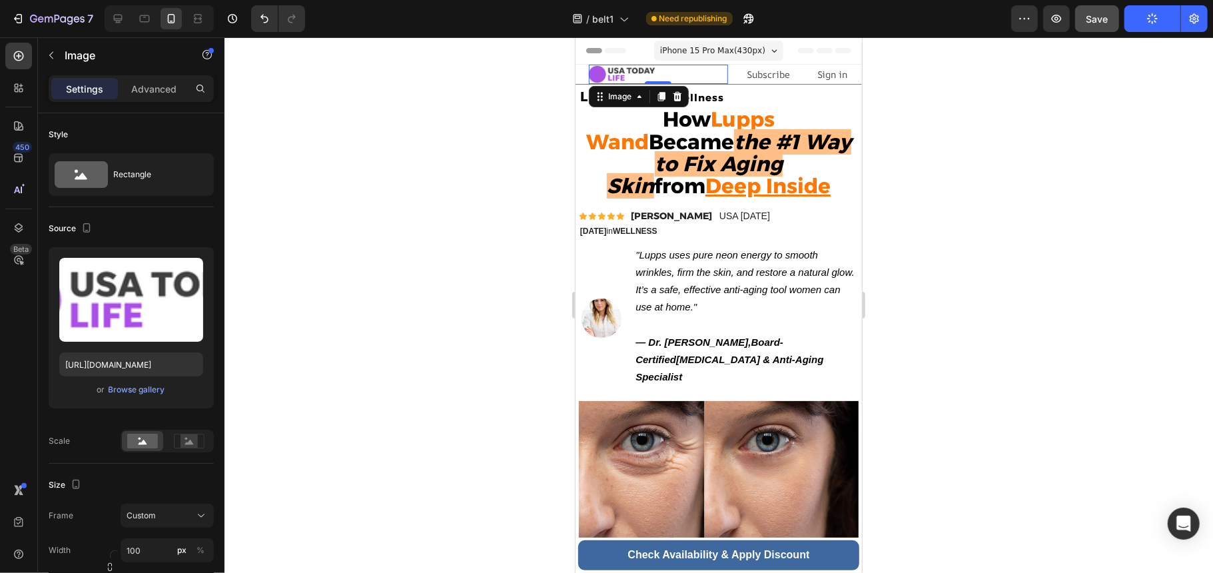
click at [693, 71] on div at bounding box center [657, 73] width 139 height 19
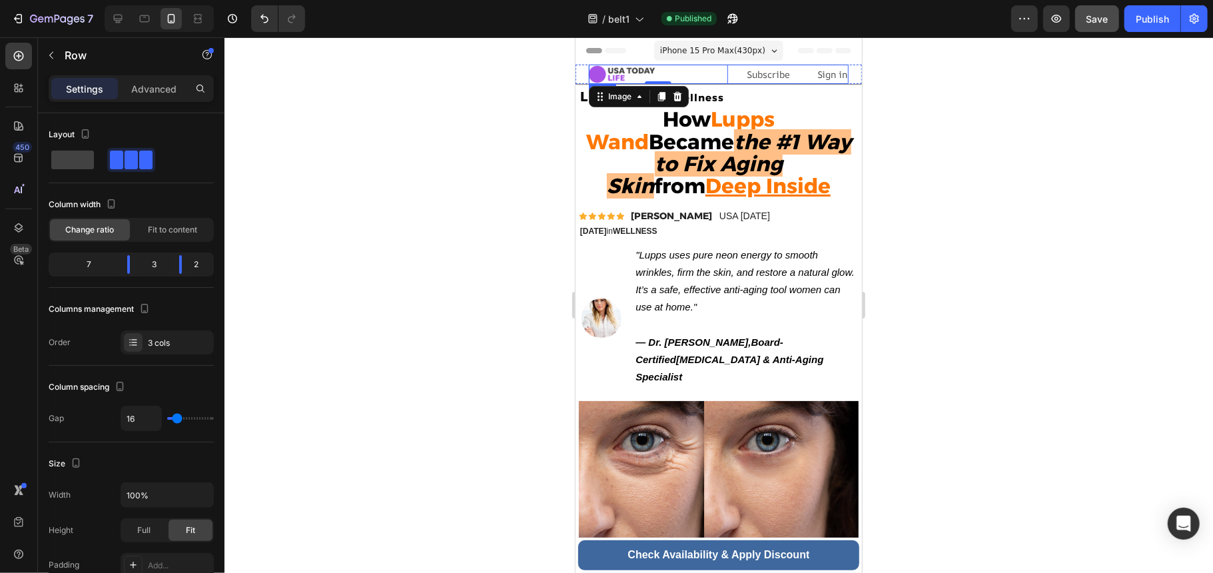
click at [726, 66] on div "Image 0 Subscribe Text Block Sign in Text Block Row" at bounding box center [718, 73] width 260 height 19
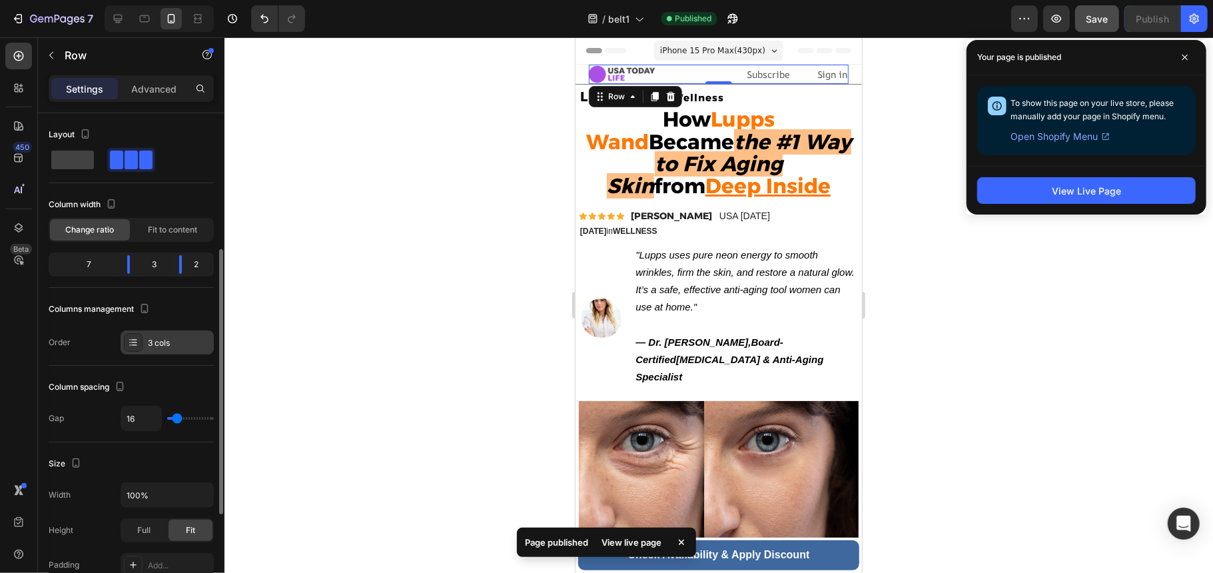
scroll to position [266, 0]
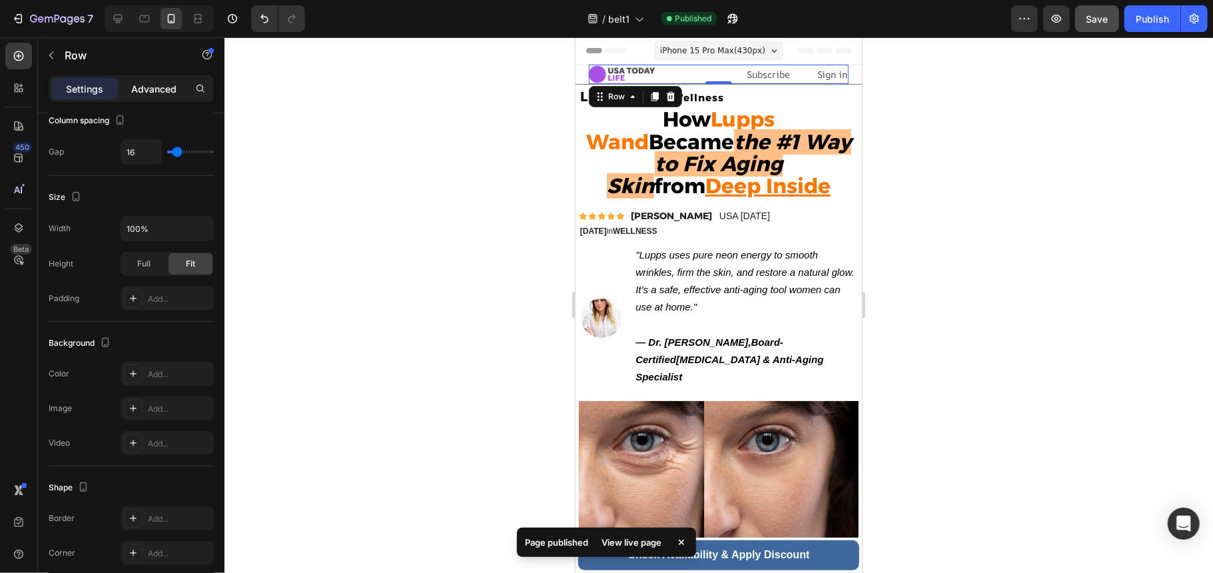
click at [174, 83] on p "Advanced" at bounding box center [153, 89] width 45 height 14
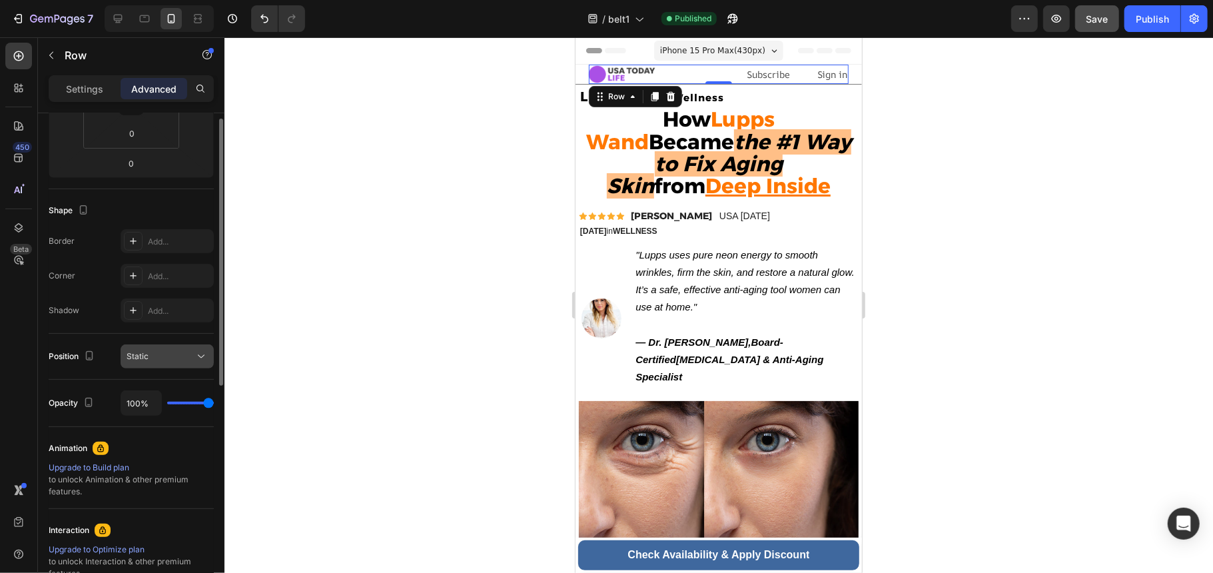
scroll to position [0, 0]
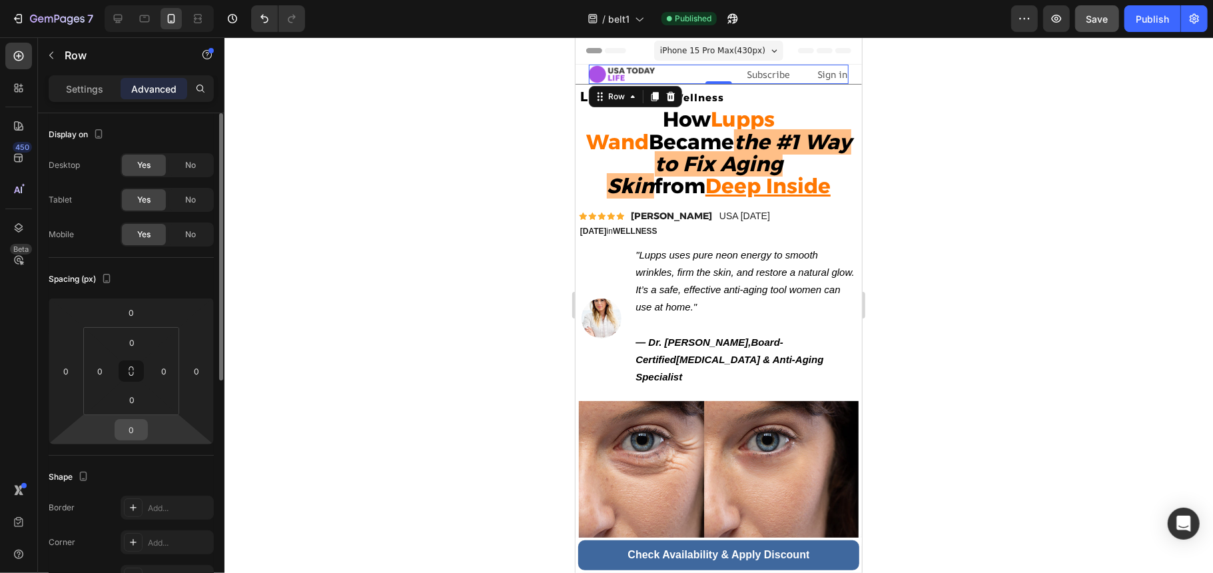
click at [143, 425] on input "0" at bounding box center [131, 430] width 27 height 20
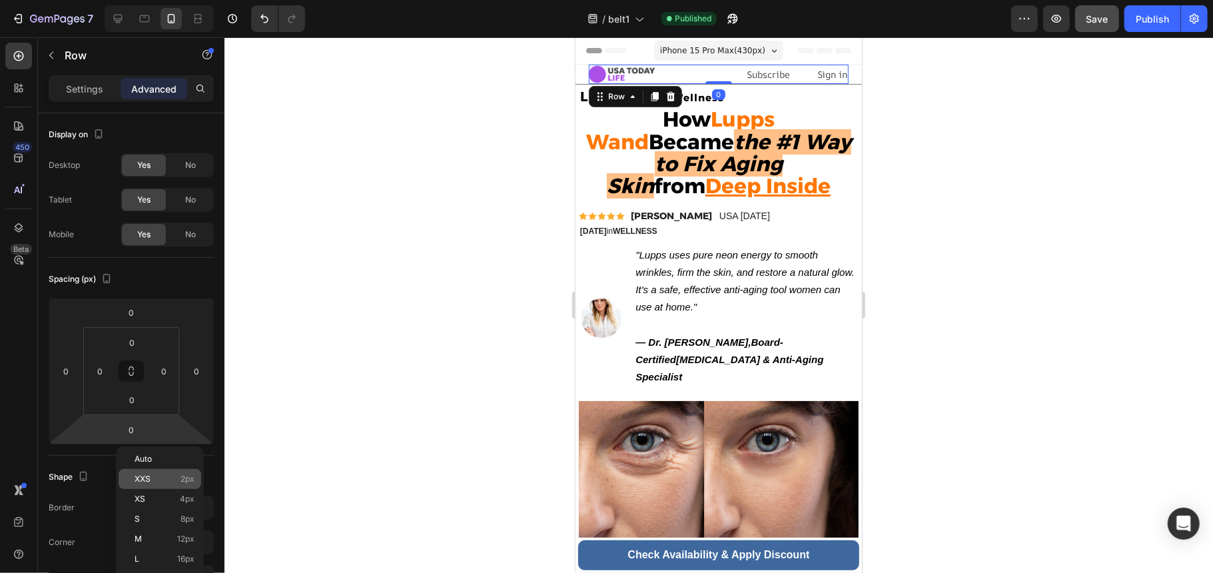
click at [174, 475] on p "XXS 2px" at bounding box center [165, 478] width 60 height 9
type input "2"
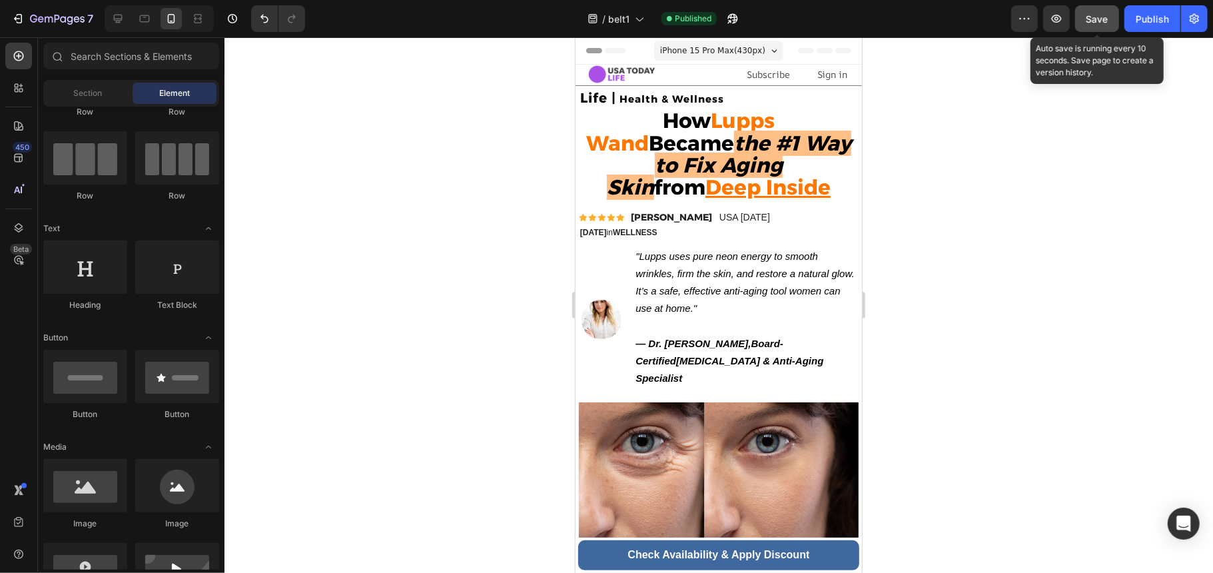
click at [1093, 13] on span "Save" at bounding box center [1097, 18] width 22 height 11
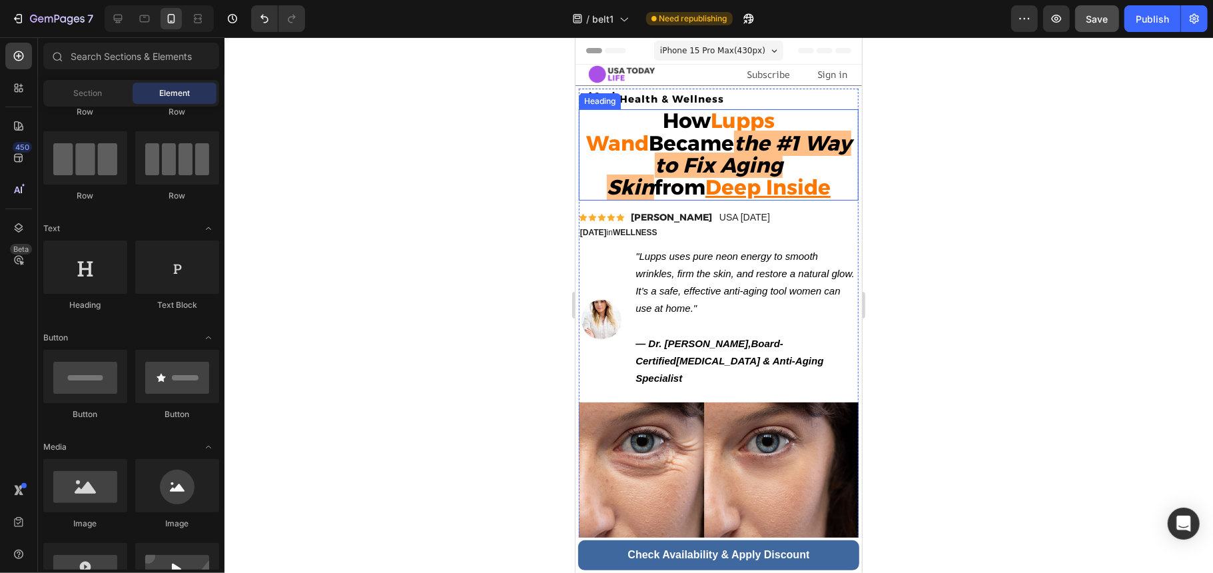
click at [770, 187] on u "Deep Inside" at bounding box center [767, 186] width 125 height 25
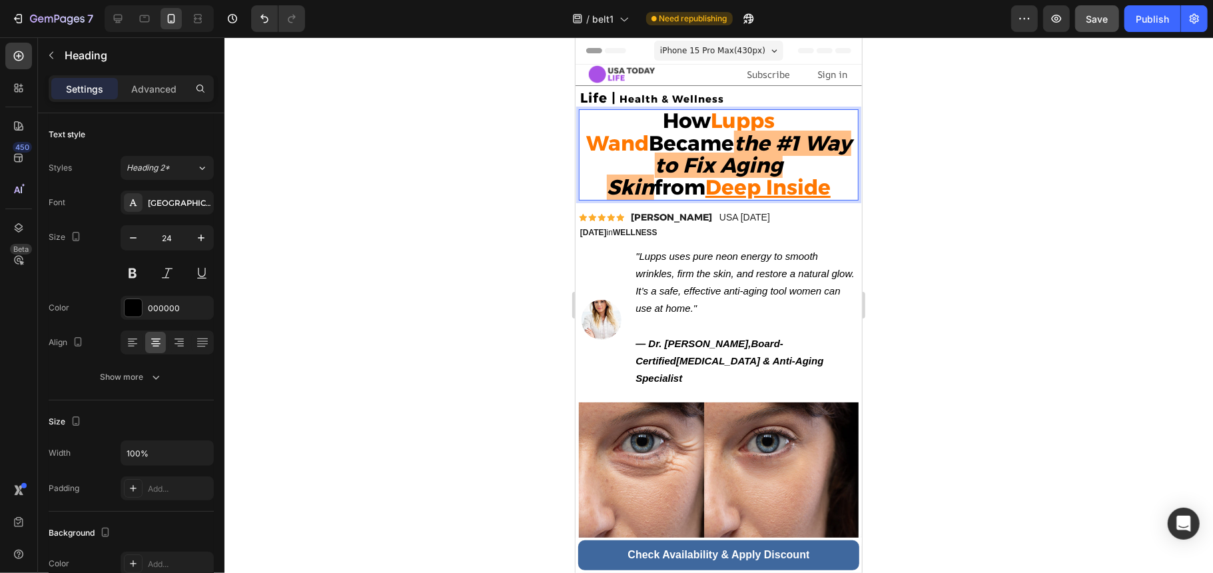
click at [768, 121] on strong "Lupps Wand" at bounding box center [679, 130] width 188 height 47
click at [741, 125] on strong "Lupps Wand" at bounding box center [679, 130] width 188 height 47
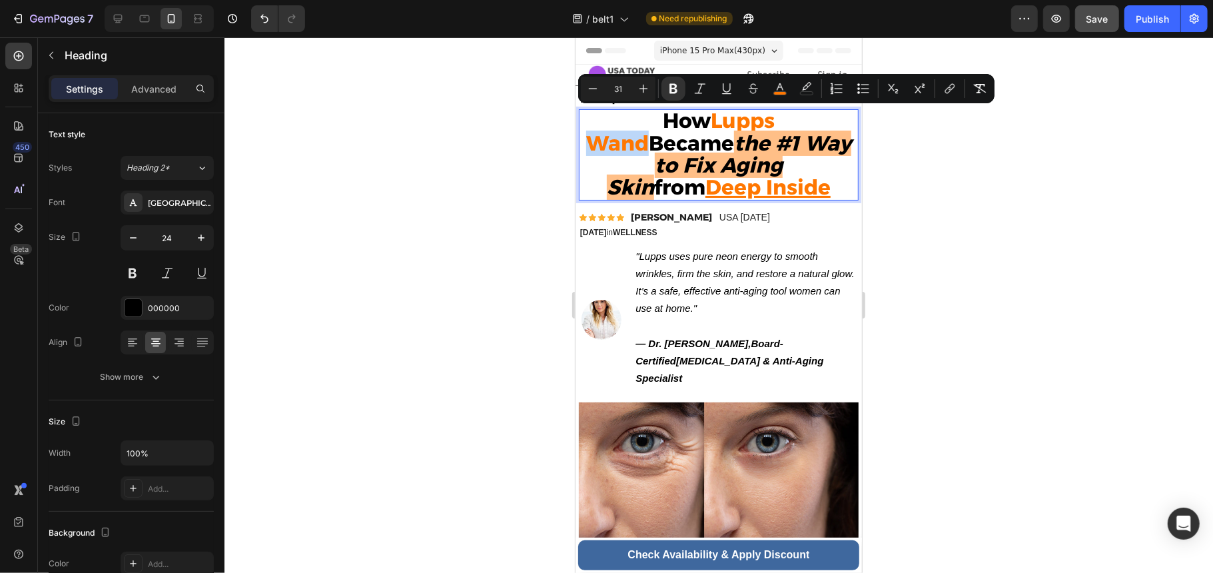
drag, startPoint x: 746, startPoint y: 125, endPoint x: 800, endPoint y: 125, distance: 54.6
click at [774, 125] on strong "Lupps Wand" at bounding box center [679, 130] width 188 height 47
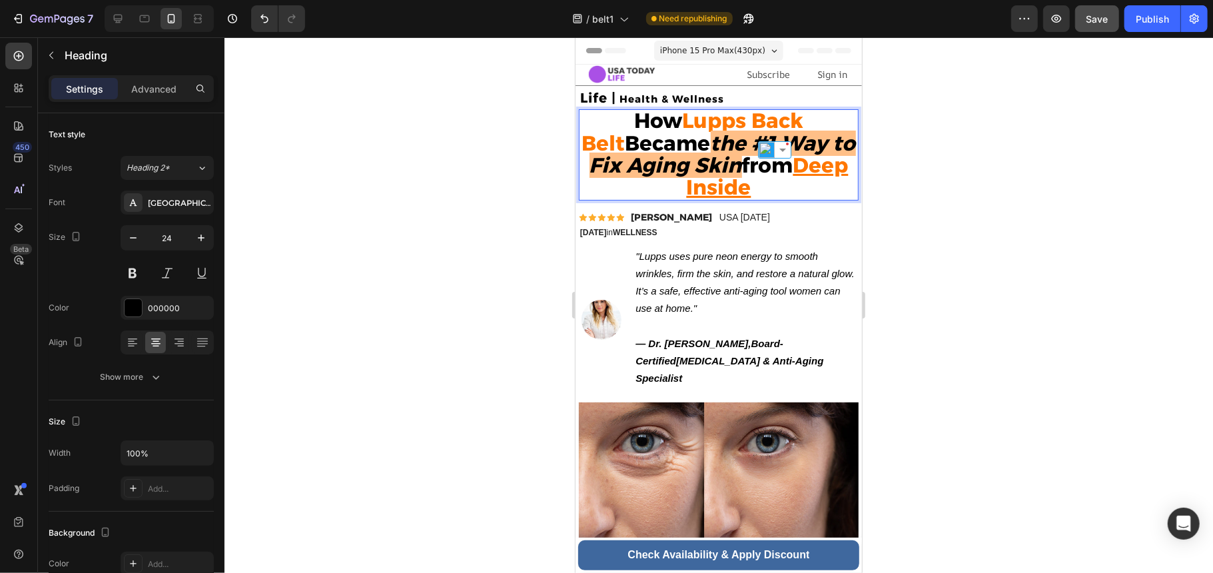
click at [749, 168] on strong "the #1 Way to Fix Aging Skin" at bounding box center [722, 153] width 266 height 47
click at [755, 171] on strong "the #1 Way to Fix Aging Skin" at bounding box center [722, 153] width 266 height 47
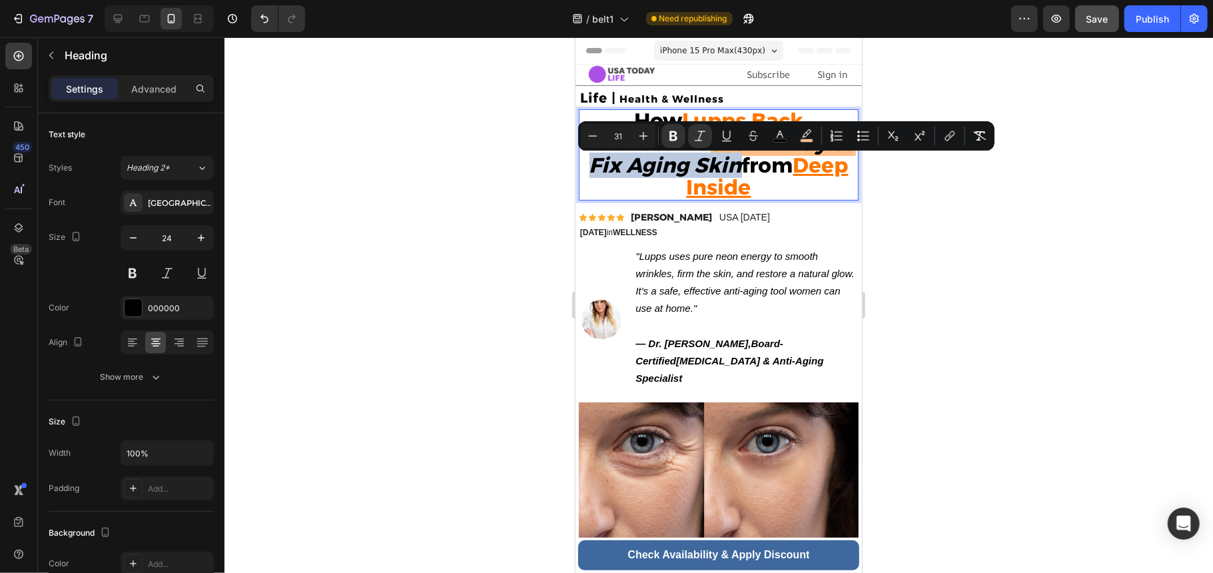
drag, startPoint x: 755, startPoint y: 172, endPoint x: 610, endPoint y: 175, distance: 145.2
click at [610, 175] on strong "the #1 Way to Fix Aging Skin" at bounding box center [722, 153] width 266 height 47
click at [611, 175] on strong "the #1 Way to Fix Aging Skin" at bounding box center [722, 153] width 266 height 47
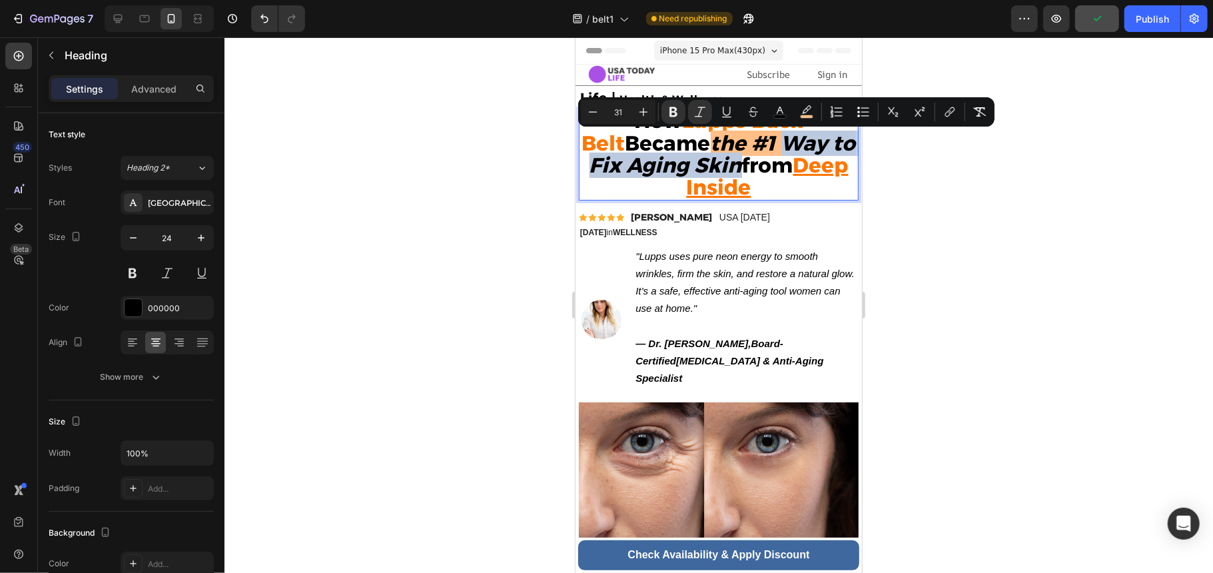
drag, startPoint x: 762, startPoint y: 142, endPoint x: 755, endPoint y: 170, distance: 28.9
click at [755, 170] on strong "the #1 Way to Fix Aging Skin" at bounding box center [722, 153] width 266 height 47
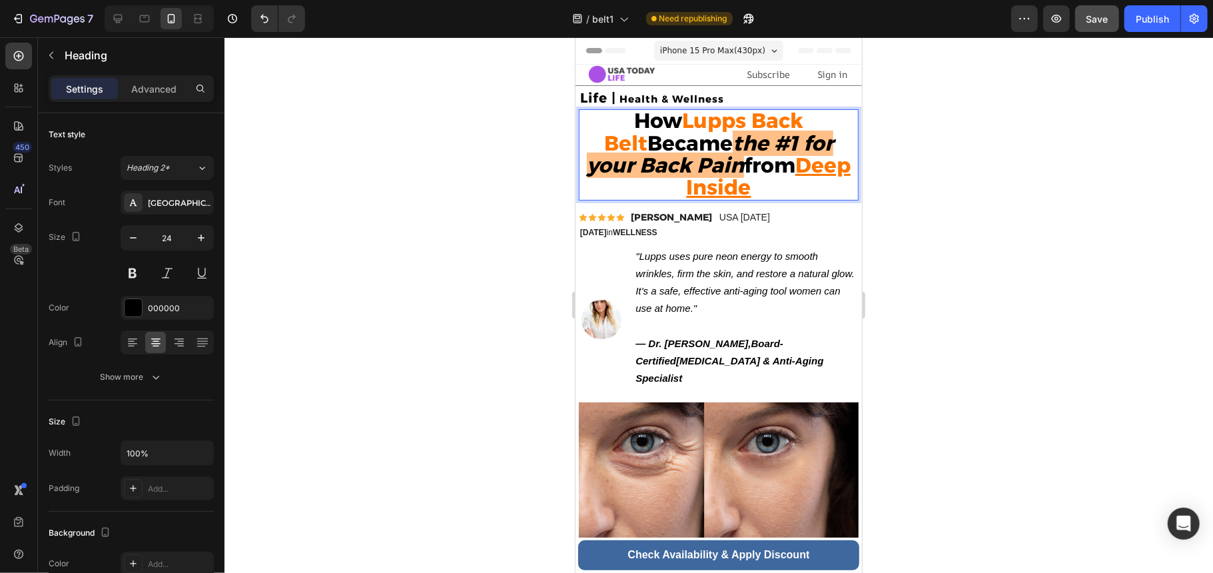
click at [778, 170] on u "Deep Inside" at bounding box center [768, 175] width 164 height 47
click at [758, 172] on strong "from" at bounding box center [768, 164] width 51 height 25
click at [771, 168] on u "Deep Inside" at bounding box center [768, 175] width 164 height 47
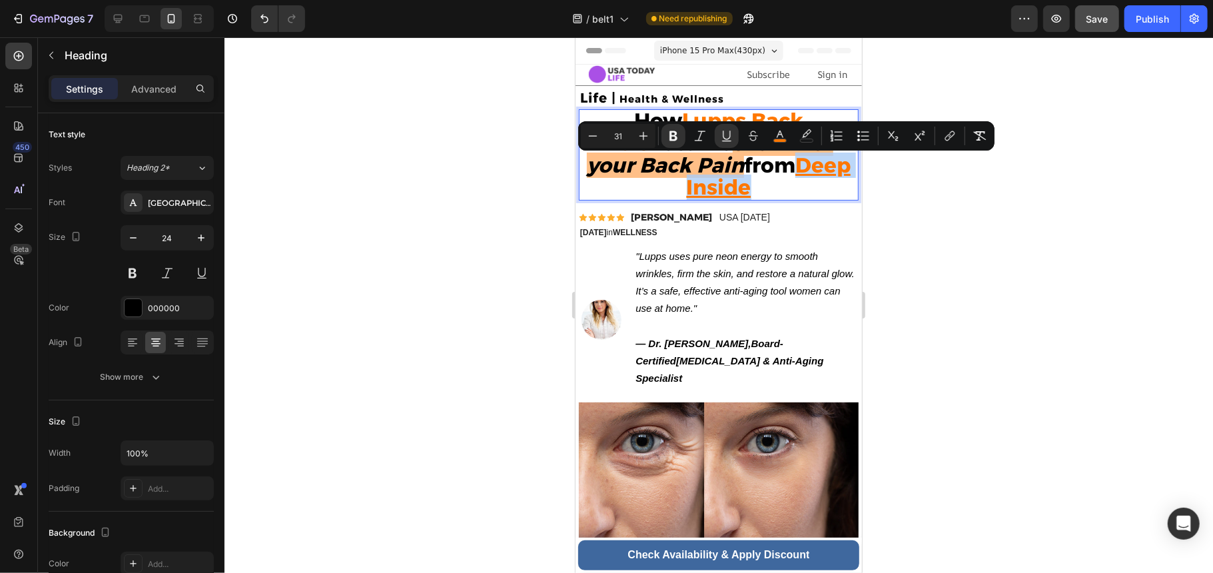
drag, startPoint x: 768, startPoint y: 168, endPoint x: 768, endPoint y: 184, distance: 15.3
click at [768, 184] on p "How Lupps Back Belt Became the #1 for your Back Pain from Deep Inside" at bounding box center [717, 154] width 277 height 89
click at [764, 189] on p "How Lupps Back Belt Became the #1 for your Back Pain from Deep Inside" at bounding box center [717, 154] width 277 height 89
drag, startPoint x: 710, startPoint y: 168, endPoint x: 767, endPoint y: 200, distance: 65.6
click at [767, 198] on p "How Lupps Back Belt Became the #1 for your Back Pain from Deep Inside" at bounding box center [717, 154] width 277 height 89
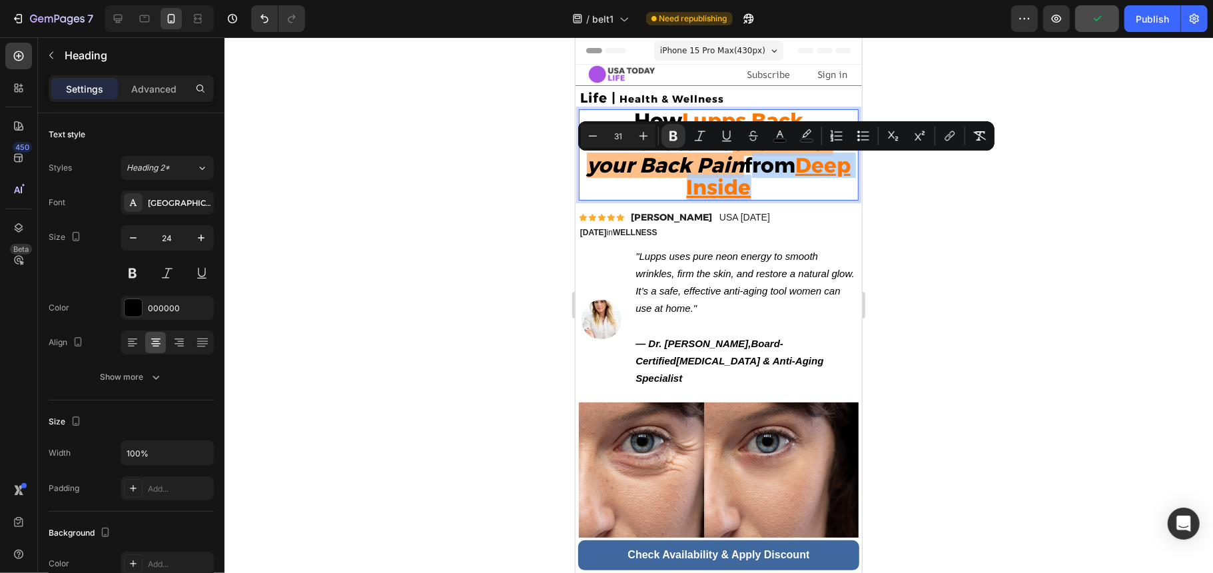
click at [791, 189] on p "How Lupps Back Belt Became the #1 for your Back Pain from Deep Inside" at bounding box center [717, 154] width 277 height 89
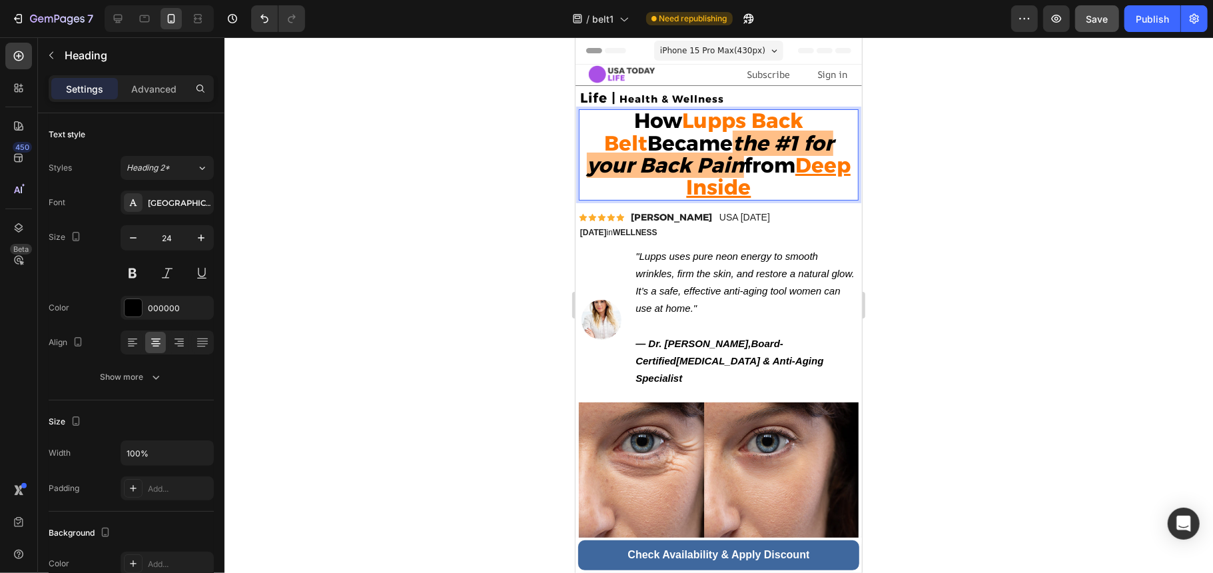
click at [747, 149] on strong "the #1 for your Back Pain" at bounding box center [709, 153] width 246 height 47
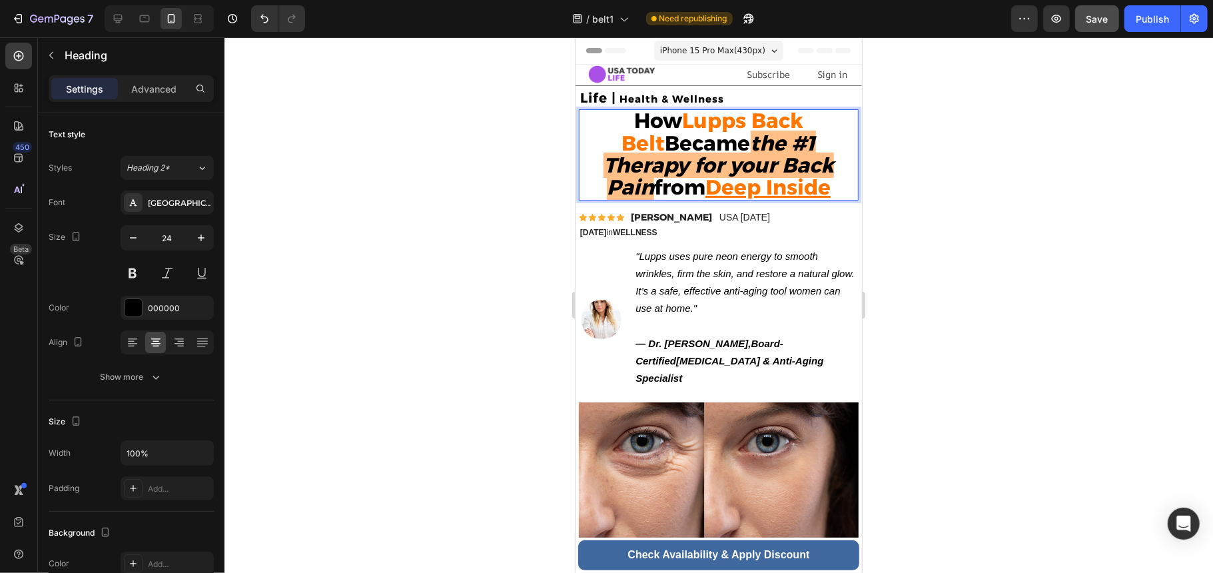
click at [629, 173] on strong "the #1 Therapy for your Back Pain" at bounding box center [718, 164] width 230 height 69
click at [705, 174] on strong "from" at bounding box center [678, 186] width 51 height 25
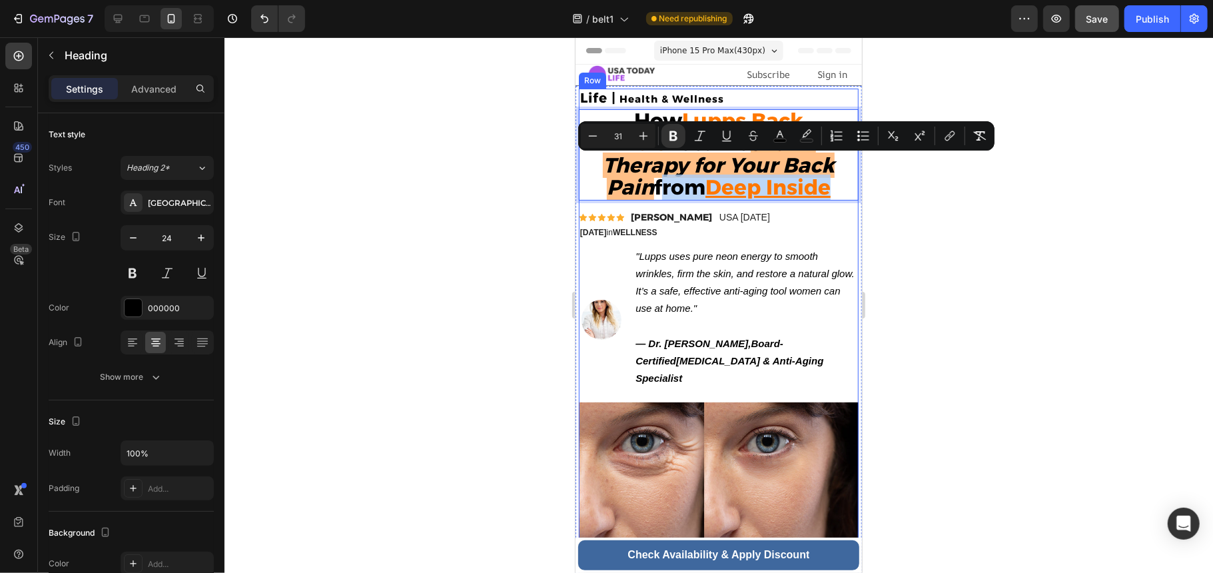
drag, startPoint x: 786, startPoint y: 168, endPoint x: 789, endPoint y: 207, distance: 38.8
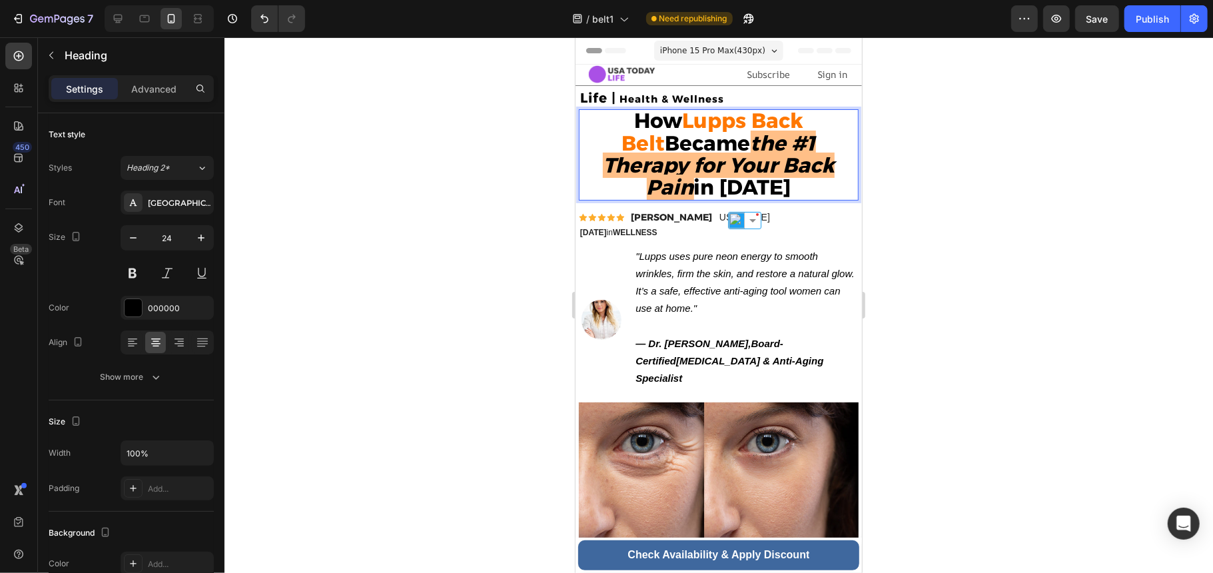
click at [826, 189] on p "How Lupps Back Belt Became the #1 Therapy for Your Back Pain in [DATE]" at bounding box center [717, 154] width 277 height 89
click at [683, 157] on strong "the #1 Therapy for Your Back Pain" at bounding box center [718, 164] width 232 height 69
click at [714, 125] on strong "Lupps Back Belt" at bounding box center [712, 130] width 182 height 47
click at [759, 197] on p "How Lupps Back Belt Became the #1 Therapy for Your Back Pain in 2025" at bounding box center [717, 154] width 277 height 89
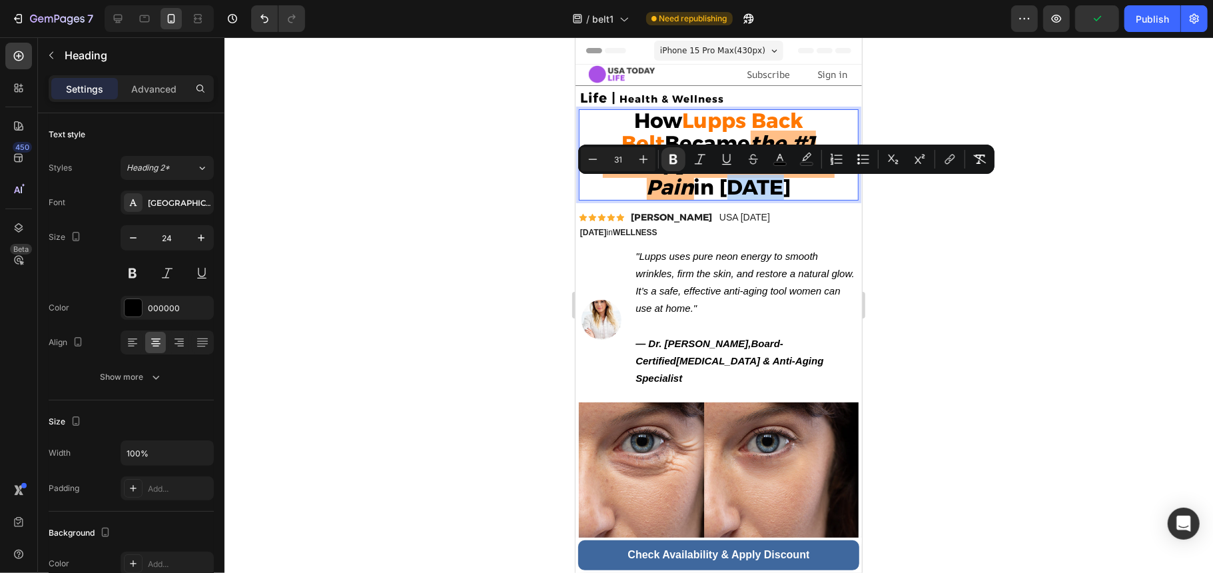
drag, startPoint x: 759, startPoint y: 197, endPoint x: 677, endPoint y: 192, distance: 82.0
click at [677, 192] on p "How Lupps Back Belt Became the #1 Therapy for Your Back Pain in 2025" at bounding box center [717, 154] width 277 height 89
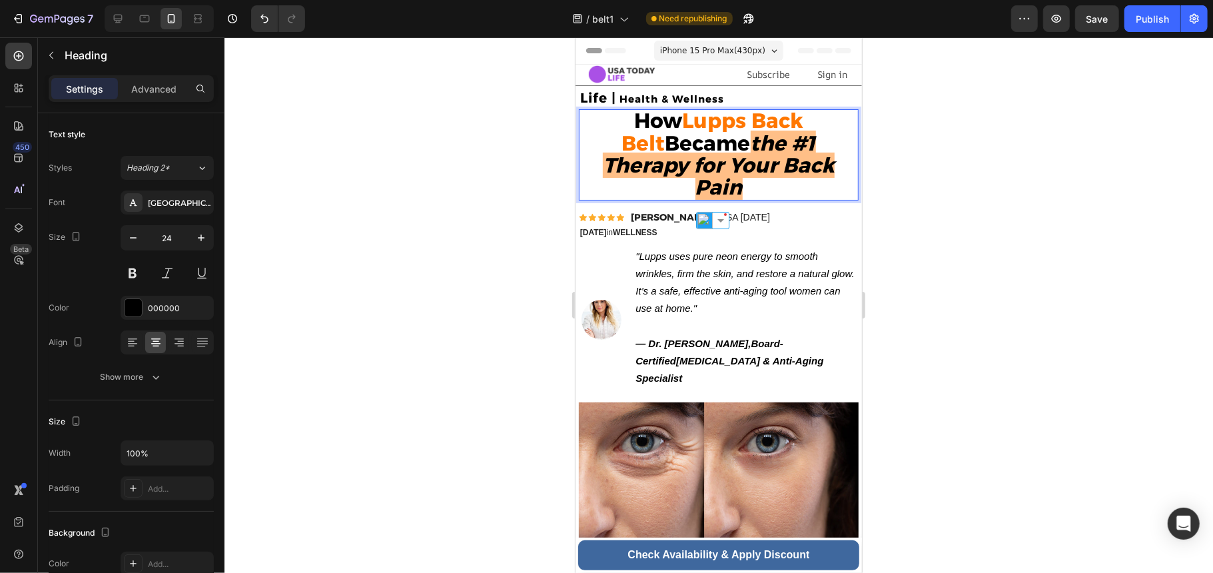
click at [804, 174] on strong "the #1 Therapy for Your Back Pain" at bounding box center [718, 164] width 232 height 69
click at [808, 173] on p "How Lupps Back Belt Became the #1 Therapy for Your Back Pain" at bounding box center [717, 154] width 277 height 89
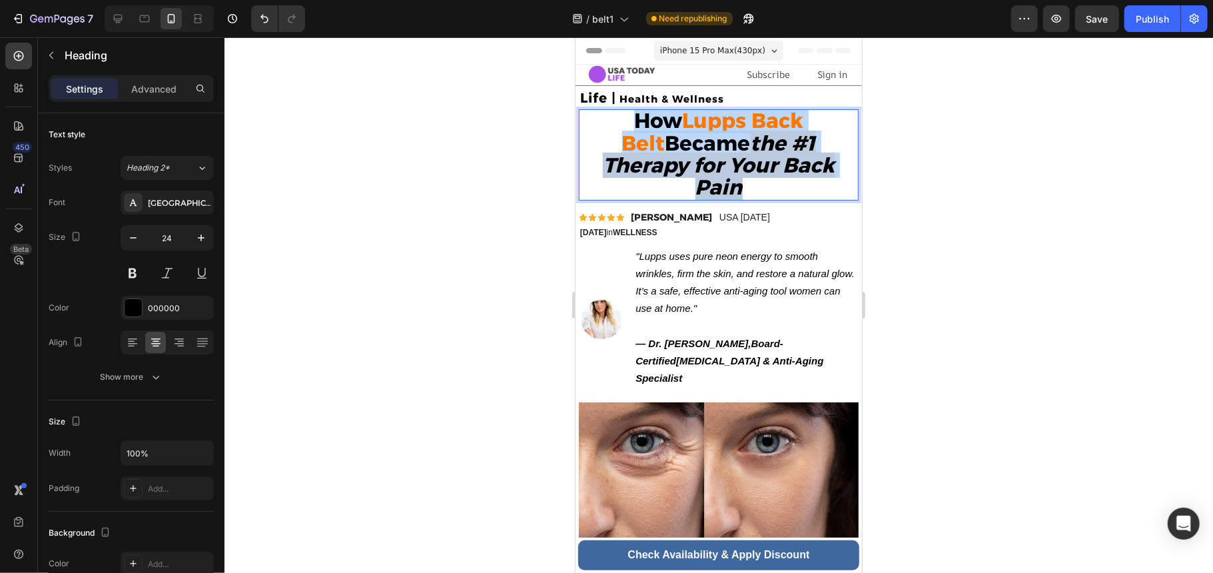
click at [808, 173] on p "How Lupps Back Belt Became the #1 Therapy for Your Back Pain" at bounding box center [717, 154] width 277 height 89
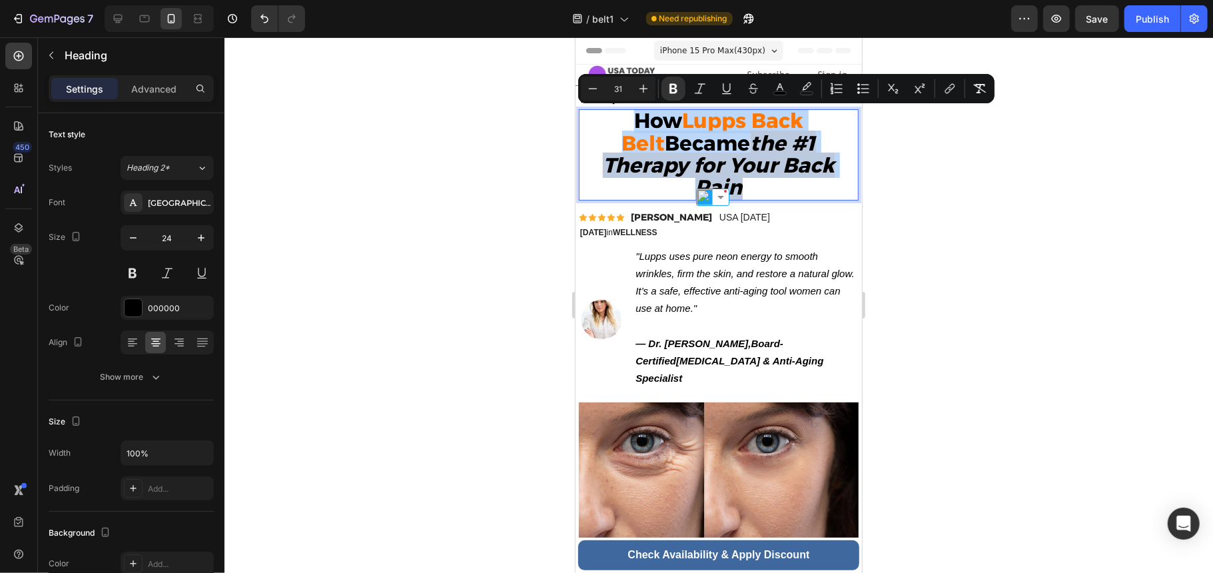
click at [808, 173] on p "How Lupps Back Belt Became the #1 Therapy for Your Back Pain" at bounding box center [717, 154] width 277 height 89
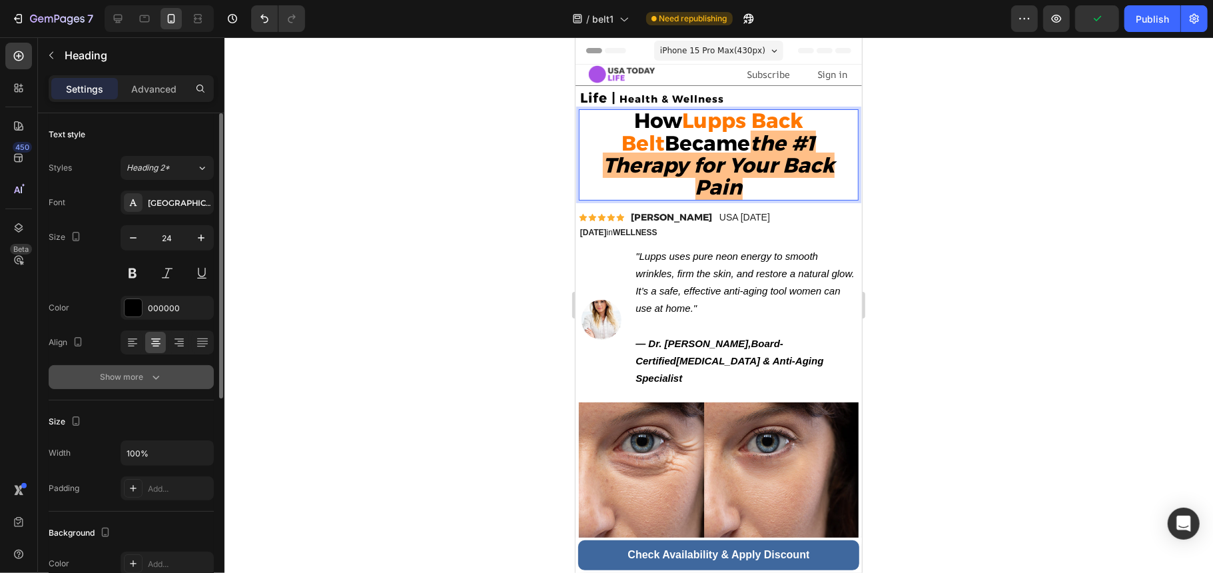
click at [121, 379] on div "Show more" at bounding box center [132, 376] width 62 height 13
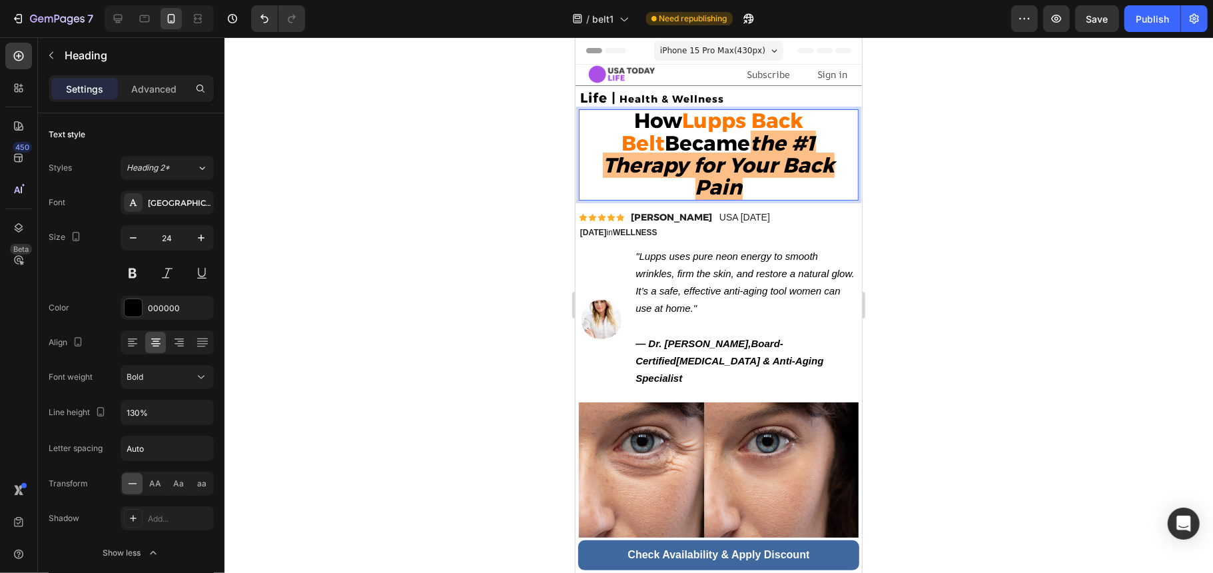
click at [824, 176] on p "How Lupps Back Belt Became the #1 Therapy for Your Back Pain" at bounding box center [717, 154] width 277 height 89
click at [806, 170] on strong "the #1 Therapy for Your Back Pain" at bounding box center [718, 164] width 232 height 69
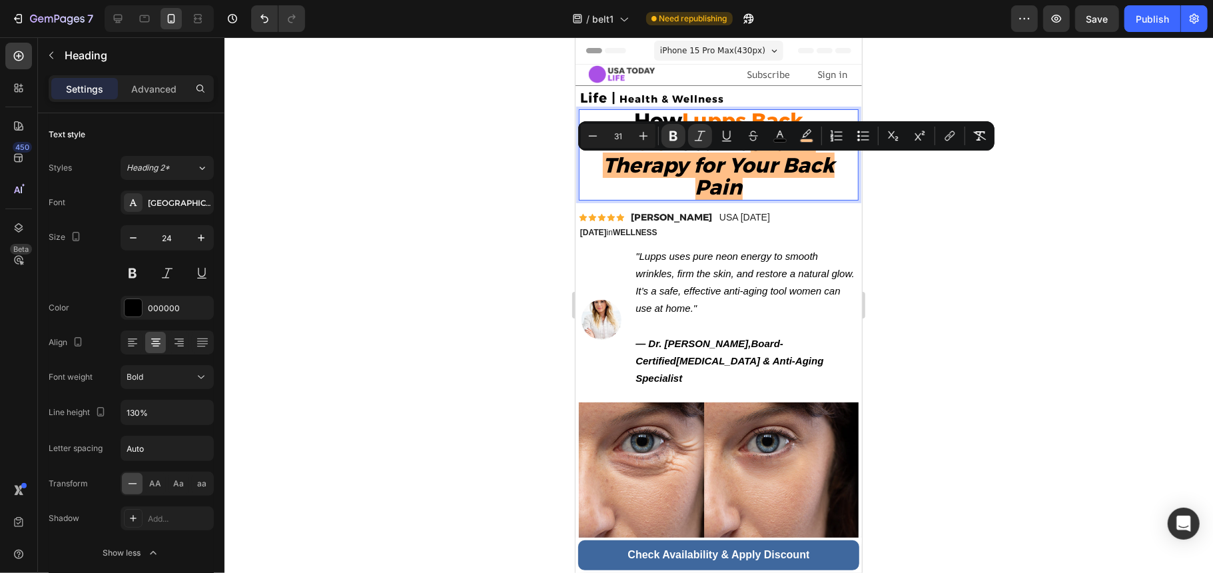
drag, startPoint x: 808, startPoint y: 170, endPoint x: 816, endPoint y: 168, distance: 8.8
click at [816, 168] on p "How Lupps Back Belt Became the #1 Therapy for Your Back Pain" at bounding box center [717, 154] width 277 height 89
click at [810, 129] on icon "Editor contextual toolbar" at bounding box center [806, 135] width 13 height 13
type input "FFBF87"
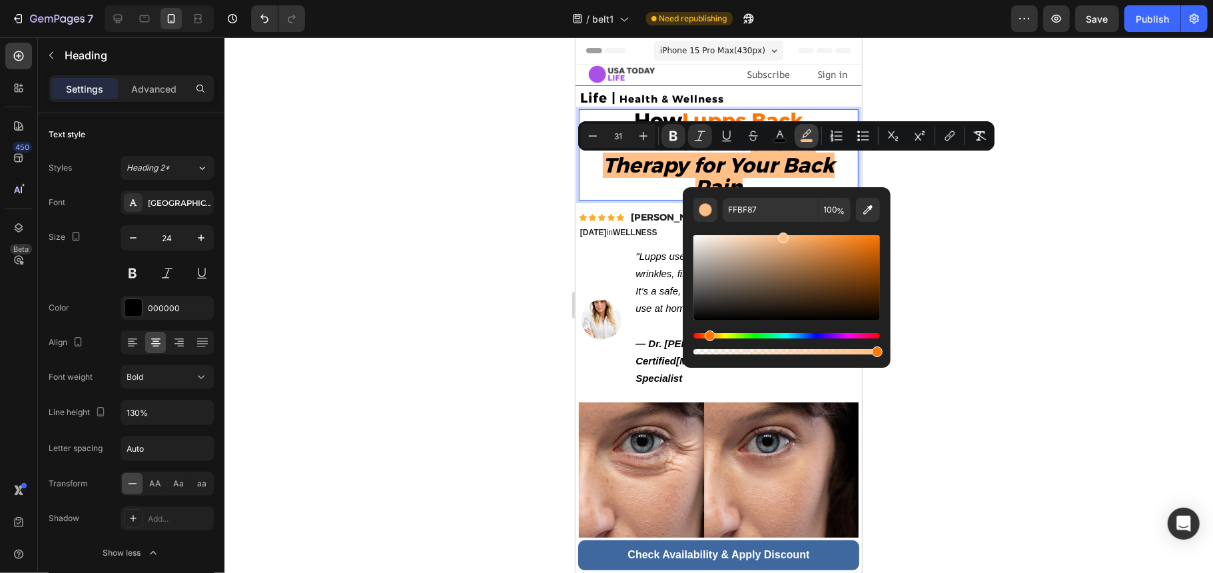
click at [810, 131] on icon "Editor contextual toolbar" at bounding box center [806, 135] width 13 height 13
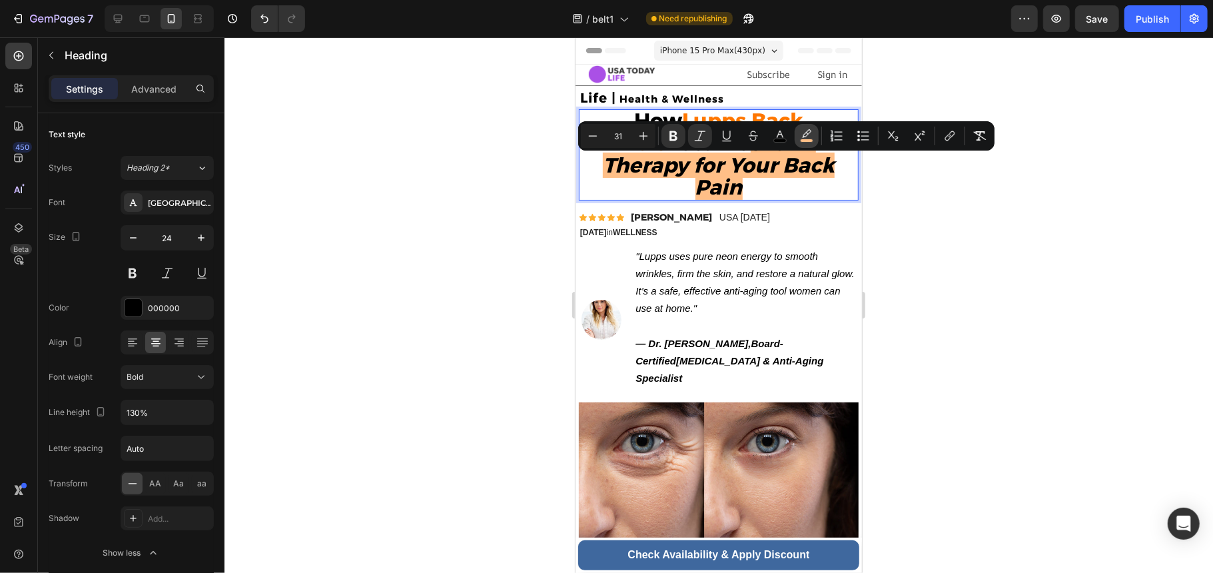
click at [810, 131] on icon "Editor contextual toolbar" at bounding box center [806, 135] width 13 height 13
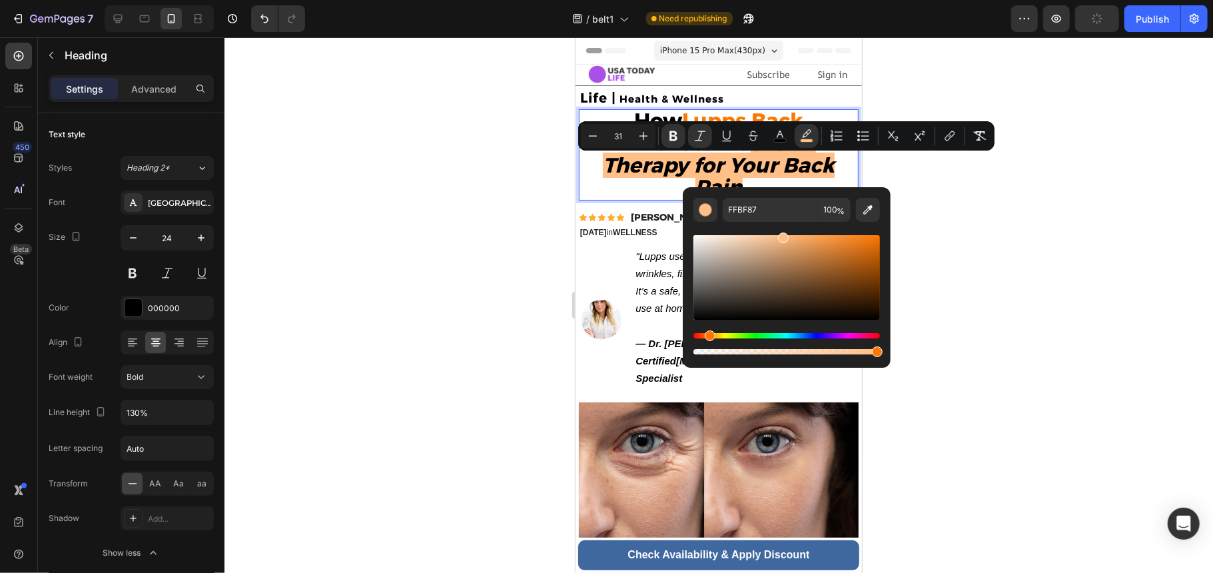
click at [823, 168] on p "How Lupps Back Belt Became the #1 Therapy for Your Back Pain" at bounding box center [717, 154] width 277 height 89
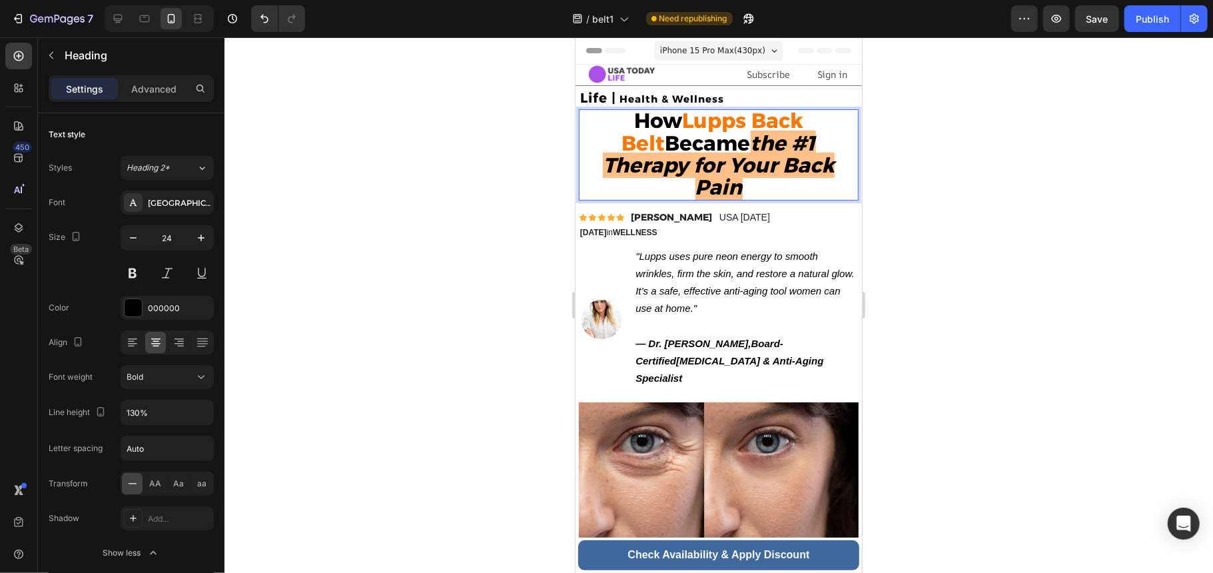
click at [810, 171] on strong "the #1 Therapy for Your Back Pain" at bounding box center [718, 164] width 232 height 69
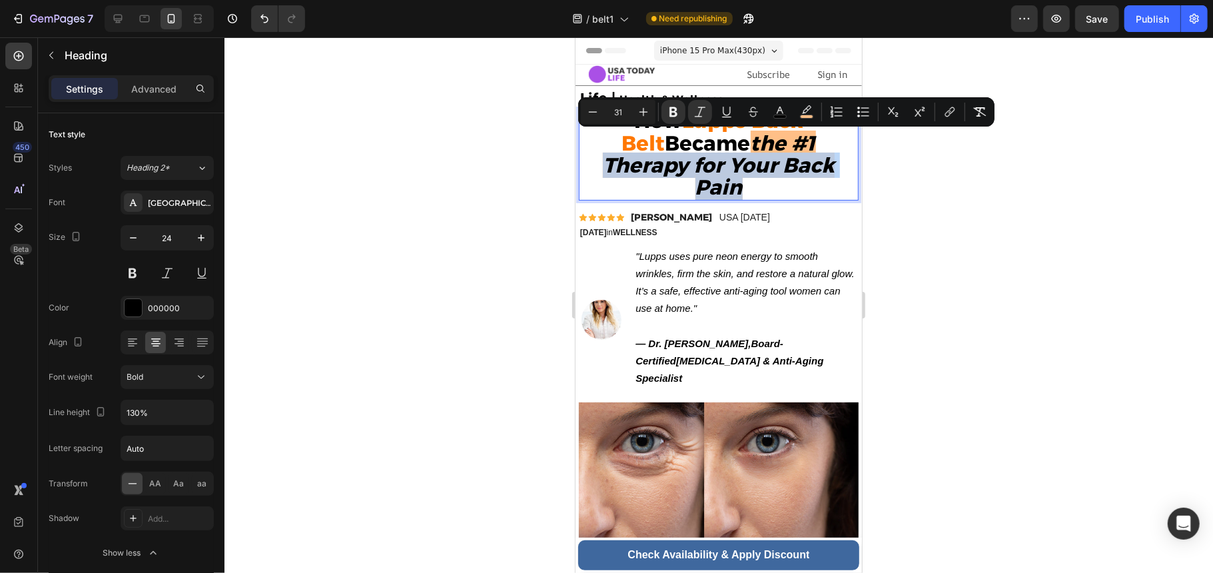
drag, startPoint x: 750, startPoint y: 144, endPoint x: 804, endPoint y: 178, distance: 64.3
click at [804, 178] on strong "the #1 Therapy for Your Back Pain" at bounding box center [718, 164] width 232 height 69
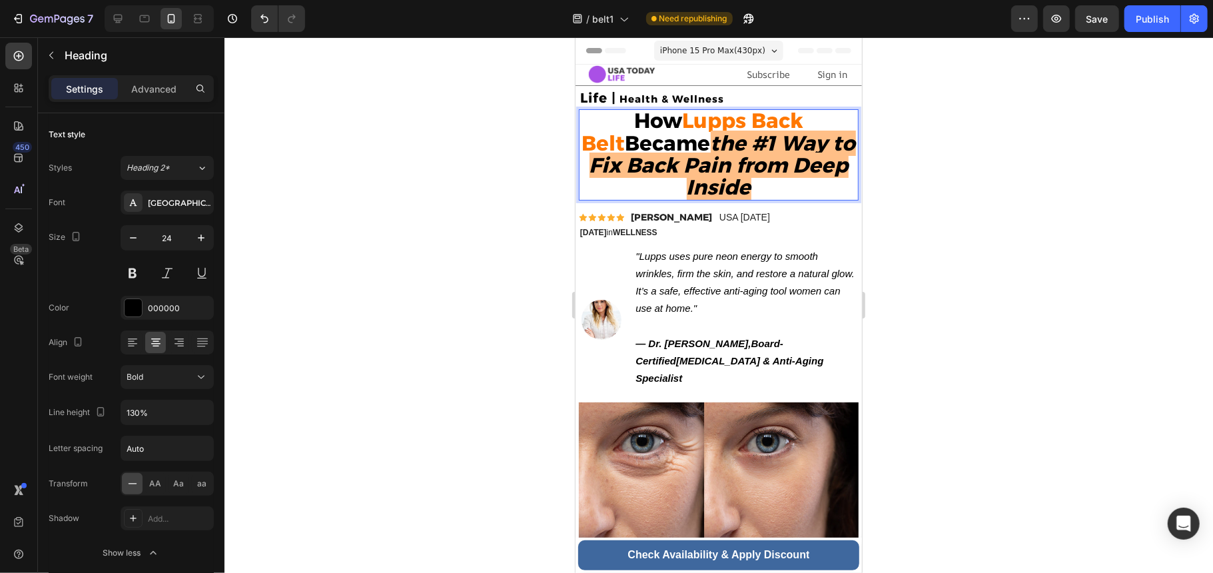
click at [804, 178] on strong "the #1 Way to Fix Back Pain from Deep Inside" at bounding box center [722, 164] width 266 height 69
click at [715, 195] on strong "the #1 Way to Fix Back Pain from Deep Inside" at bounding box center [722, 164] width 266 height 69
click at [790, 167] on strong "the #1 Way to Fix Back Pain from Deep Inside" at bounding box center [722, 164] width 266 height 69
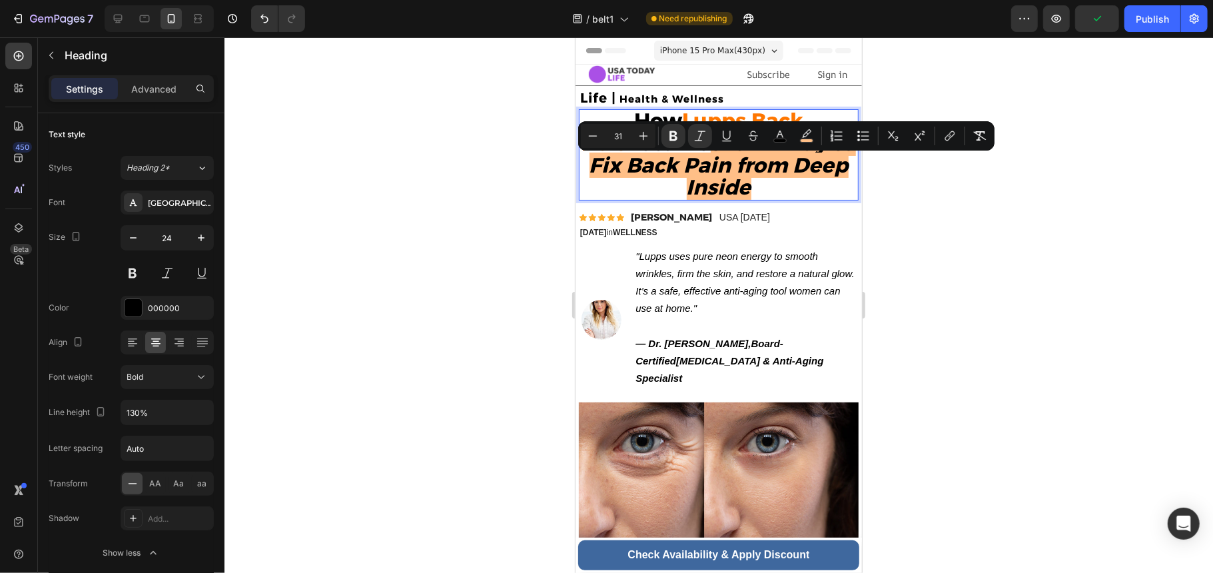
drag, startPoint x: 728, startPoint y: 164, endPoint x: 747, endPoint y: 194, distance: 35.7
click at [747, 194] on p "How Lupps Back Belt Became the #1 Way to Fix Back Pain from Deep Inside" at bounding box center [717, 154] width 277 height 89
click at [802, 131] on icon "Editor contextual toolbar" at bounding box center [806, 135] width 13 height 13
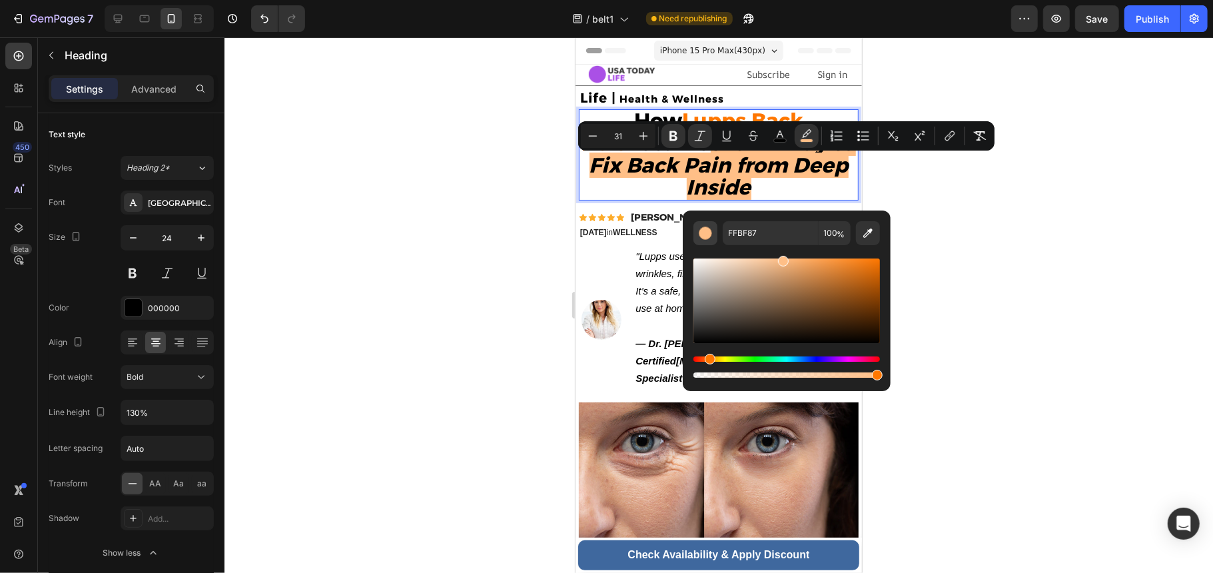
click at [709, 235] on div "Editor contextual toolbar" at bounding box center [705, 232] width 13 height 13
click at [764, 234] on input "FFBF87" at bounding box center [771, 233] width 96 height 24
click at [863, 238] on icon "Editor contextual toolbar" at bounding box center [867, 232] width 13 height 13
type input "FFFFFF"
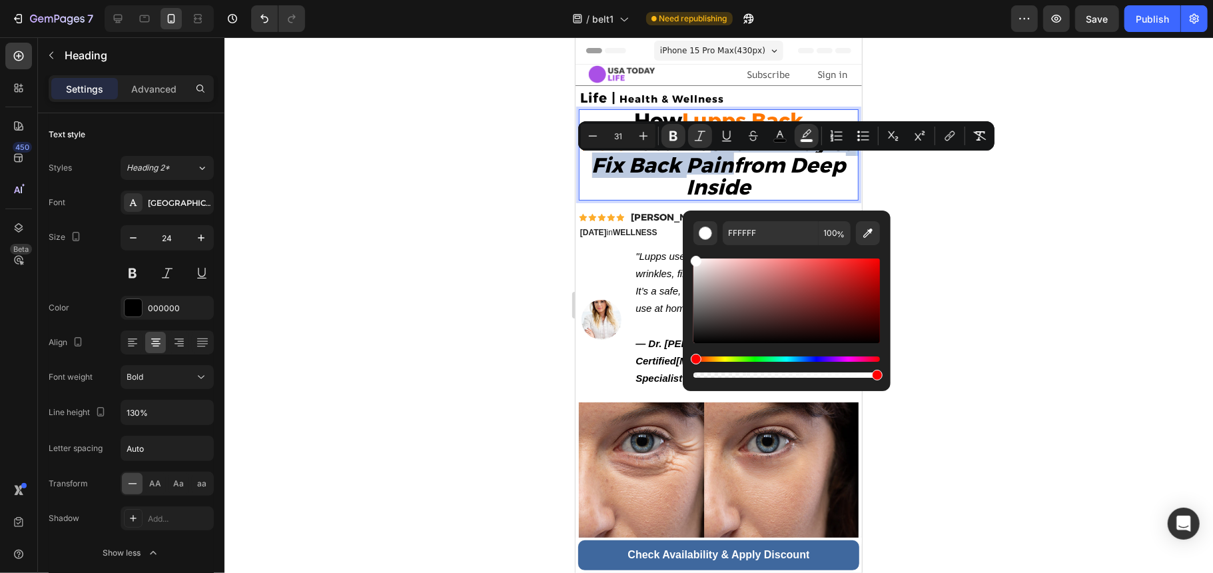
click at [786, 191] on p "How Lupps Back Belt Became the #1 Way to Fix Back Pain from Deep Inside" at bounding box center [717, 154] width 277 height 89
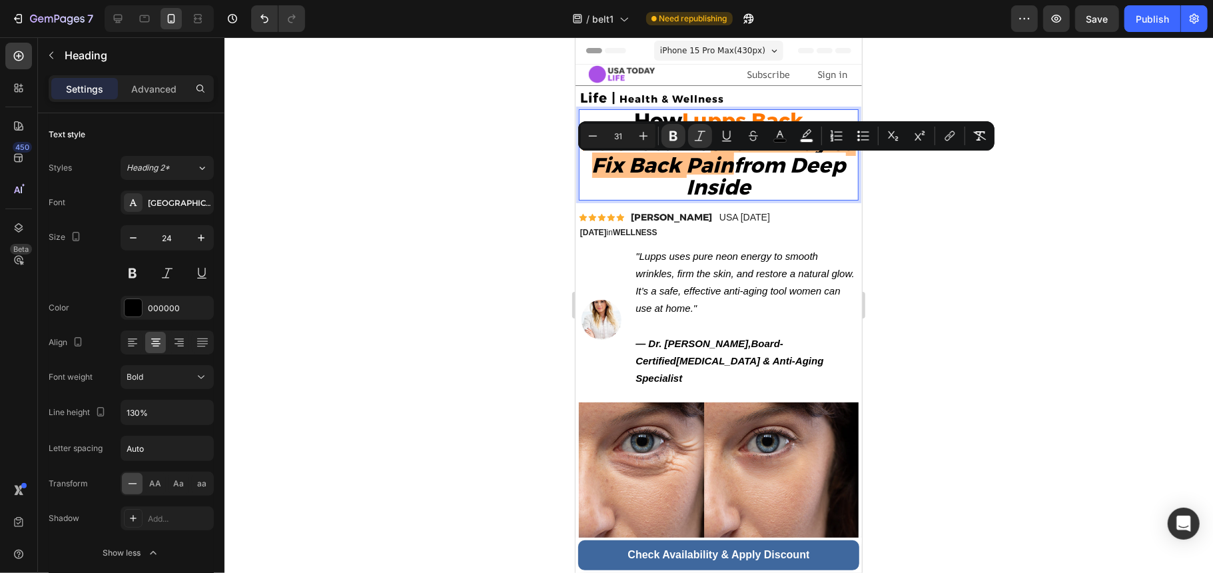
drag, startPoint x: 792, startPoint y: 165, endPoint x: 794, endPoint y: 191, distance: 26.1
click at [794, 191] on p "How Lupps Back Belt Became the #1 Way to Fix Back Pain from Deep Inside" at bounding box center [717, 154] width 277 height 89
click at [731, 137] on icon "Editor contextual toolbar" at bounding box center [726, 135] width 13 height 13
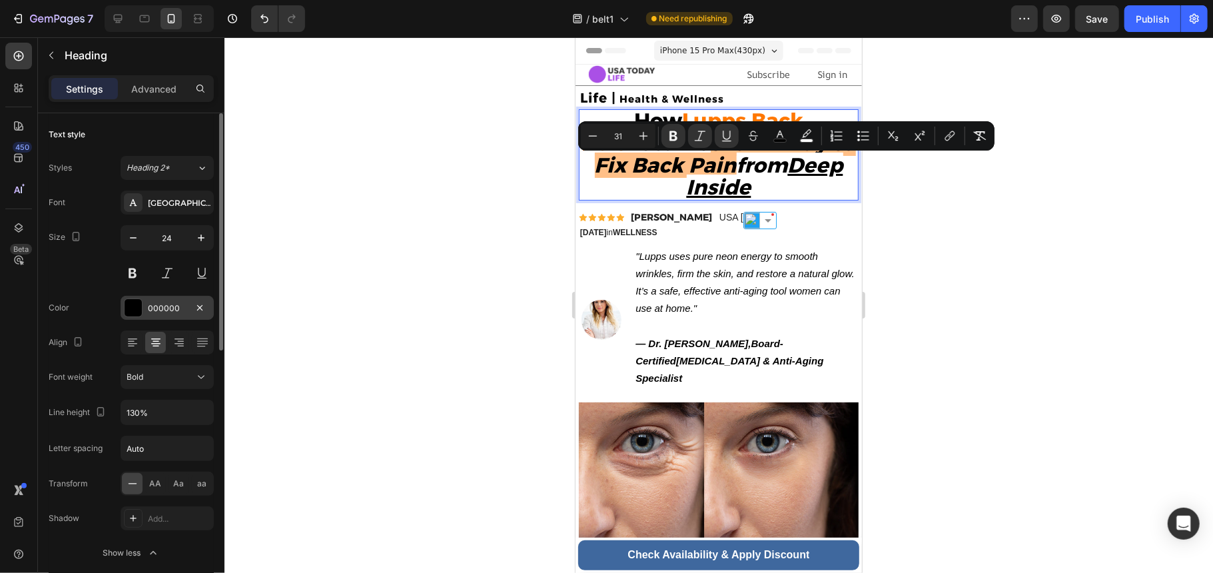
click at [166, 306] on div "000000" at bounding box center [167, 308] width 39 height 12
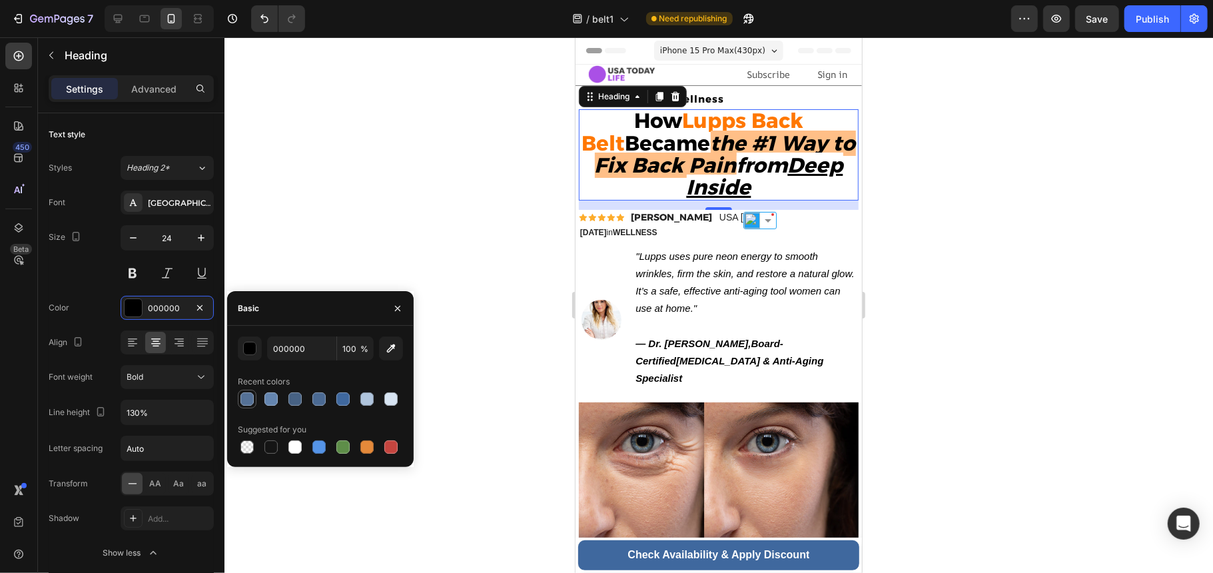
click at [250, 398] on div at bounding box center [246, 398] width 13 height 13
type input "557196"
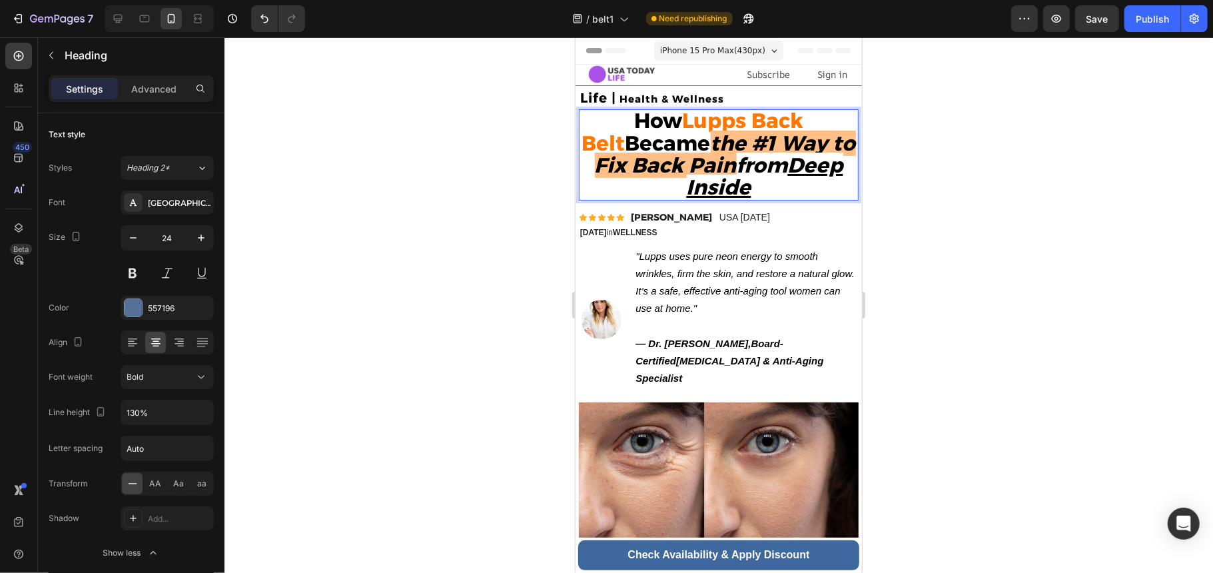
click at [786, 173] on u "Deep Inside" at bounding box center [764, 175] width 156 height 47
drag, startPoint x: 786, startPoint y: 170, endPoint x: 787, endPoint y: 187, distance: 17.4
click at [787, 187] on p "How Lupps Back Belt Became the #1 Way to Fix Back Pain from Deep Inside" at bounding box center [717, 154] width 277 height 89
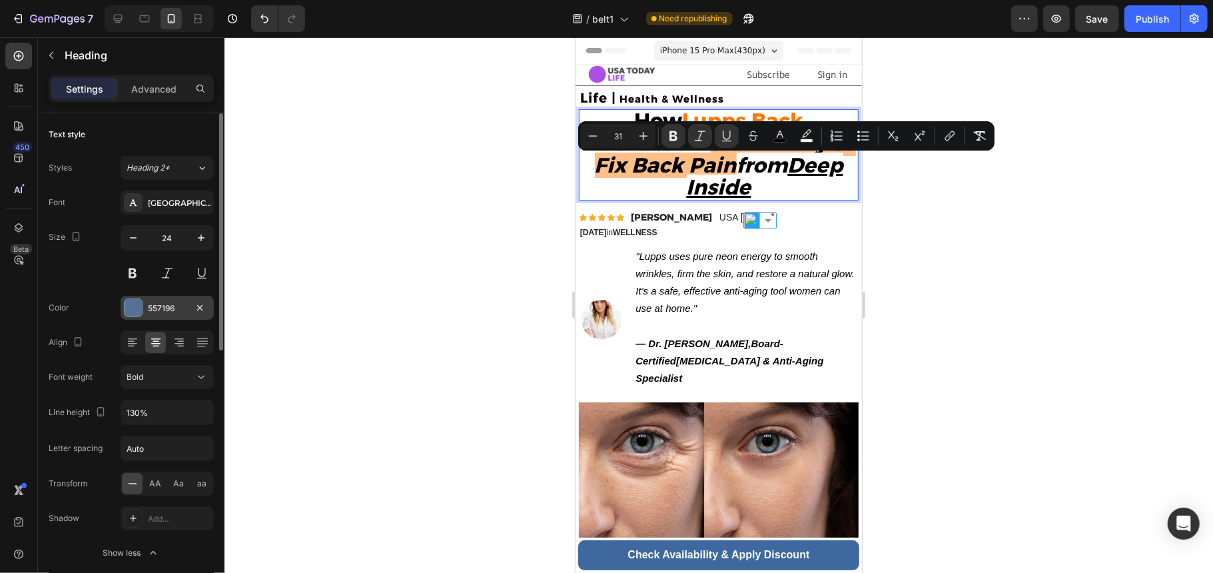
click at [176, 309] on div "557196" at bounding box center [167, 308] width 39 height 12
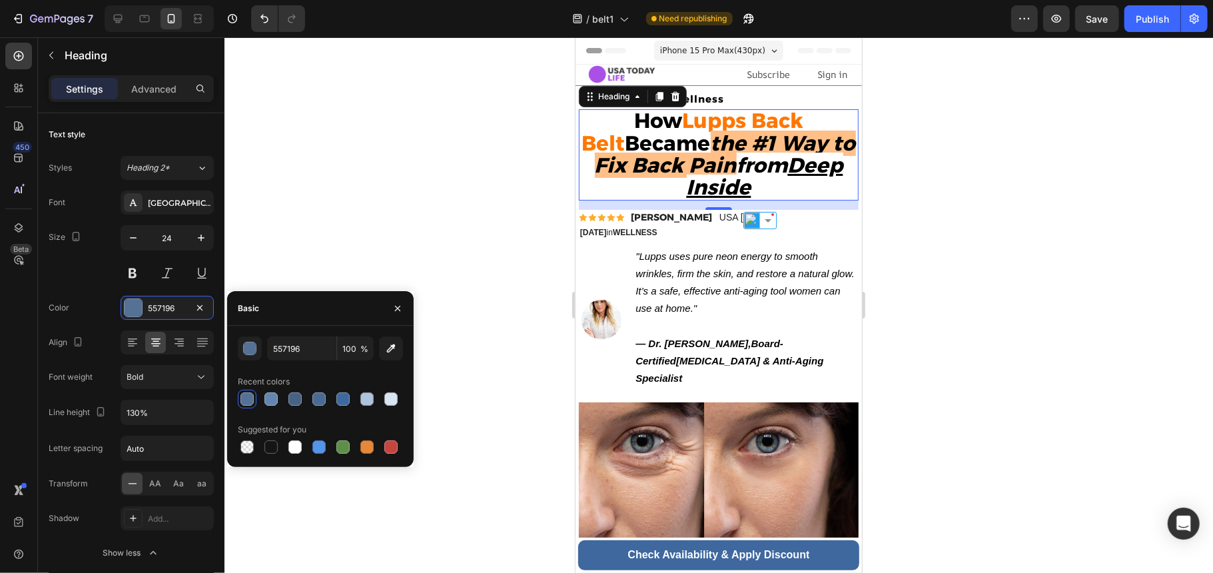
click at [248, 397] on div at bounding box center [246, 398] width 13 height 13
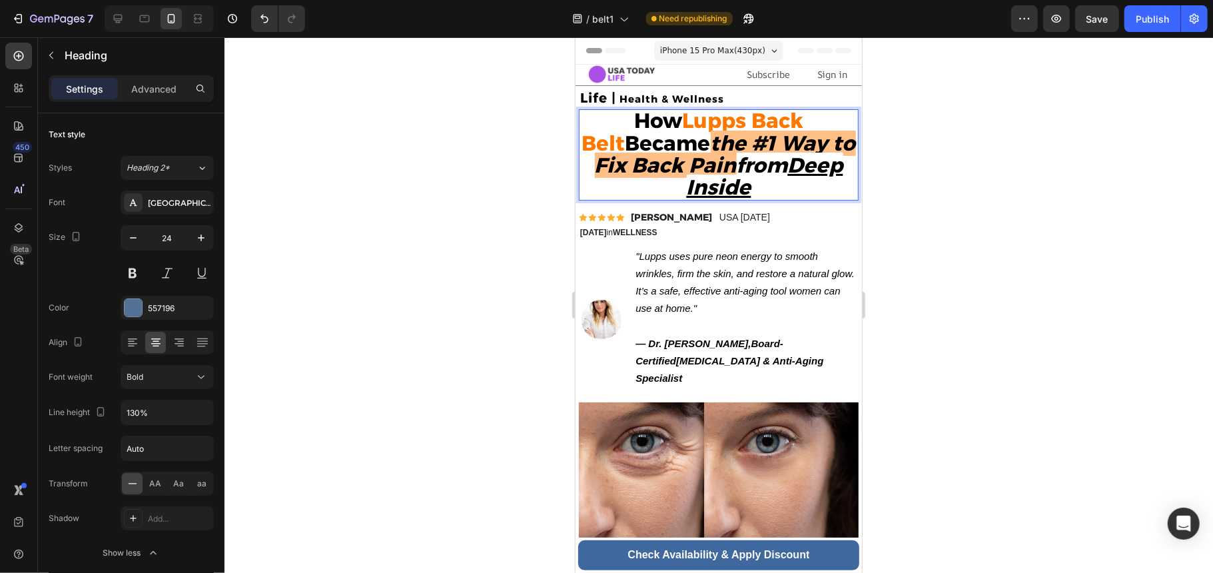
click at [775, 189] on p "How Lupps Back Belt Became the #1 Way to Fix Back Pain from Deep Inside" at bounding box center [717, 154] width 277 height 89
drag, startPoint x: 780, startPoint y: 165, endPoint x: 786, endPoint y: 174, distance: 10.5
click at [786, 174] on strong "from Deep Inside" at bounding box center [764, 175] width 156 height 47
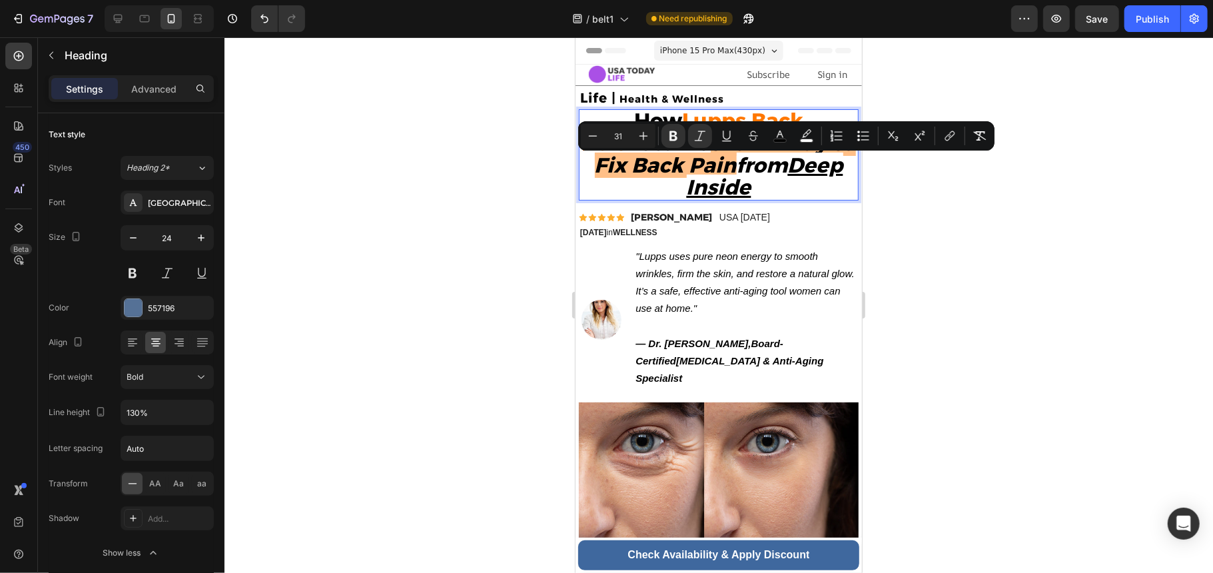
click at [786, 172] on u "Deep Inside" at bounding box center [764, 175] width 156 height 47
drag, startPoint x: 786, startPoint y: 170, endPoint x: 786, endPoint y: 199, distance: 28.6
click at [786, 198] on p "How Lupps Back Belt Became the #1 Way to Fix Back Pain from Deep Inside" at bounding box center [717, 154] width 277 height 89
click at [776, 134] on icon "Editor contextual toolbar" at bounding box center [779, 135] width 13 height 13
type input "000000"
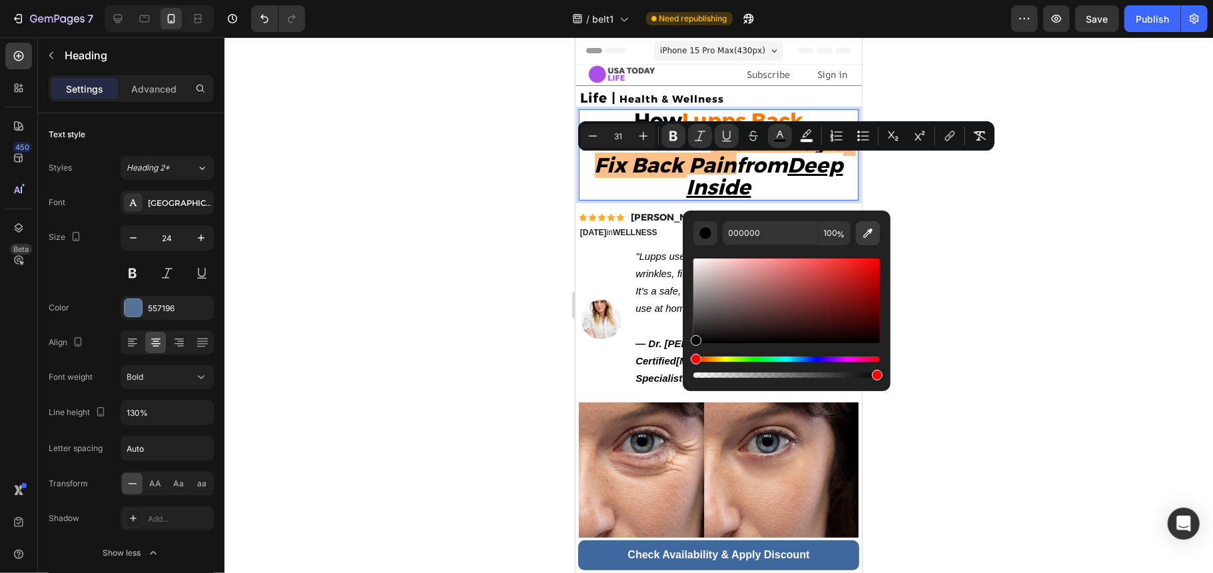
click at [870, 234] on icon "Editor contextual toolbar" at bounding box center [867, 232] width 13 height 13
type input "557196"
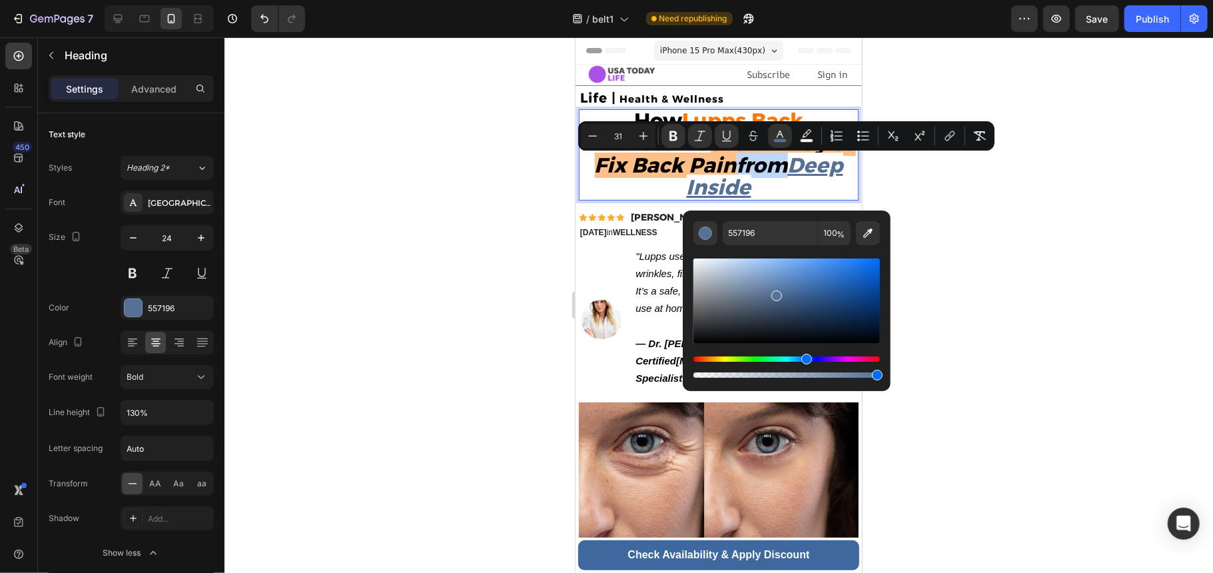
click at [803, 191] on p "How Lupps Back Belt Became the #1 Way to Fix Back Pain from Deep Inside" at bounding box center [717, 154] width 277 height 89
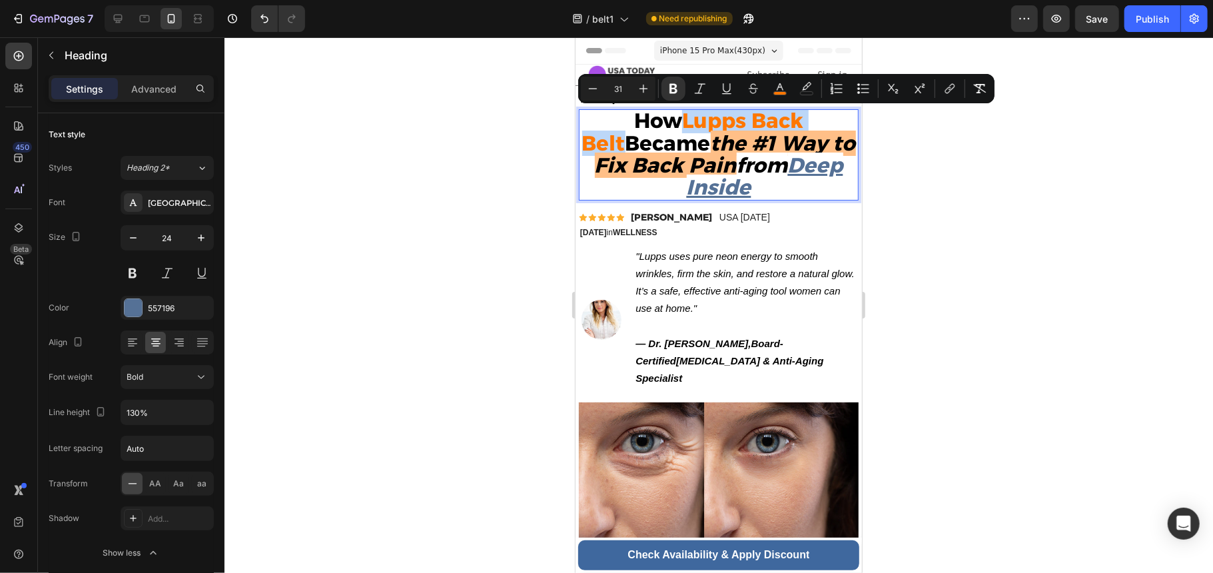
drag, startPoint x: 651, startPoint y: 118, endPoint x: 824, endPoint y: 125, distance: 173.9
click at [824, 125] on p "How Lupps Back Belt Became the #1 Way to Fix Back Pain from Deep Inside" at bounding box center [717, 154] width 277 height 89
click at [773, 89] on icon "Editor contextual toolbar" at bounding box center [779, 88] width 13 height 13
type input "FF7701"
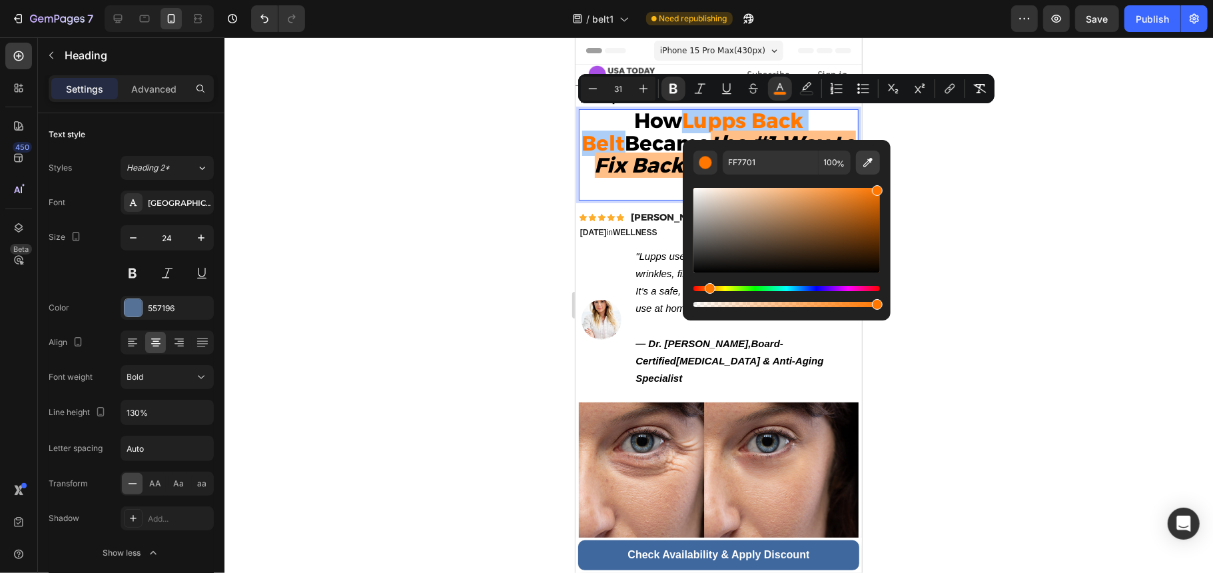
click at [859, 161] on button "Editor contextual toolbar" at bounding box center [868, 163] width 24 height 24
type input "557196"
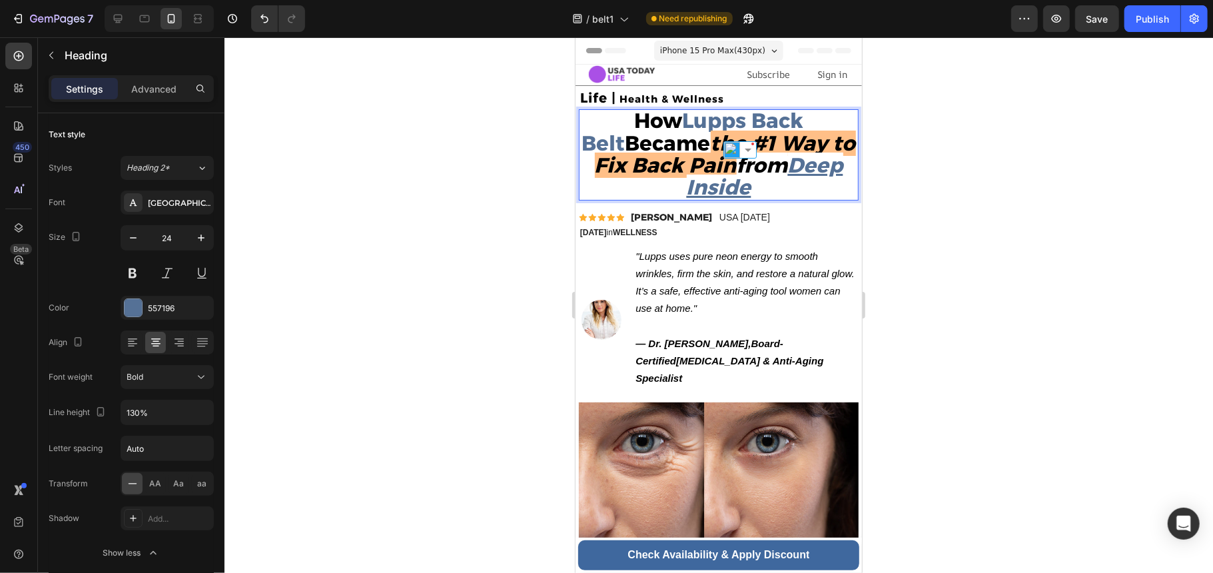
click at [659, 144] on strong "Became" at bounding box center [667, 142] width 85 height 25
click at [688, 141] on strong "the #1 Way to Fix Back Pain" at bounding box center [724, 153] width 261 height 47
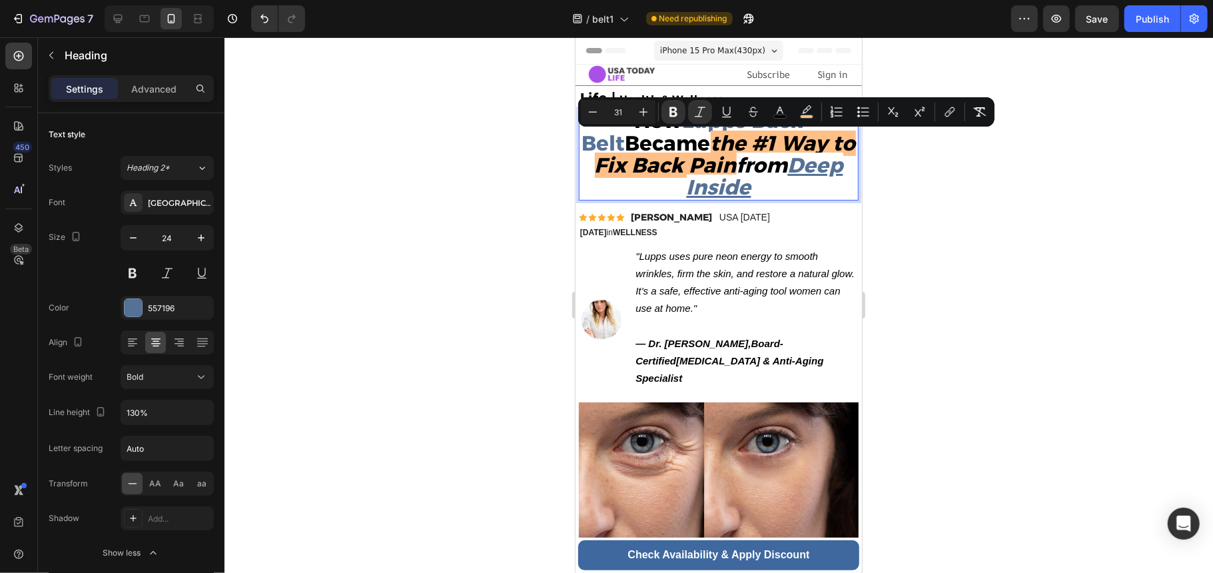
drag, startPoint x: 682, startPoint y: 141, endPoint x: 727, endPoint y: 168, distance: 52.9
click at [727, 168] on p "How Lupps Back Belt Became the #1 Way to Fix Back Pain from Deep Inside" at bounding box center [717, 154] width 277 height 89
click at [806, 113] on icon "Editor contextual toolbar" at bounding box center [806, 109] width 9 height 8
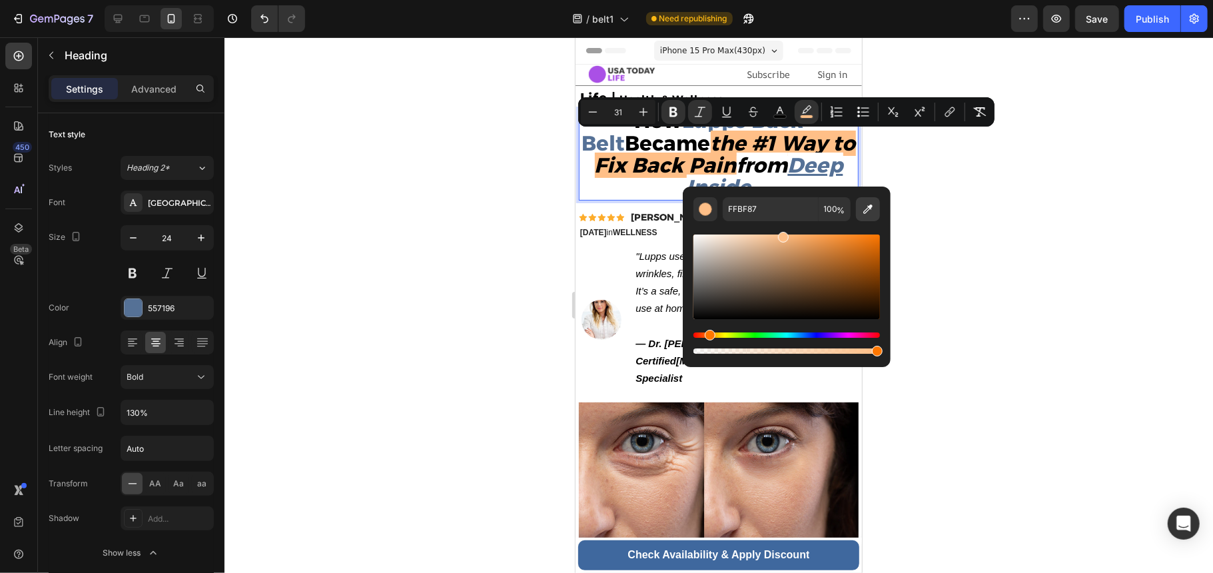
click at [870, 214] on icon "Editor contextual toolbar" at bounding box center [867, 208] width 13 height 13
type input "889CB6"
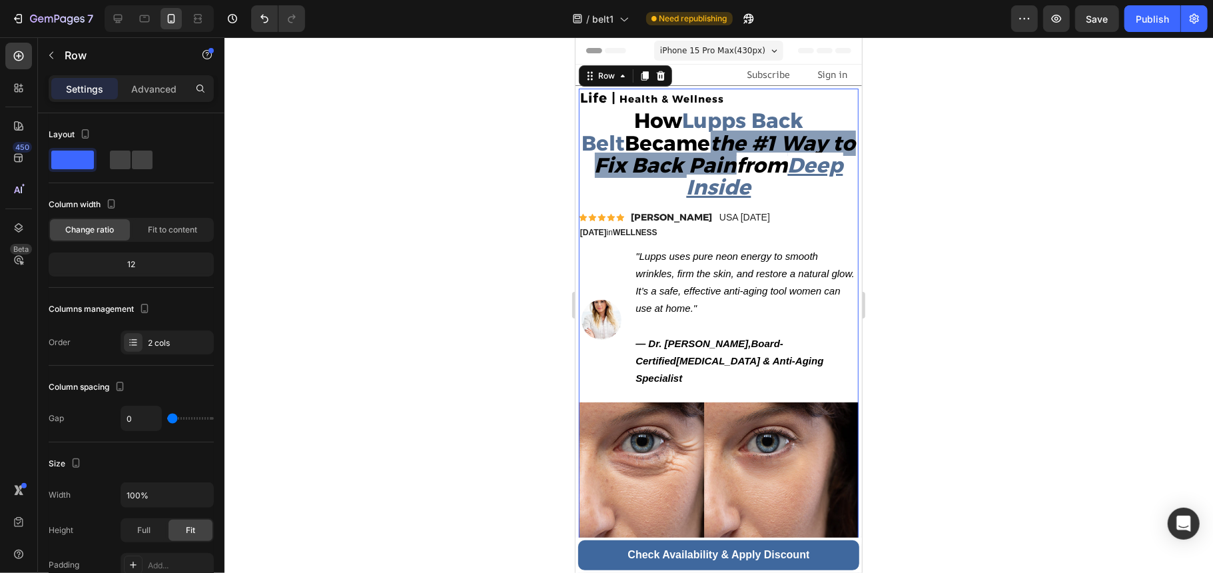
click at [710, 253] on p ""Lupps uses pure neon energy to smooth wrinkles, firm the skin, and restore a n…" at bounding box center [746, 290] width 222 height 87
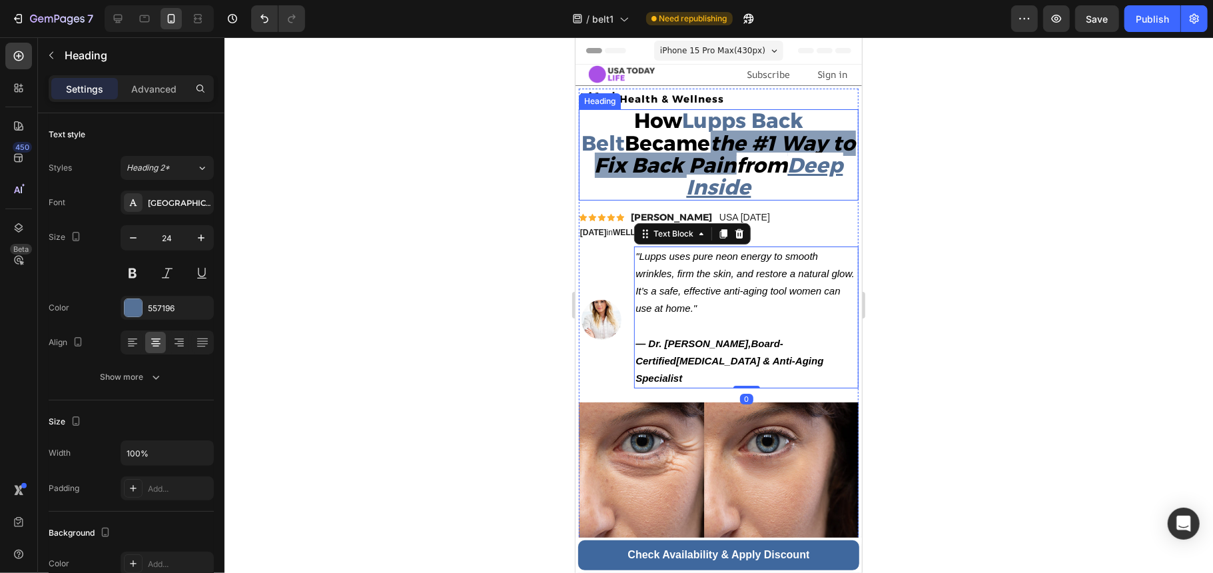
click at [707, 160] on strong "the #1 Way to Fix Back Pain" at bounding box center [724, 153] width 261 height 47
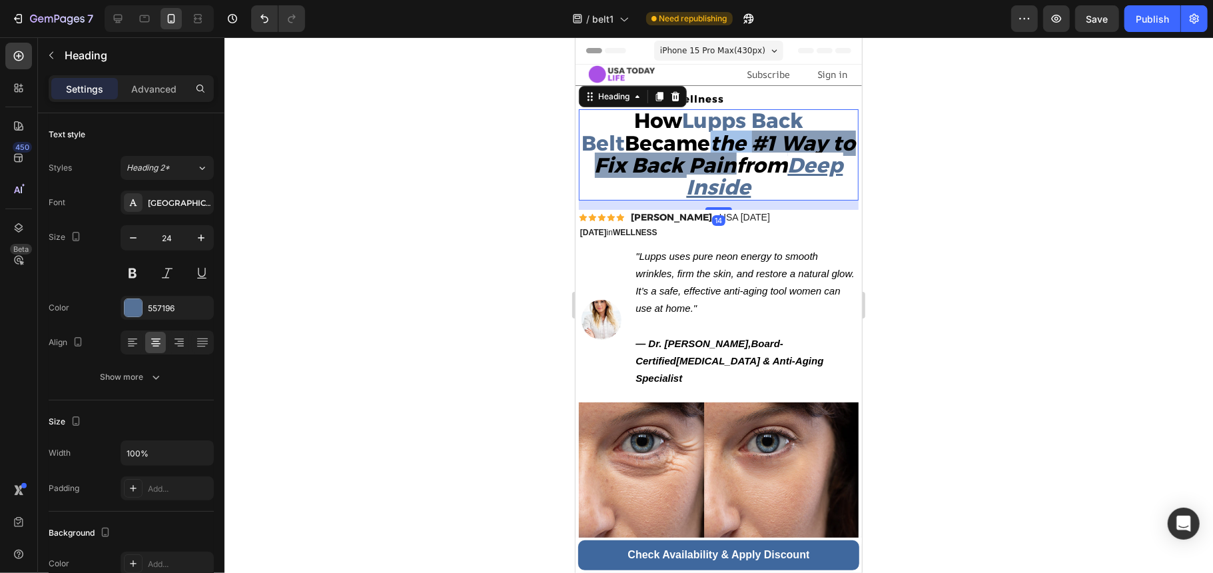
click at [697, 150] on strong "the #1 Way to Fix Back Pain" at bounding box center [724, 153] width 261 height 47
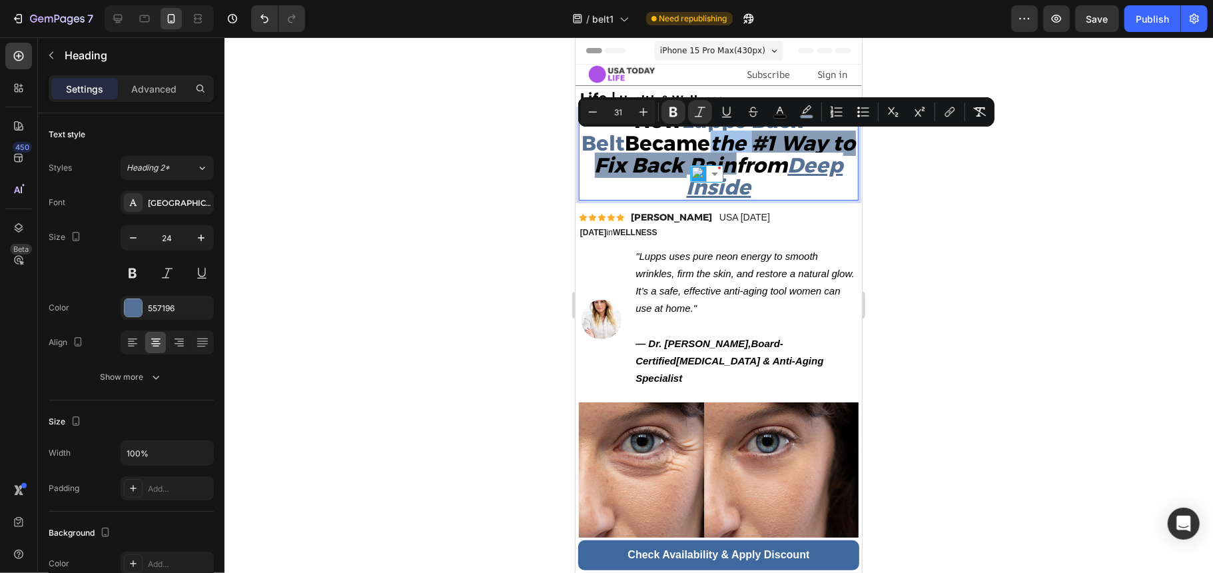
click at [685, 141] on strong "the #1 Way to Fix Back Pain" at bounding box center [724, 153] width 261 height 47
drag, startPoint x: 685, startPoint y: 141, endPoint x: 718, endPoint y: 172, distance: 45.2
click at [718, 172] on strong "the #1 Way to Fix Back Pain" at bounding box center [724, 153] width 261 height 47
click at [806, 108] on icon "Editor contextual toolbar" at bounding box center [806, 111] width 13 height 13
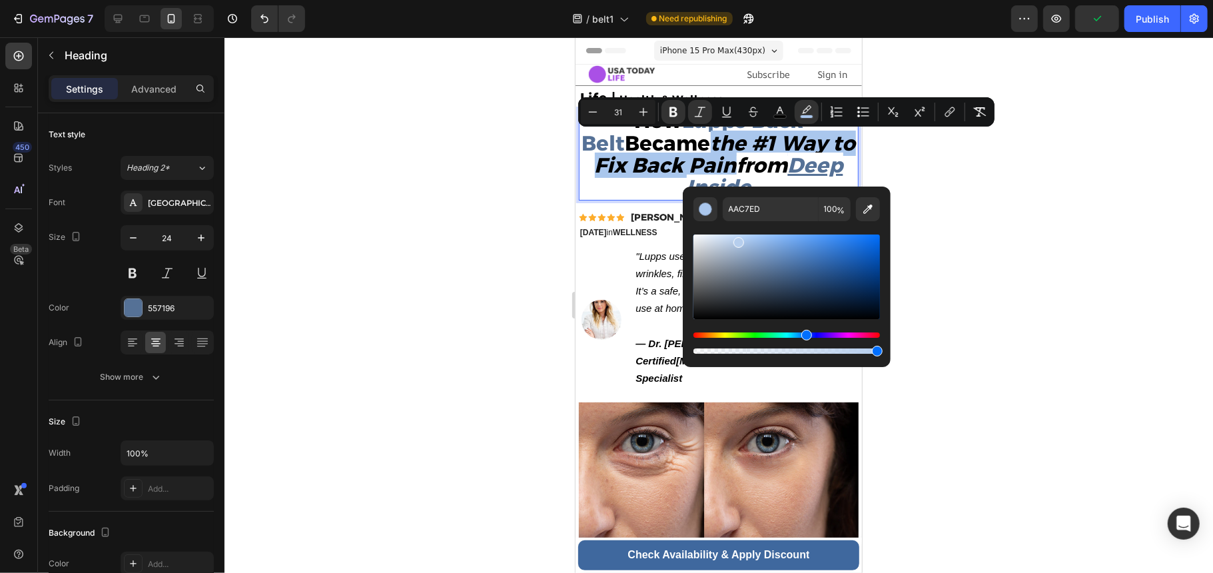
type input "B6CEED"
drag, startPoint x: 743, startPoint y: 262, endPoint x: 736, endPoint y: 240, distance: 23.8
click at [736, 240] on div "Editor contextual toolbar" at bounding box center [738, 243] width 11 height 11
click at [662, 287] on p ""Lupps uses pure neon energy to smooth wrinkles, firm the skin, and restore a n…" at bounding box center [746, 290] width 222 height 87
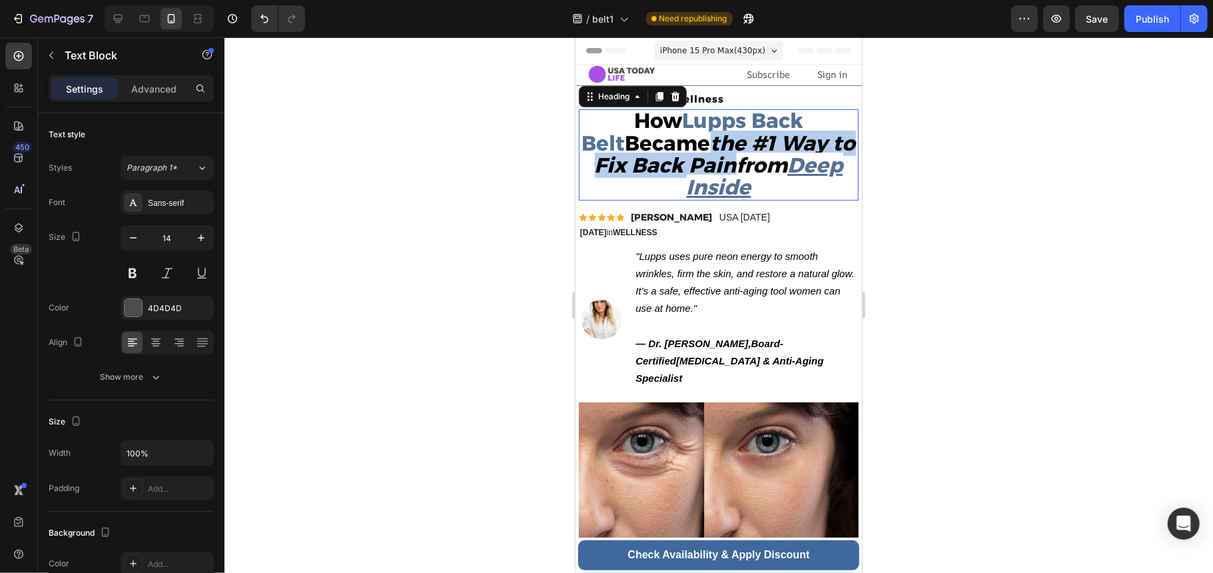
click at [790, 198] on p "⁠⁠⁠⁠⁠⁠⁠ How Lupps Back Belt Became the #1 Way to Fix Back Pain from Deep Inside" at bounding box center [717, 154] width 277 height 89
click at [680, 166] on strong "the #1 Way to Fix Back Pain" at bounding box center [724, 153] width 261 height 47
drag, startPoint x: 605, startPoint y: 119, endPoint x: 749, endPoint y: 202, distance: 165.9
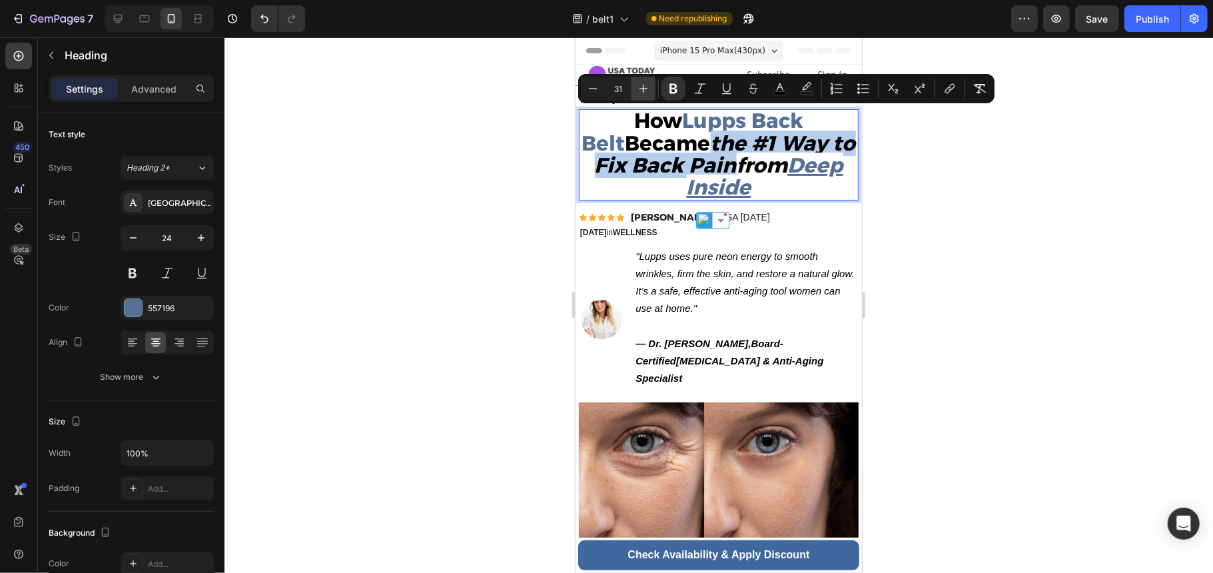
click at [637, 83] on icon "Editor contextual toolbar" at bounding box center [643, 88] width 13 height 13
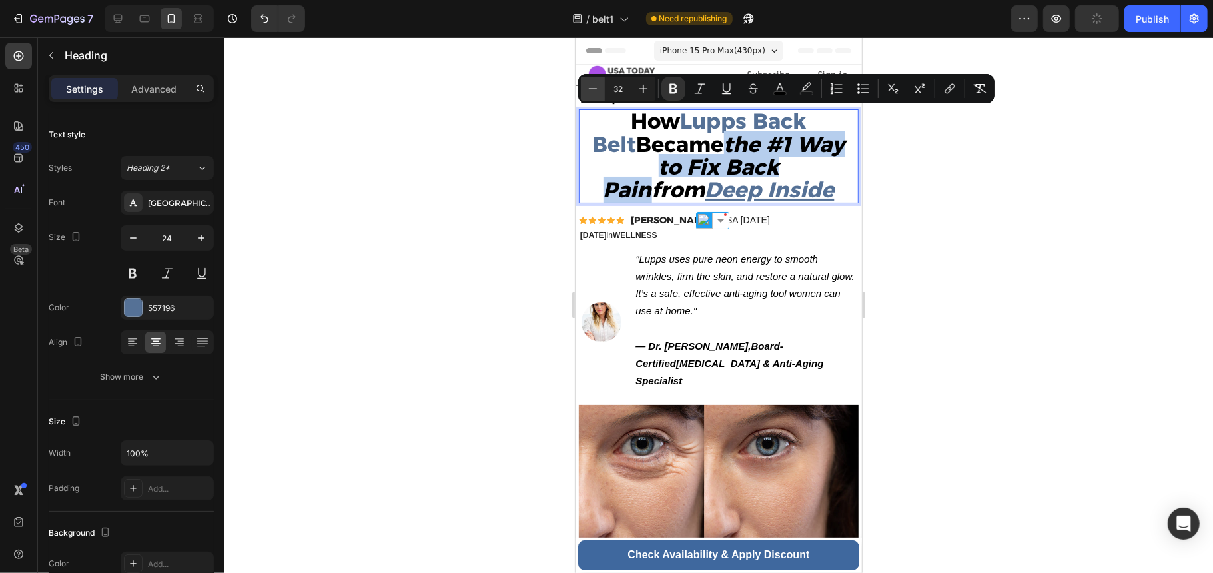
click at [597, 84] on icon "Editor contextual toolbar" at bounding box center [592, 88] width 13 height 13
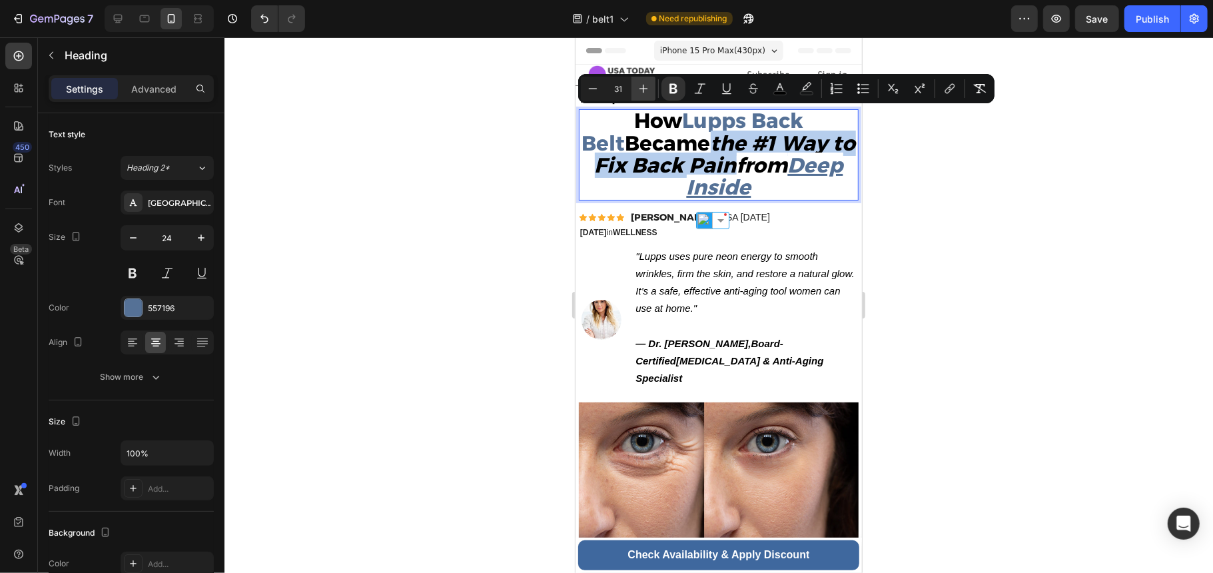
click at [646, 82] on icon "Editor contextual toolbar" at bounding box center [643, 88] width 13 height 13
type input "32"
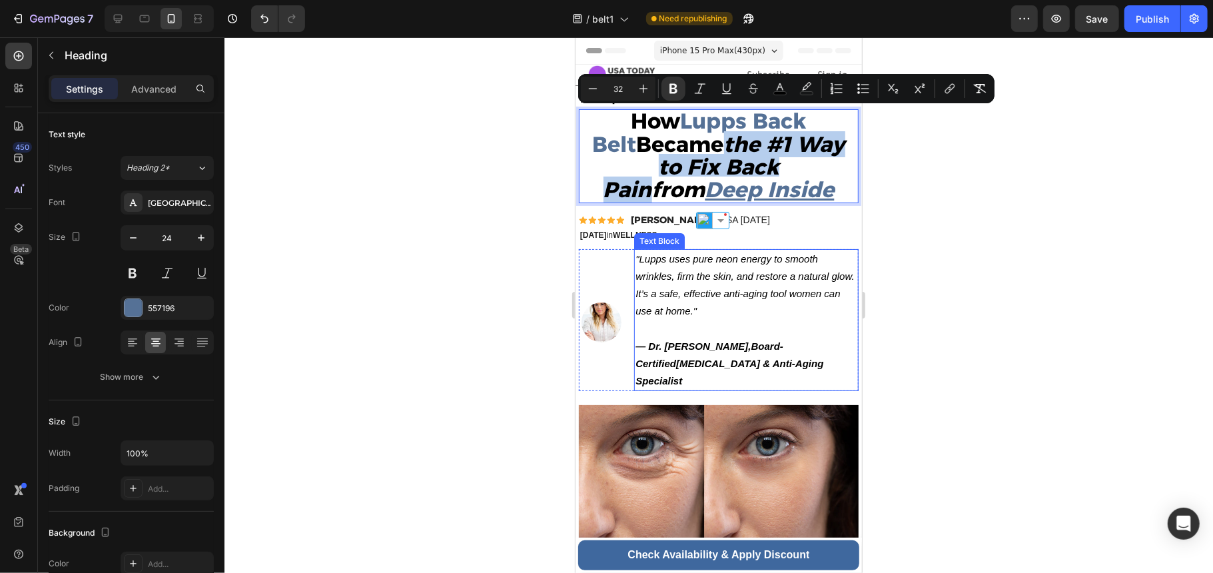
click at [739, 331] on p ""Lupps uses pure neon energy to smooth wrinkles, firm the skin, and restore a n…" at bounding box center [746, 293] width 222 height 87
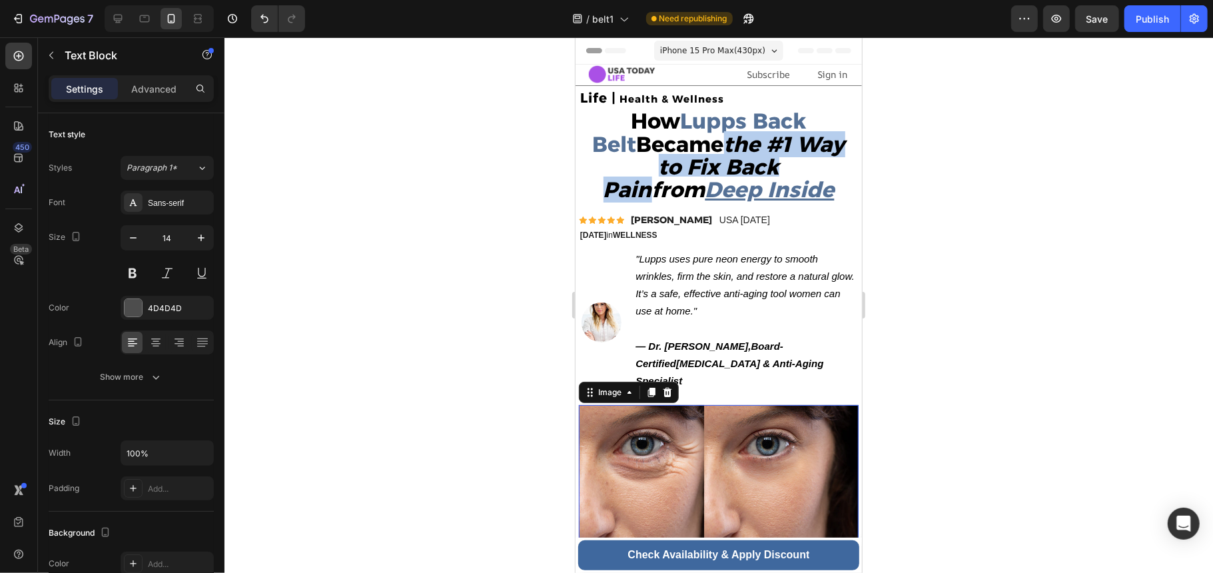
click at [812, 429] on img at bounding box center [718, 476] width 280 height 144
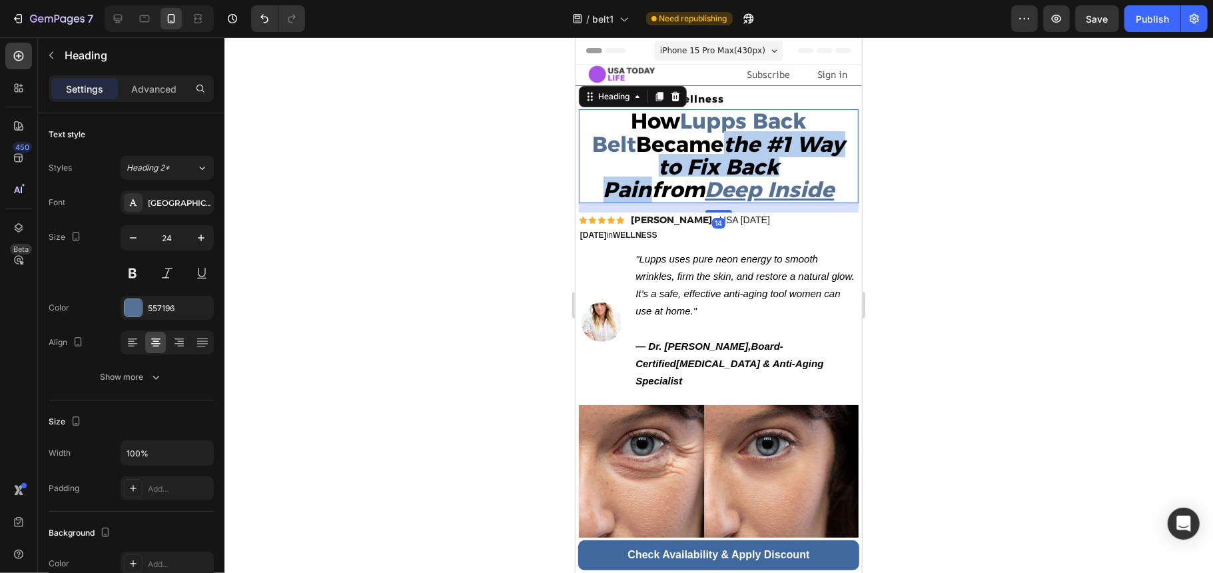
click at [643, 175] on strong "the #1 Way to Fix Back Pain" at bounding box center [724, 166] width 242 height 71
click at [788, 188] on p "How Lupps Back Belt Became the #1 Way to Fix Back Pain from Deep Inside" at bounding box center [717, 155] width 277 height 91
drag, startPoint x: 788, startPoint y: 188, endPoint x: 589, endPoint y: 119, distance: 211.4
click at [589, 119] on p "How Lupps Back Belt Became the #1 Way to Fix Back Pain from Deep Inside" at bounding box center [717, 155] width 277 height 91
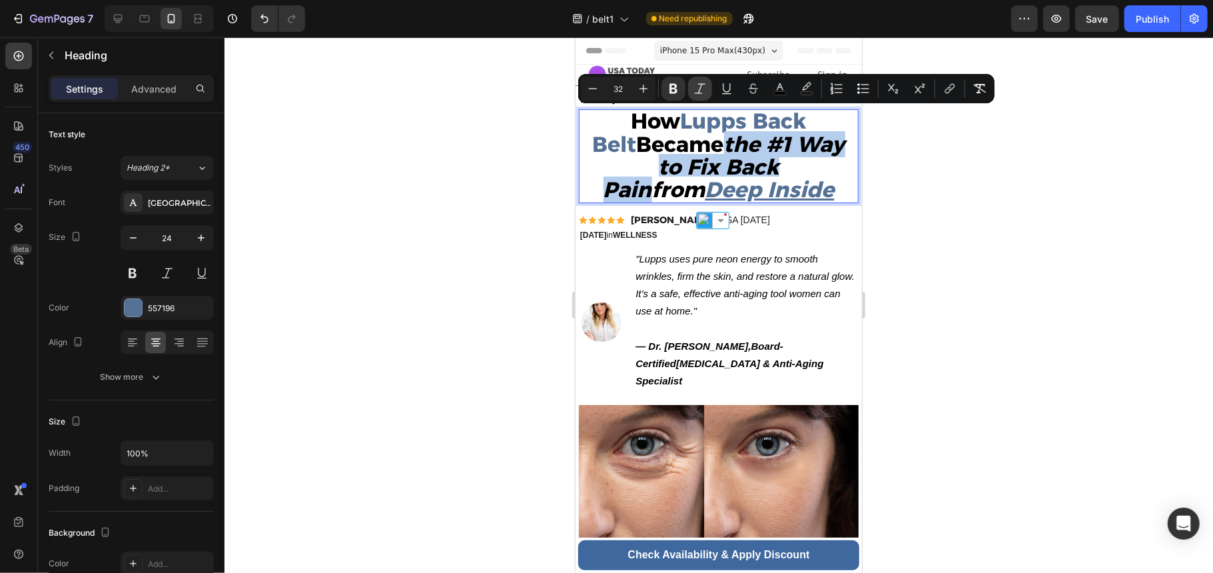
click at [703, 86] on icon "Editor contextual toolbar" at bounding box center [699, 88] width 13 height 13
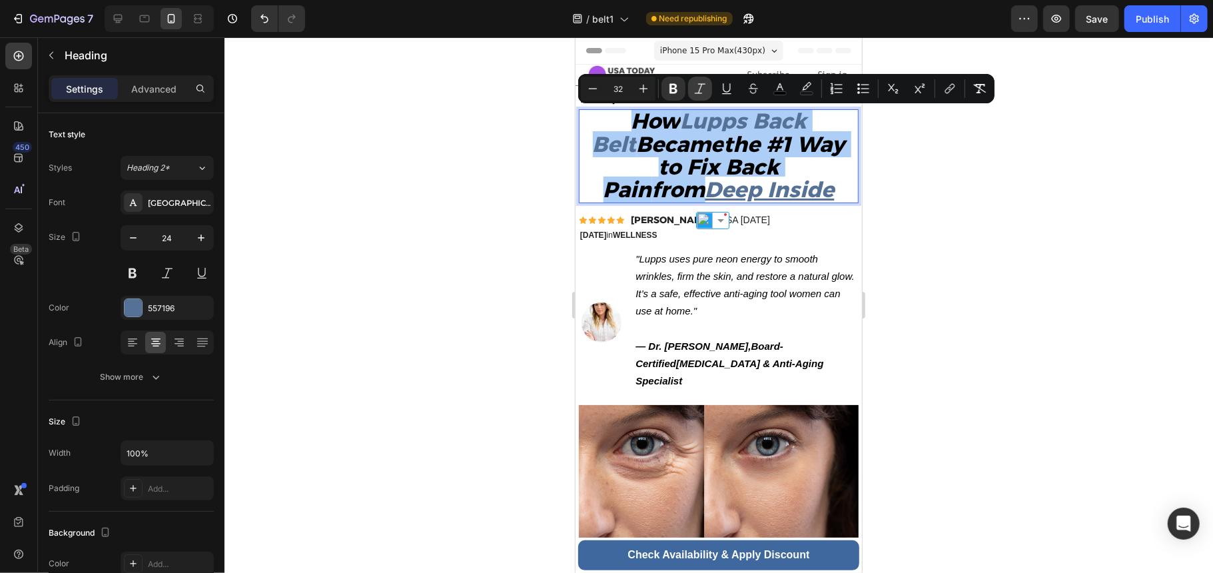
click at [697, 86] on icon "Editor contextual toolbar" at bounding box center [699, 88] width 13 height 13
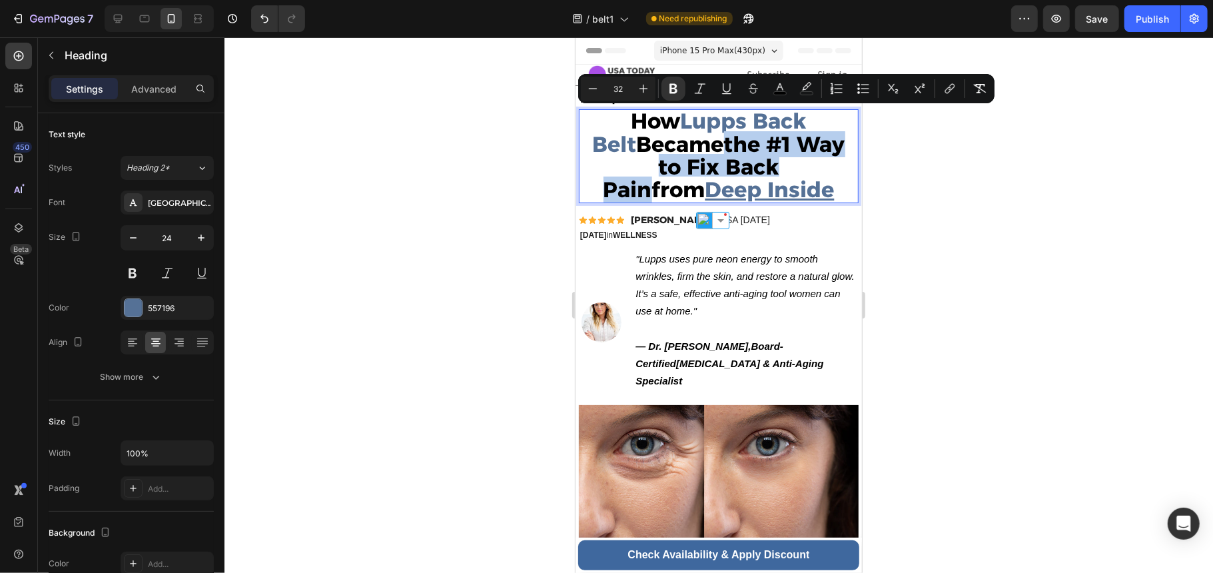
click at [727, 167] on strong "the #1 Way to Fix Back Pain" at bounding box center [724, 166] width 242 height 71
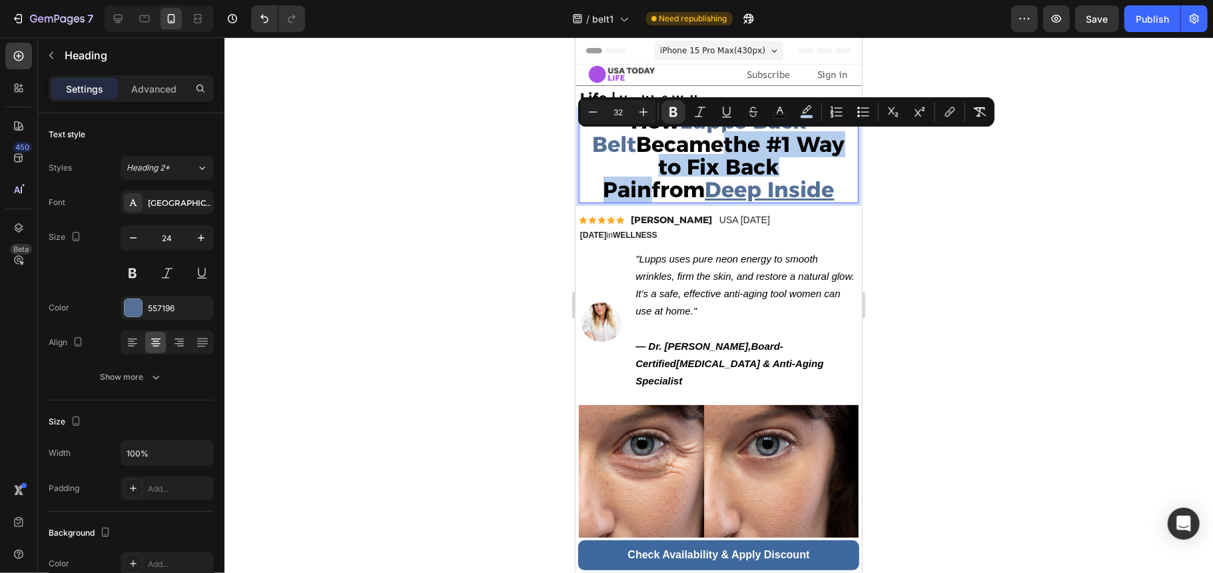
drag, startPoint x: 683, startPoint y: 141, endPoint x: 786, endPoint y: 194, distance: 116.2
click at [786, 194] on p "How Lupps Back Belt Became the #1 Way to Fix Back Pain from Deep Inside" at bounding box center [717, 155] width 277 height 91
click at [699, 107] on icon "Editor contextual toolbar" at bounding box center [700, 112] width 11 height 10
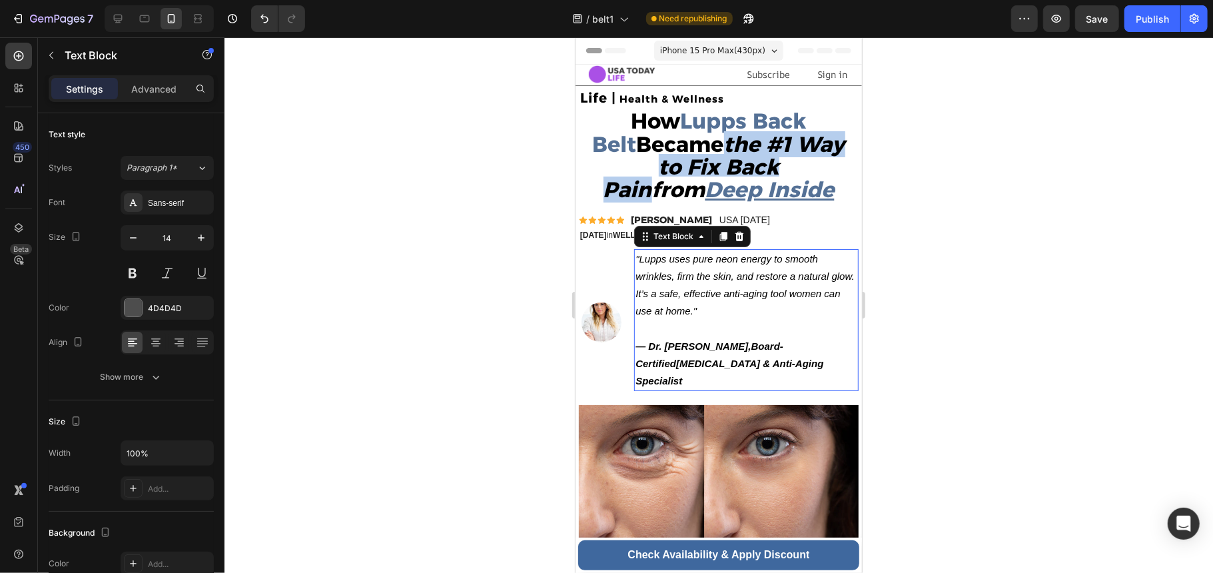
click at [725, 360] on strong "[MEDICAL_DATA] & Anti-Aging Specialist" at bounding box center [729, 371] width 188 height 29
click at [685, 144] on strong "the #1 Way to Fix Back Pain" at bounding box center [724, 166] width 242 height 71
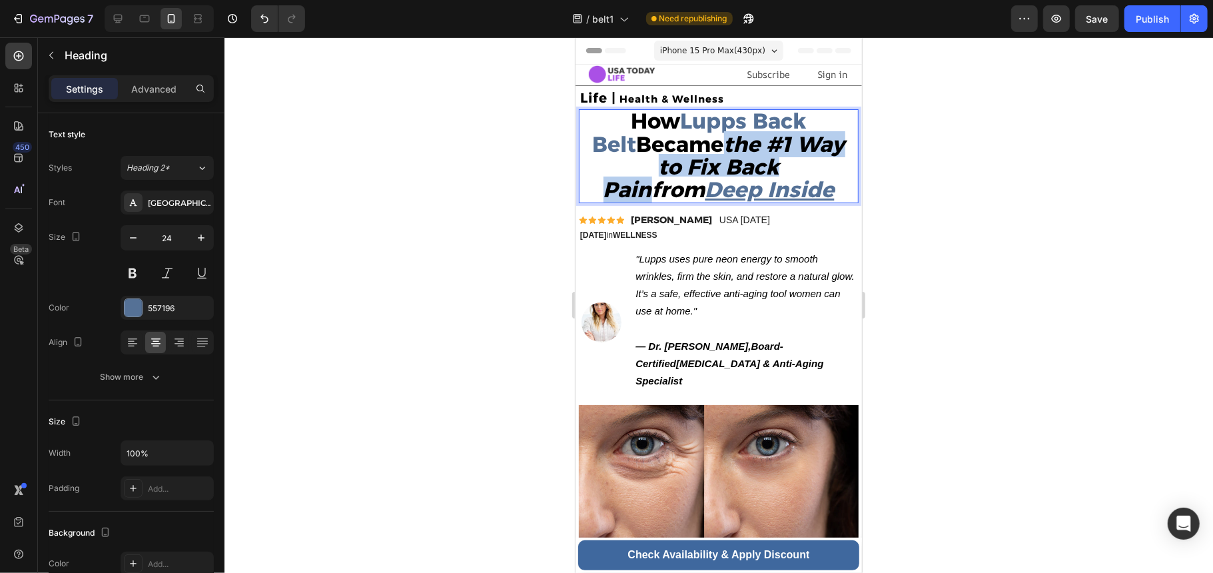
click at [685, 144] on strong "the #1 Way to Fix Back Pain" at bounding box center [724, 166] width 242 height 71
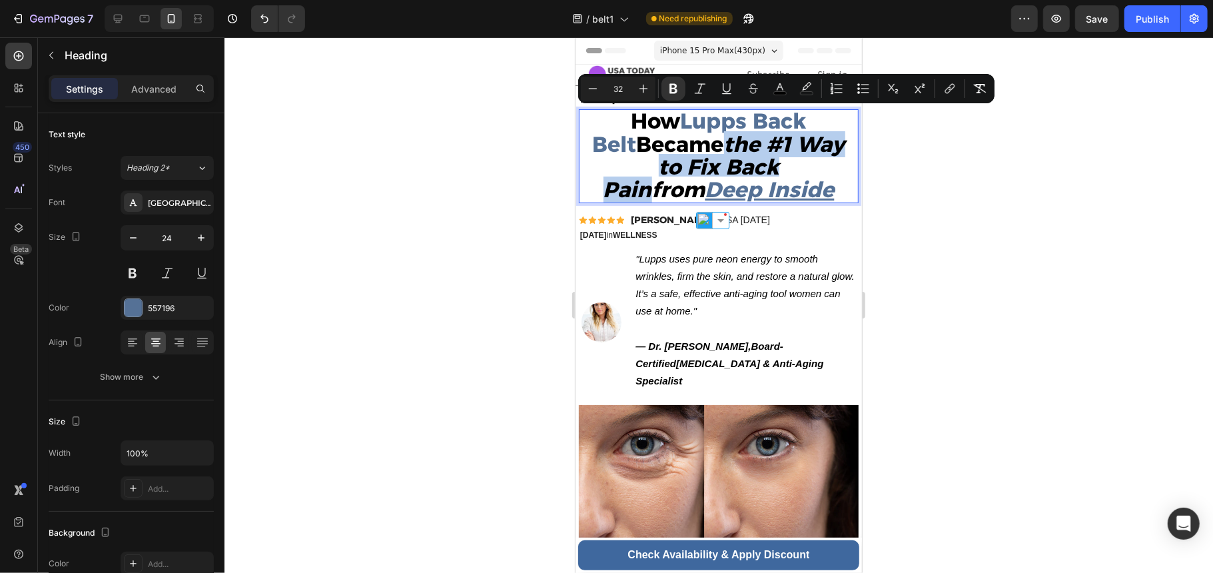
click at [685, 144] on strong "the #1 Way to Fix Back Pain" at bounding box center [724, 166] width 242 height 71
click at [705, 176] on strong "from" at bounding box center [677, 189] width 53 height 26
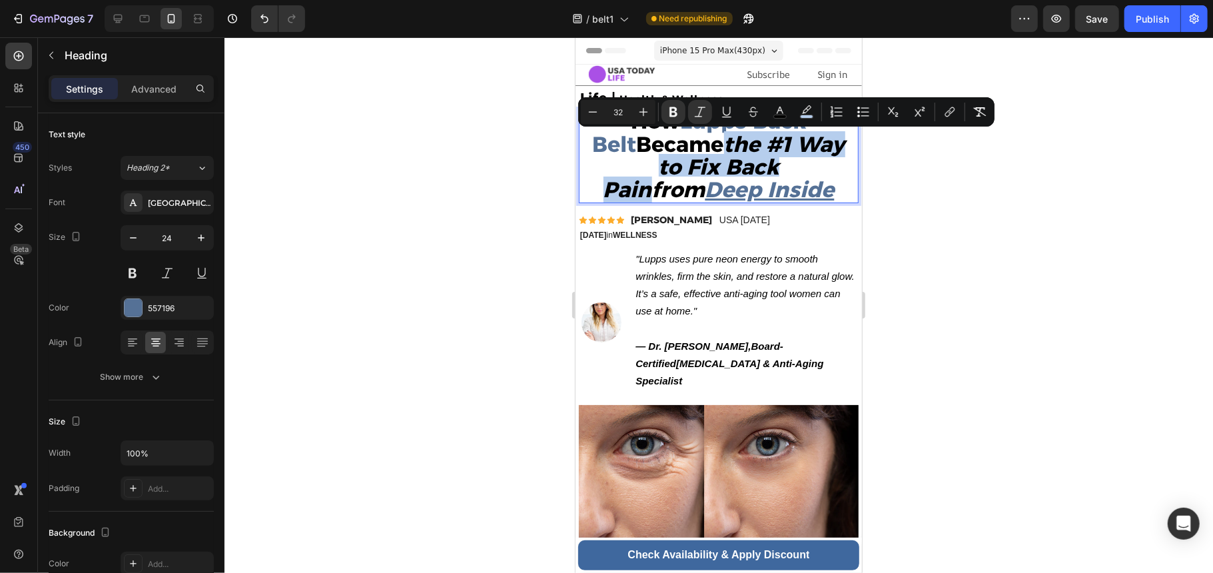
drag, startPoint x: 683, startPoint y: 141, endPoint x: 758, endPoint y: 170, distance: 81.0
click at [758, 170] on p "How Lupps Back Belt Became the #1 Way to Fix Back Pain from Deep Inside" at bounding box center [717, 155] width 277 height 91
click at [808, 112] on icon "Editor contextual toolbar" at bounding box center [806, 111] width 13 height 13
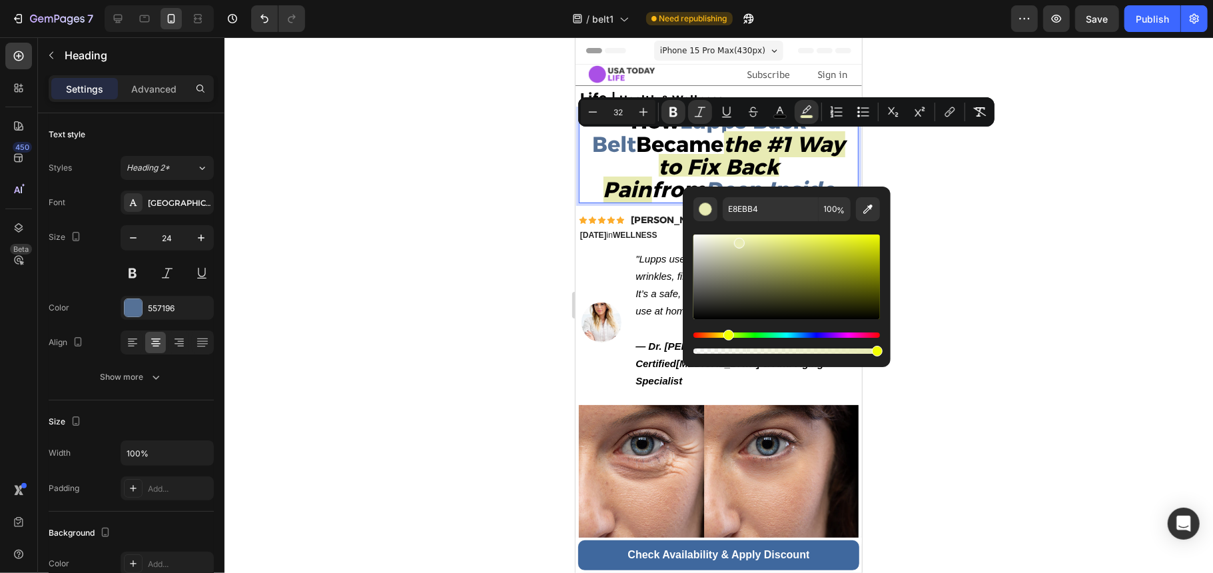
drag, startPoint x: 808, startPoint y: 334, endPoint x: 726, endPoint y: 336, distance: 81.9
click at [726, 336] on div "Hue" at bounding box center [728, 335] width 11 height 11
drag, startPoint x: 741, startPoint y: 244, endPoint x: 775, endPoint y: 237, distance: 35.3
click at [775, 237] on div "Editor contextual toolbar" at bounding box center [777, 240] width 11 height 11
drag, startPoint x: 775, startPoint y: 237, endPoint x: 762, endPoint y: 238, distance: 13.3
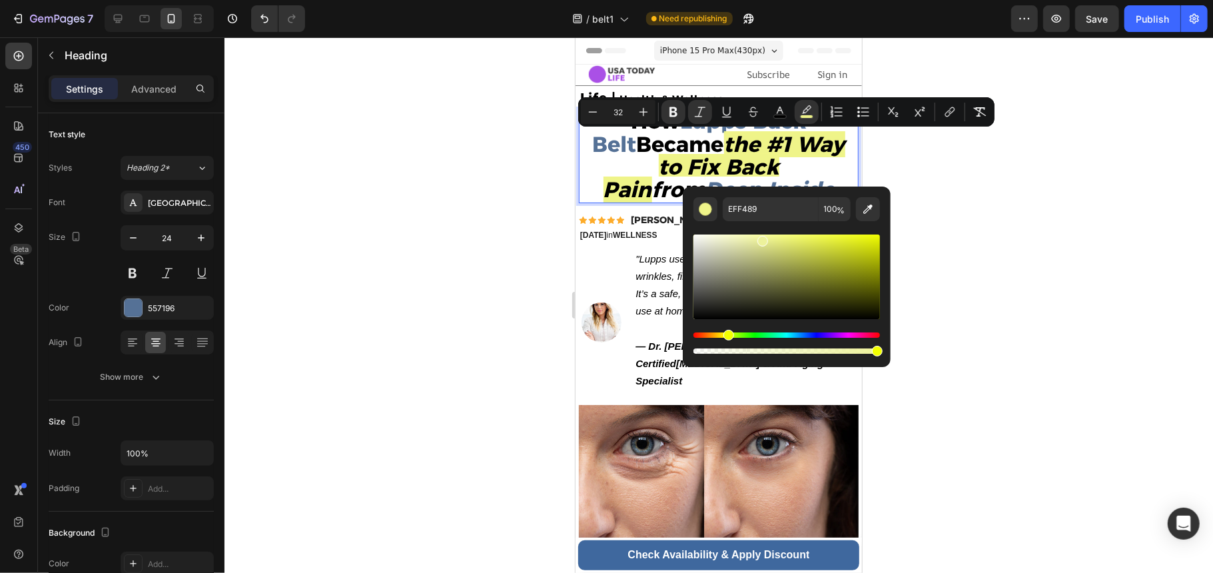
click at [762, 238] on div "Editor contextual toolbar" at bounding box center [762, 241] width 11 height 11
drag, startPoint x: 762, startPoint y: 238, endPoint x: 778, endPoint y: 262, distance: 28.8
click at [778, 262] on div "Editor contextual toolbar" at bounding box center [779, 264] width 11 height 11
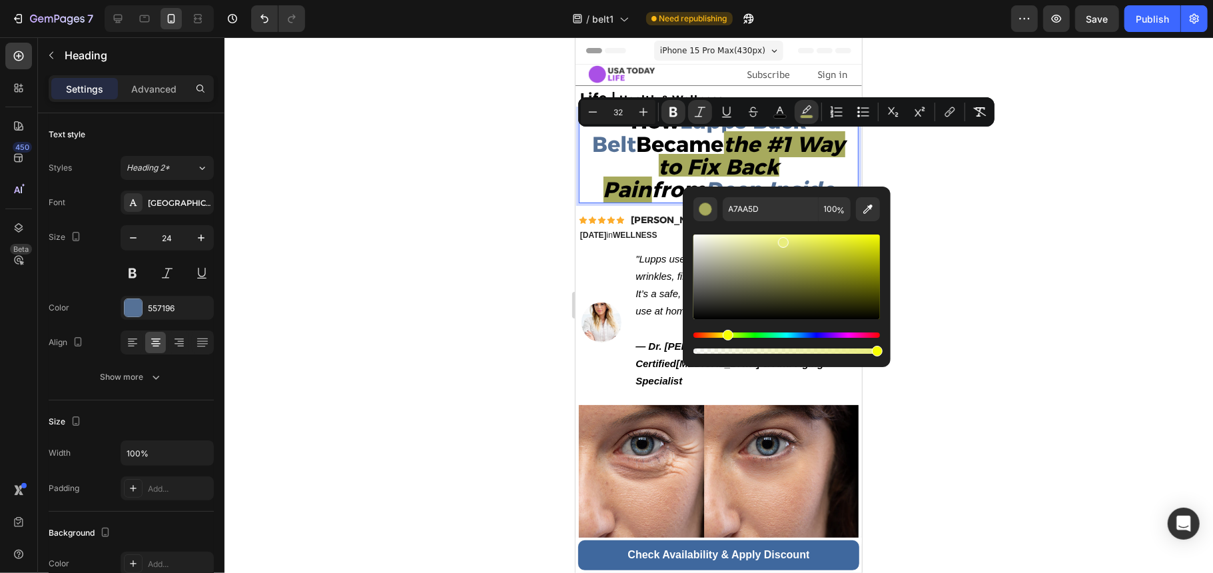
drag, startPoint x: 778, startPoint y: 265, endPoint x: 781, endPoint y: 232, distance: 32.7
click at [781, 237] on div "Editor contextual toolbar" at bounding box center [783, 242] width 11 height 11
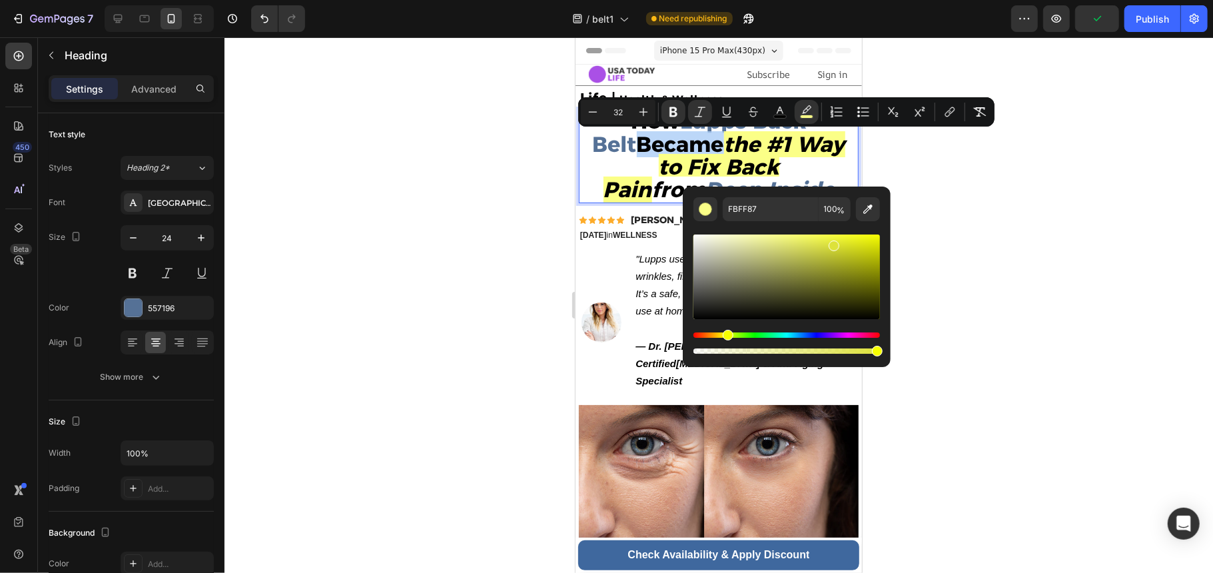
type input "DDE23B"
drag, startPoint x: 780, startPoint y: 240, endPoint x: 832, endPoint y: 243, distance: 52.0
click at [832, 243] on div "Editor contextual toolbar" at bounding box center [833, 246] width 11 height 11
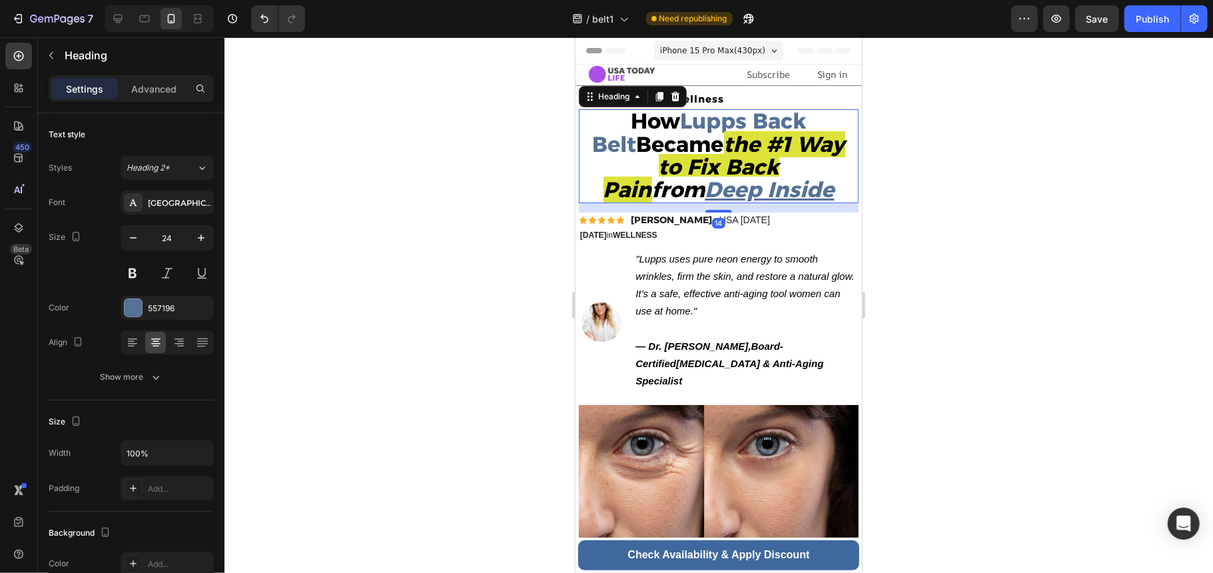
click at [746, 162] on strong "the #1 Way to Fix Back Pain" at bounding box center [724, 166] width 242 height 71
click at [685, 141] on strong "the #1 Way to Fix Back Pain" at bounding box center [724, 166] width 242 height 71
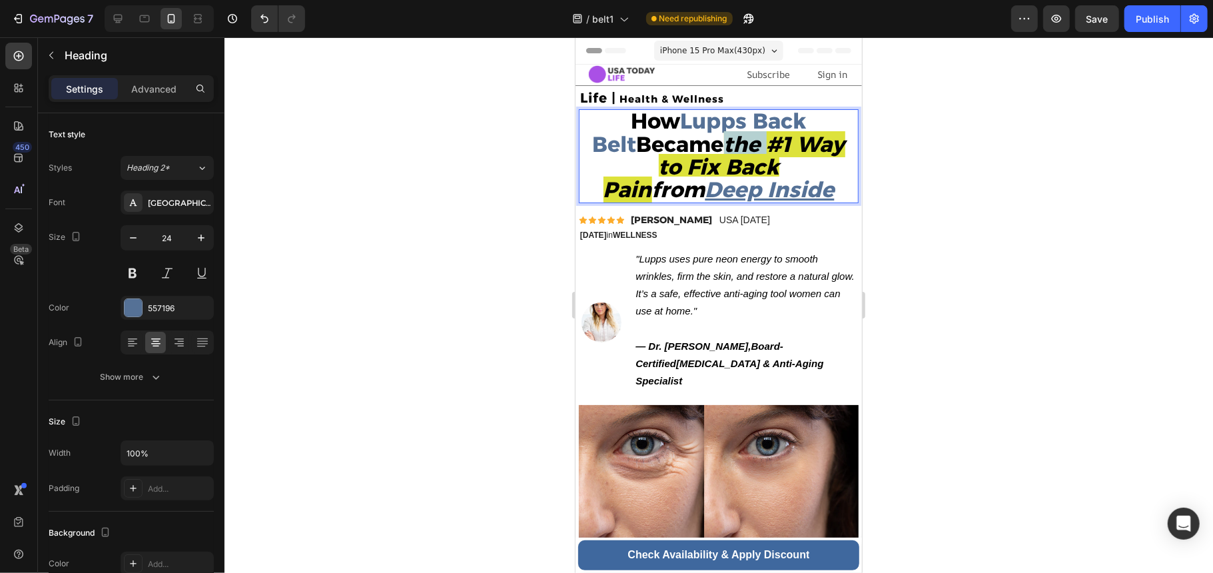
click at [685, 141] on strong "the #1 Way to Fix Back Pain" at bounding box center [724, 166] width 242 height 71
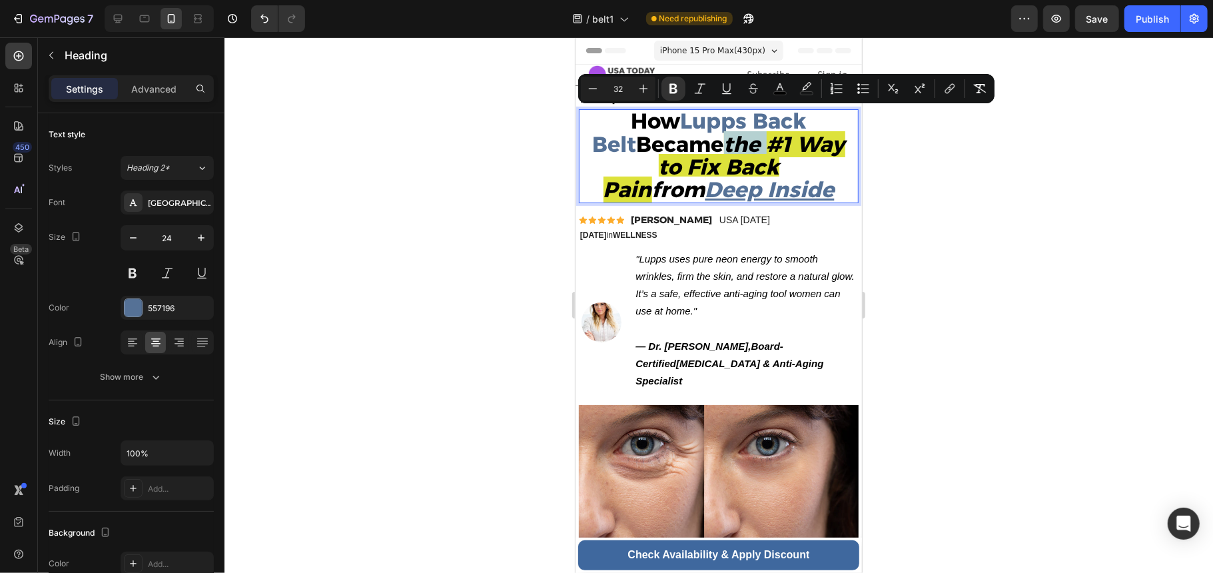
drag, startPoint x: 685, startPoint y: 141, endPoint x: 695, endPoint y: 145, distance: 11.4
click at [695, 145] on strong "the #1 Way to Fix Back Pain" at bounding box center [724, 166] width 242 height 71
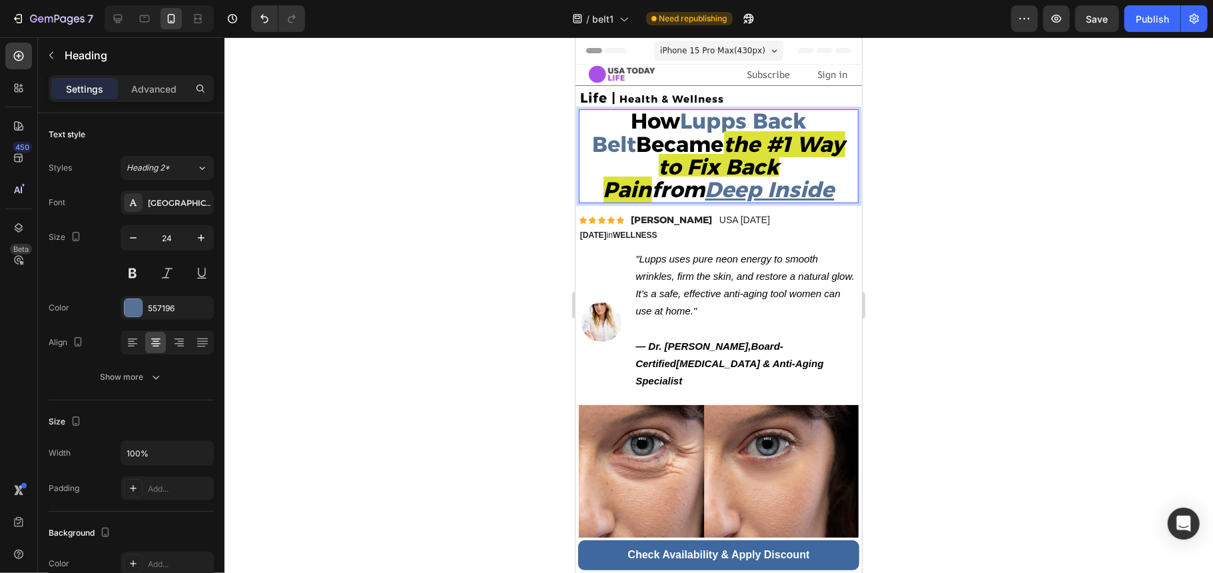
click at [686, 143] on strong "the #1 Way to Fix Back Pain" at bounding box center [724, 166] width 242 height 71
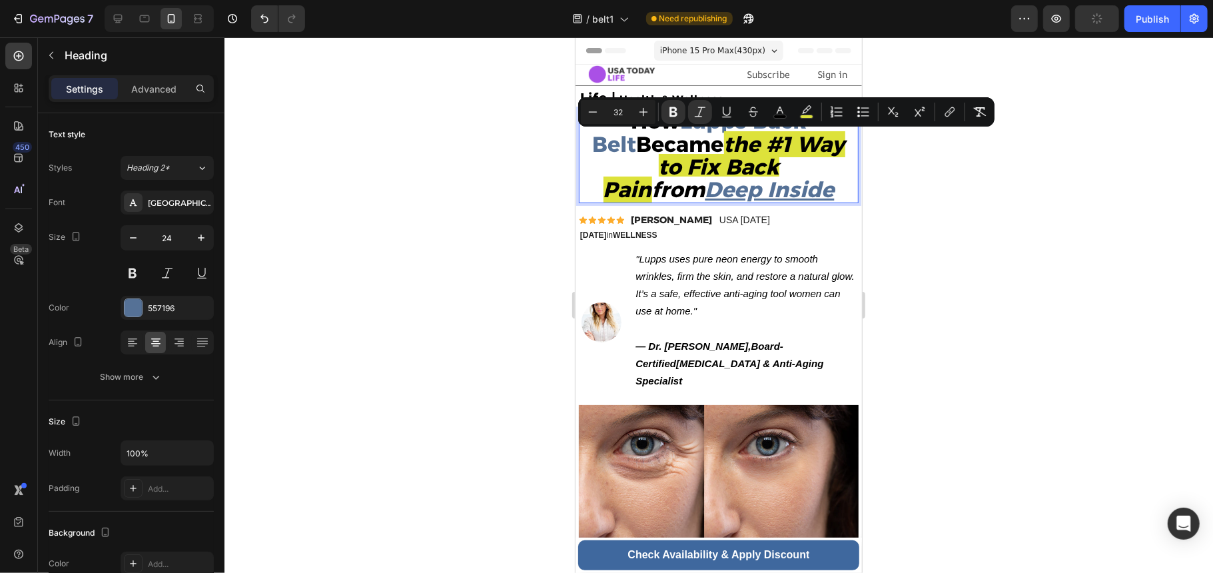
drag, startPoint x: 686, startPoint y: 143, endPoint x: 757, endPoint y: 166, distance: 74.1
click at [757, 166] on strong "the #1 Way to Fix Back Pain" at bounding box center [724, 166] width 242 height 71
click at [806, 116] on rect "Editor contextual toolbar" at bounding box center [806, 116] width 13 height 3
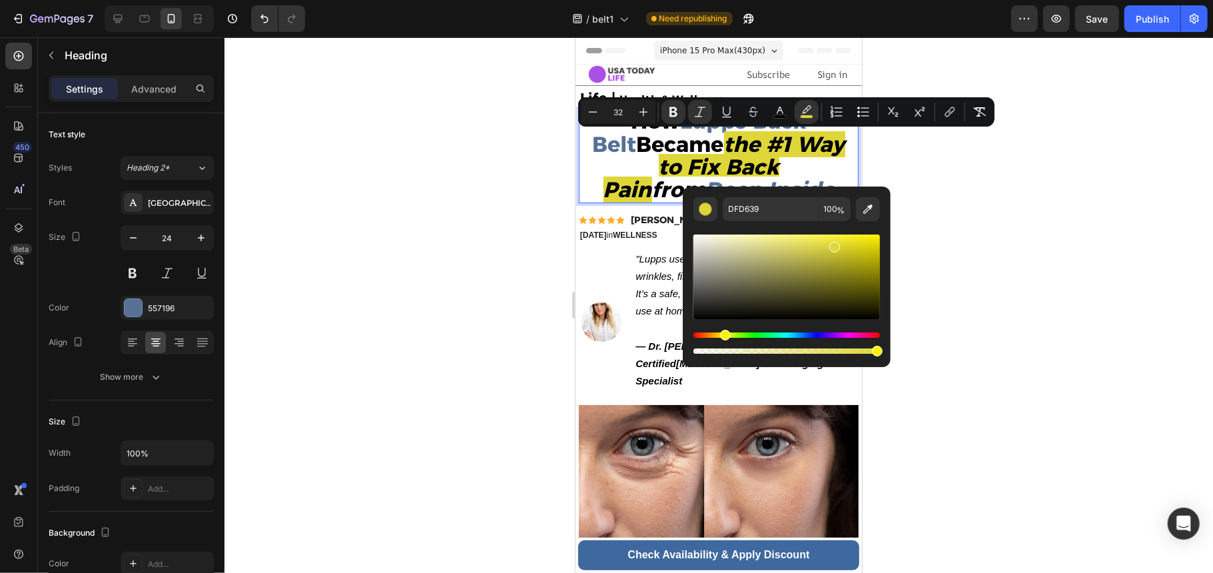
drag, startPoint x: 725, startPoint y: 333, endPoint x: 723, endPoint y: 352, distance: 18.8
click at [723, 352] on div "Editor contextual toolbar" at bounding box center [786, 342] width 186 height 21
type input "F9F370"
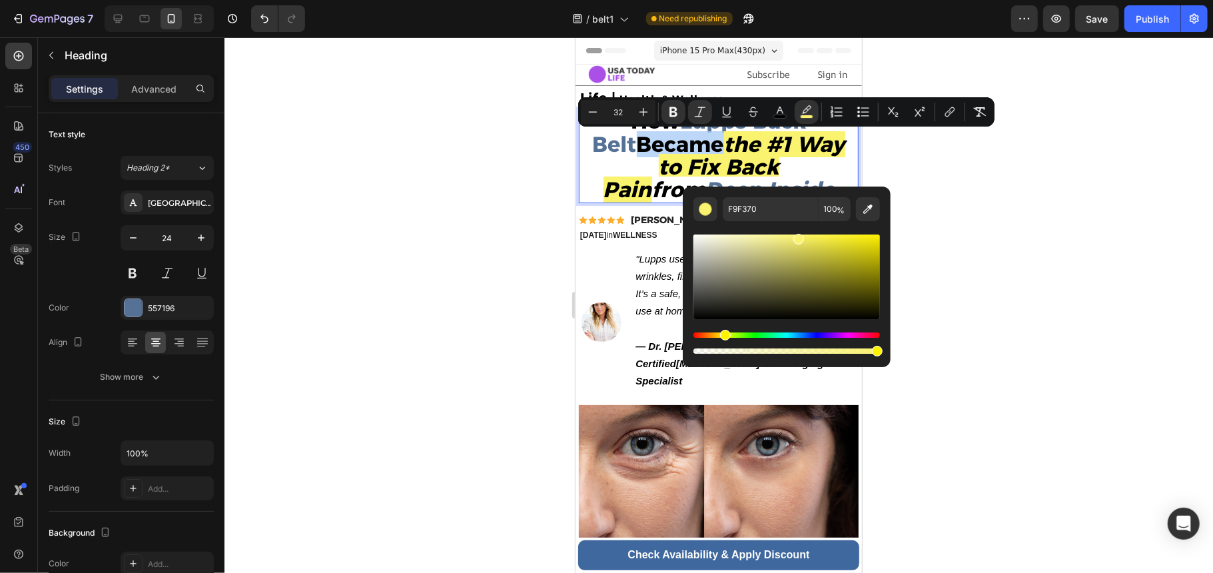
drag, startPoint x: 830, startPoint y: 245, endPoint x: 797, endPoint y: 236, distance: 33.9
click at [797, 236] on div "Editor contextual toolbar" at bounding box center [798, 239] width 11 height 11
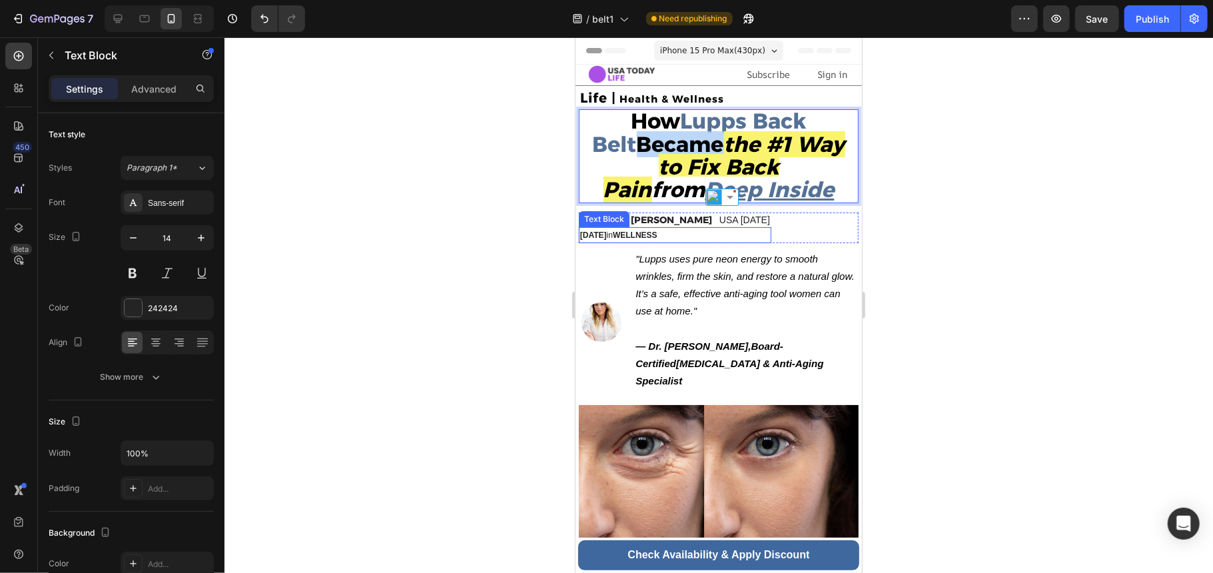
click at [659, 232] on p "[DATE] in [GEOGRAPHIC_DATA]" at bounding box center [674, 234] width 190 height 13
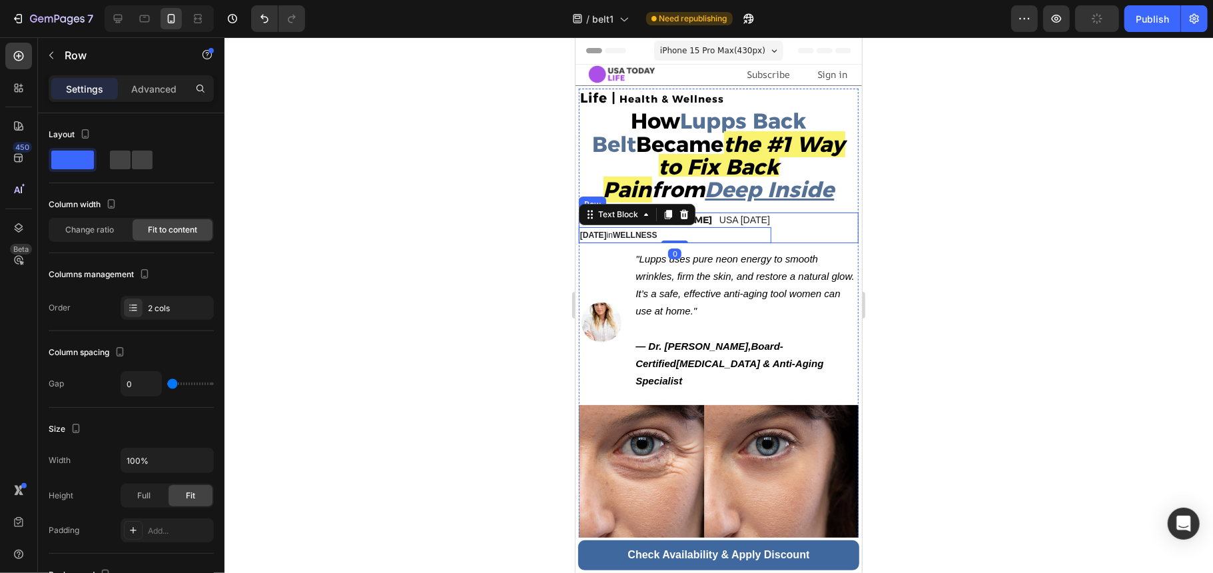
click at [824, 235] on div "Icon Icon Icon Icon Icon Icon List Daryl Augustine Text Block USA TODAY Text Bl…" at bounding box center [718, 227] width 280 height 30
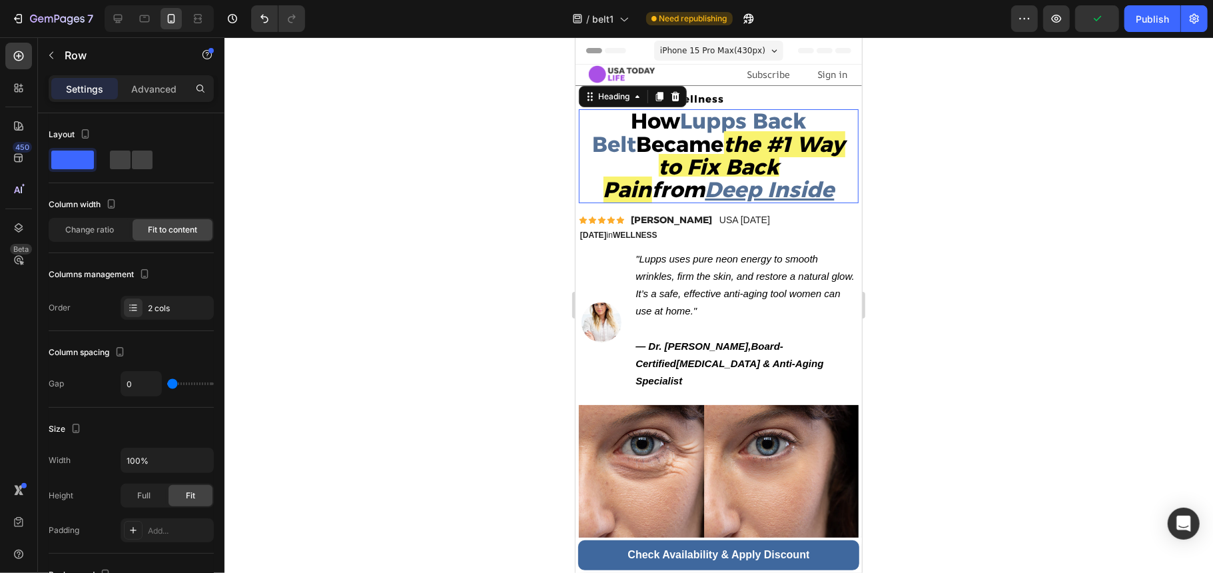
click at [795, 186] on p "⁠⁠⁠⁠⁠⁠⁠ How Lupps Back Belt Became the #1 Way to Fix Back Pain from Deep Inside" at bounding box center [717, 155] width 277 height 91
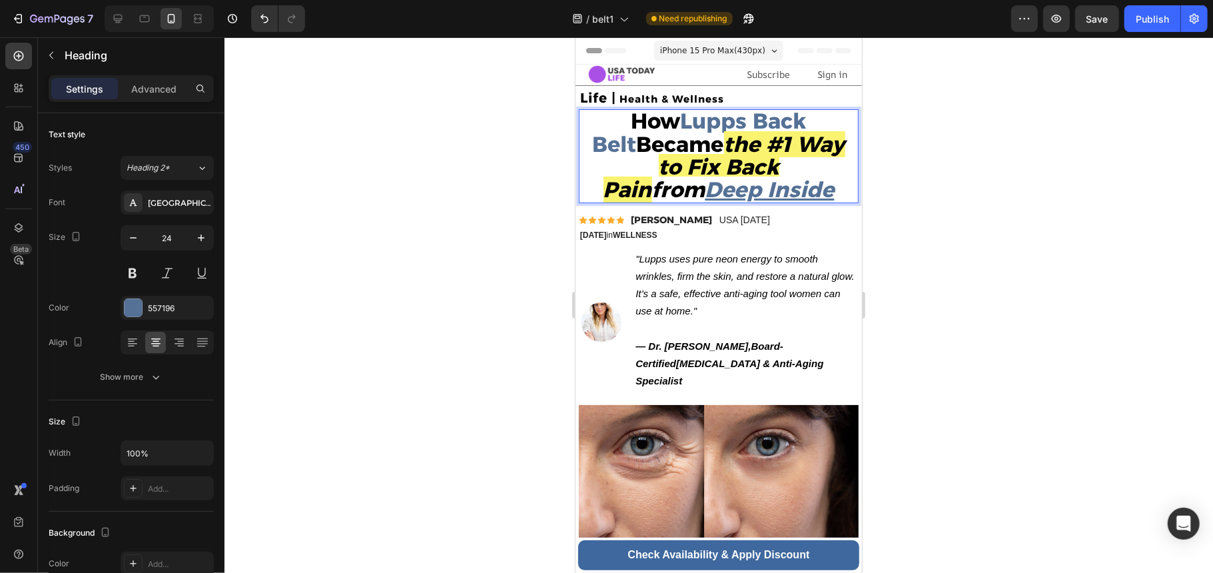
click at [667, 118] on strong "Lupps Back Belt" at bounding box center [699, 131] width 214 height 49
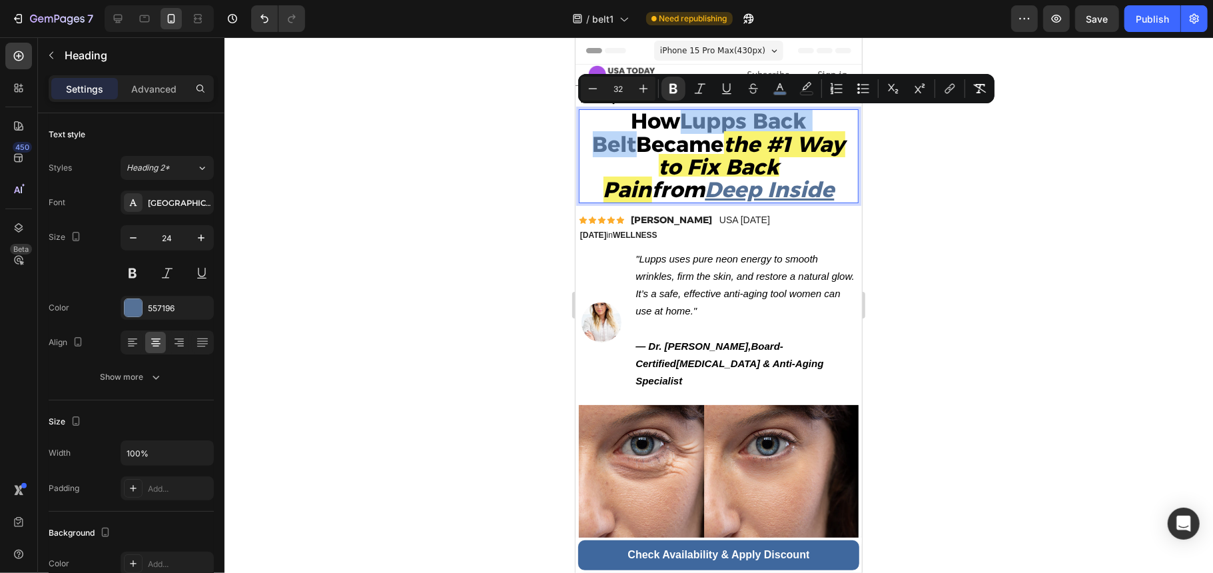
drag, startPoint x: 654, startPoint y: 118, endPoint x: 824, endPoint y: 125, distance: 170.0
click at [806, 125] on strong "Lupps Back Belt" at bounding box center [699, 131] width 214 height 49
click at [783, 85] on icon "Editor contextual toolbar" at bounding box center [779, 88] width 13 height 13
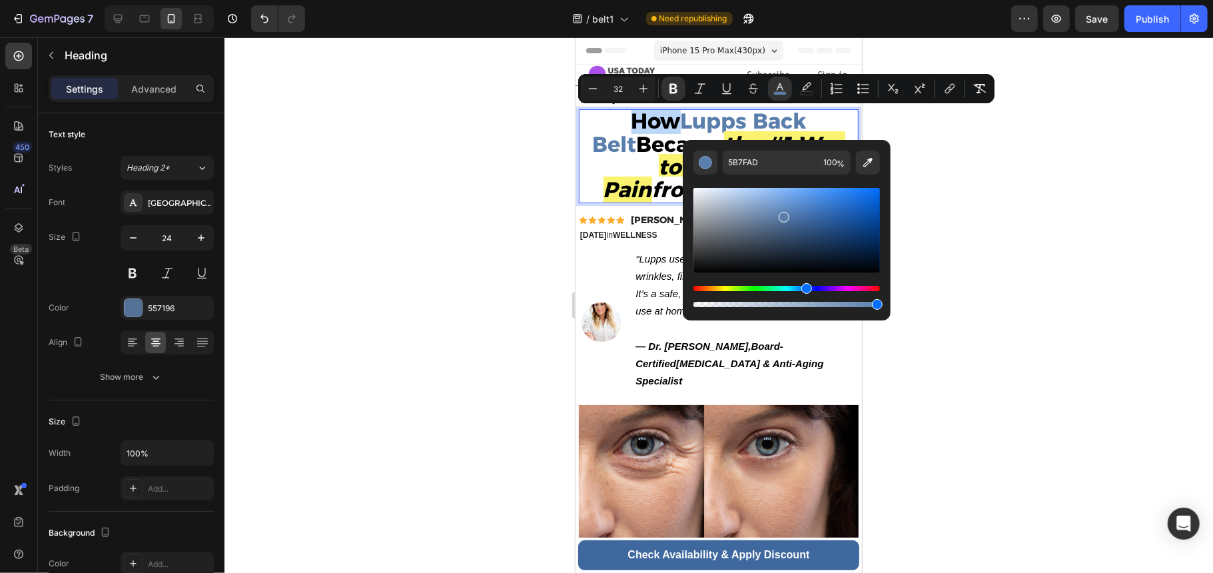
drag, startPoint x: 778, startPoint y: 225, endPoint x: 783, endPoint y: 214, distance: 12.2
click at [783, 214] on div "Editor contextual toolbar" at bounding box center [783, 217] width 11 height 11
drag, startPoint x: 783, startPoint y: 214, endPoint x: 797, endPoint y: 214, distance: 14.0
click at [797, 214] on div "Editor contextual toolbar" at bounding box center [798, 216] width 11 height 11
drag, startPoint x: 797, startPoint y: 214, endPoint x: 806, endPoint y: 226, distance: 15.3
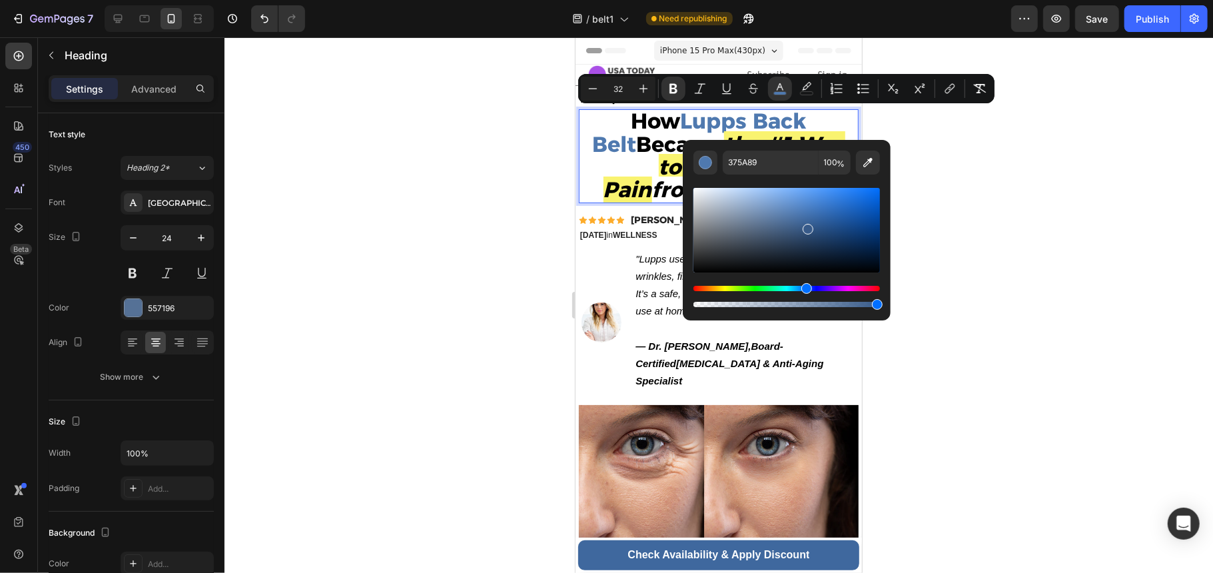
click at [806, 226] on div "Editor contextual toolbar" at bounding box center [807, 229] width 11 height 11
drag, startPoint x: 806, startPoint y: 226, endPoint x: 799, endPoint y: 220, distance: 9.4
click at [799, 220] on div "Editor contextual toolbar" at bounding box center [801, 223] width 11 height 11
drag, startPoint x: 799, startPoint y: 219, endPoint x: 794, endPoint y: 203, distance: 16.8
click at [794, 203] on div "Editor contextual toolbar" at bounding box center [796, 206] width 11 height 11
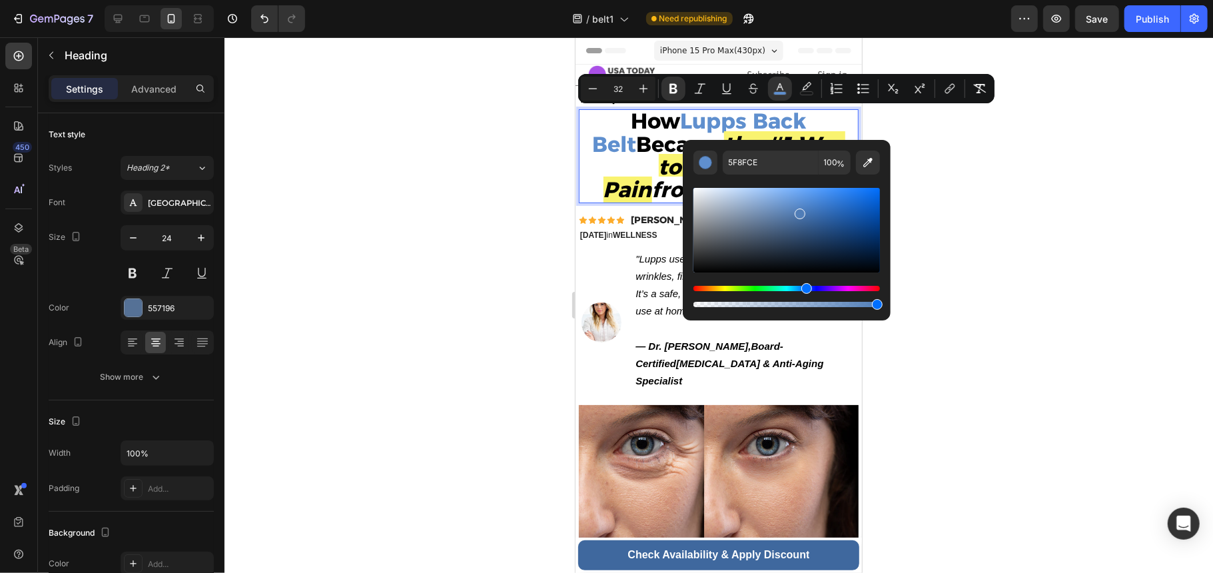
drag, startPoint x: 794, startPoint y: 203, endPoint x: 799, endPoint y: 210, distance: 9.1
click at [799, 210] on div "Editor contextual toolbar" at bounding box center [799, 213] width 11 height 11
type input "507DB7"
click at [606, 239] on strong "[DATE]" at bounding box center [592, 234] width 27 height 9
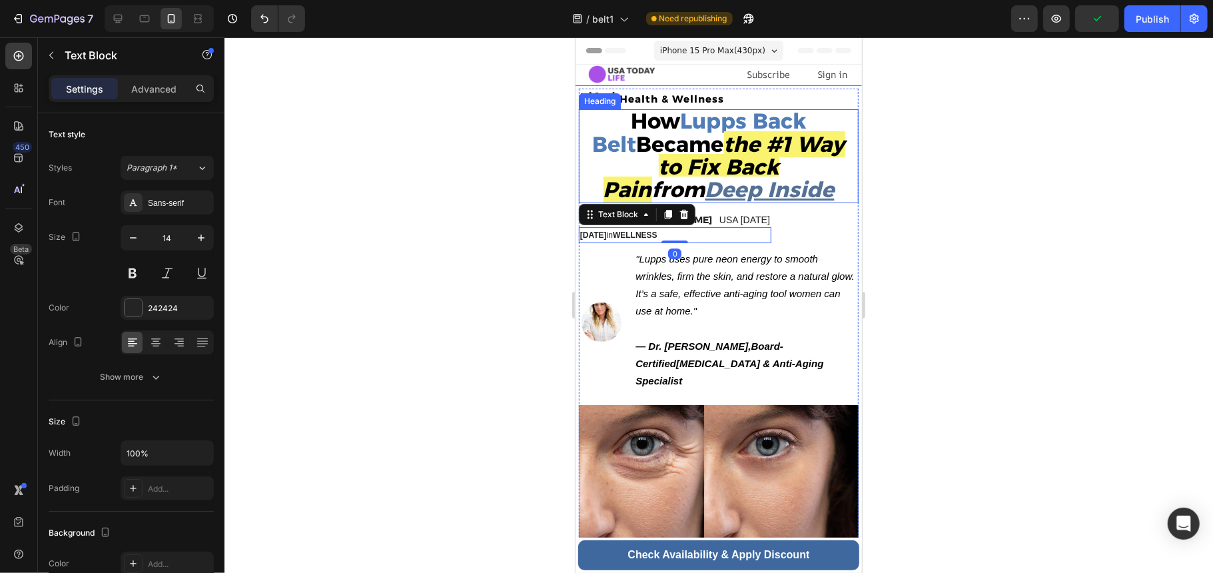
click at [745, 192] on u "Deep Inside" at bounding box center [769, 189] width 129 height 26
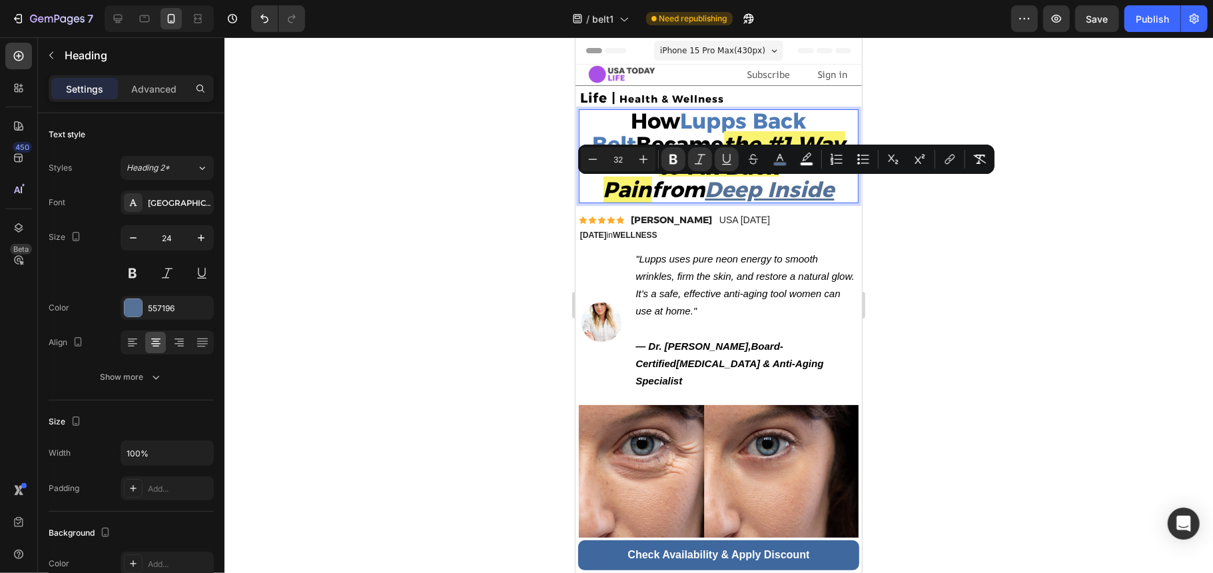
drag, startPoint x: 782, startPoint y: 191, endPoint x: 646, endPoint y: 196, distance: 136.0
click at [646, 196] on p "How Lupps Back Belt Became the #1 Way to Fix Back Pain from Deep Inside" at bounding box center [717, 155] width 277 height 91
click at [778, 164] on rect "Editor contextual toolbar" at bounding box center [780, 163] width 13 height 3
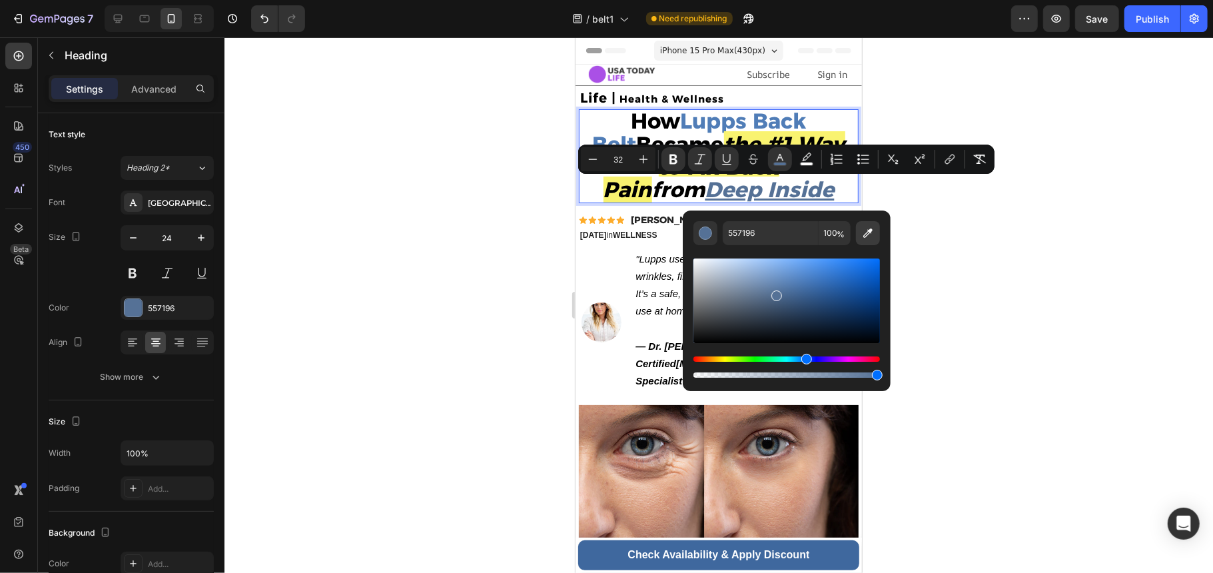
click at [861, 240] on button "Editor contextual toolbar" at bounding box center [868, 233] width 24 height 24
type input "507DB7"
click at [808, 197] on p "How Lupps Back Belt Became the #1 Way to Fix Back Pain from Deep Inside" at bounding box center [717, 155] width 277 height 91
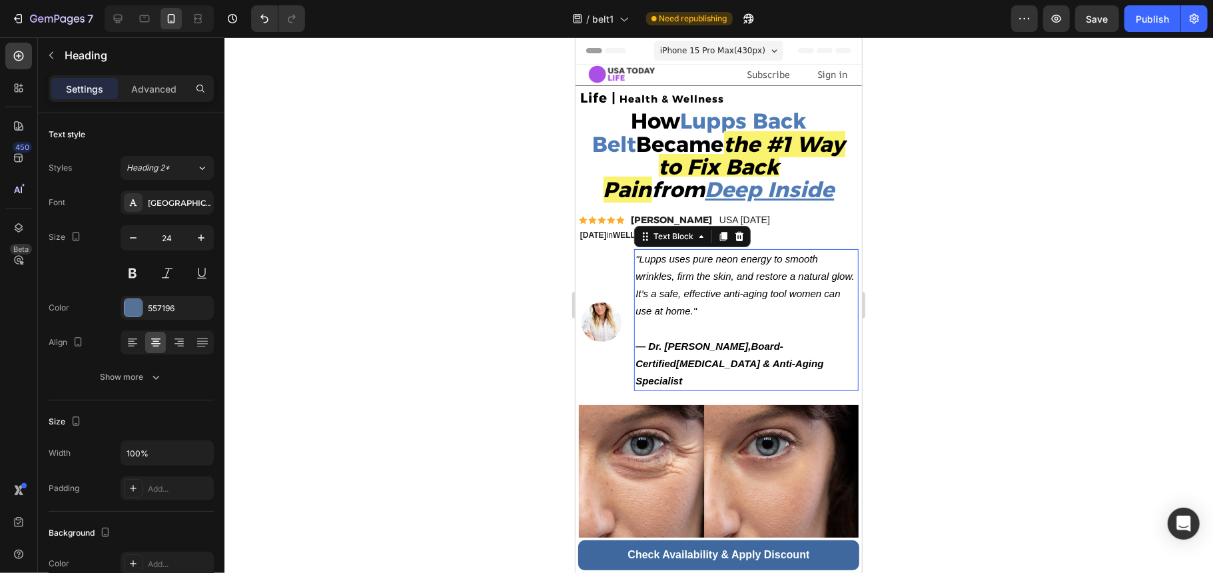
click at [706, 290] on icon ""Lupps uses pure neon energy to smooth wrinkles, firm the skin, and restore a n…" at bounding box center [744, 284] width 218 height 64
click at [745, 101] on p "Life | Health & Wellness" at bounding box center [717, 98] width 277 height 18
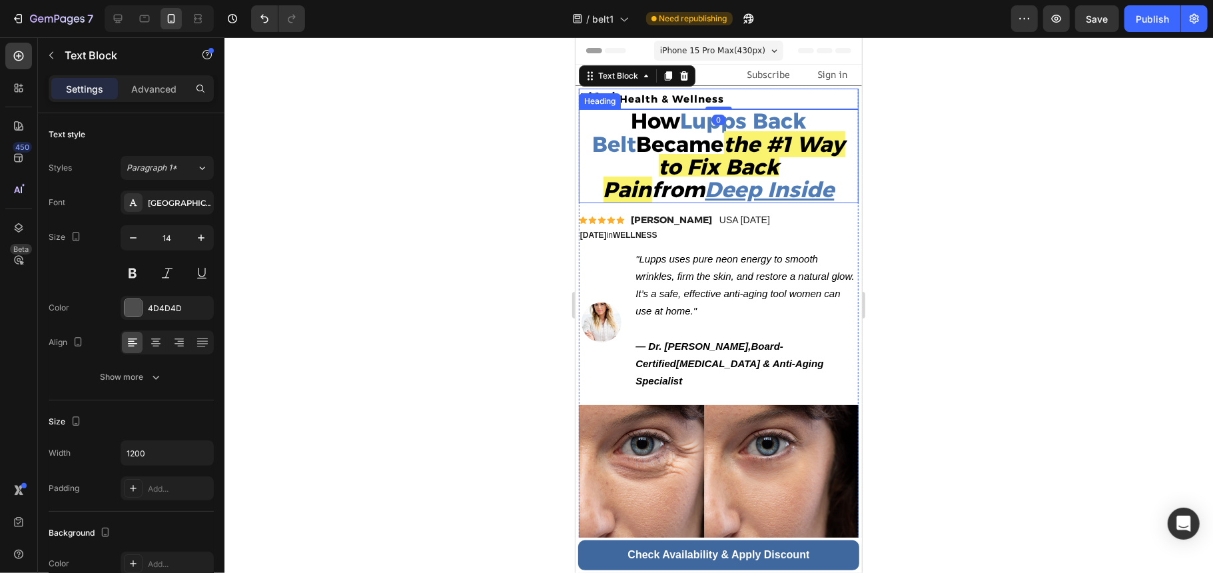
click at [791, 184] on p "⁠⁠⁠⁠⁠⁠⁠ How Lupps Back Belt Became the #1 Way to Fix Back Pain from Deep Inside" at bounding box center [717, 155] width 277 height 91
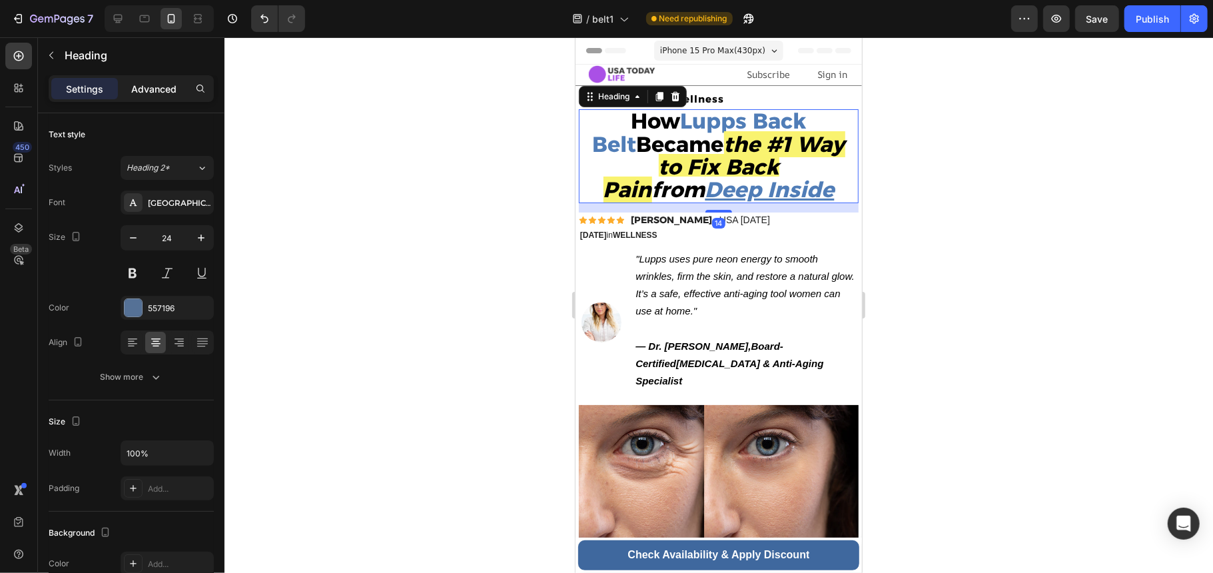
click at [165, 86] on p "Advanced" at bounding box center [153, 89] width 45 height 14
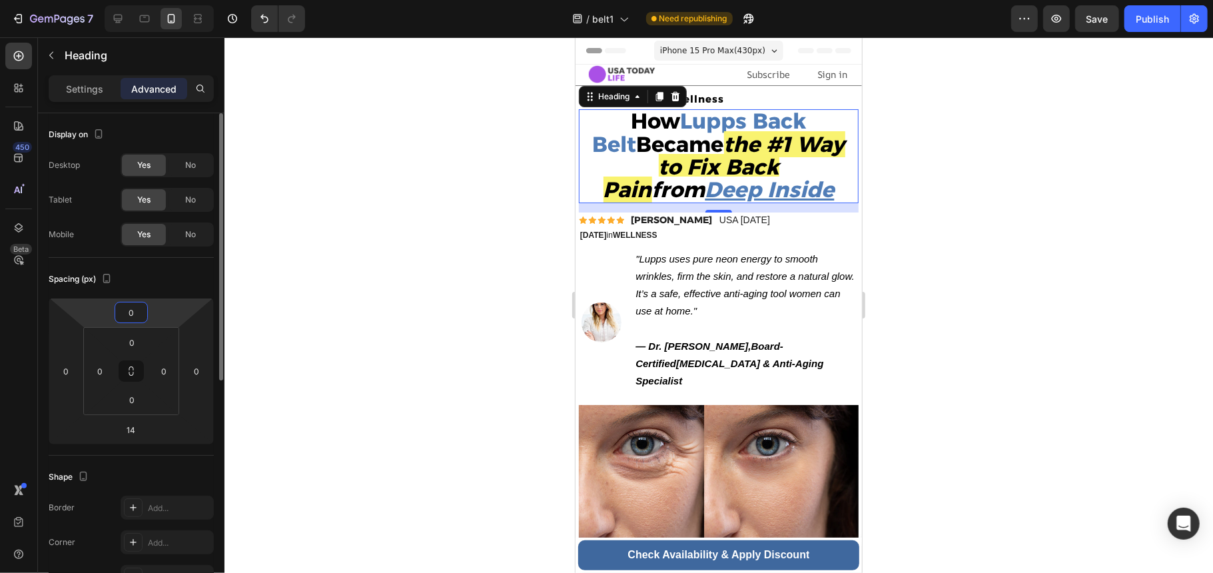
click at [144, 315] on input "0" at bounding box center [131, 312] width 27 height 20
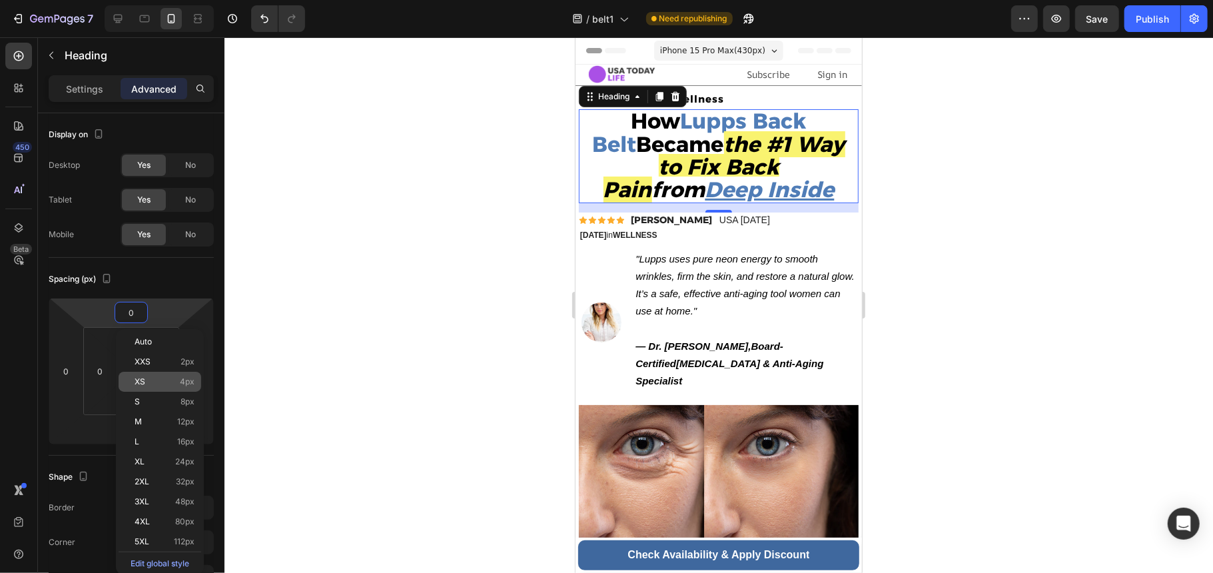
click at [161, 381] on p "XS 4px" at bounding box center [165, 381] width 60 height 9
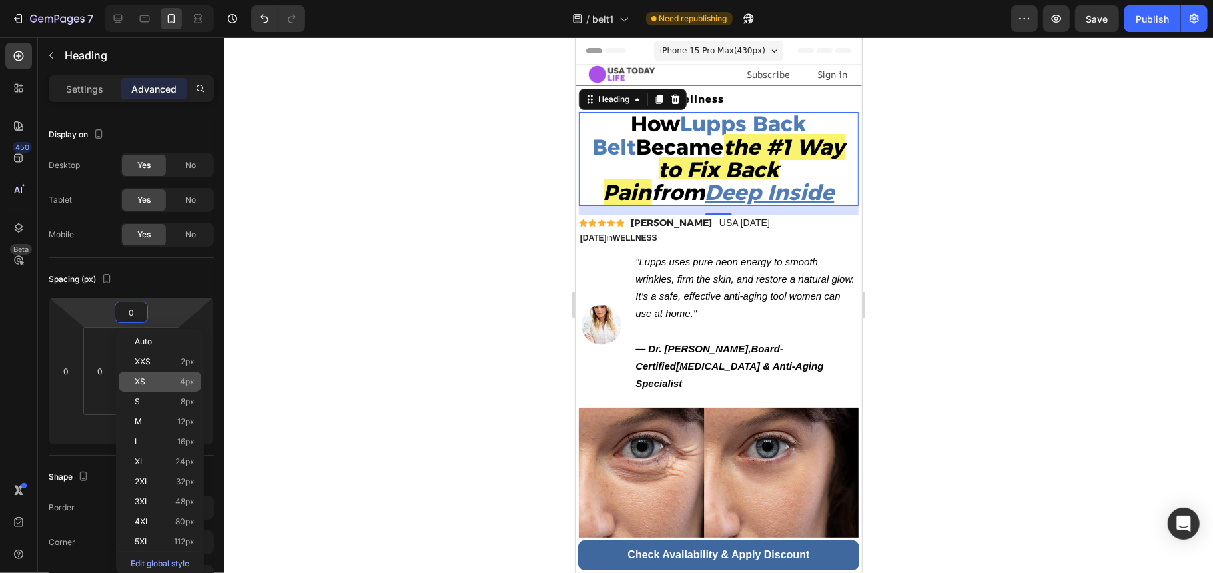
type input "4"
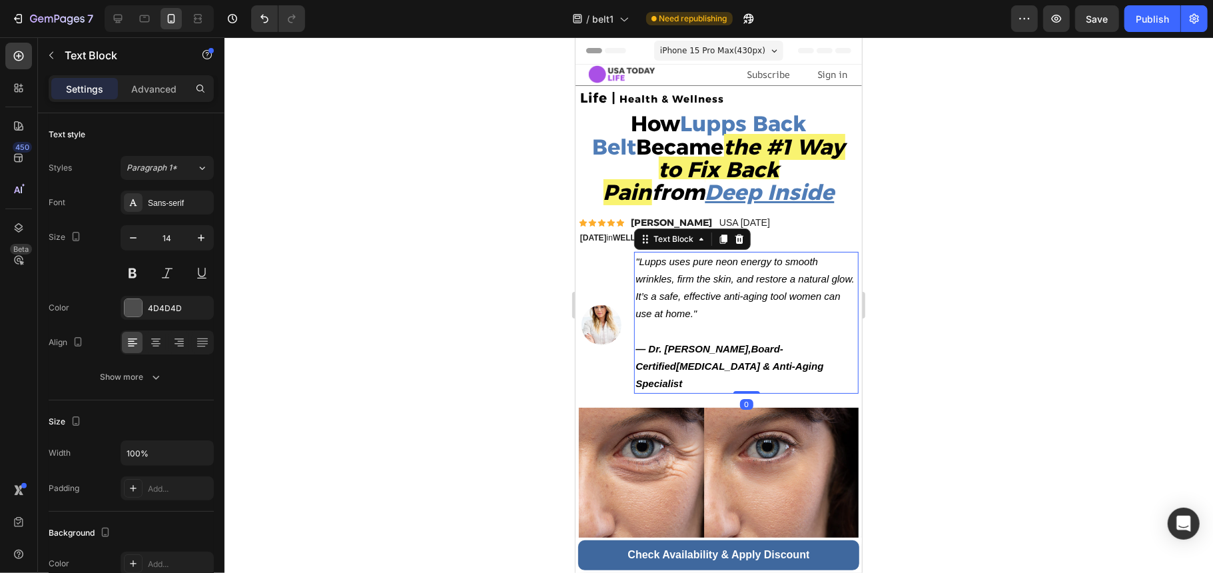
click at [706, 300] on icon ""Lupps uses pure neon energy to smooth wrinkles, firm the skin, and restore a n…" at bounding box center [744, 287] width 218 height 64
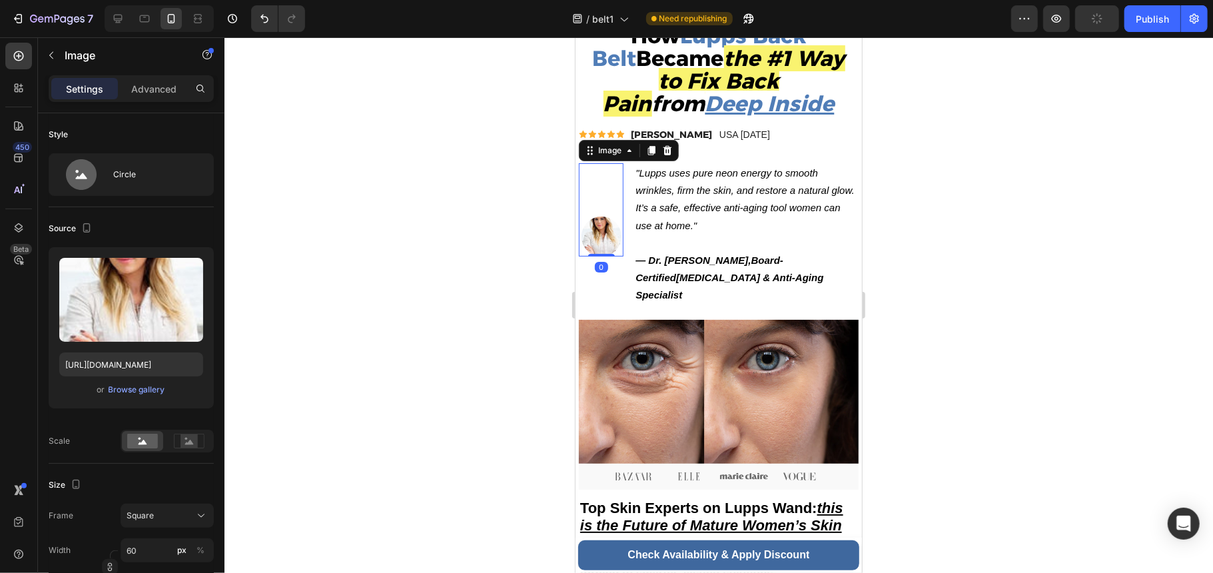
click at [593, 242] on img at bounding box center [601, 236] width 40 height 40
click at [123, 392] on div "Browse gallery" at bounding box center [137, 390] width 57 height 12
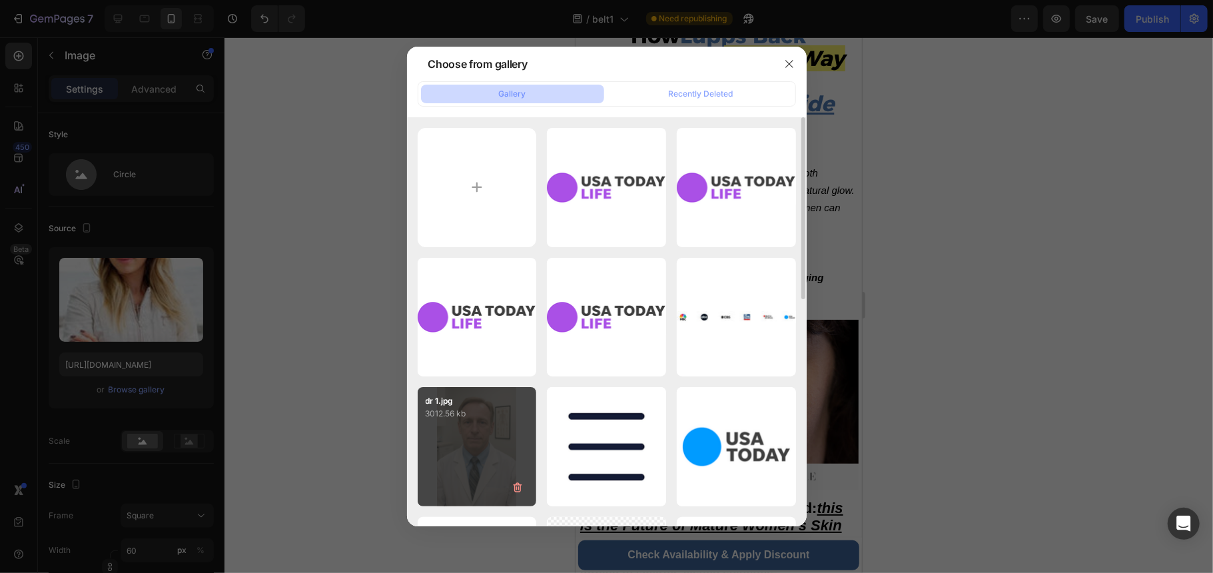
click at [515, 422] on div "dr 1.jpg 3012.56 kb" at bounding box center [477, 446] width 119 height 119
type input "https://cdn.shopify.com/s/files/1/0755/2054/0930/files/gempages_577977726632198…"
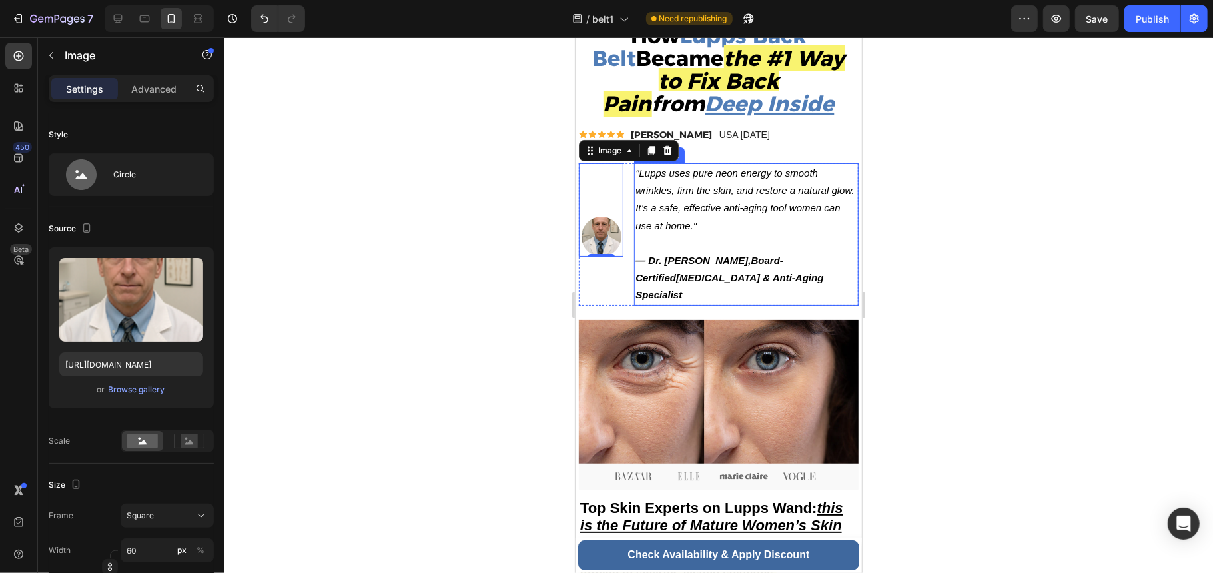
click at [690, 202] on p ""Lupps uses pure neon energy to smooth wrinkles, firm the skin, and restore a n…" at bounding box center [746, 207] width 222 height 87
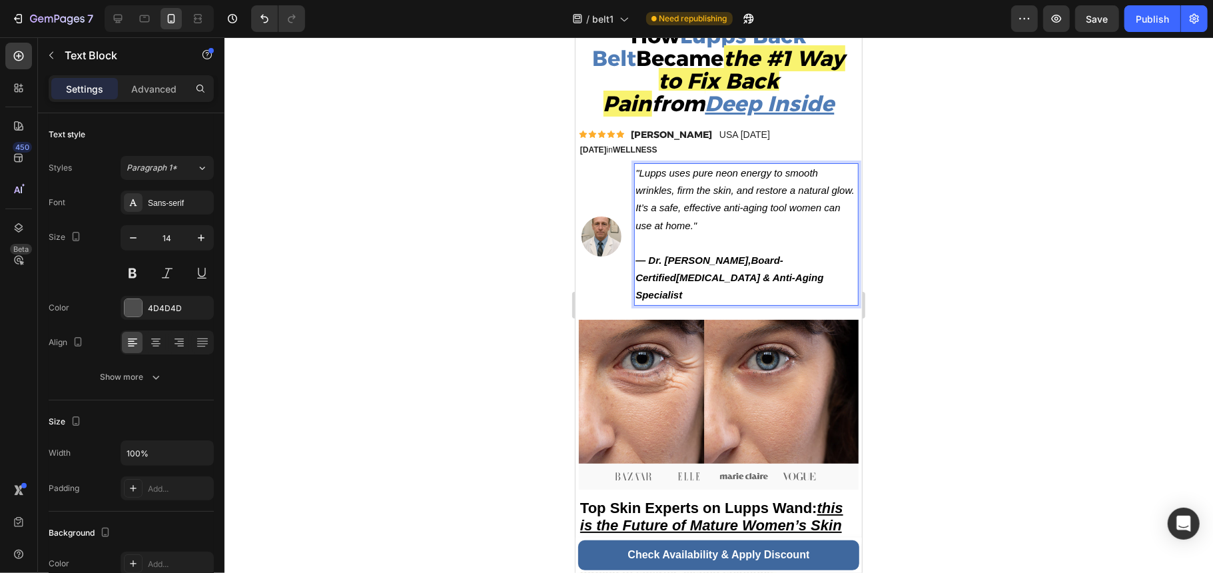
click at [723, 264] on strong "— Dr. [PERSON_NAME]," at bounding box center [692, 259] width 115 height 11
click at [729, 261] on strong "— Dr. [PERSON_NAME]," at bounding box center [692, 259] width 115 height 11
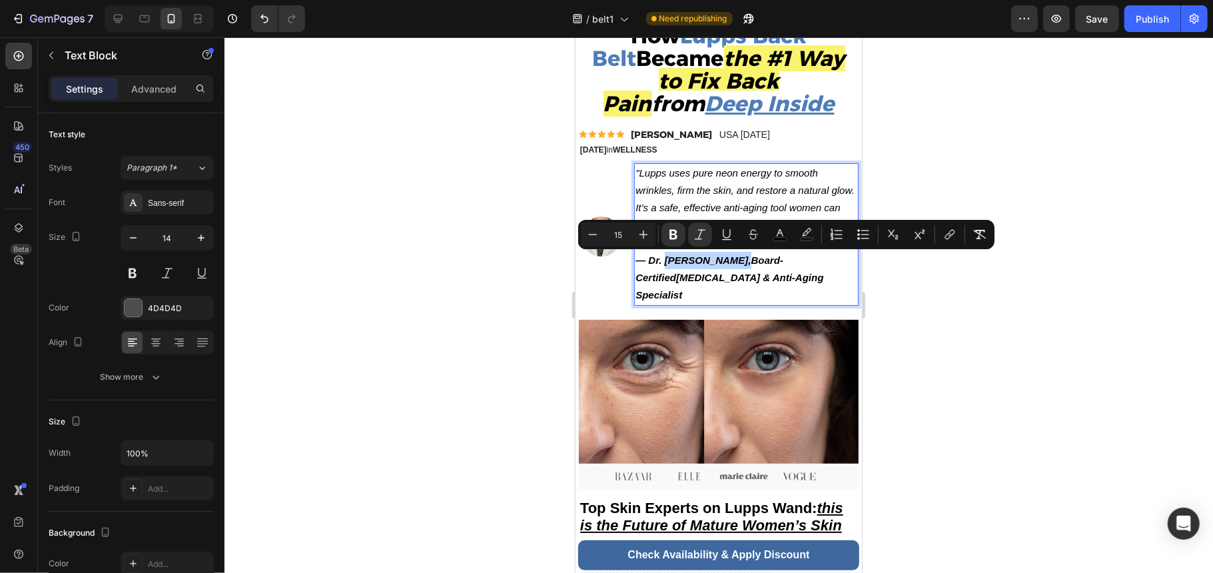
drag, startPoint x: 729, startPoint y: 261, endPoint x: 663, endPoint y: 263, distance: 65.3
click at [663, 263] on strong "— Dr. [PERSON_NAME]," at bounding box center [692, 259] width 115 height 11
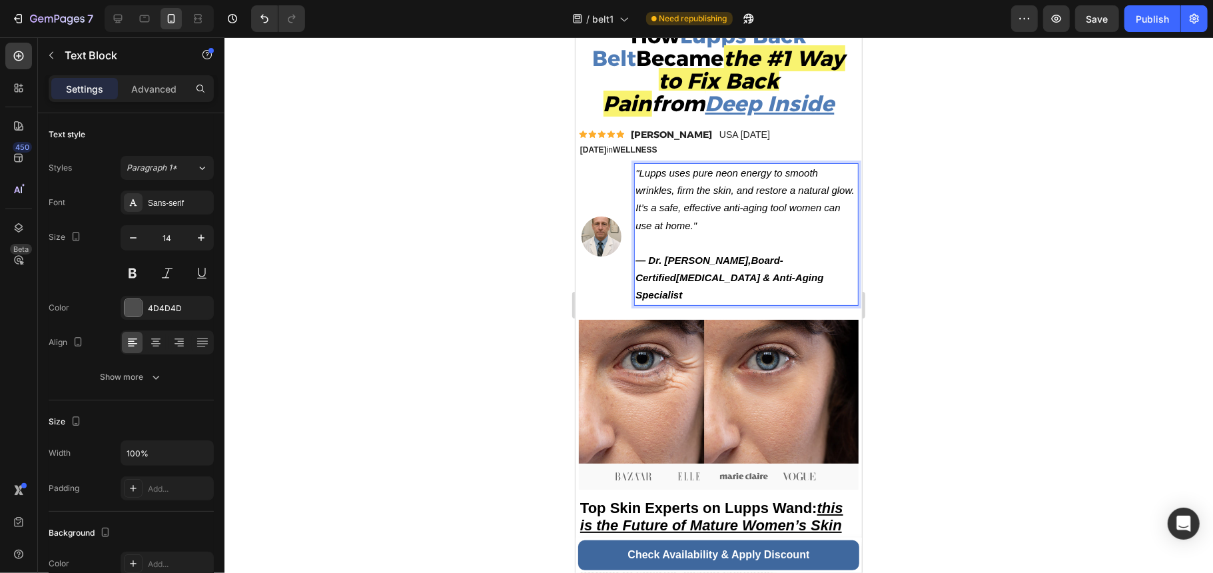
click at [749, 266] on p "— Dr. Steven Hale, Board-Certified Dermatologist & Anti-Aging Specialist" at bounding box center [746, 277] width 222 height 53
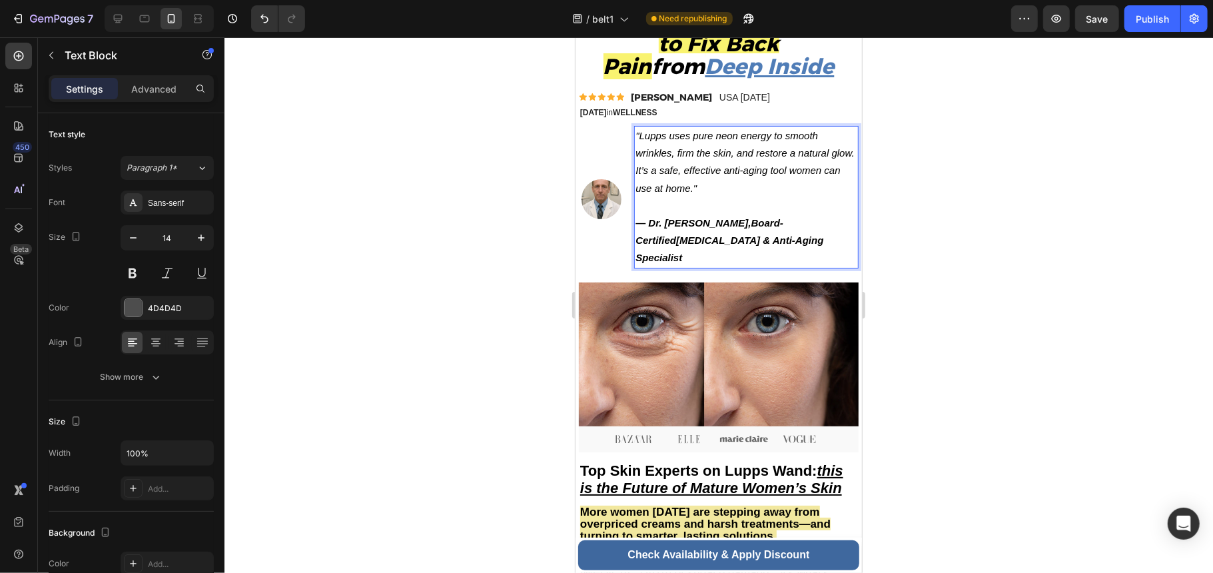
scroll to position [177, 0]
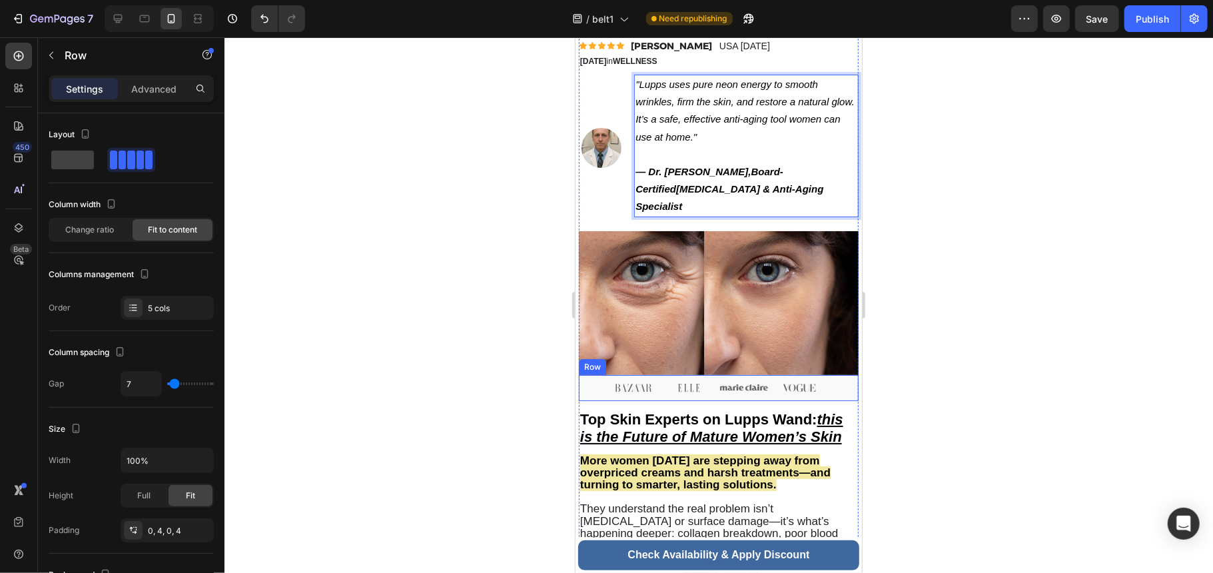
click at [579, 374] on div "Image Image Image Image Image Row" at bounding box center [718, 387] width 280 height 26
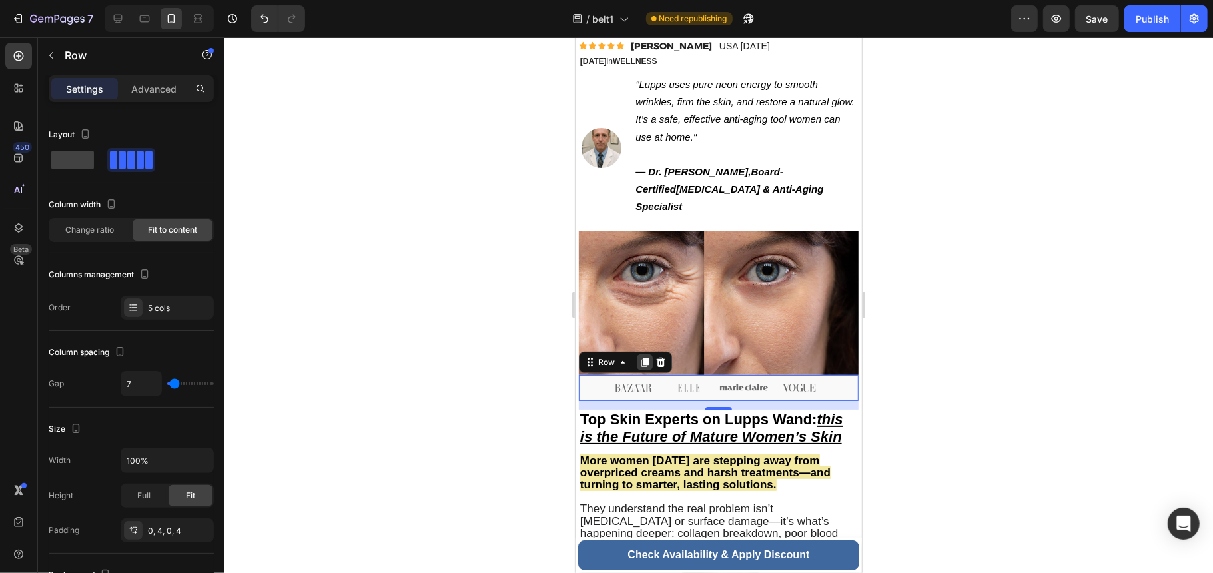
click at [639, 356] on icon at bounding box center [644, 361] width 11 height 11
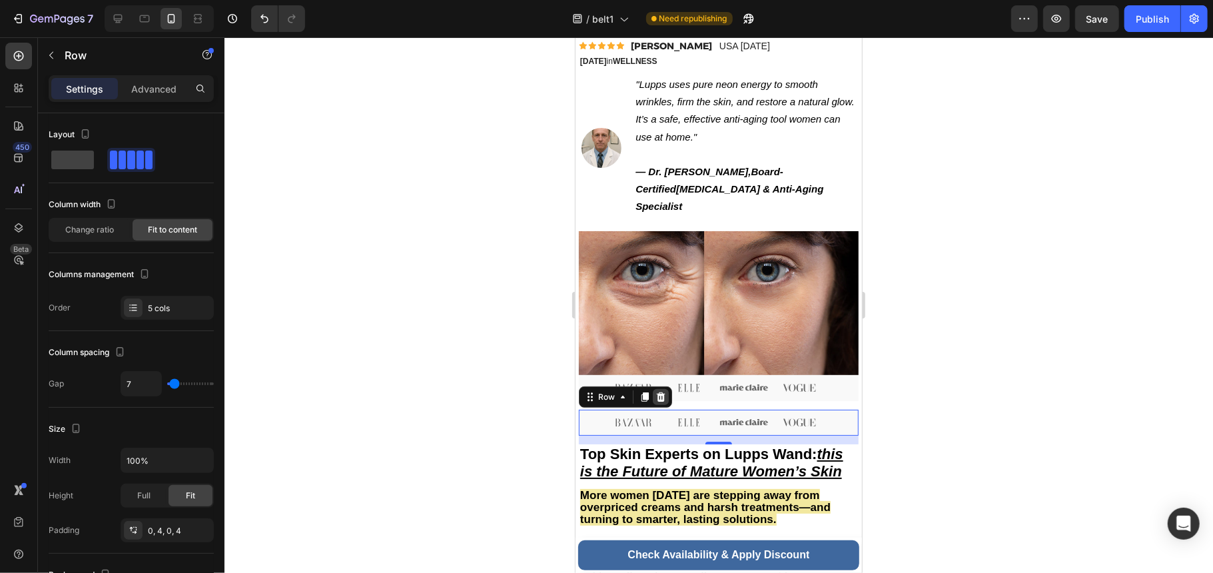
click at [656, 391] on icon at bounding box center [660, 396] width 11 height 11
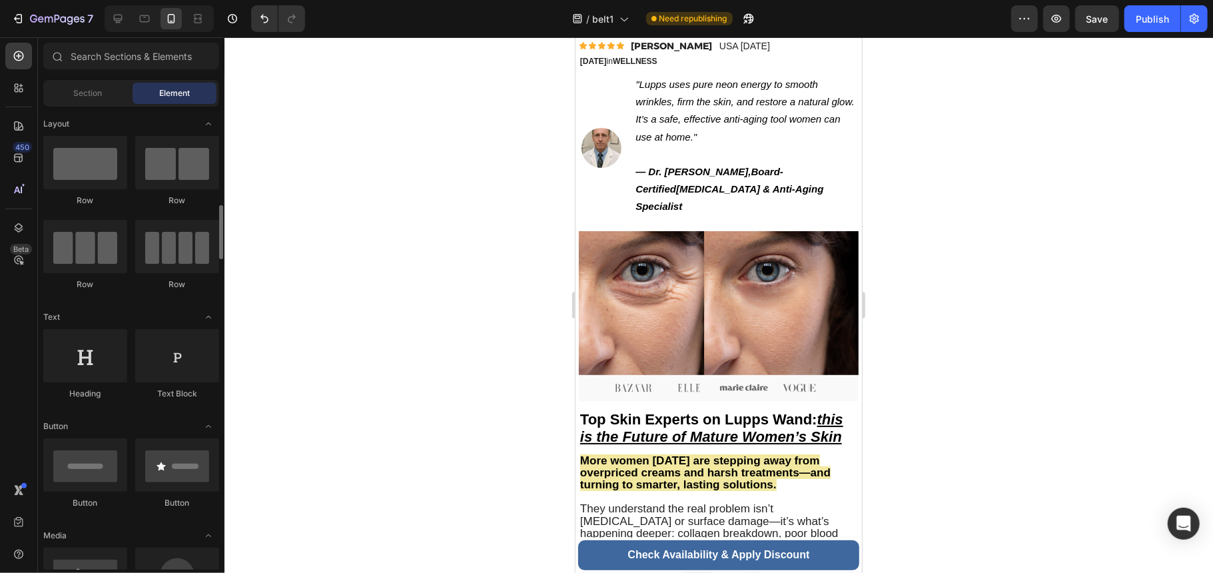
scroll to position [0, 0]
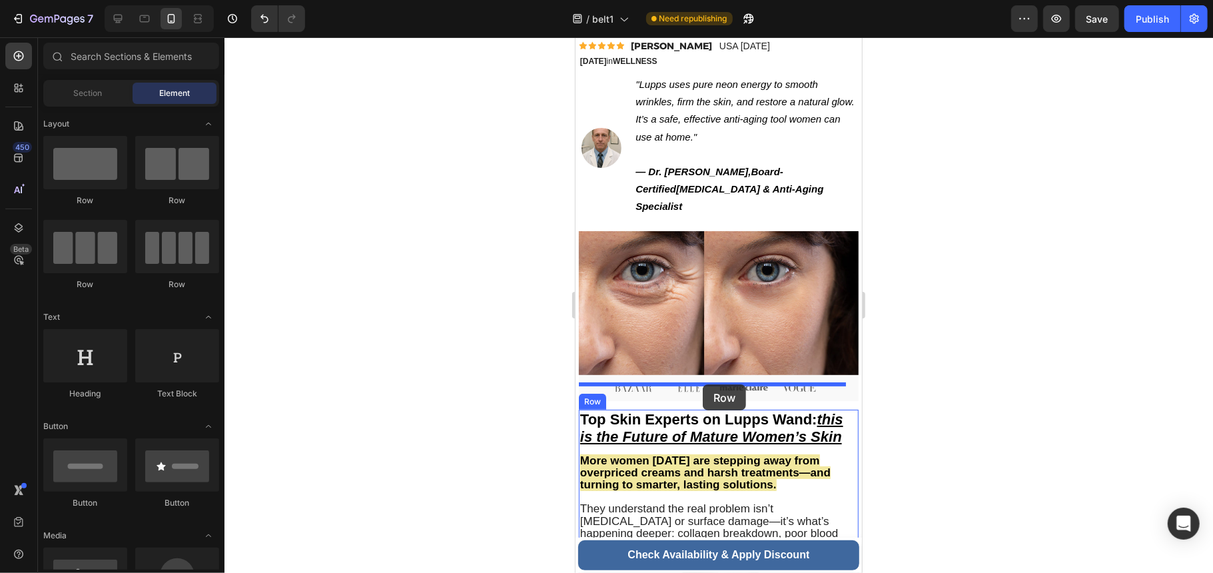
drag, startPoint x: 637, startPoint y: 214, endPoint x: 702, endPoint y: 384, distance: 181.7
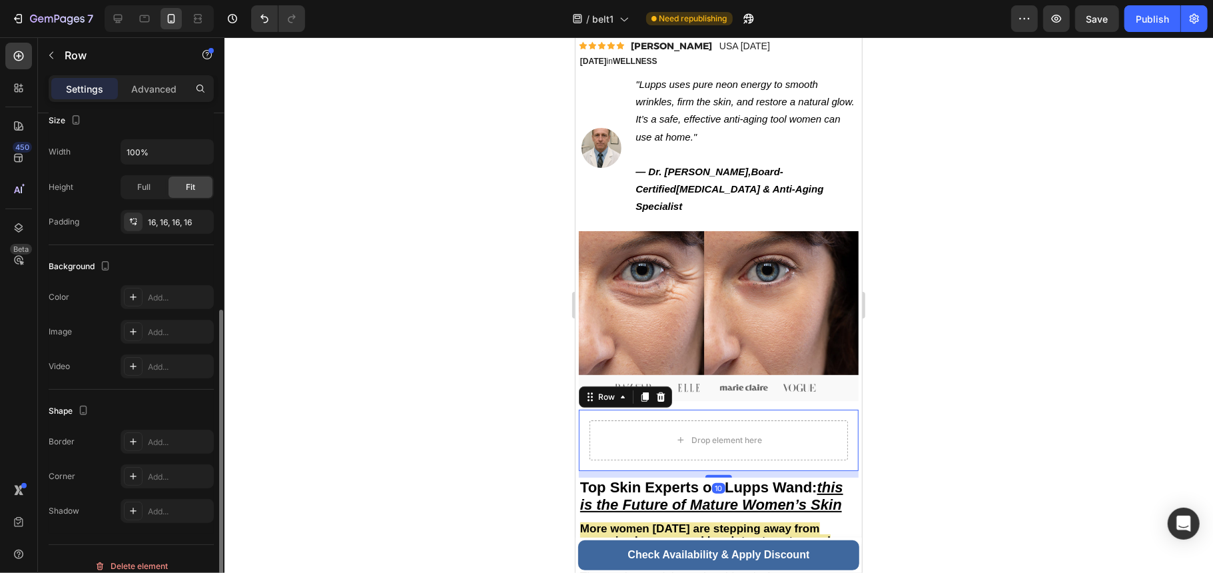
scroll to position [282, 0]
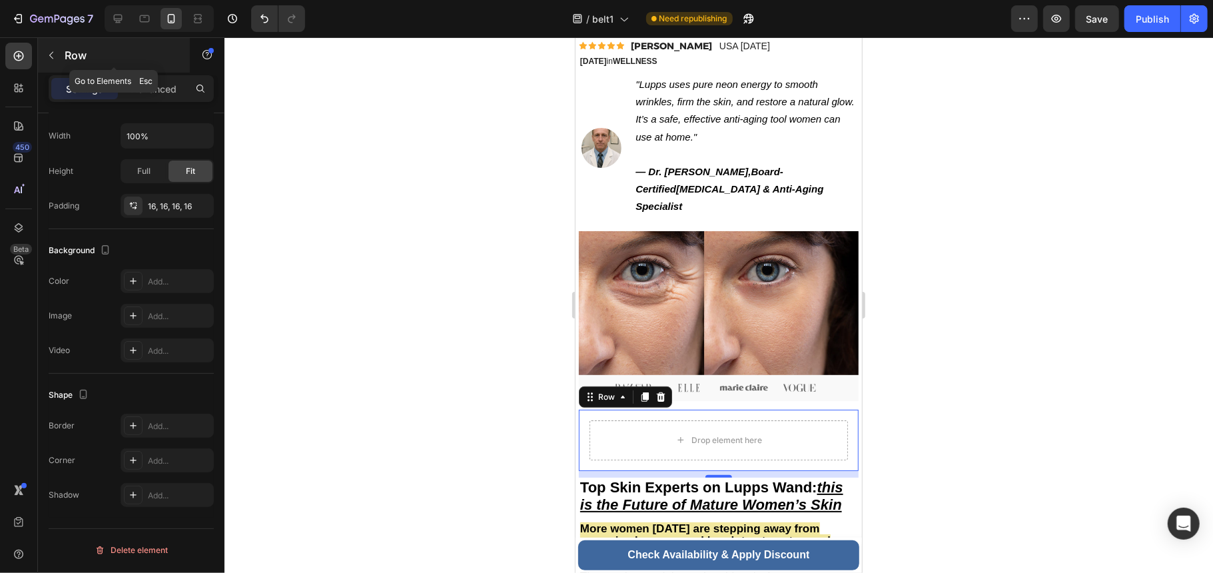
click at [57, 55] on button "button" at bounding box center [51, 55] width 21 height 21
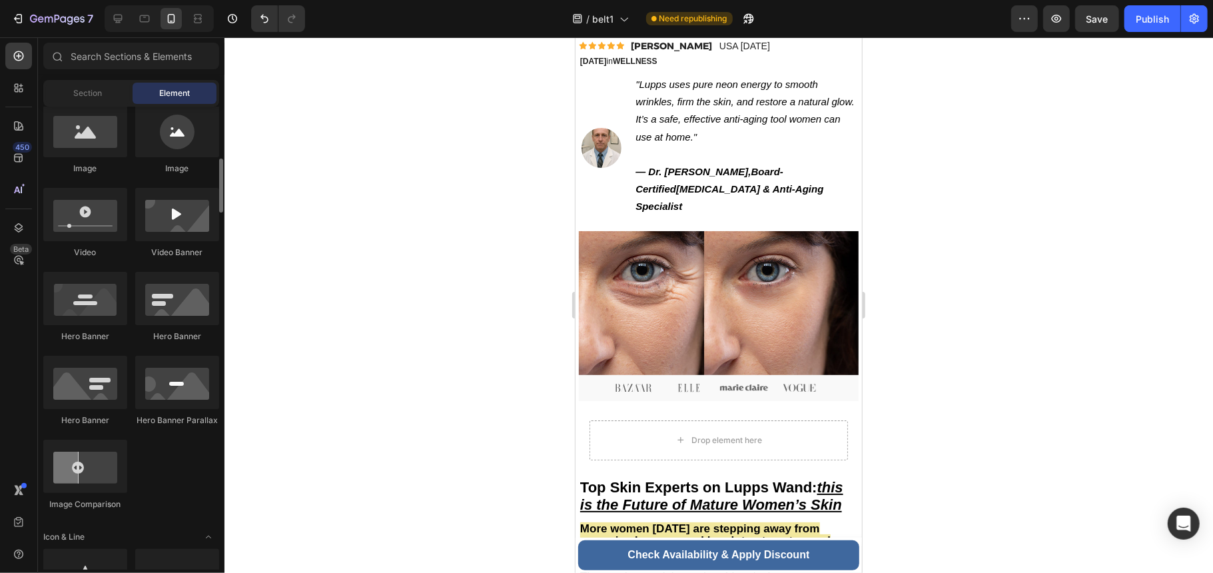
scroll to position [355, 0]
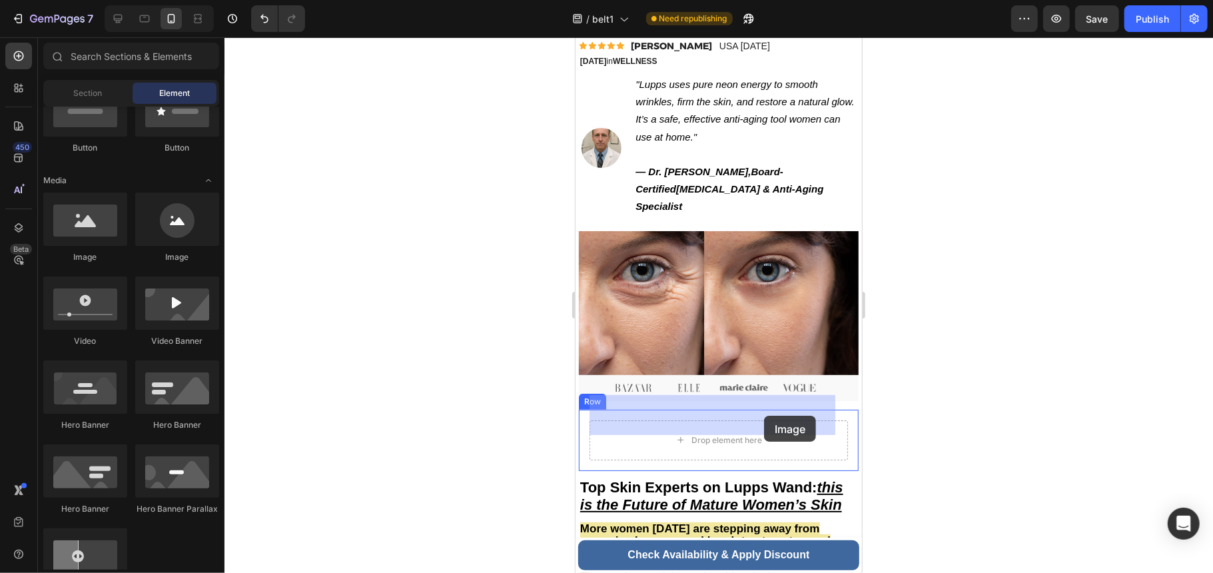
drag, startPoint x: 683, startPoint y: 260, endPoint x: 763, endPoint y: 415, distance: 174.2
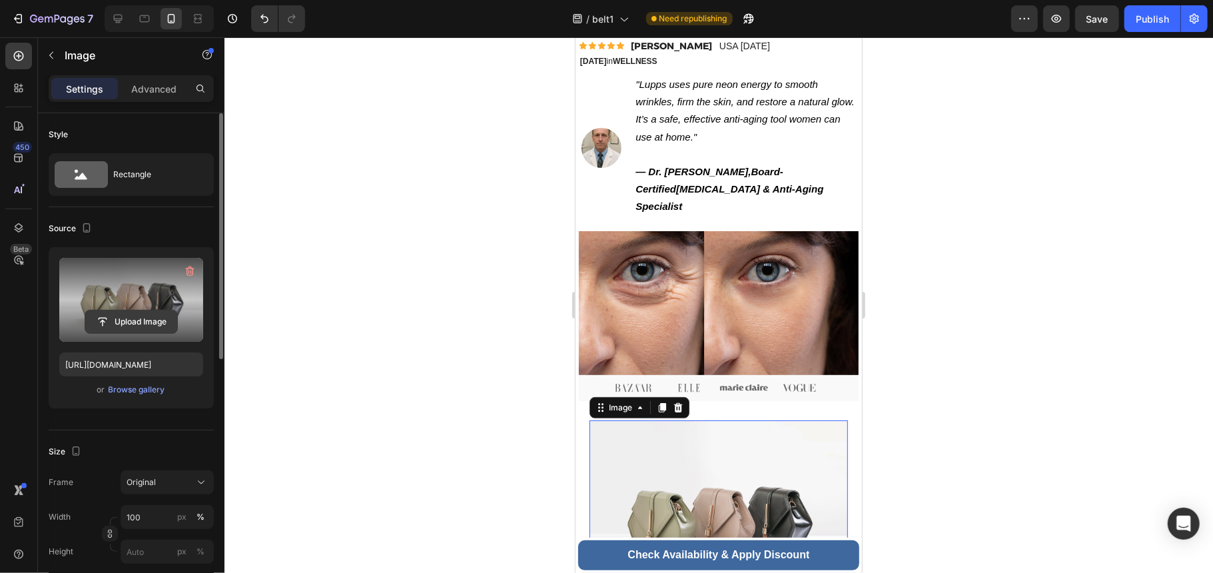
click at [134, 332] on input "file" at bounding box center [131, 321] width 92 height 23
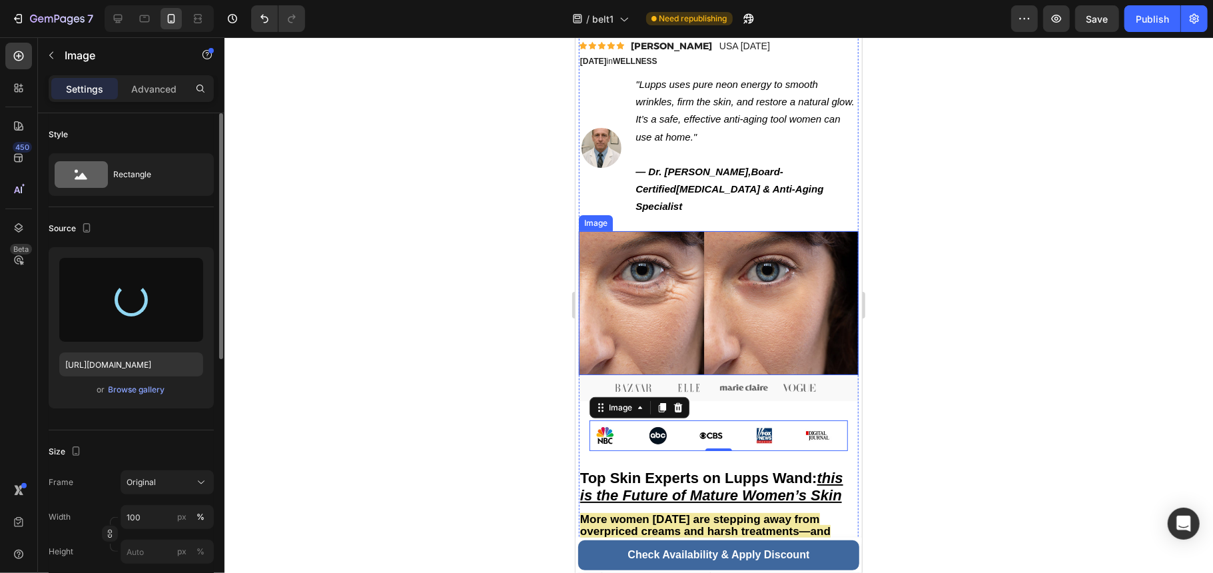
type input "https://cdn.shopify.com/s/files/1/0755/2054/0930/files/gempages_577977726632198…"
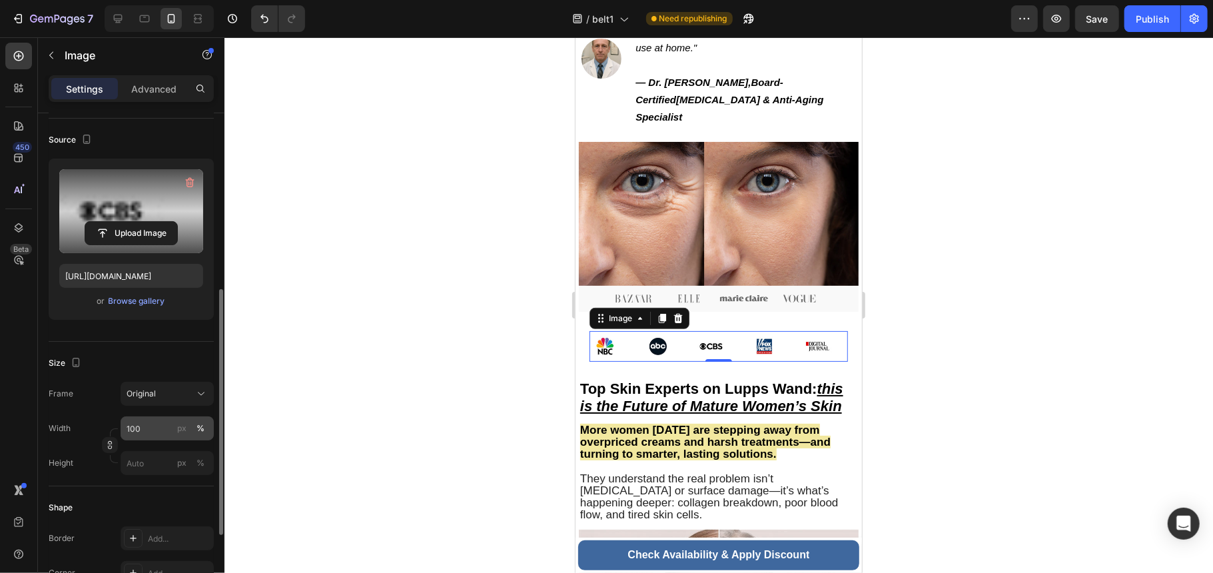
scroll to position [177, 0]
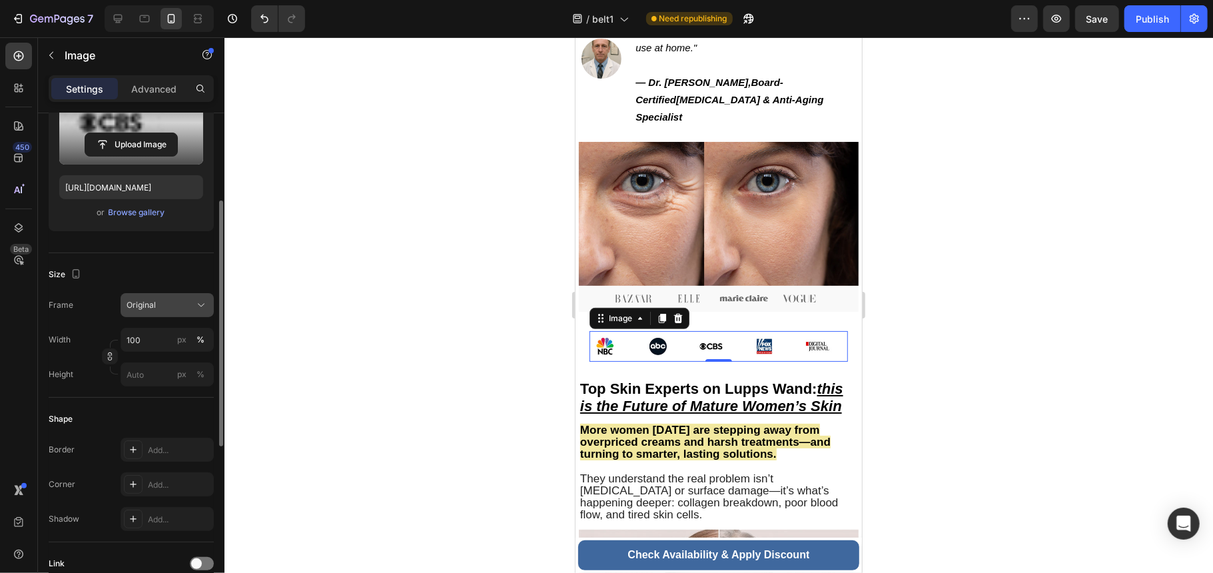
click at [192, 305] on div "Original" at bounding box center [167, 304] width 81 height 13
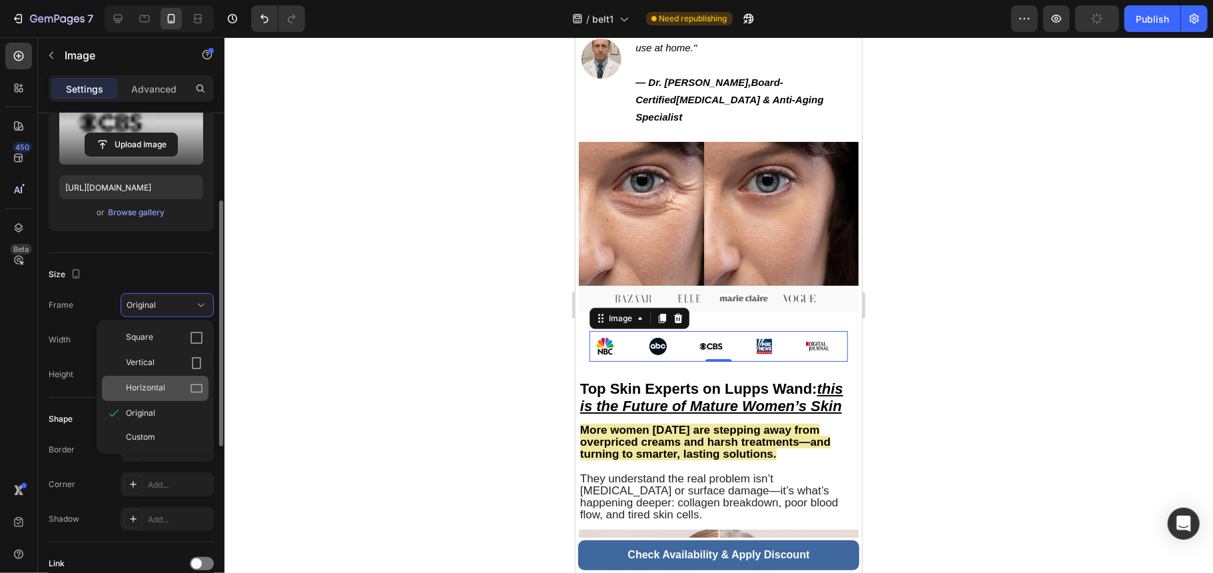
click at [155, 379] on div "Horizontal" at bounding box center [155, 388] width 107 height 25
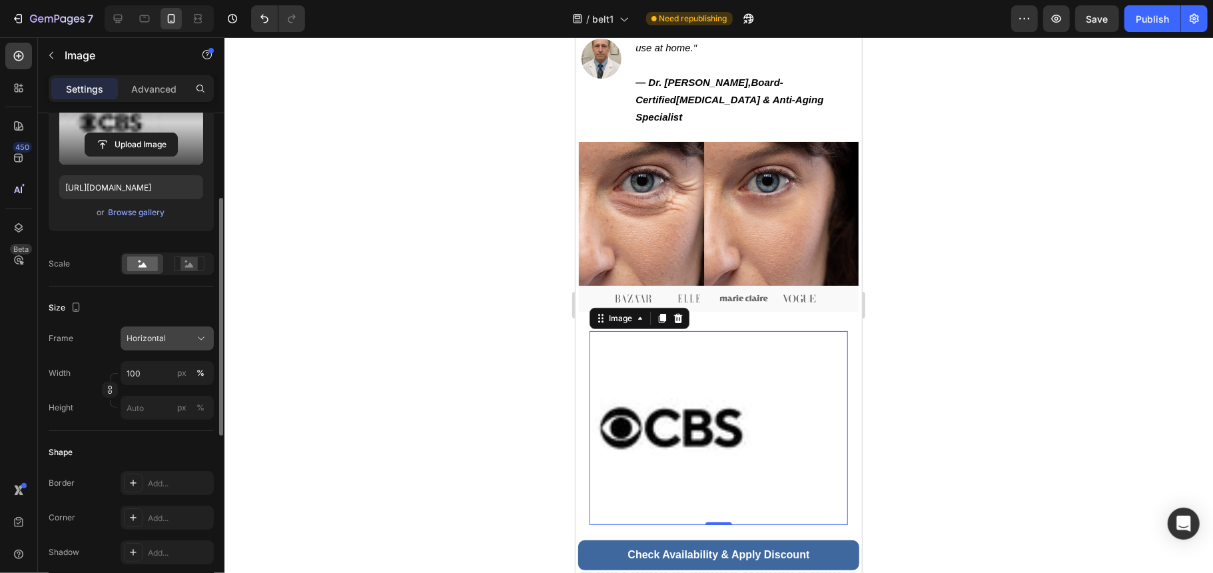
click at [158, 333] on span "Horizontal" at bounding box center [146, 338] width 39 height 12
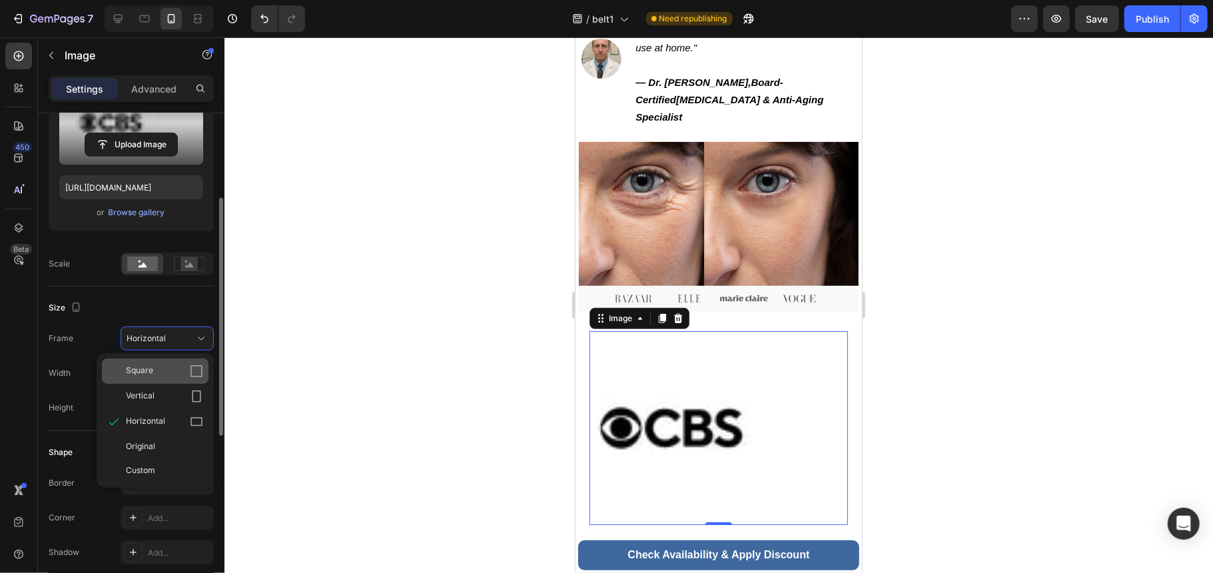
click at [145, 362] on div "Square" at bounding box center [155, 370] width 107 height 25
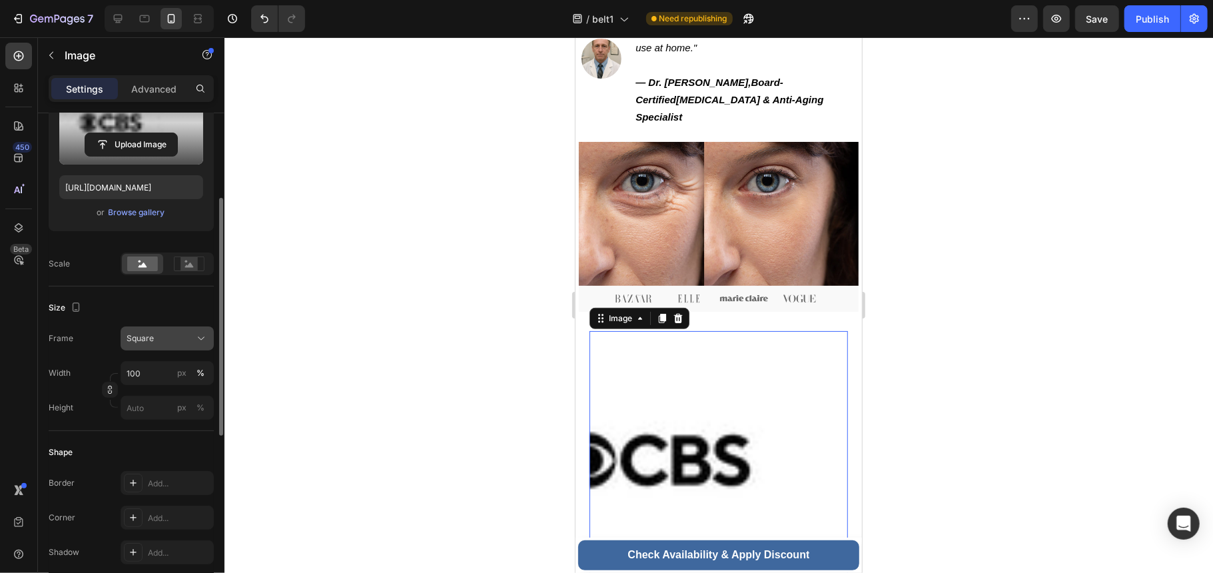
click at [155, 340] on div "Square" at bounding box center [159, 338] width 65 height 12
click at [193, 256] on div at bounding box center [188, 264] width 41 height 20
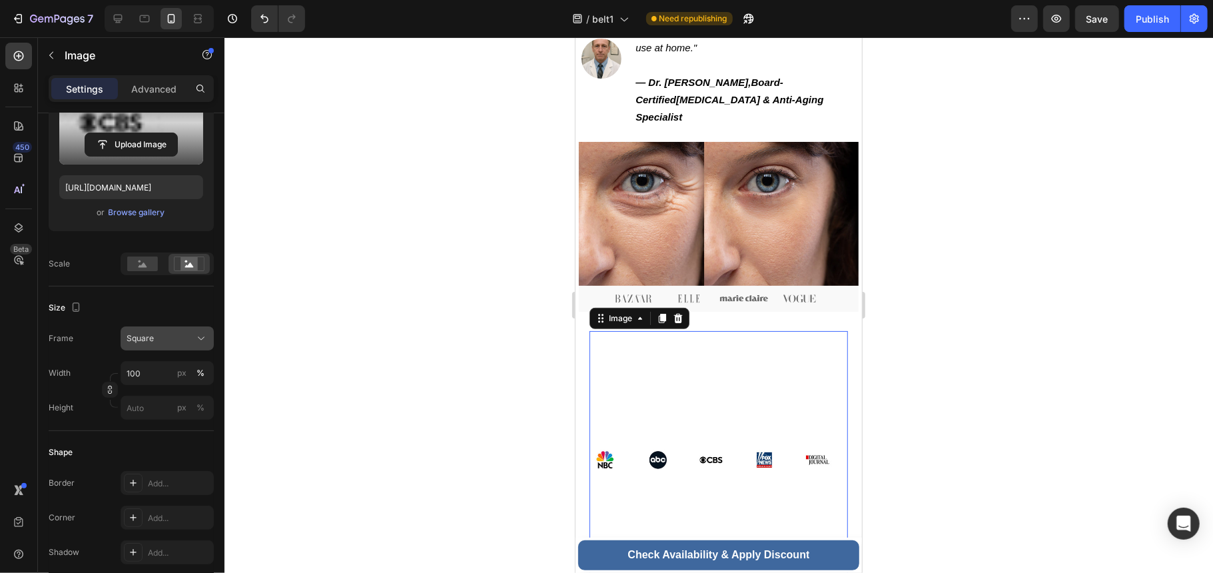
click at [184, 346] on button "Square" at bounding box center [167, 338] width 93 height 24
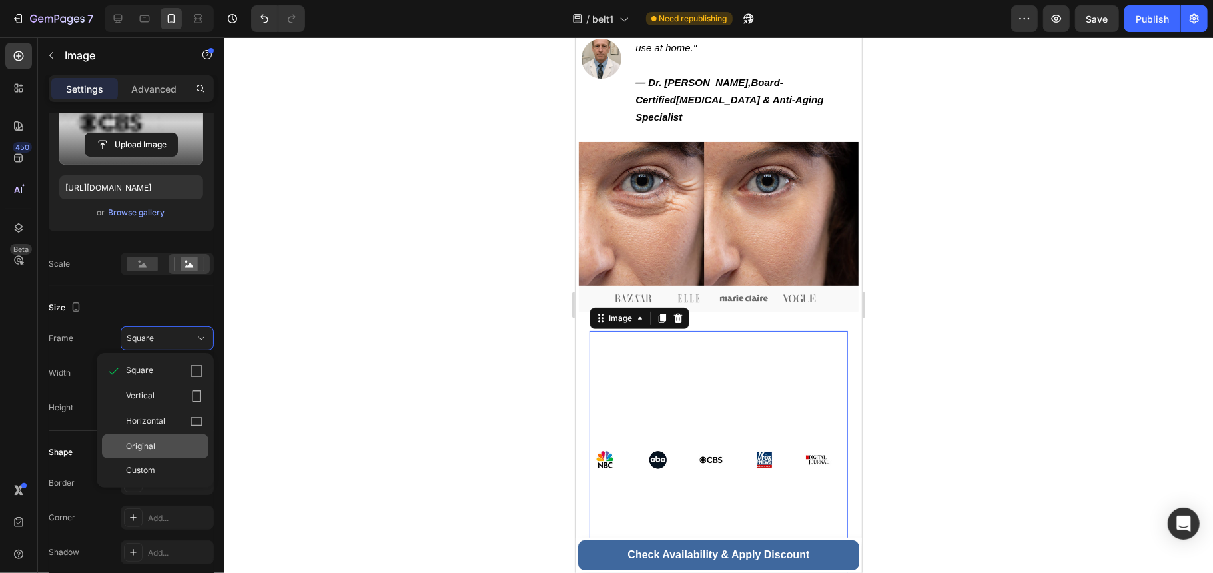
click at [177, 440] on div "Original" at bounding box center [155, 446] width 107 height 24
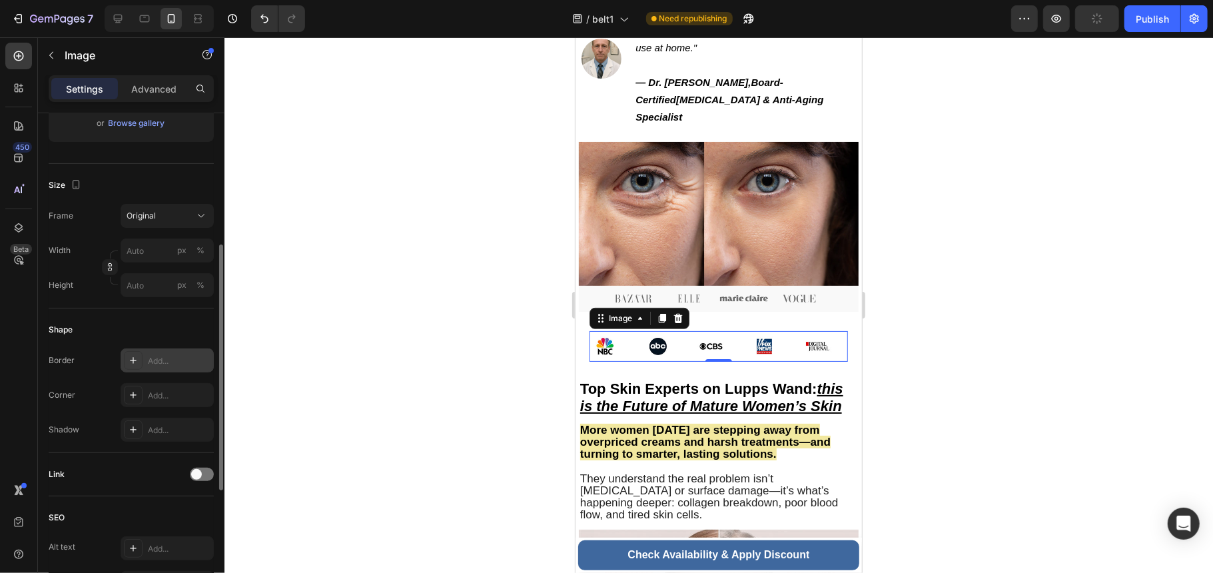
scroll to position [509, 0]
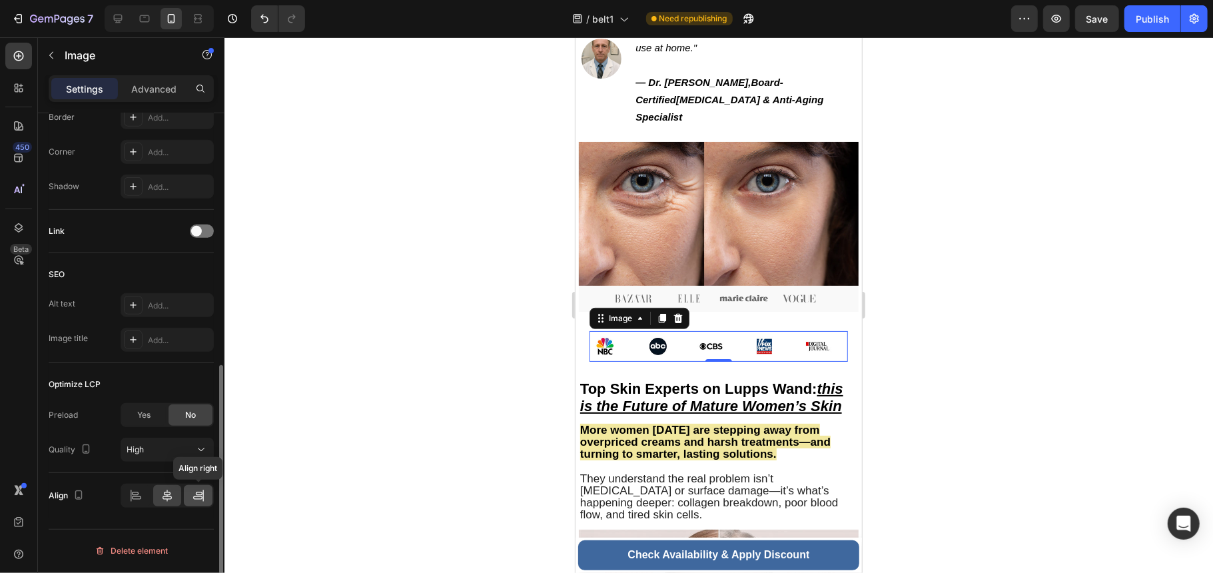
click at [202, 499] on icon at bounding box center [198, 495] width 13 height 13
click at [148, 497] on div at bounding box center [136, 495] width 29 height 21
click at [158, 496] on div at bounding box center [167, 495] width 29 height 21
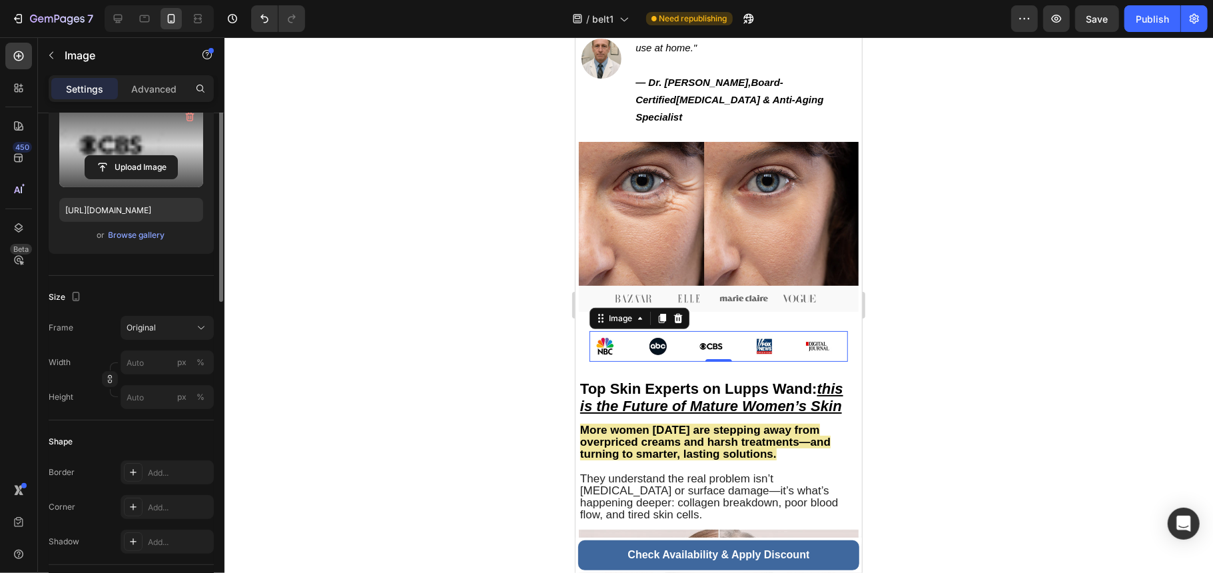
scroll to position [0, 0]
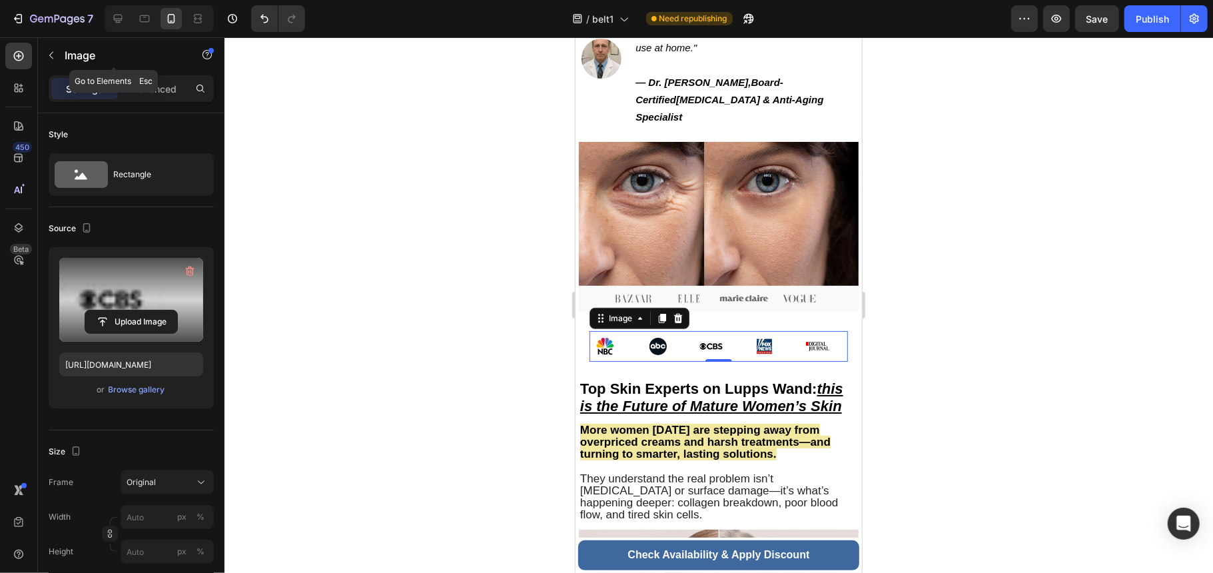
click at [161, 75] on div "Image" at bounding box center [114, 56] width 152 height 38
click at [155, 89] on p "Advanced" at bounding box center [153, 89] width 45 height 14
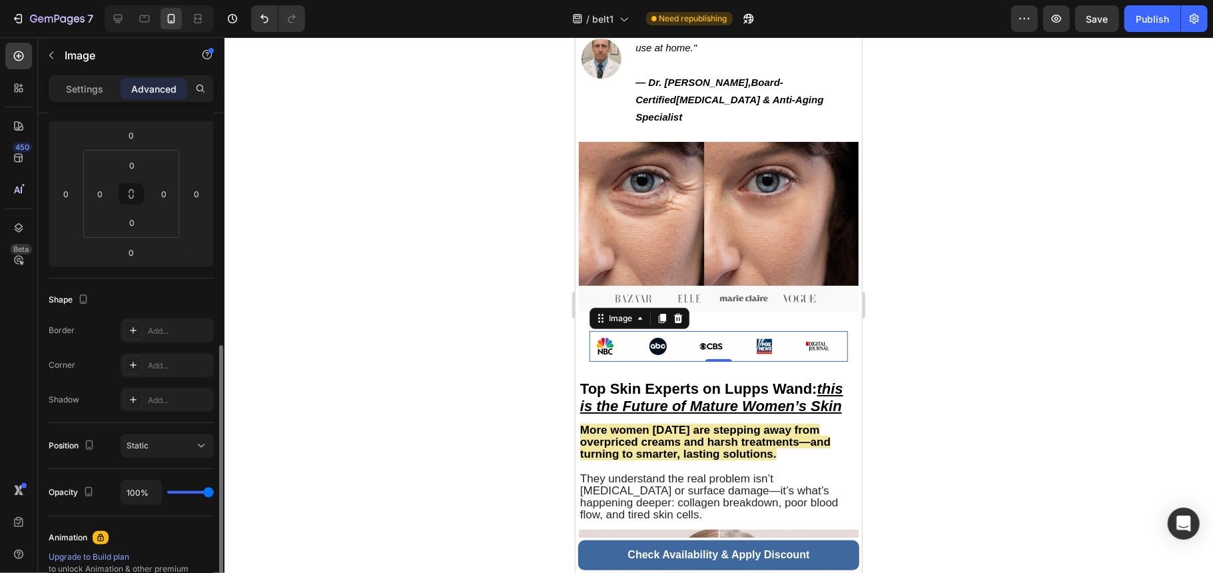
scroll to position [355, 0]
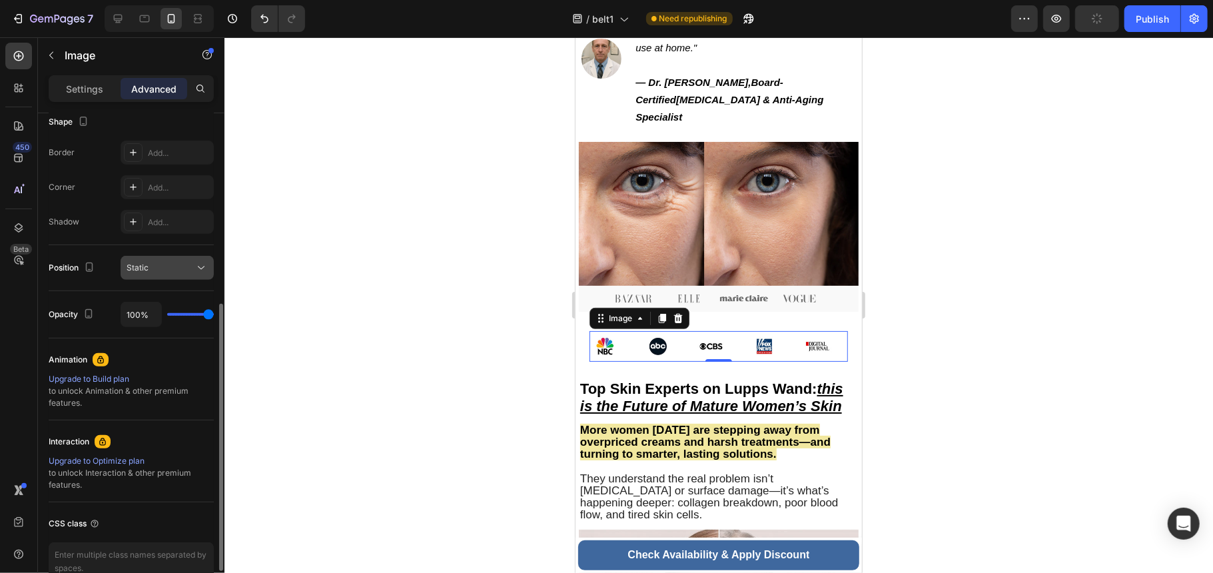
click at [190, 264] on div "Static" at bounding box center [161, 268] width 68 height 12
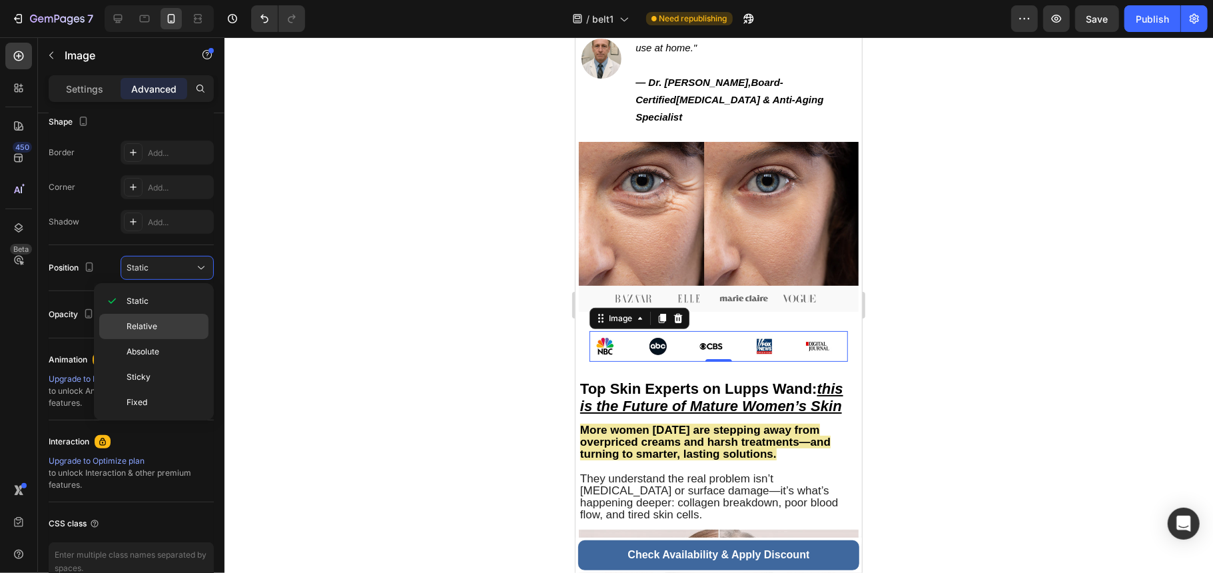
click at [181, 330] on p "Relative" at bounding box center [165, 326] width 76 height 12
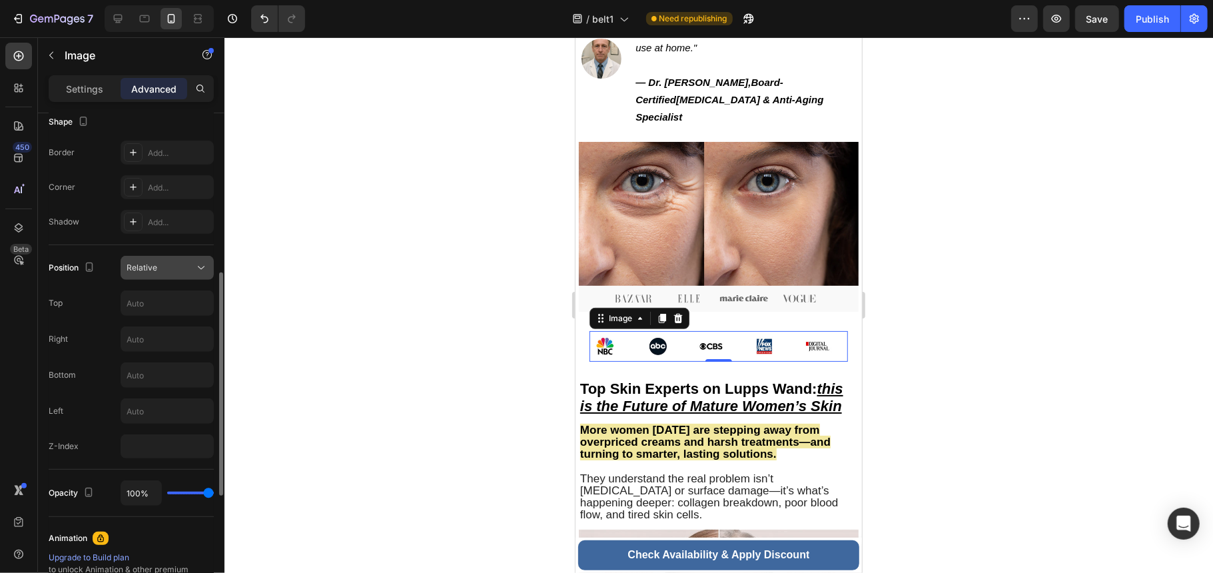
click at [161, 270] on div "Relative" at bounding box center [161, 268] width 68 height 12
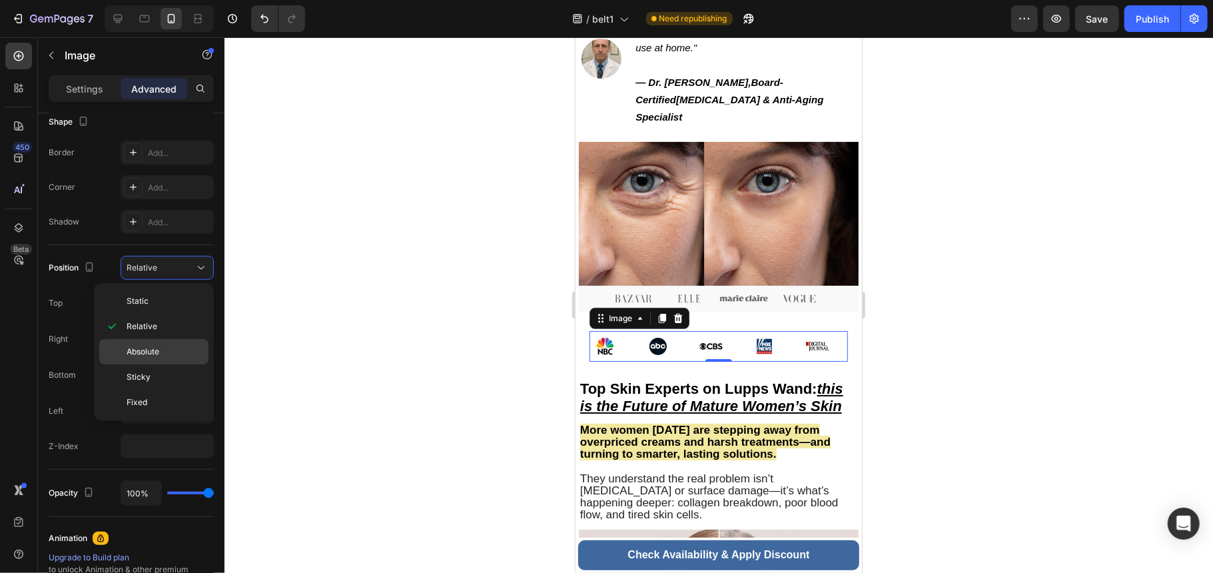
click at [179, 354] on p "Absolute" at bounding box center [165, 352] width 76 height 12
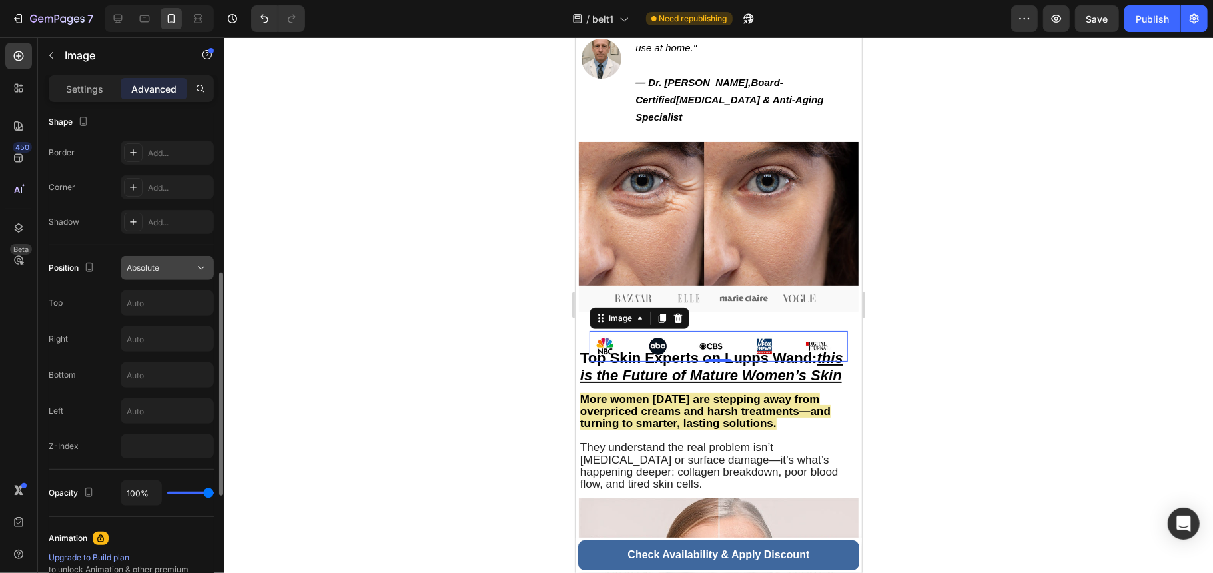
click at [169, 269] on div "Absolute" at bounding box center [161, 268] width 68 height 12
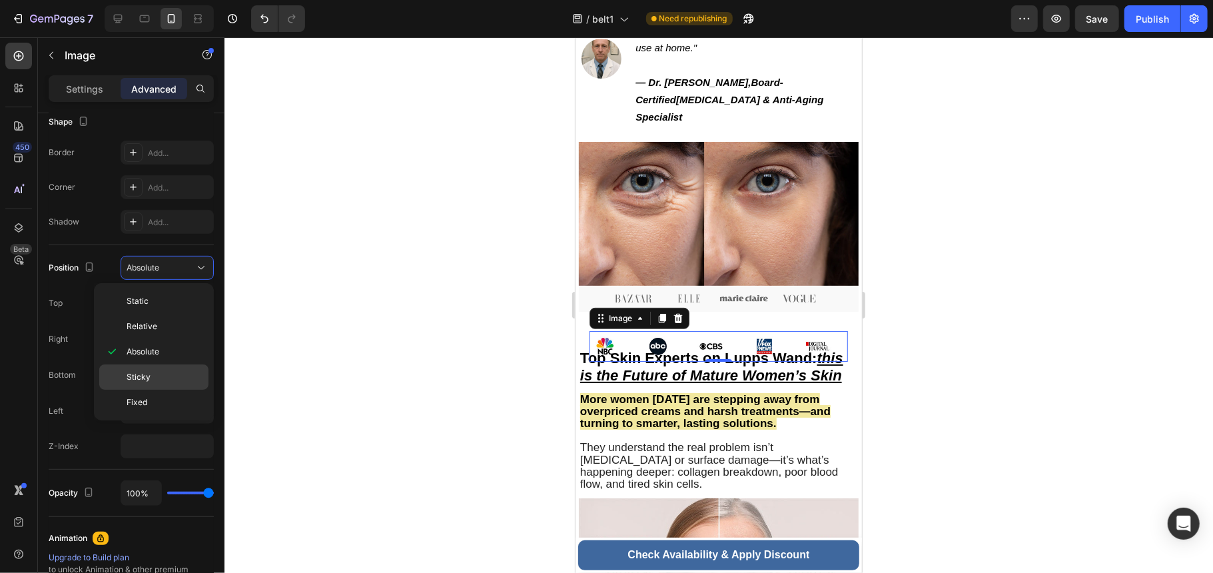
click at [174, 377] on p "Sticky" at bounding box center [165, 377] width 76 height 12
type input "0"
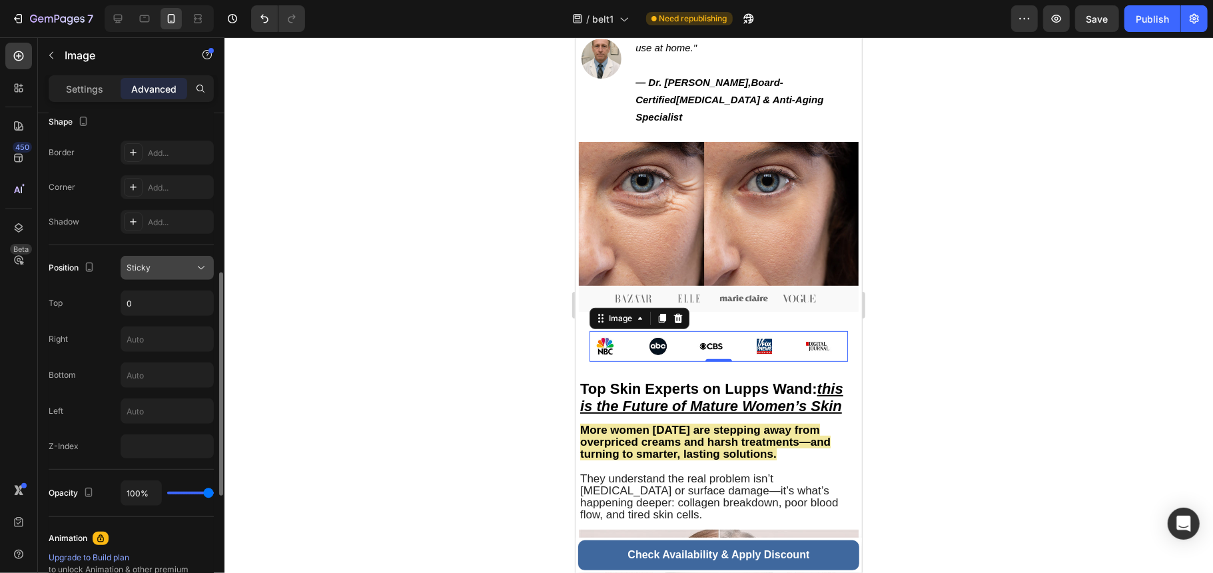
click at [168, 270] on div "Sticky" at bounding box center [161, 268] width 68 height 12
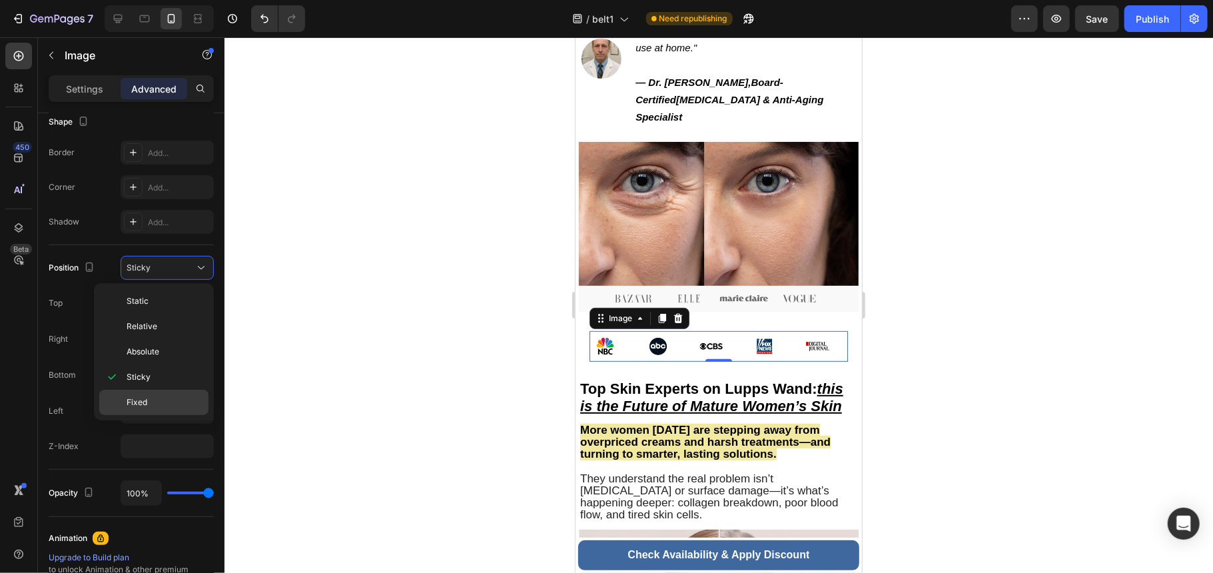
click at [168, 404] on p "Fixed" at bounding box center [165, 402] width 76 height 12
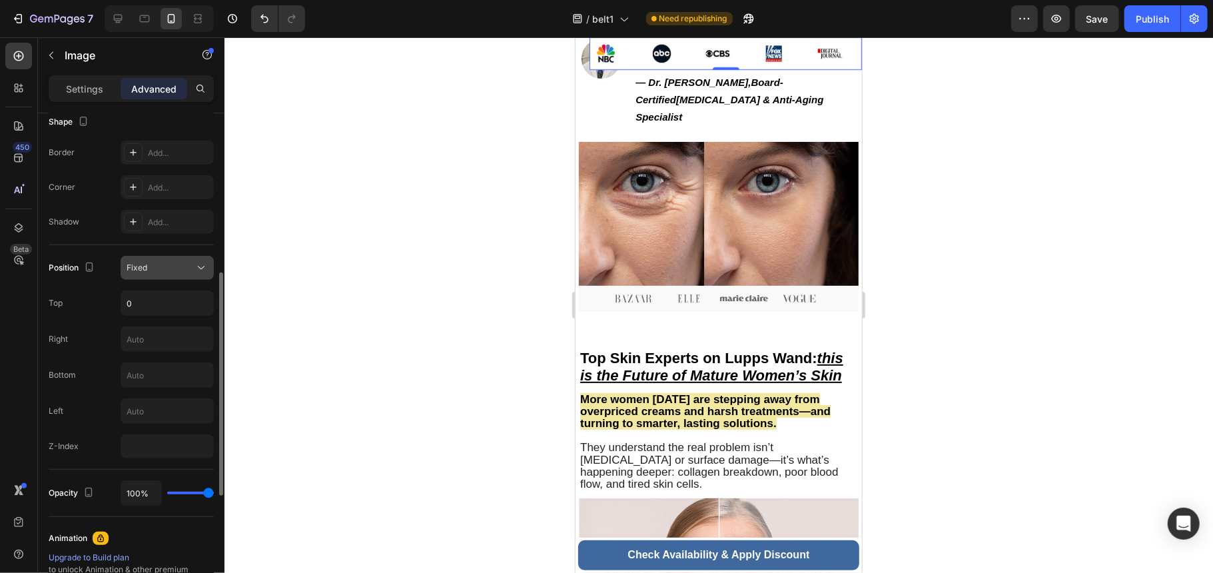
click at [171, 273] on div "Fixed" at bounding box center [161, 268] width 68 height 12
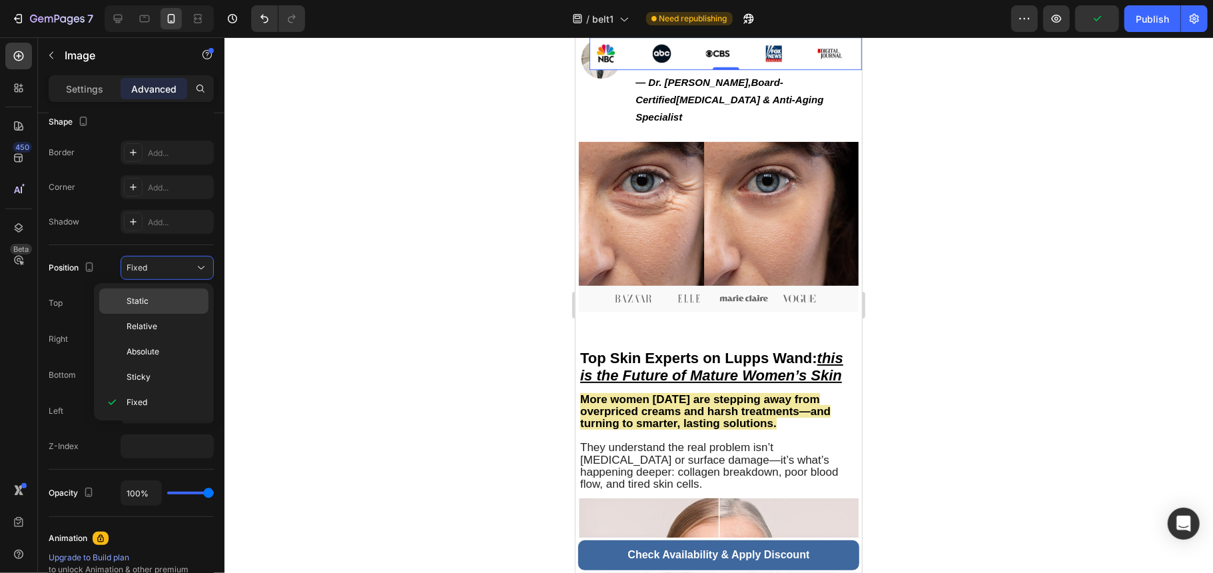
click at [174, 302] on p "Static" at bounding box center [165, 301] width 76 height 12
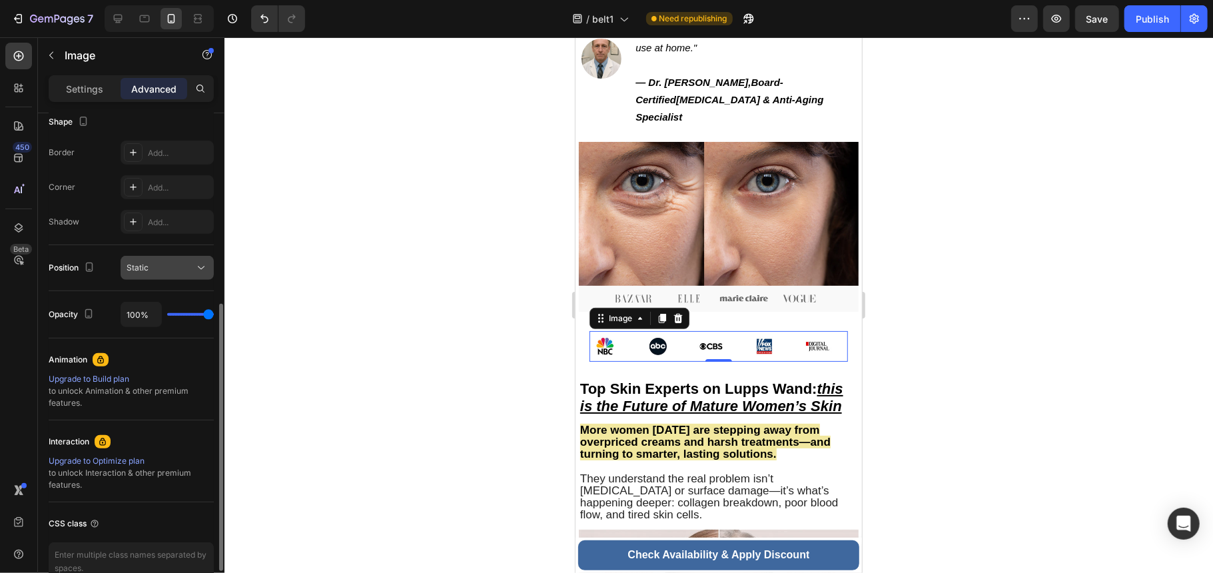
click at [182, 272] on div "Static" at bounding box center [161, 268] width 68 height 12
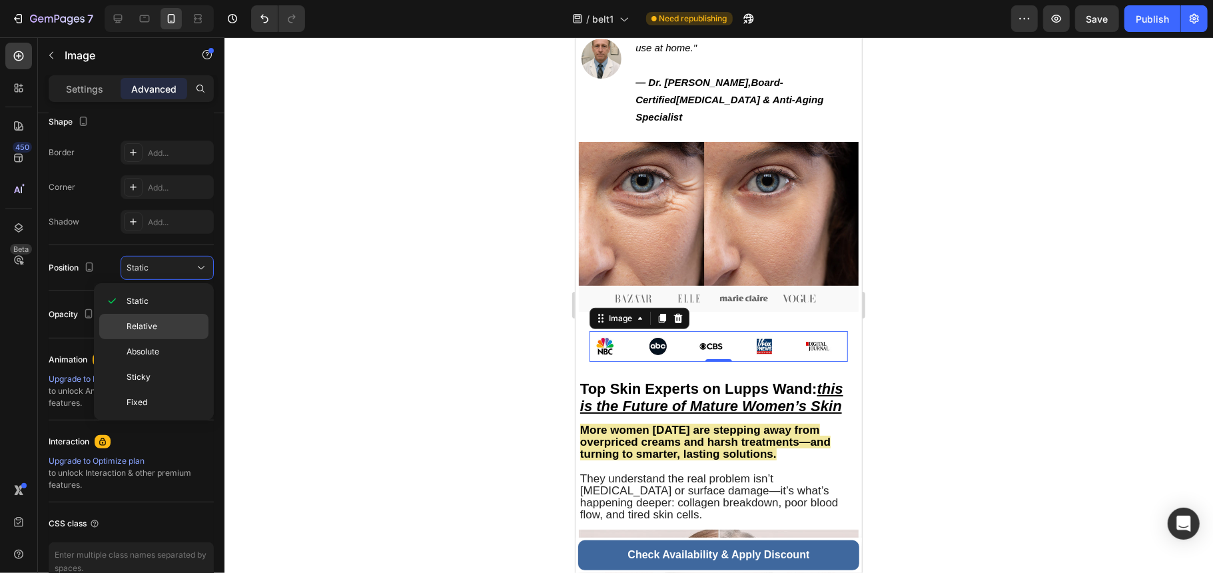
click at [182, 321] on p "Relative" at bounding box center [165, 326] width 76 height 12
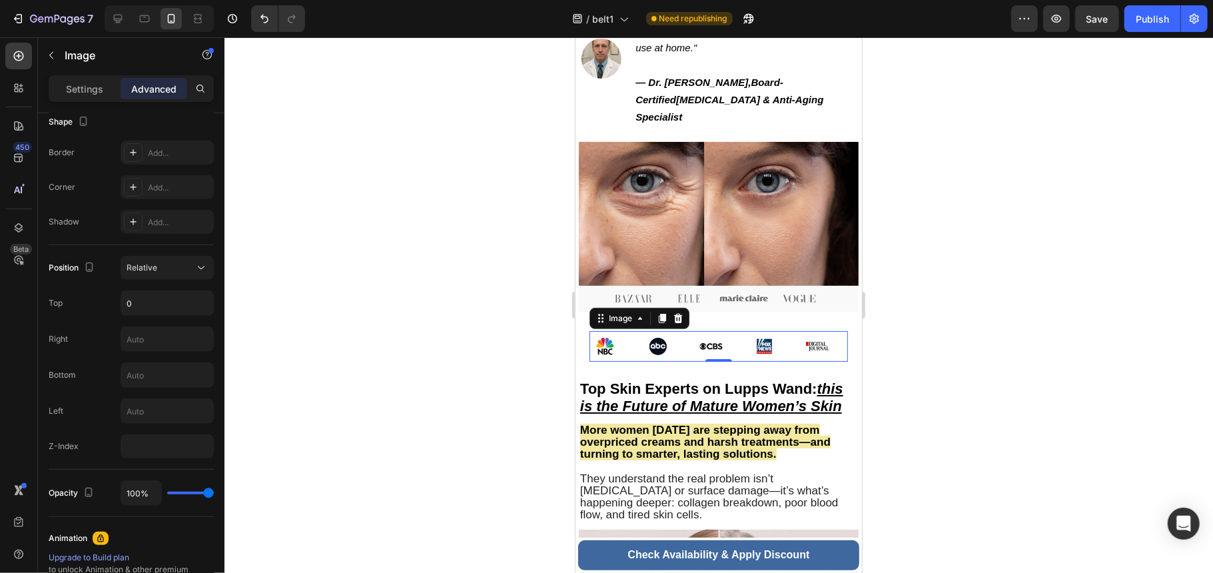
scroll to position [609, 0]
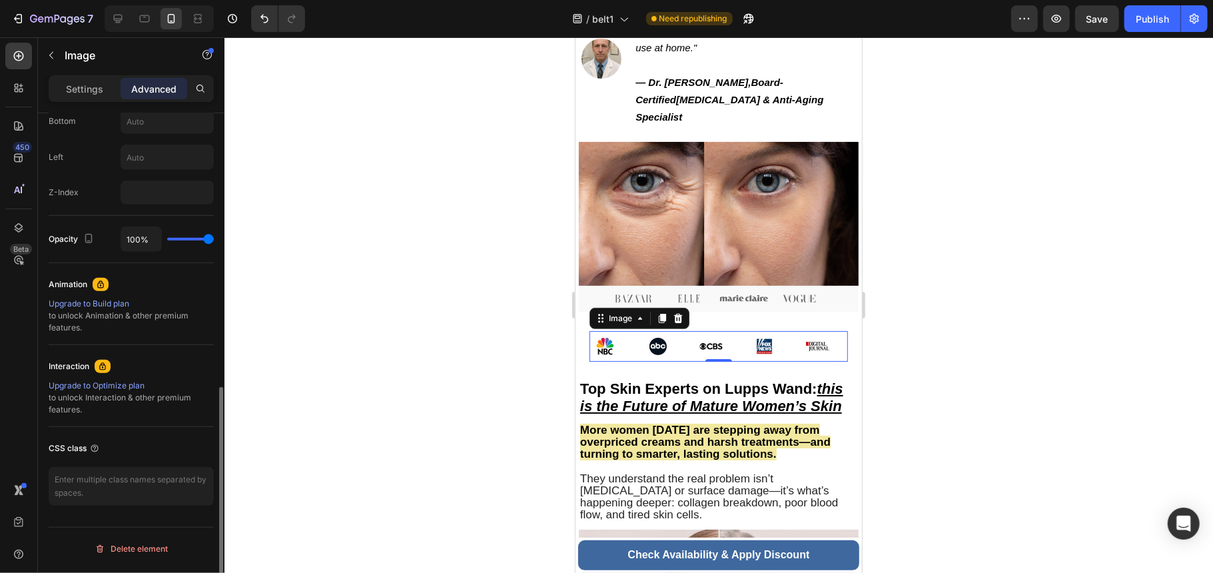
click at [182, 321] on div "Upgrade to Build plan to unlock Animation & other premium features." at bounding box center [131, 316] width 165 height 36
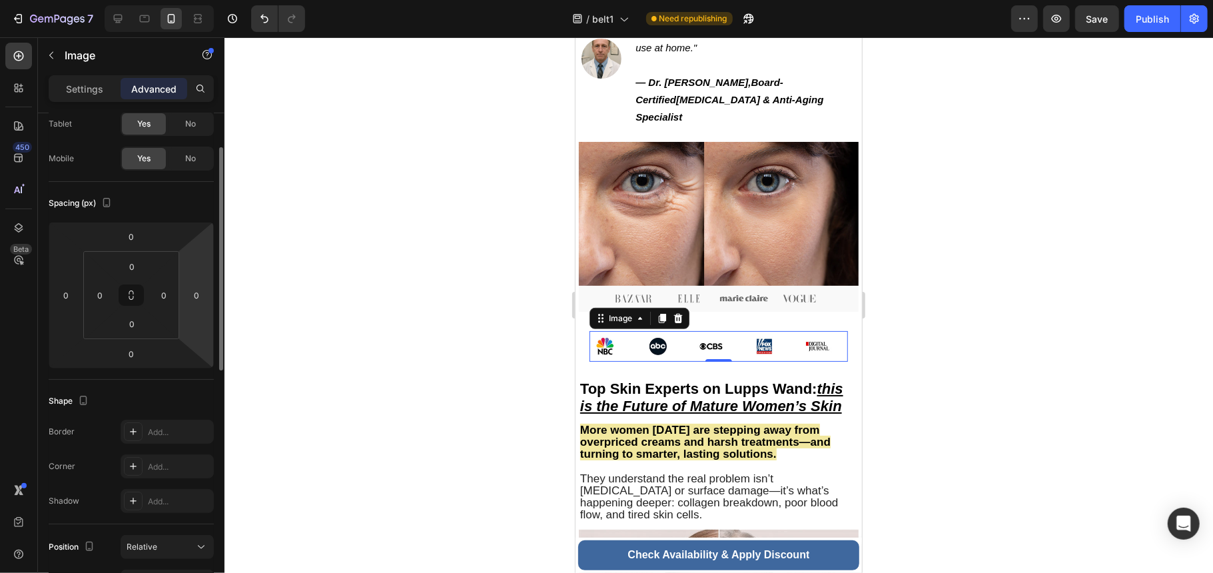
scroll to position [0, 0]
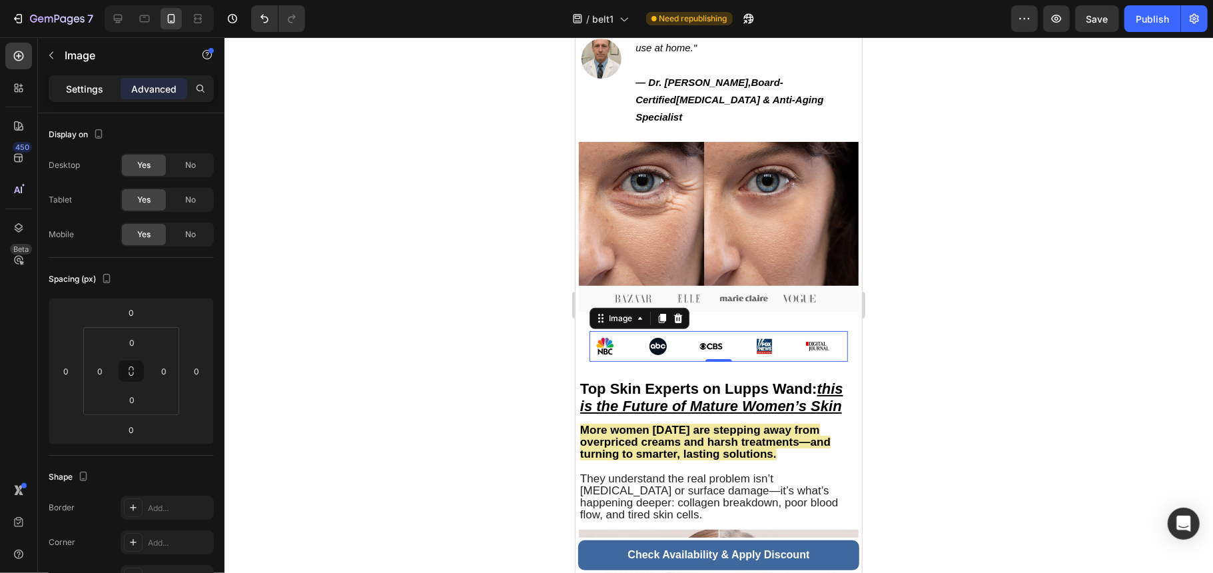
click at [70, 88] on p "Settings" at bounding box center [84, 89] width 37 height 14
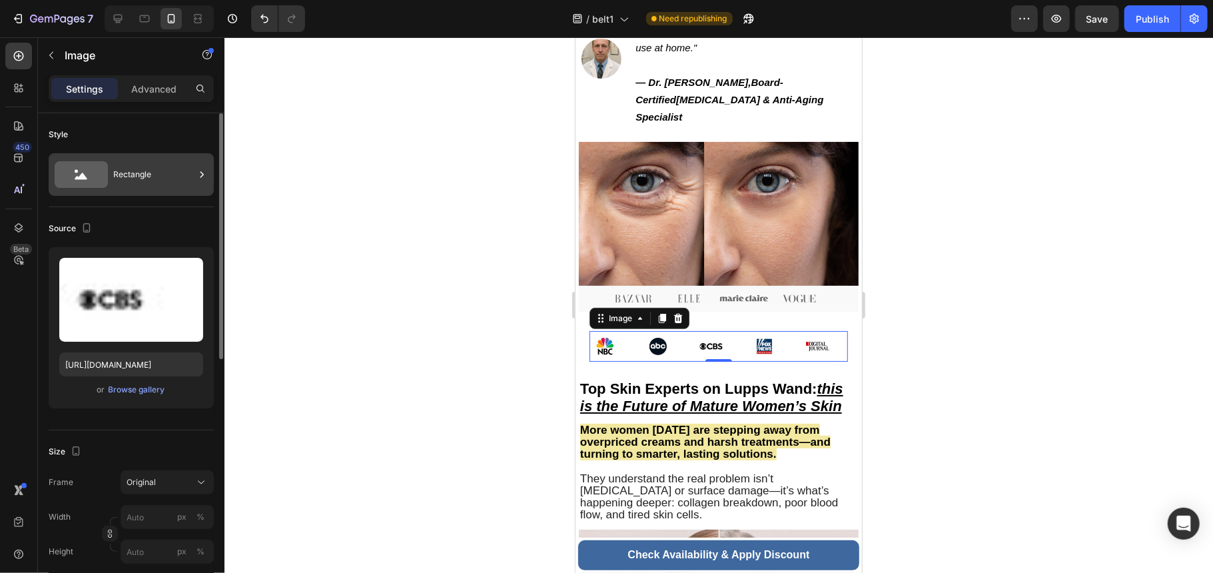
click at [158, 184] on div "Rectangle" at bounding box center [153, 174] width 81 height 31
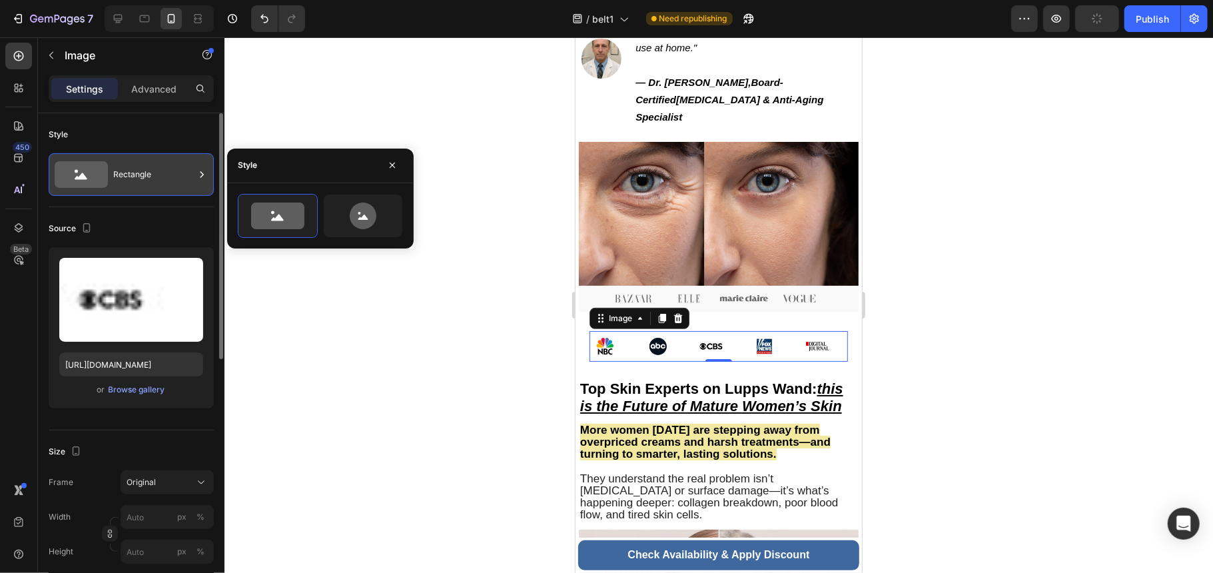
click at [158, 184] on div "Rectangle" at bounding box center [153, 174] width 81 height 31
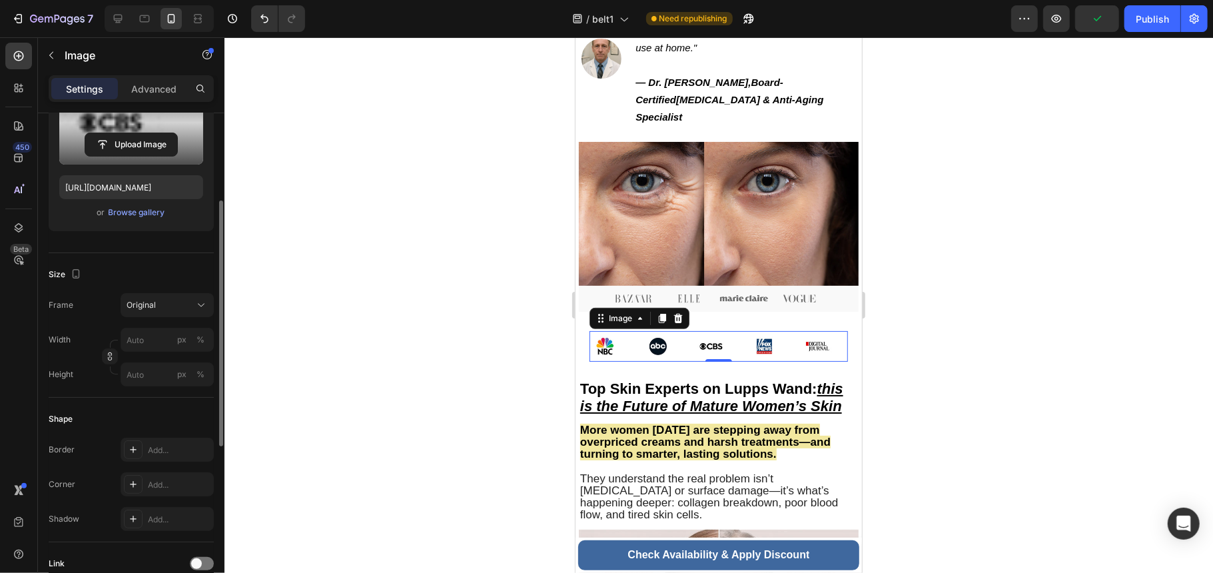
scroll to position [266, 0]
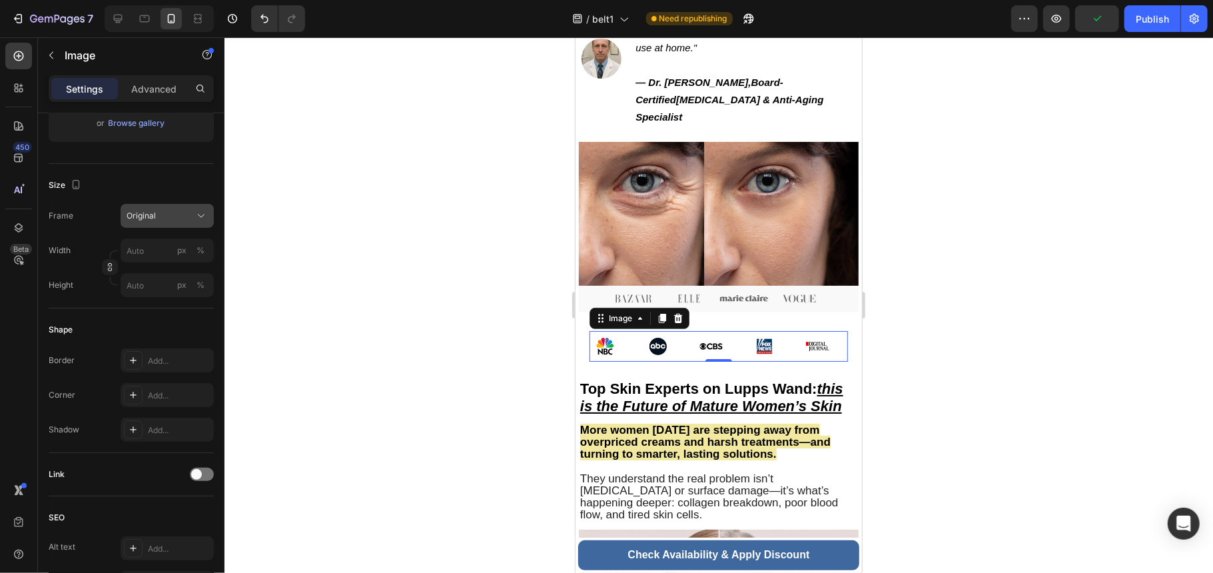
click at [180, 216] on div "Original" at bounding box center [159, 216] width 65 height 12
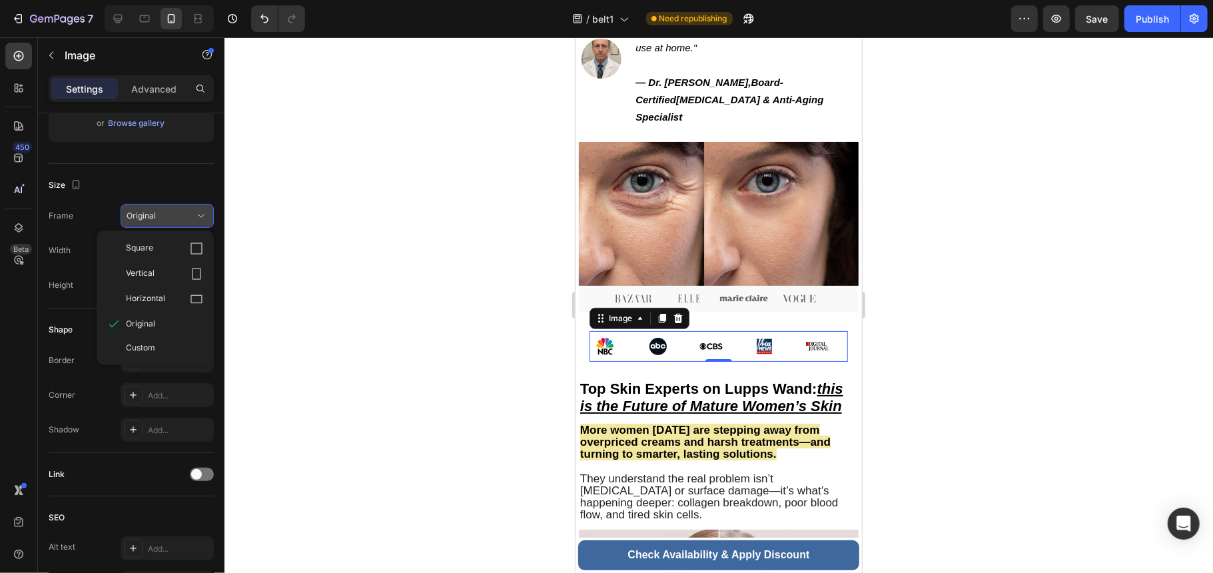
click at [180, 216] on div "Original" at bounding box center [159, 216] width 65 height 12
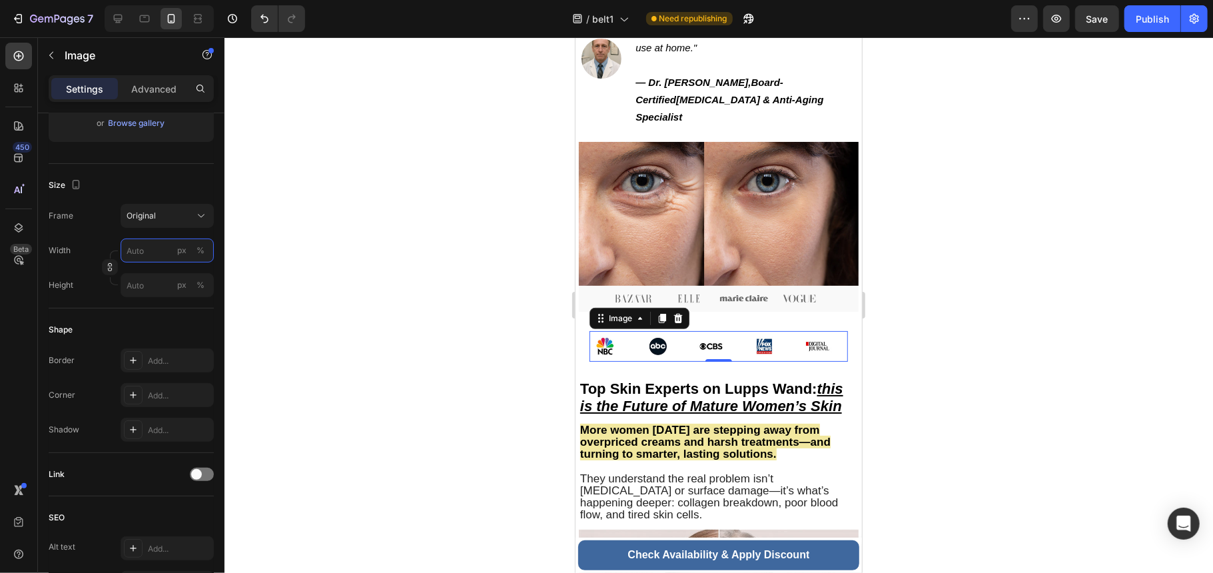
click at [158, 240] on input "px %" at bounding box center [167, 250] width 93 height 24
click at [139, 280] on p "Full 100%" at bounding box center [164, 283] width 77 height 12
type input "100"
click at [139, 280] on input "px %" at bounding box center [167, 285] width 93 height 24
click at [148, 322] on p "Full 100%" at bounding box center [164, 318] width 77 height 12
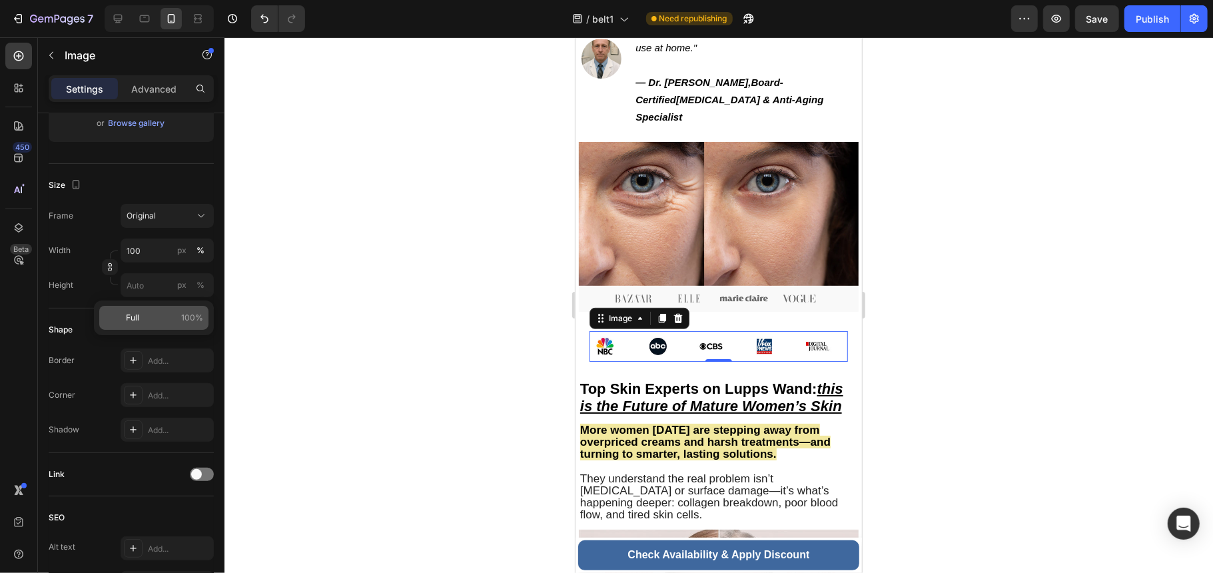
type input "100"
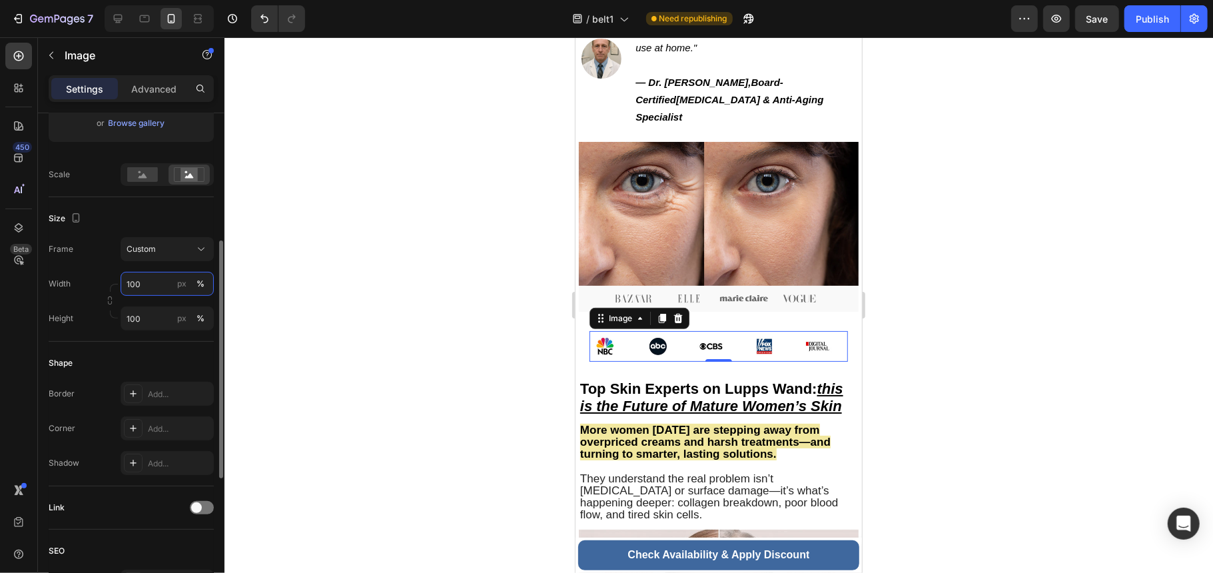
click at [157, 290] on input "100" at bounding box center [167, 284] width 93 height 24
click at [156, 281] on input "100" at bounding box center [167, 284] width 93 height 24
type input "1000"
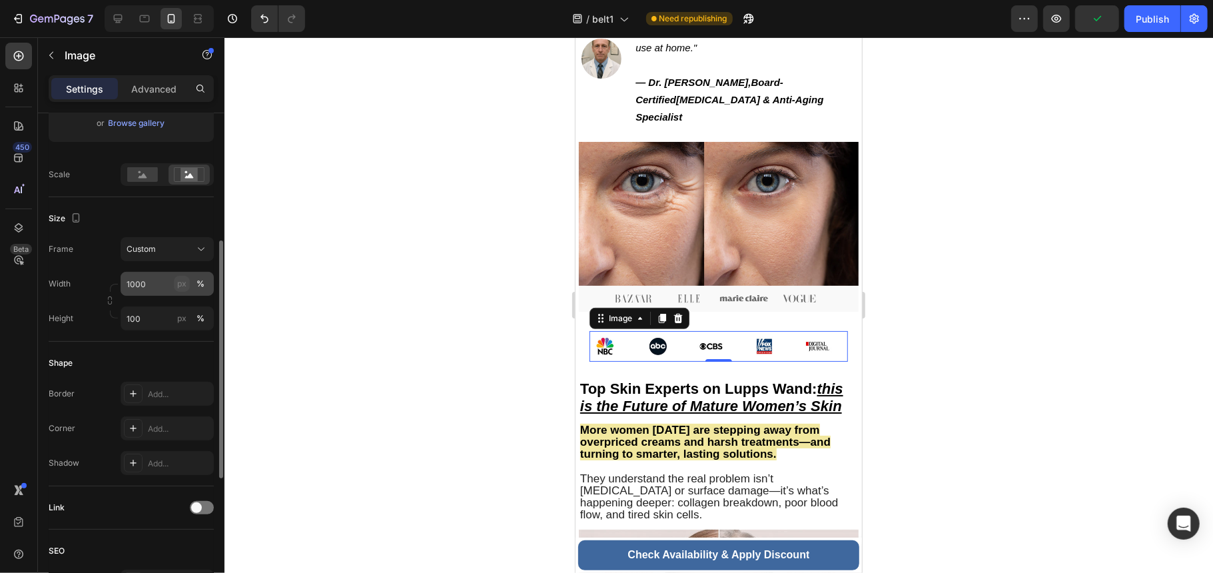
click at [177, 280] on div "px" at bounding box center [181, 284] width 9 height 12
click at [152, 301] on div "Width 1000 px % Height 100 px %" at bounding box center [131, 301] width 165 height 59
click at [145, 316] on input "100" at bounding box center [167, 318] width 93 height 24
type input "1"
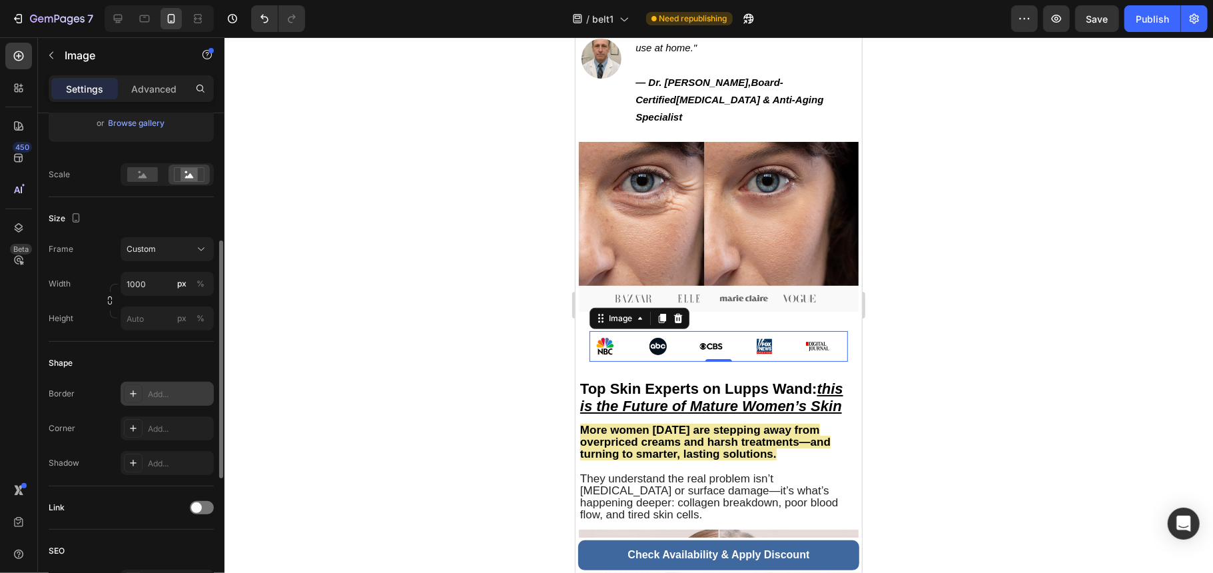
click at [168, 354] on div "Shape Border Add... Corner Add... Shadow Add..." at bounding box center [131, 414] width 165 height 145
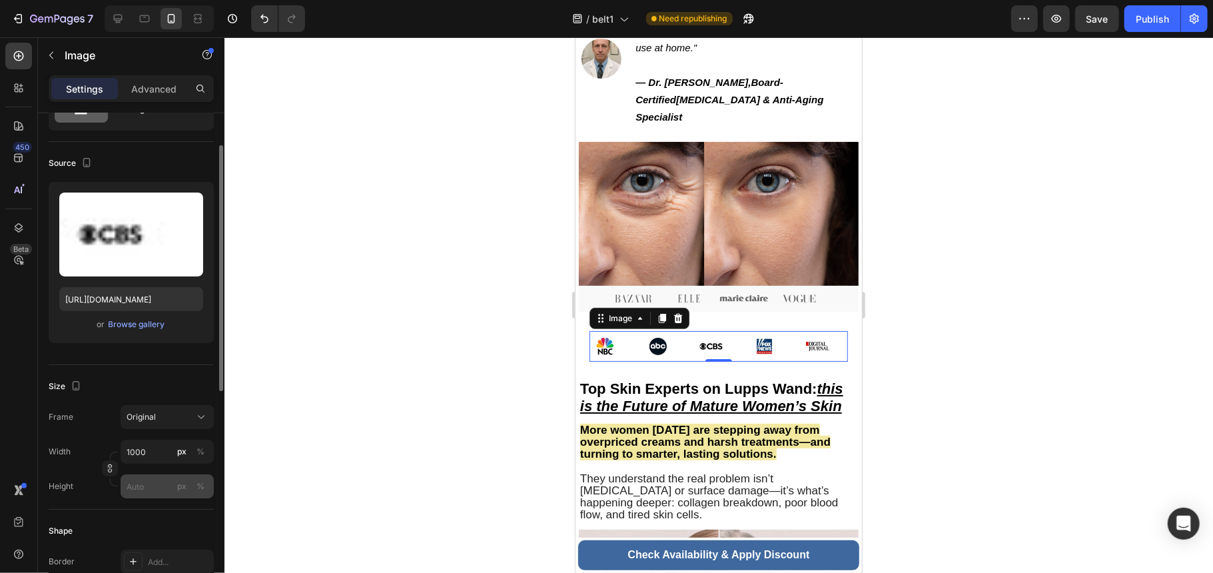
scroll to position [0, 0]
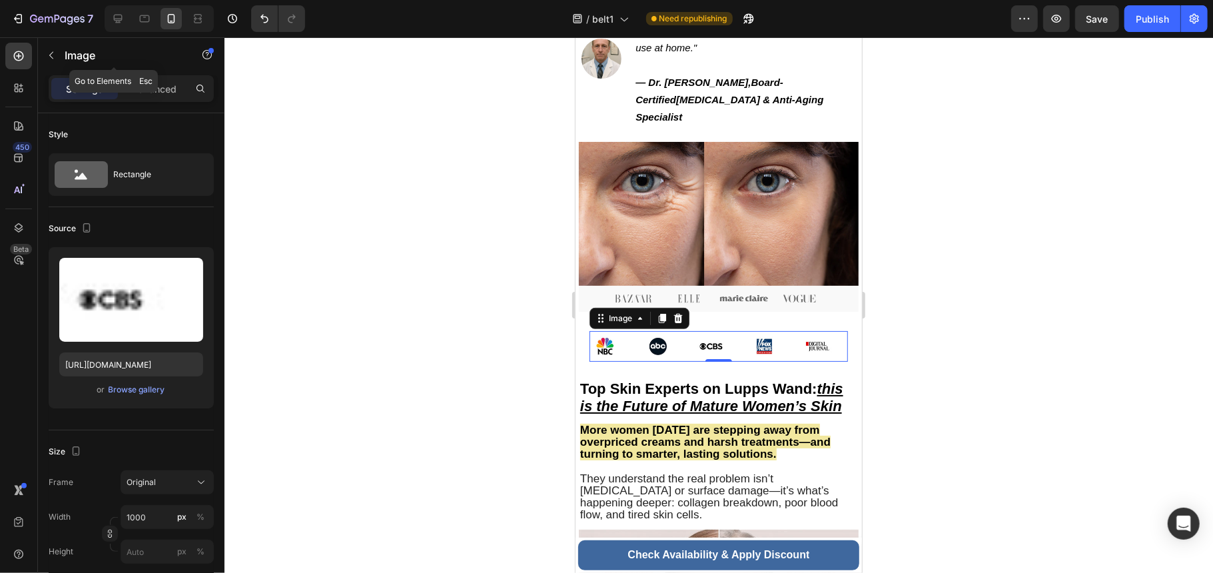
click at [60, 45] on div at bounding box center [51, 55] width 21 height 21
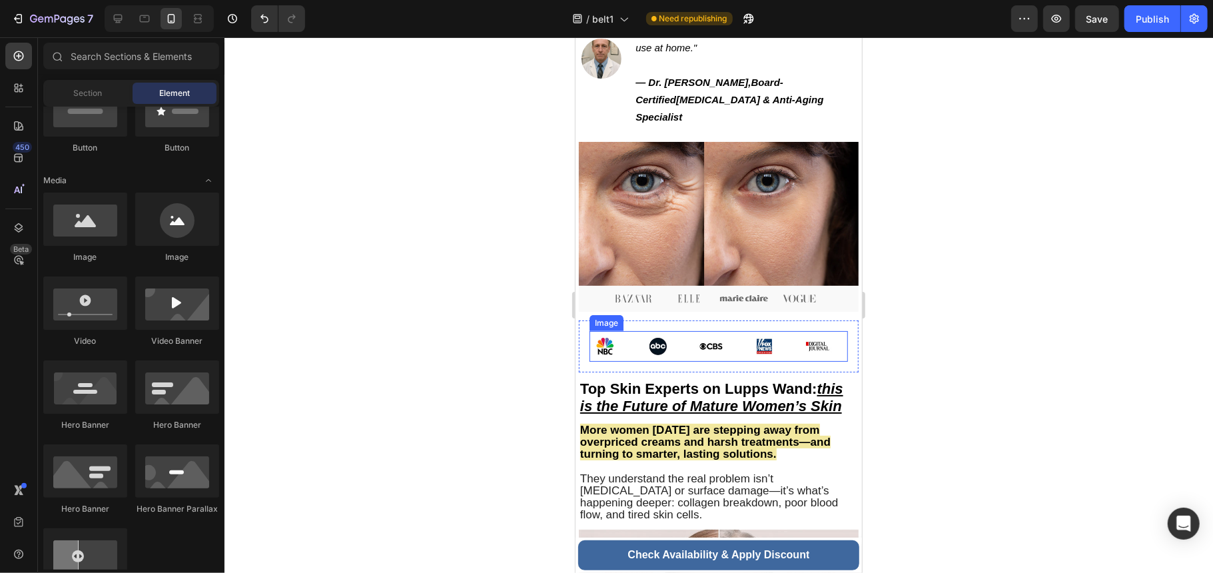
click at [828, 330] on img at bounding box center [718, 345] width 258 height 31
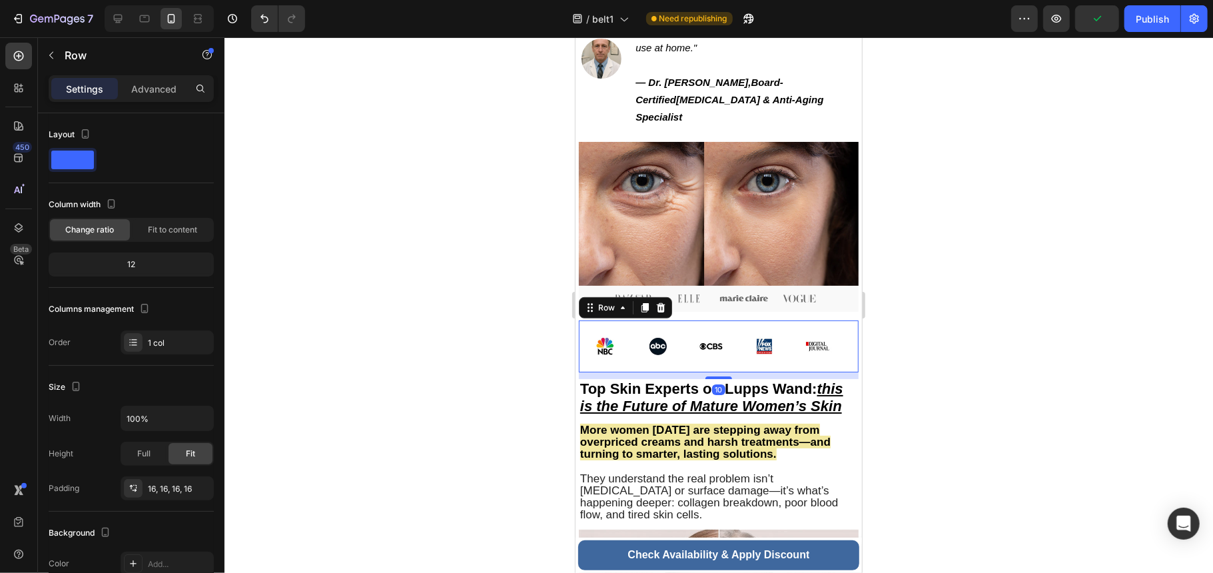
click at [838, 338] on div "Image Row 10" at bounding box center [718, 346] width 280 height 52
click at [161, 237] on div "Fit to content" at bounding box center [173, 229] width 80 height 21
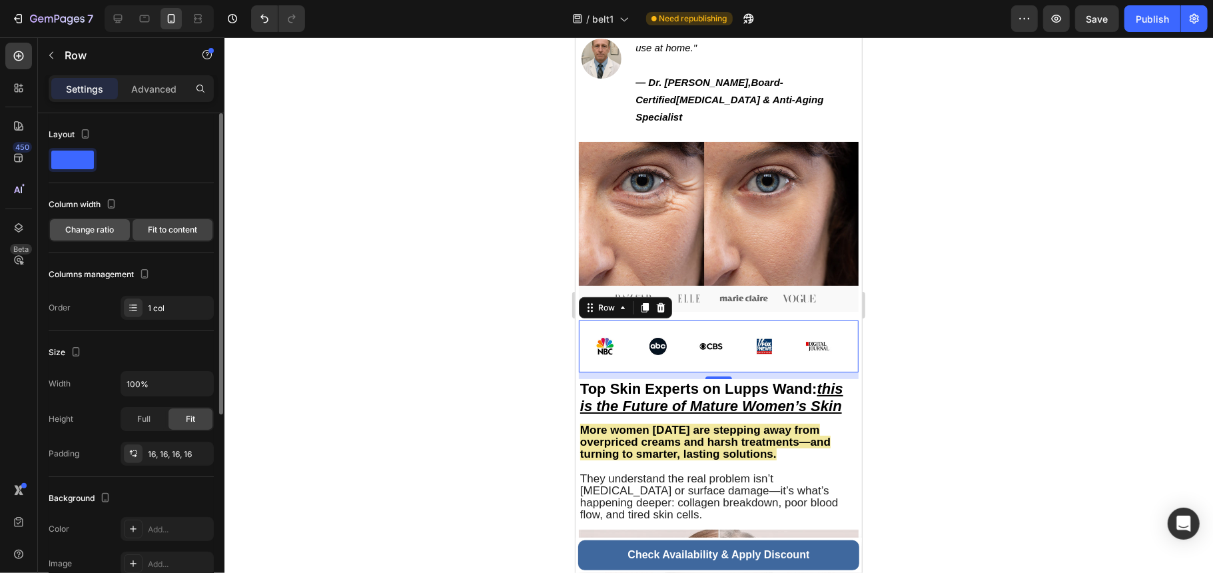
click at [51, 232] on div "Change ratio" at bounding box center [90, 229] width 80 height 21
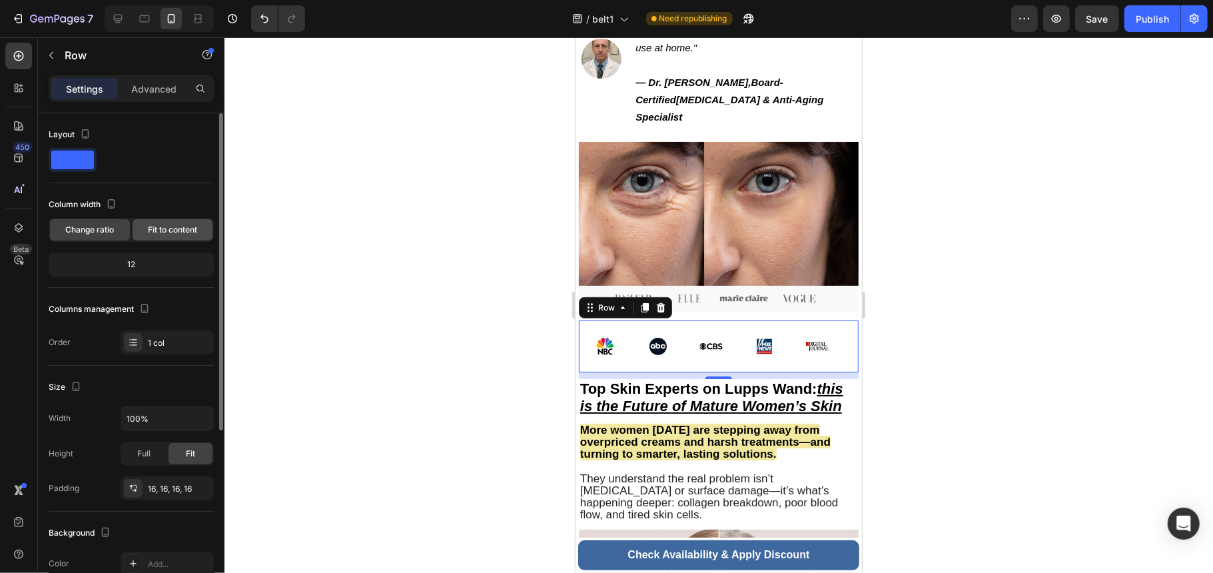
click at [197, 220] on div "Fit to content" at bounding box center [173, 229] width 80 height 21
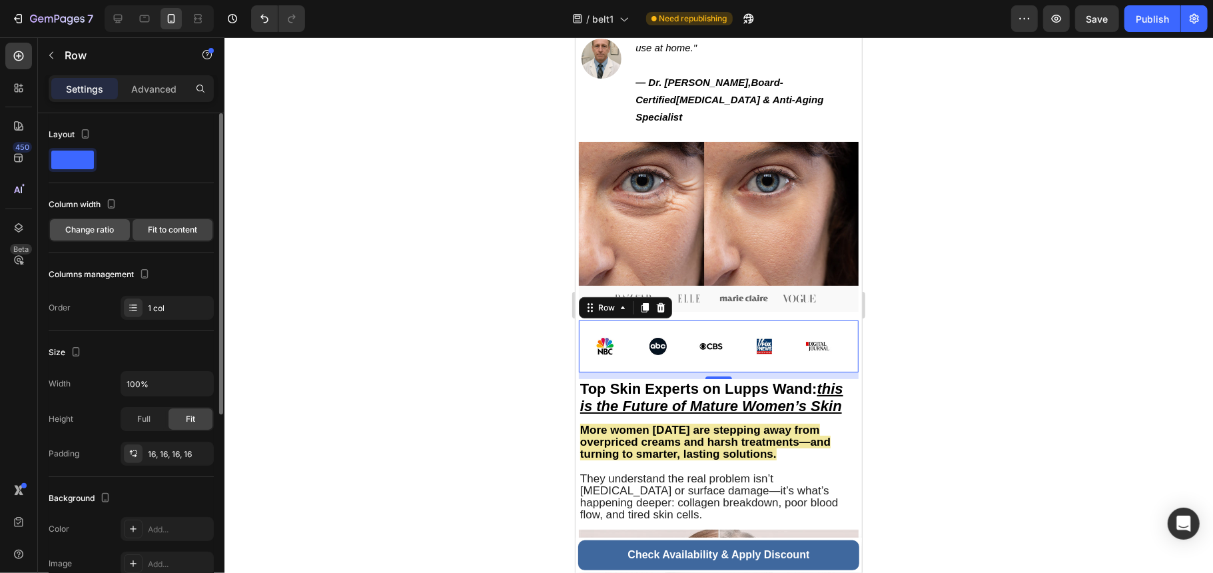
click at [99, 224] on span "Change ratio" at bounding box center [90, 230] width 49 height 12
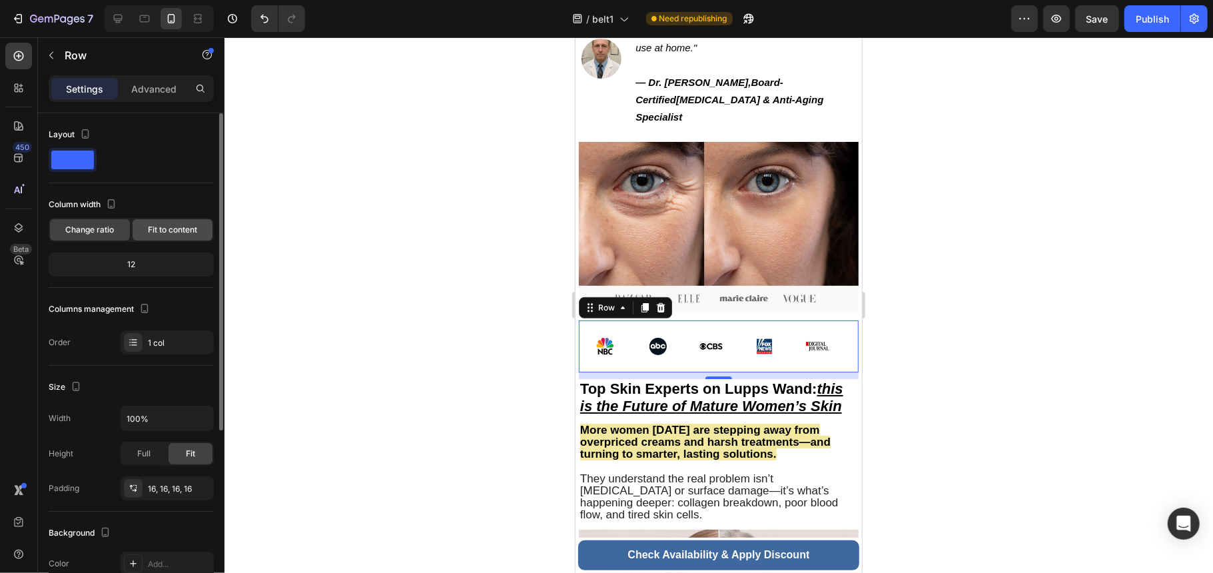
click at [158, 222] on div "Fit to content" at bounding box center [173, 229] width 80 height 21
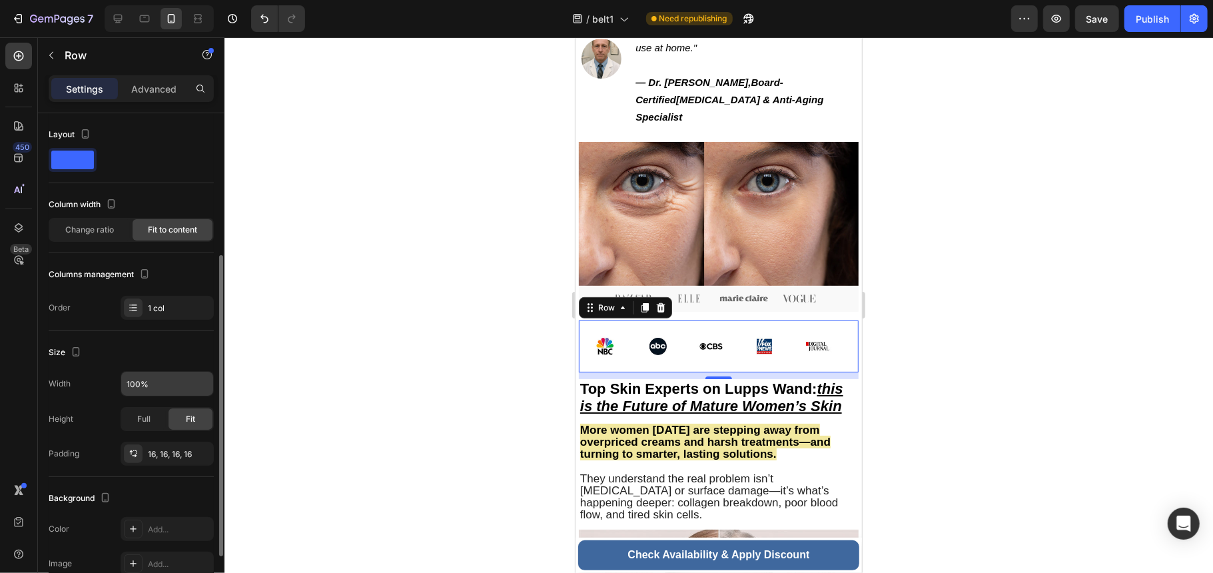
scroll to position [89, 0]
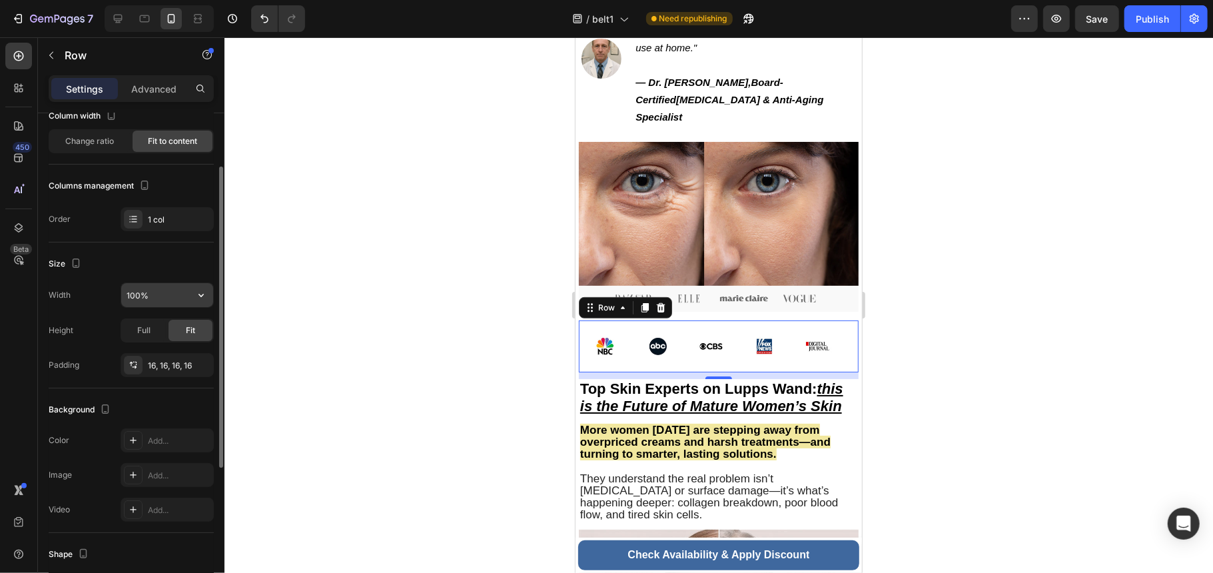
click at [168, 301] on input "100%" at bounding box center [167, 295] width 92 height 24
click at [195, 296] on icon "button" at bounding box center [200, 294] width 13 height 13
click at [136, 334] on div "Full" at bounding box center [144, 330] width 44 height 21
click at [164, 304] on input "100%" at bounding box center [167, 295] width 92 height 24
click at [206, 294] on icon "button" at bounding box center [200, 294] width 13 height 13
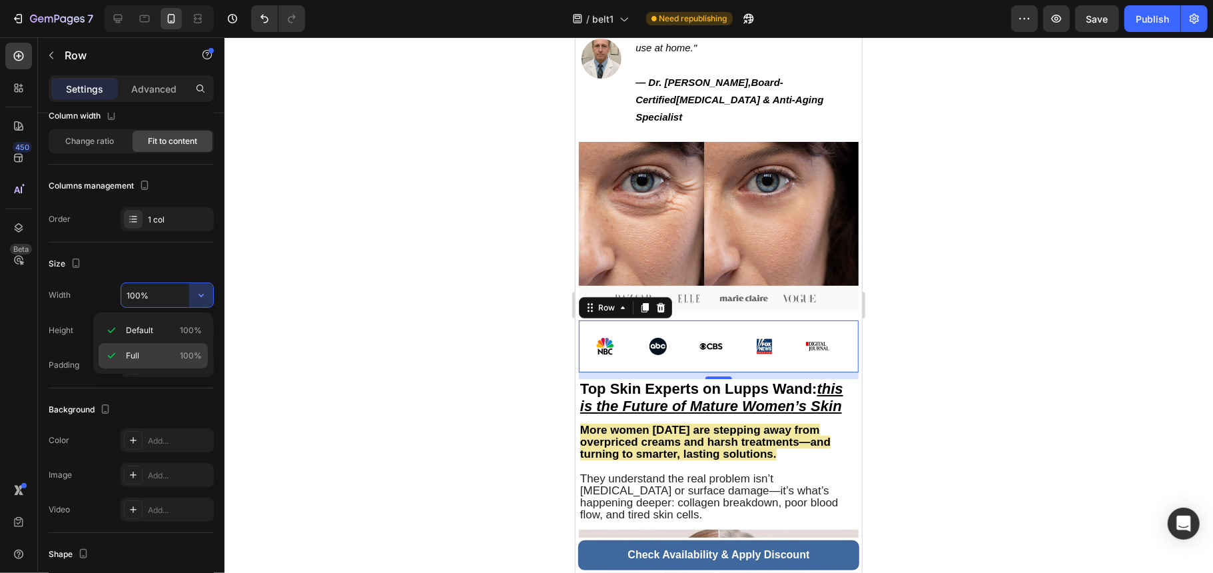
click at [168, 346] on div "Full 100%" at bounding box center [153, 355] width 109 height 25
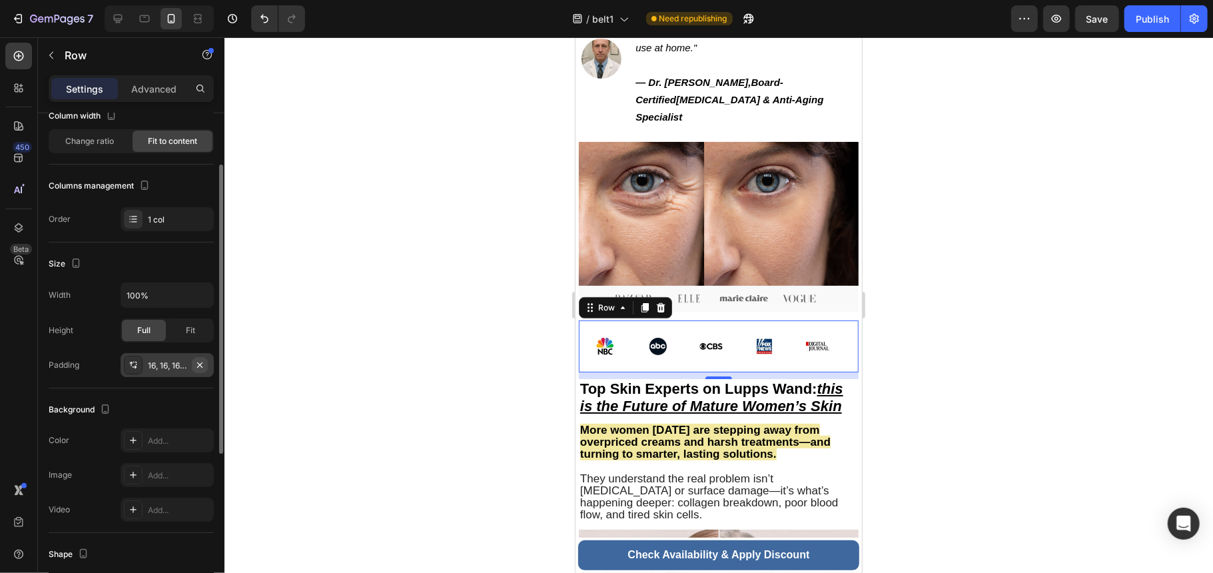
click at [192, 371] on button "button" at bounding box center [200, 365] width 16 height 16
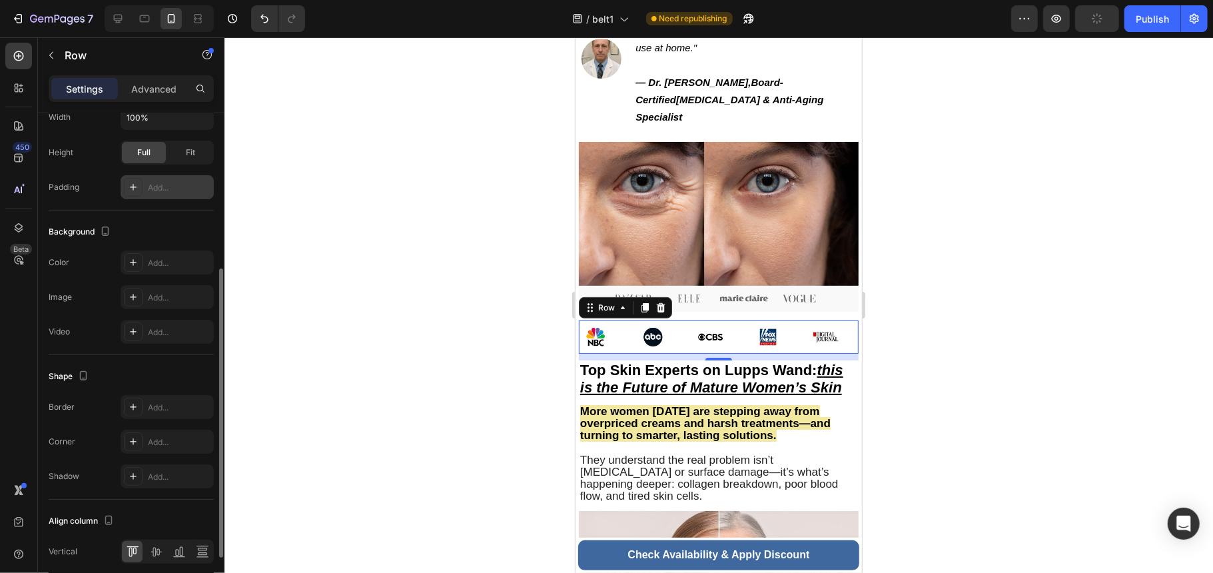
scroll to position [358, 0]
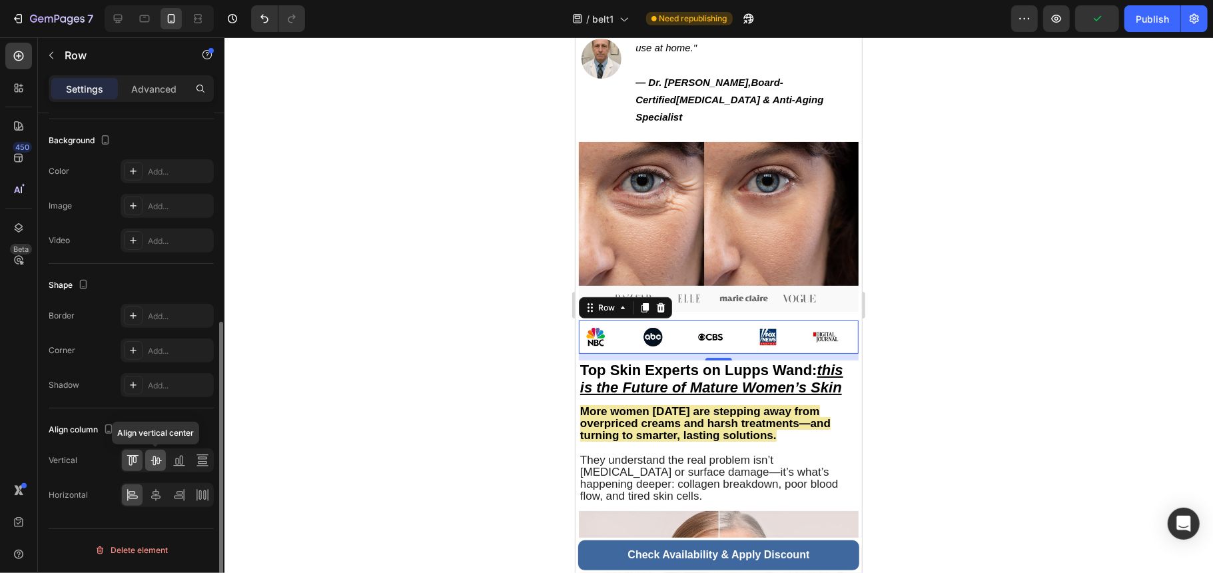
click at [152, 464] on icon at bounding box center [155, 460] width 13 height 13
click at [139, 469] on div at bounding box center [132, 460] width 21 height 21
click at [157, 497] on icon at bounding box center [155, 495] width 9 height 12
click at [184, 495] on icon at bounding box center [178, 494] width 13 height 13
click at [200, 497] on icon at bounding box center [199, 494] width 3 height 9
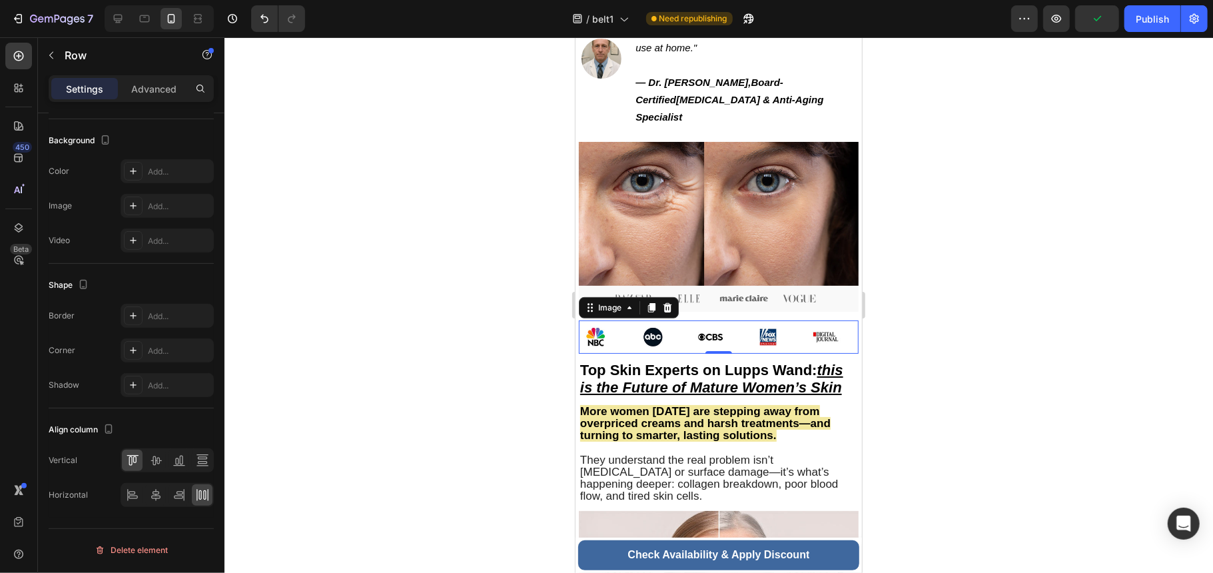
click at [722, 320] on img at bounding box center [718, 336] width 280 height 33
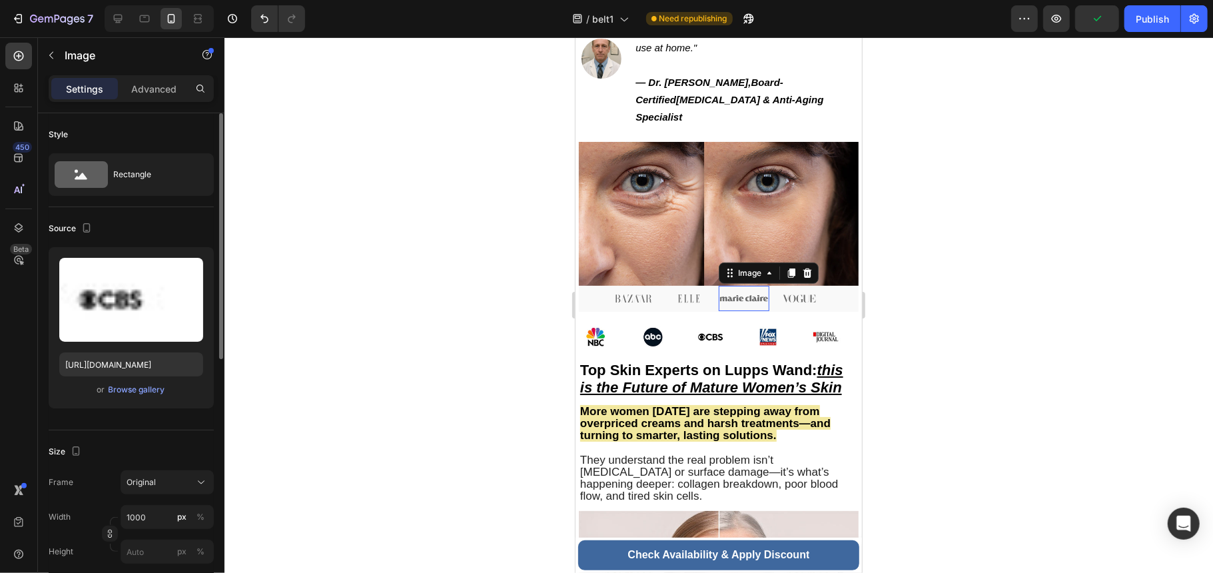
click at [755, 285] on img at bounding box center [743, 298] width 51 height 26
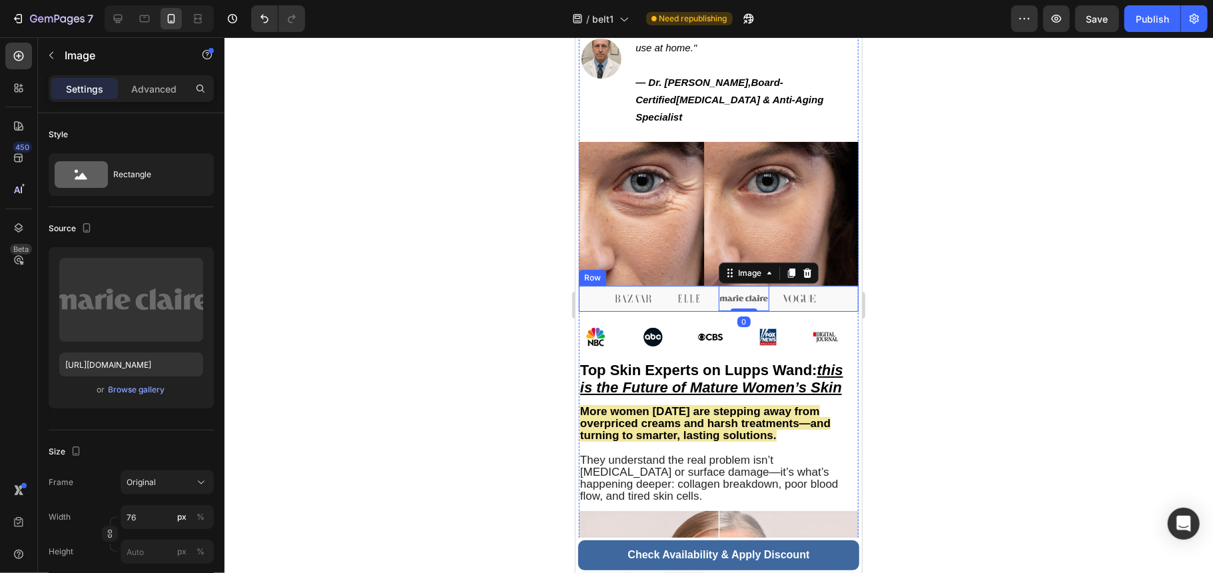
click at [831, 285] on div "Image Image Image 0 Image Image Row" at bounding box center [718, 298] width 280 height 26
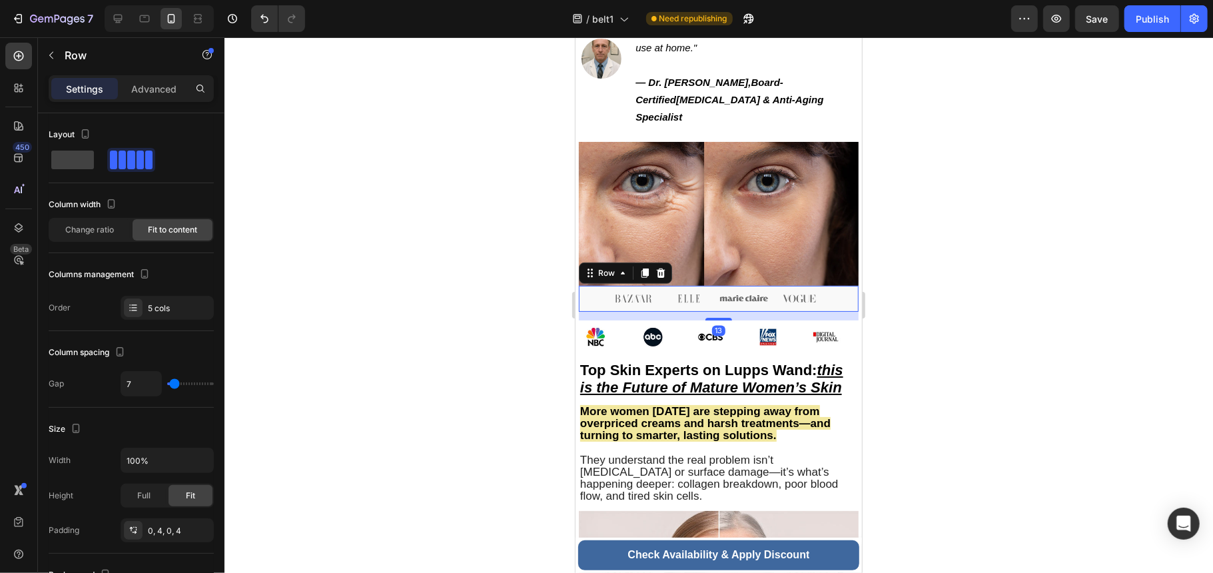
click at [824, 285] on div "Image Image Image Image Image Row 13" at bounding box center [718, 298] width 280 height 26
click at [656, 267] on icon at bounding box center [660, 272] width 11 height 11
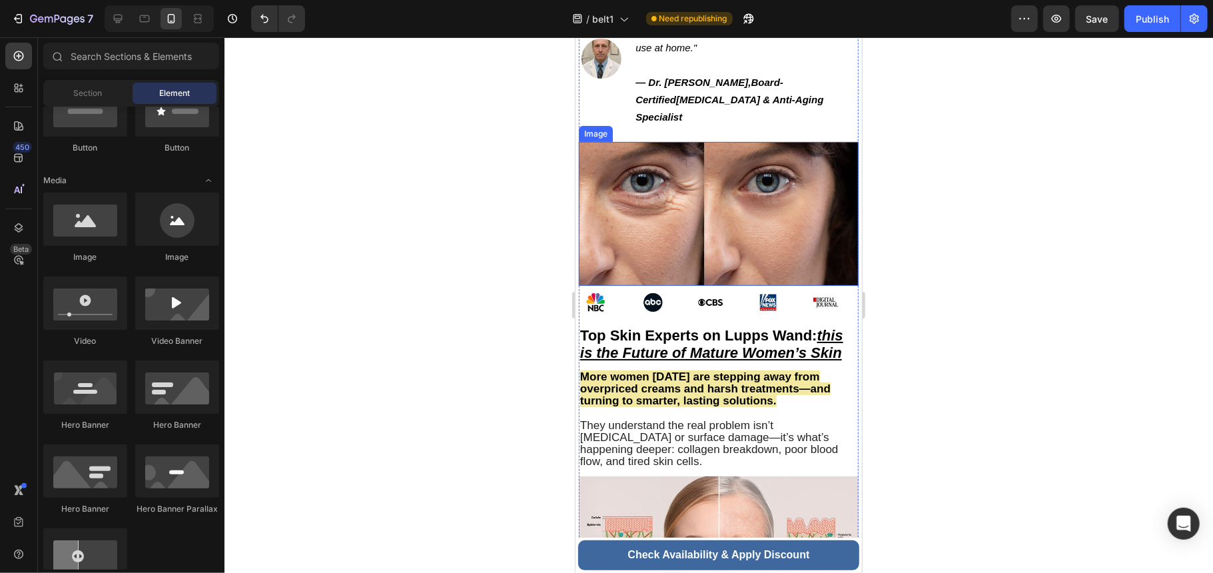
click at [734, 189] on img at bounding box center [718, 213] width 280 height 144
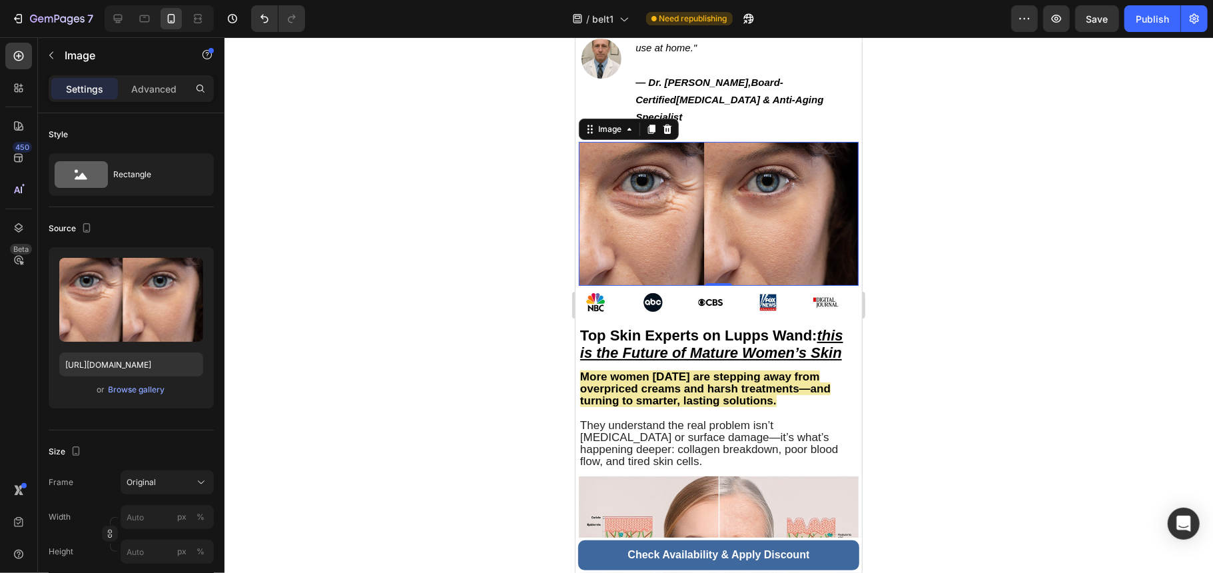
click at [666, 167] on img at bounding box center [718, 213] width 280 height 144
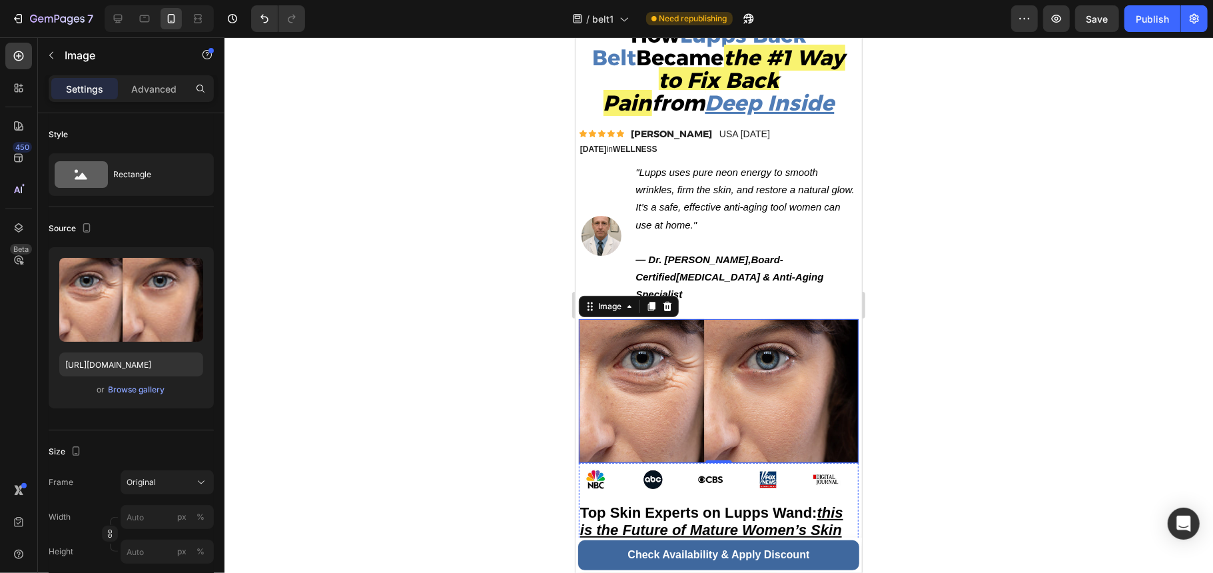
scroll to position [89, 0]
click at [747, 346] on img at bounding box center [718, 391] width 280 height 144
